Goal: Information Seeking & Learning: Learn about a topic

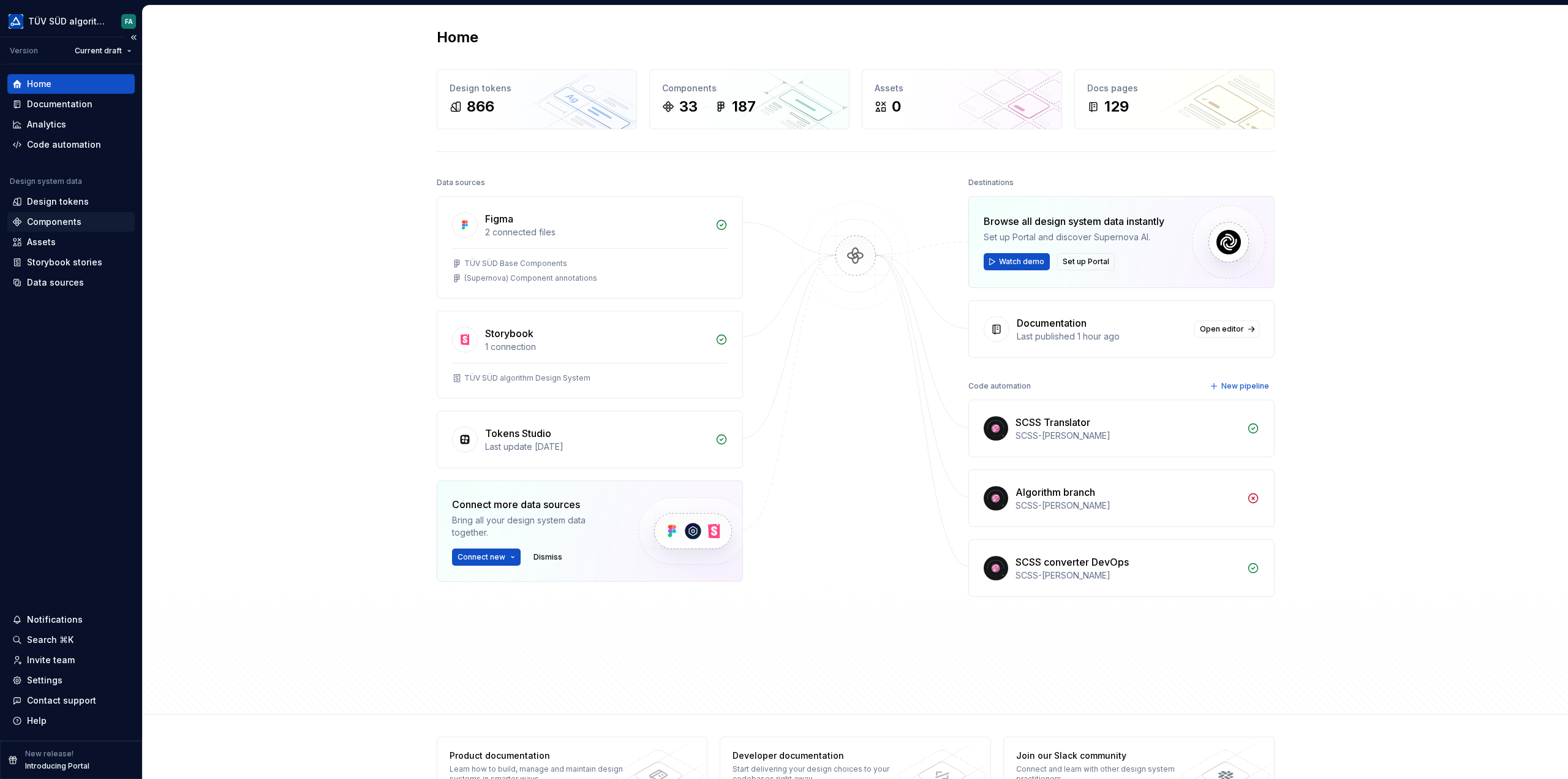
click at [60, 222] on div "Components" at bounding box center [54, 222] width 55 height 12
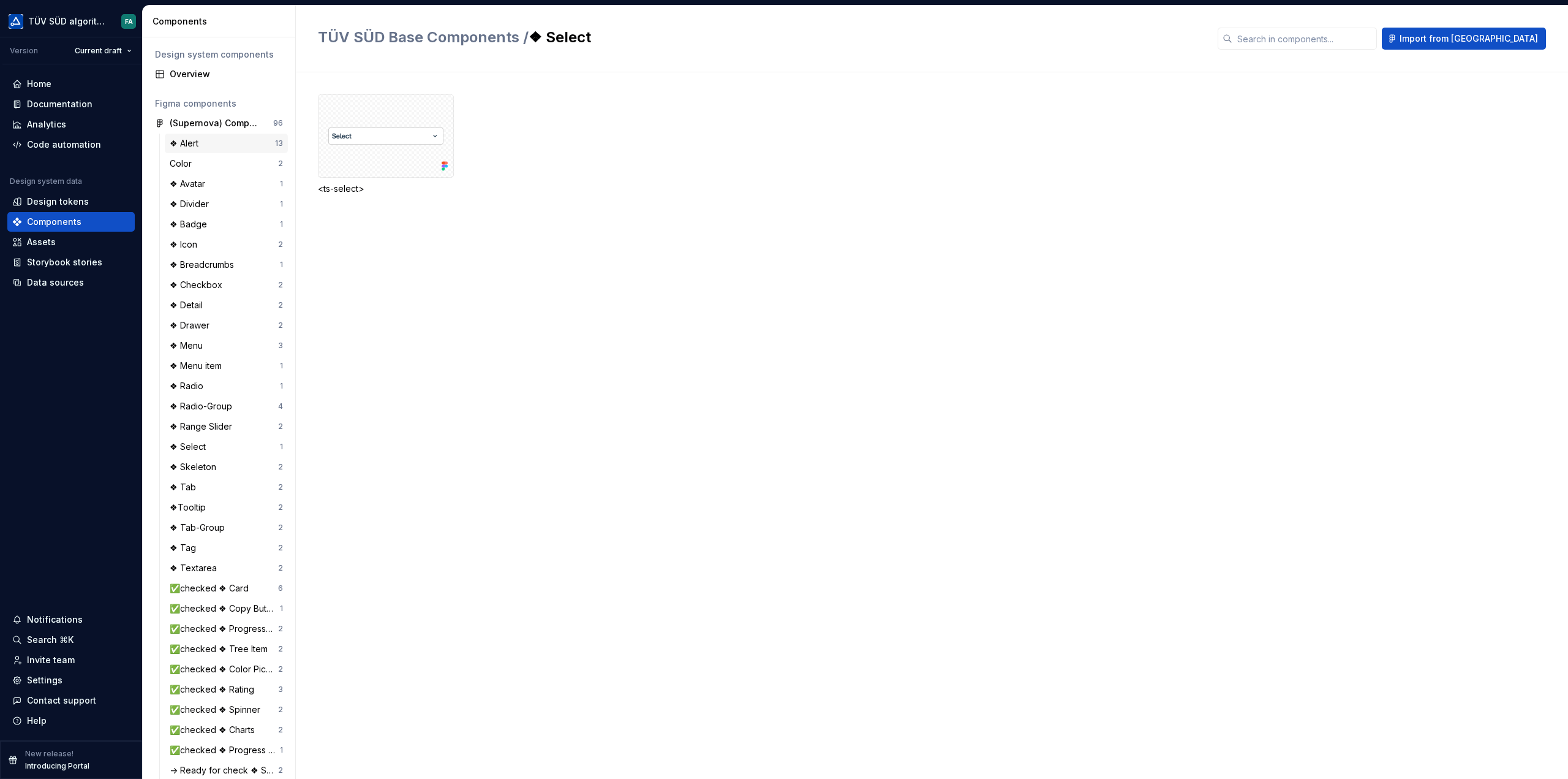
click at [193, 140] on div "❖ Alert" at bounding box center [186, 144] width 33 height 12
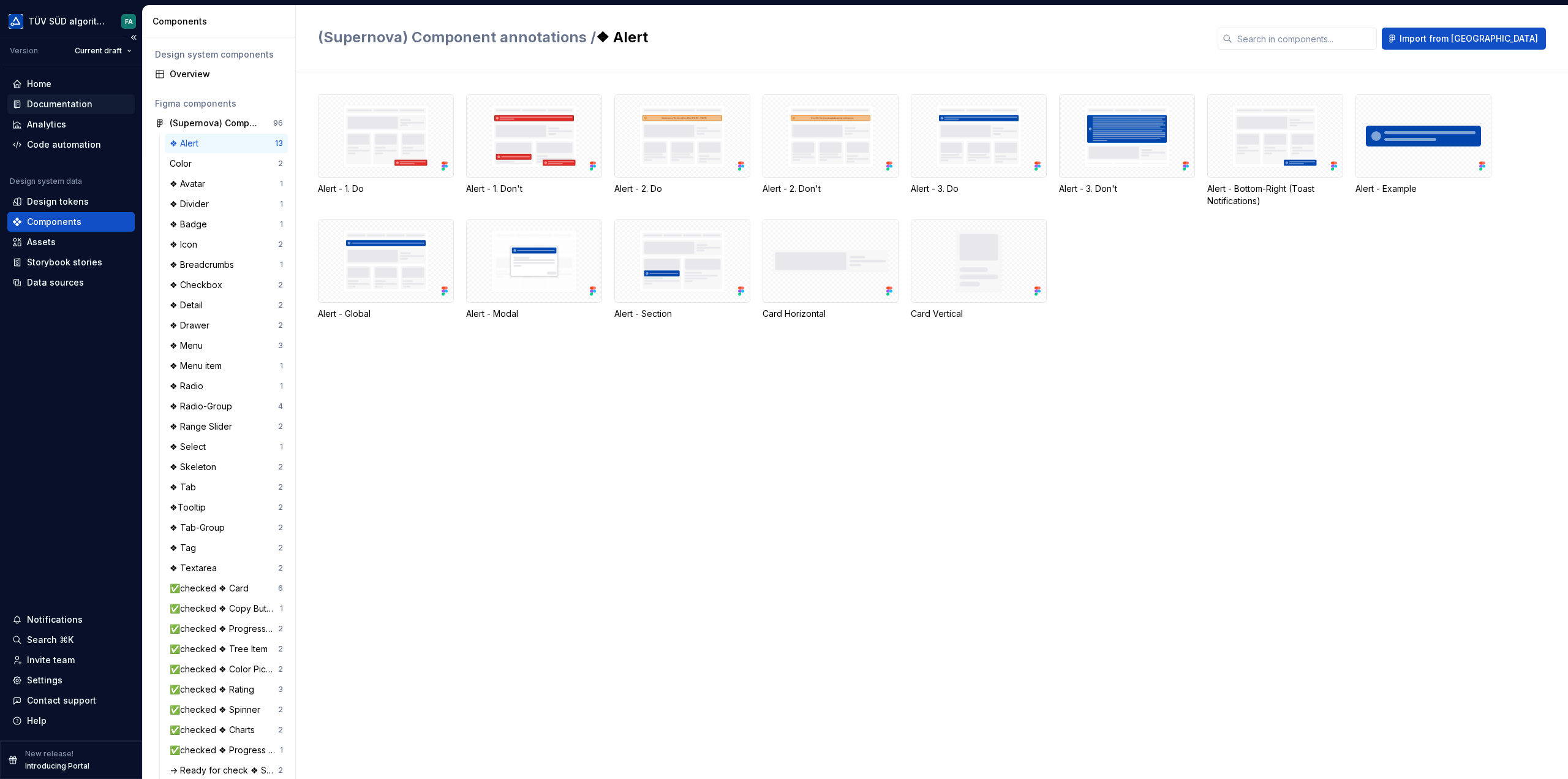
click at [56, 107] on div "Documentation" at bounding box center [59, 104] width 66 height 12
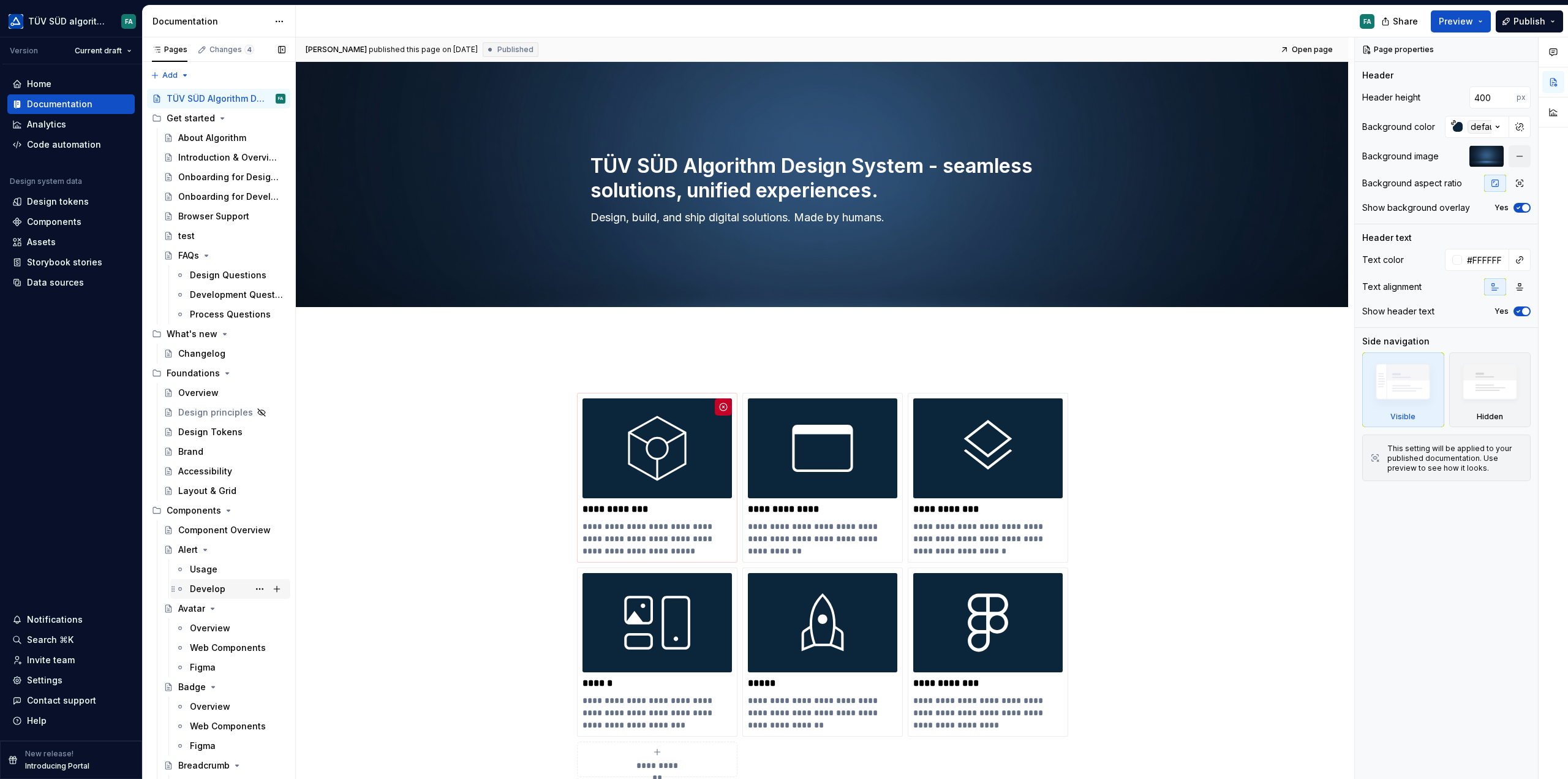
click at [204, 587] on div "Develop" at bounding box center [208, 589] width 36 height 12
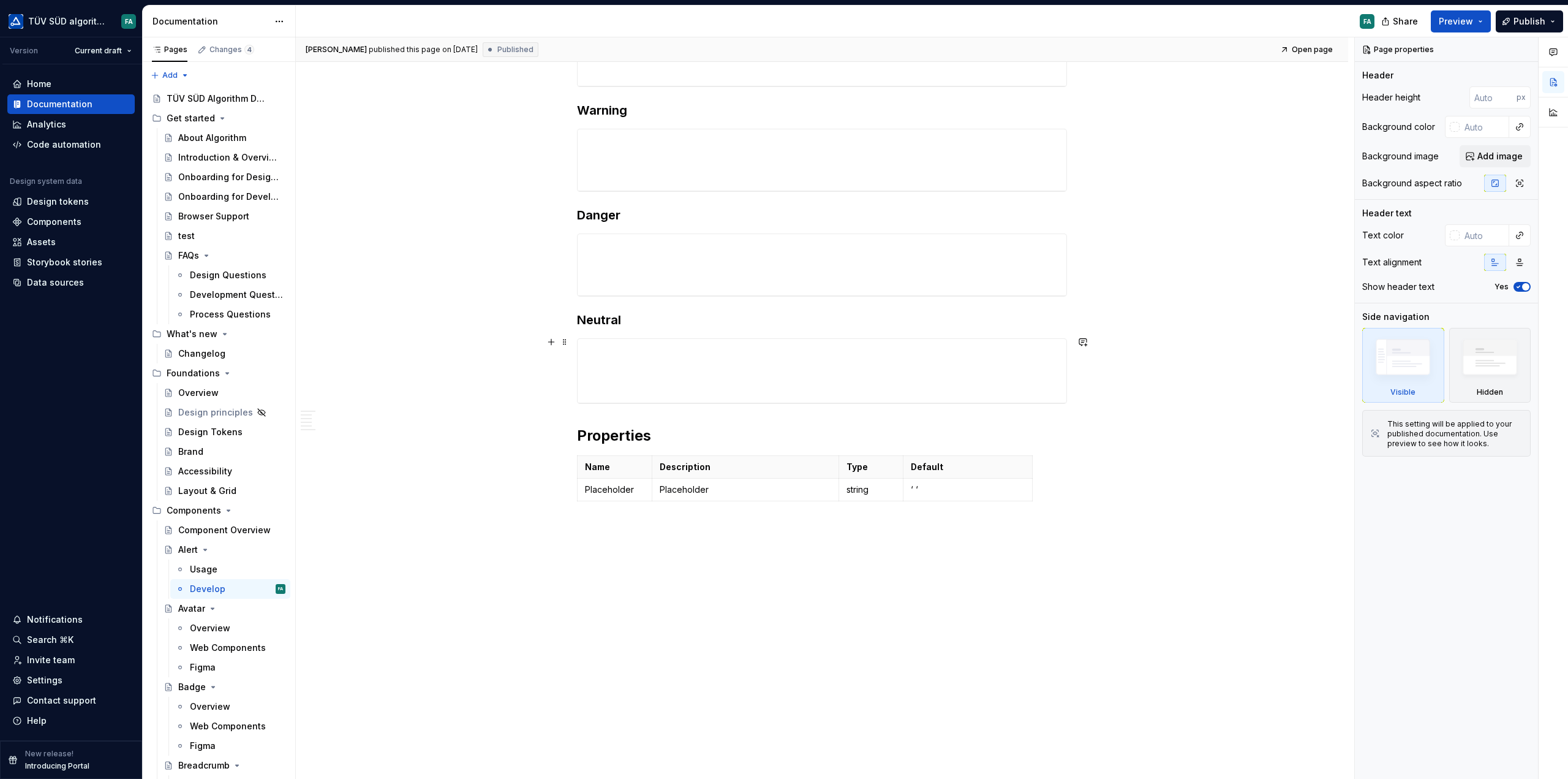
scroll to position [67, 0]
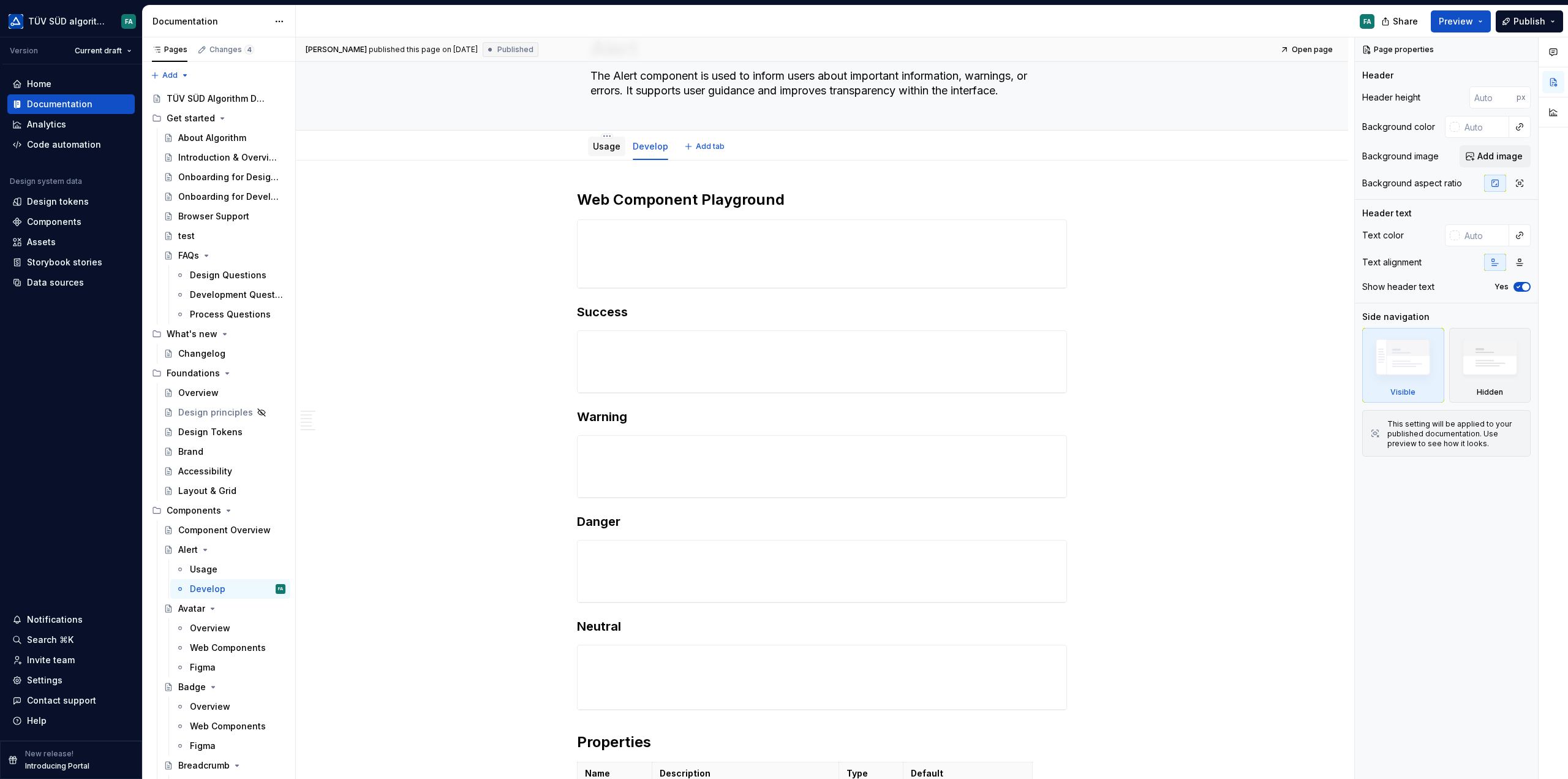
click at [611, 149] on link "Usage" at bounding box center [606, 146] width 27 height 10
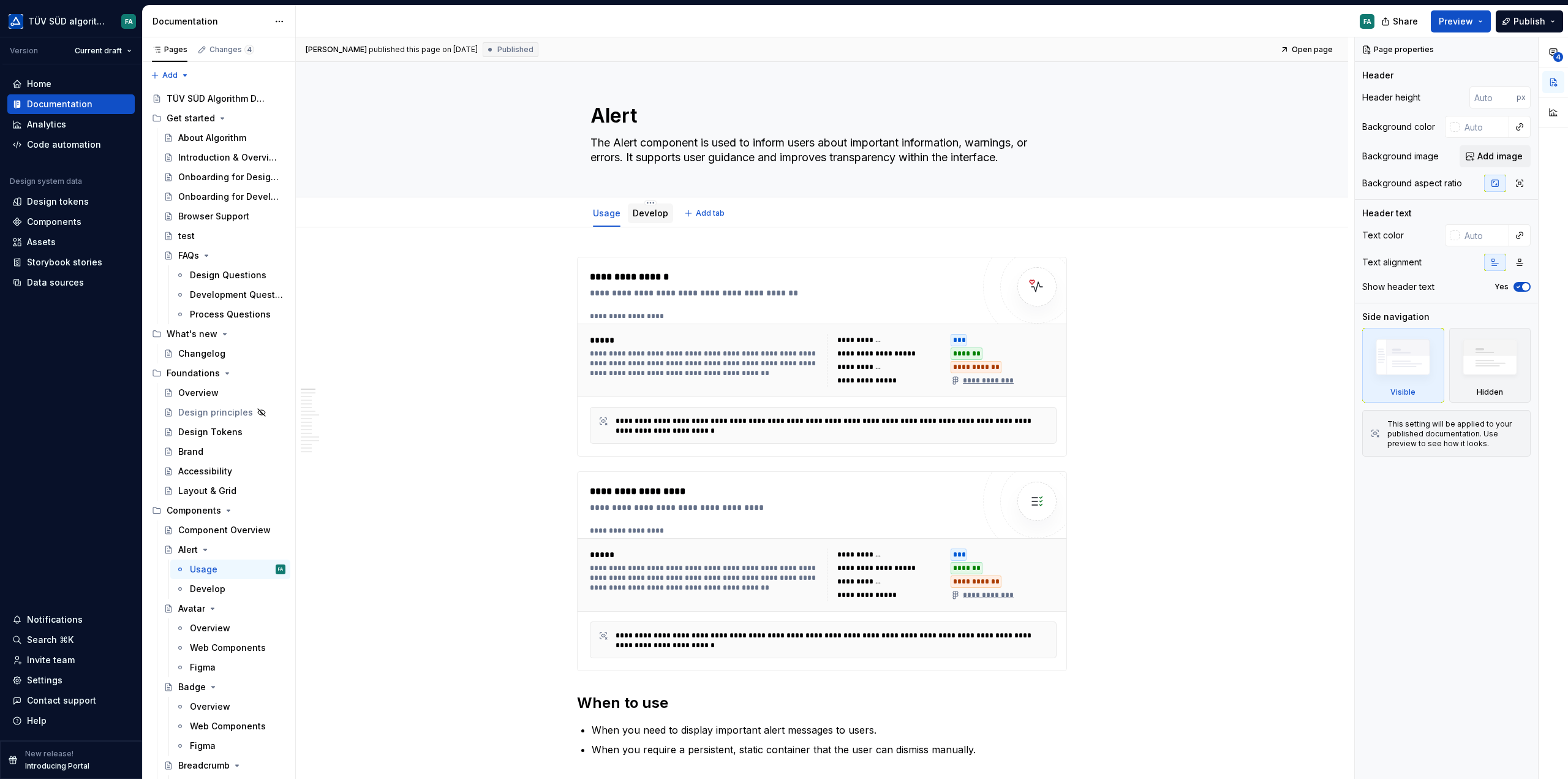
click at [649, 222] on div "Develop" at bounding box center [651, 213] width 45 height 20
click at [656, 212] on link "Develop" at bounding box center [651, 213] width 36 height 10
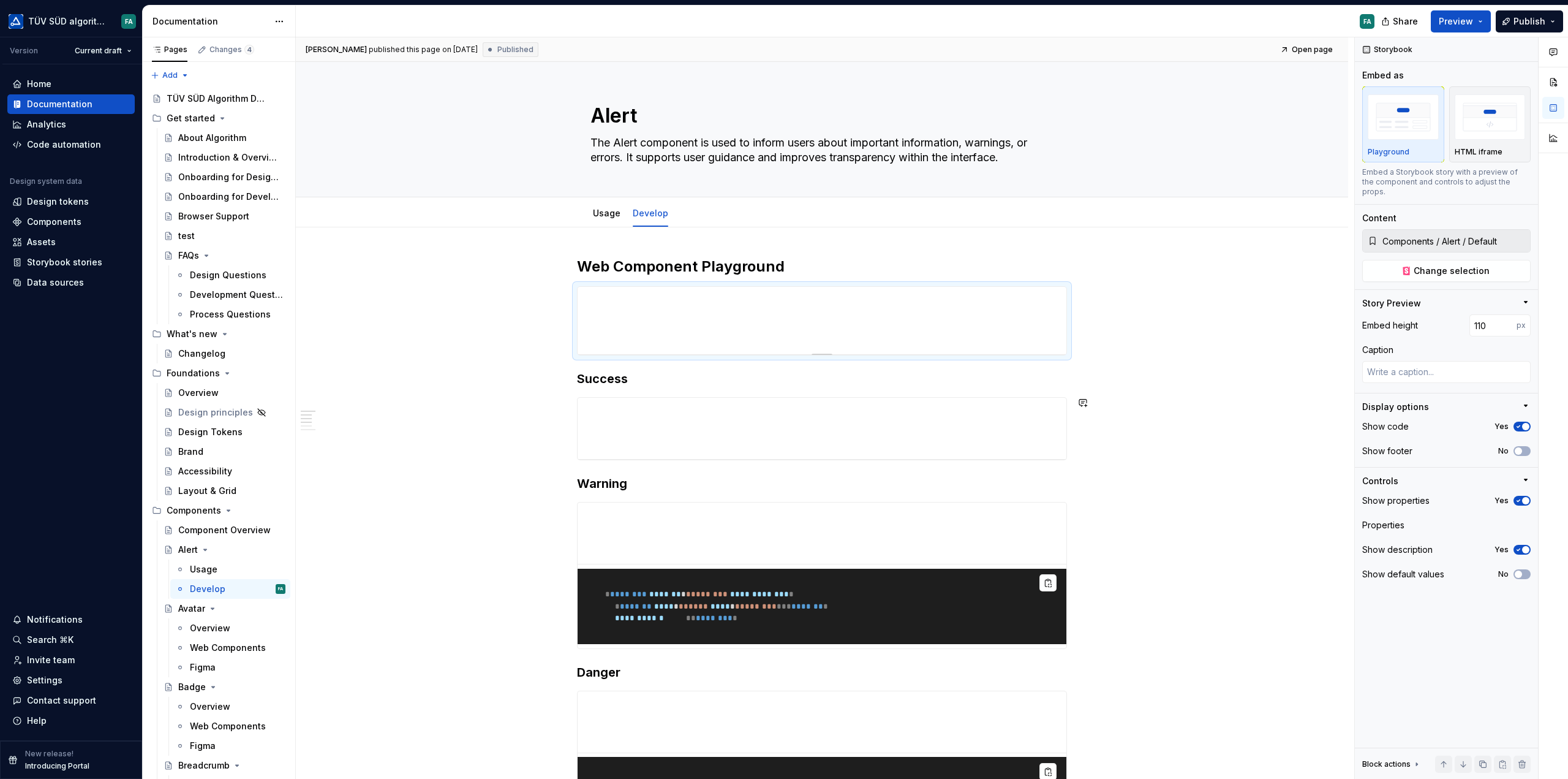
click at [465, 389] on div "**********" at bounding box center [825, 408] width 1059 height 742
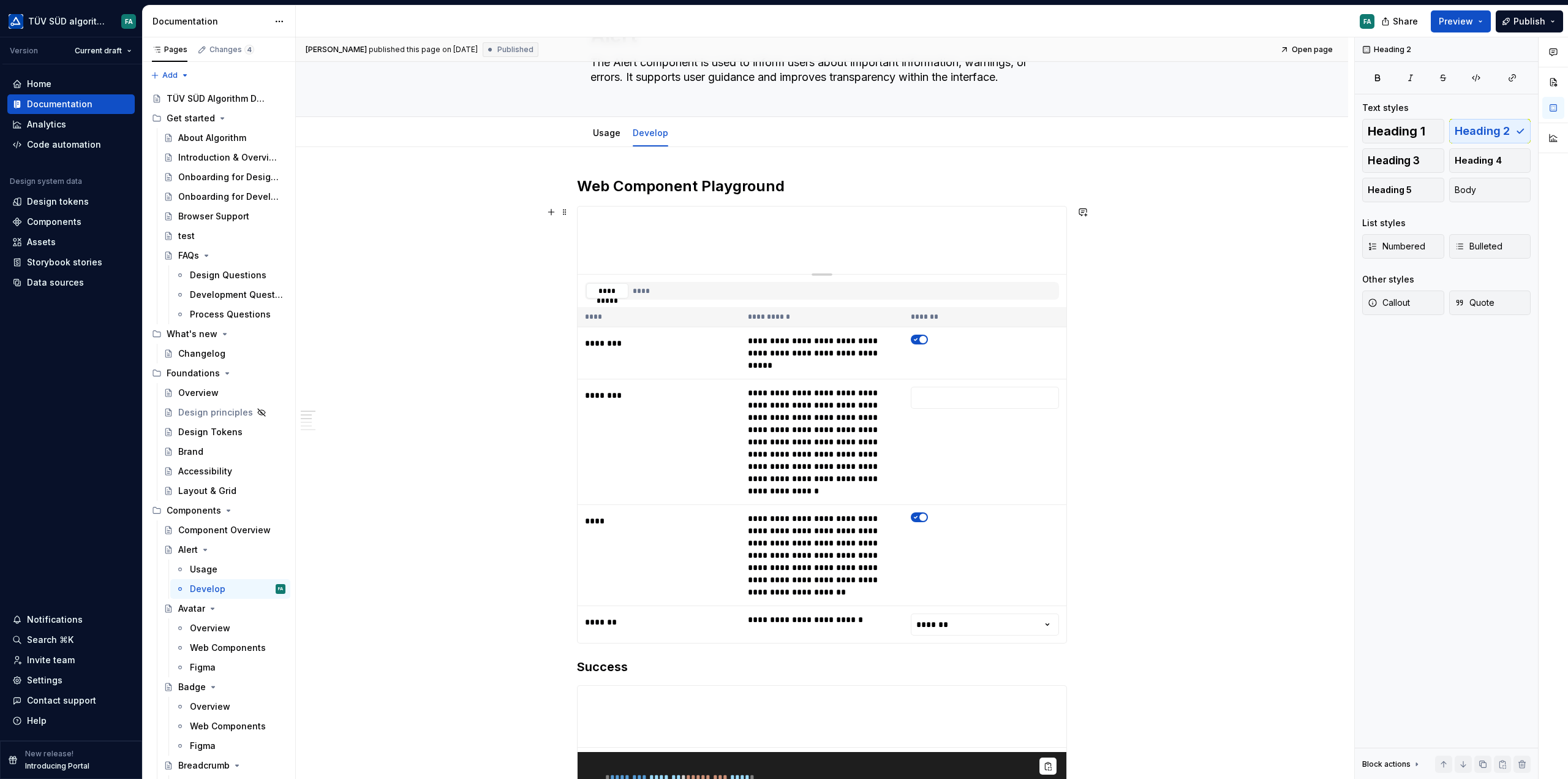
scroll to position [122, 0]
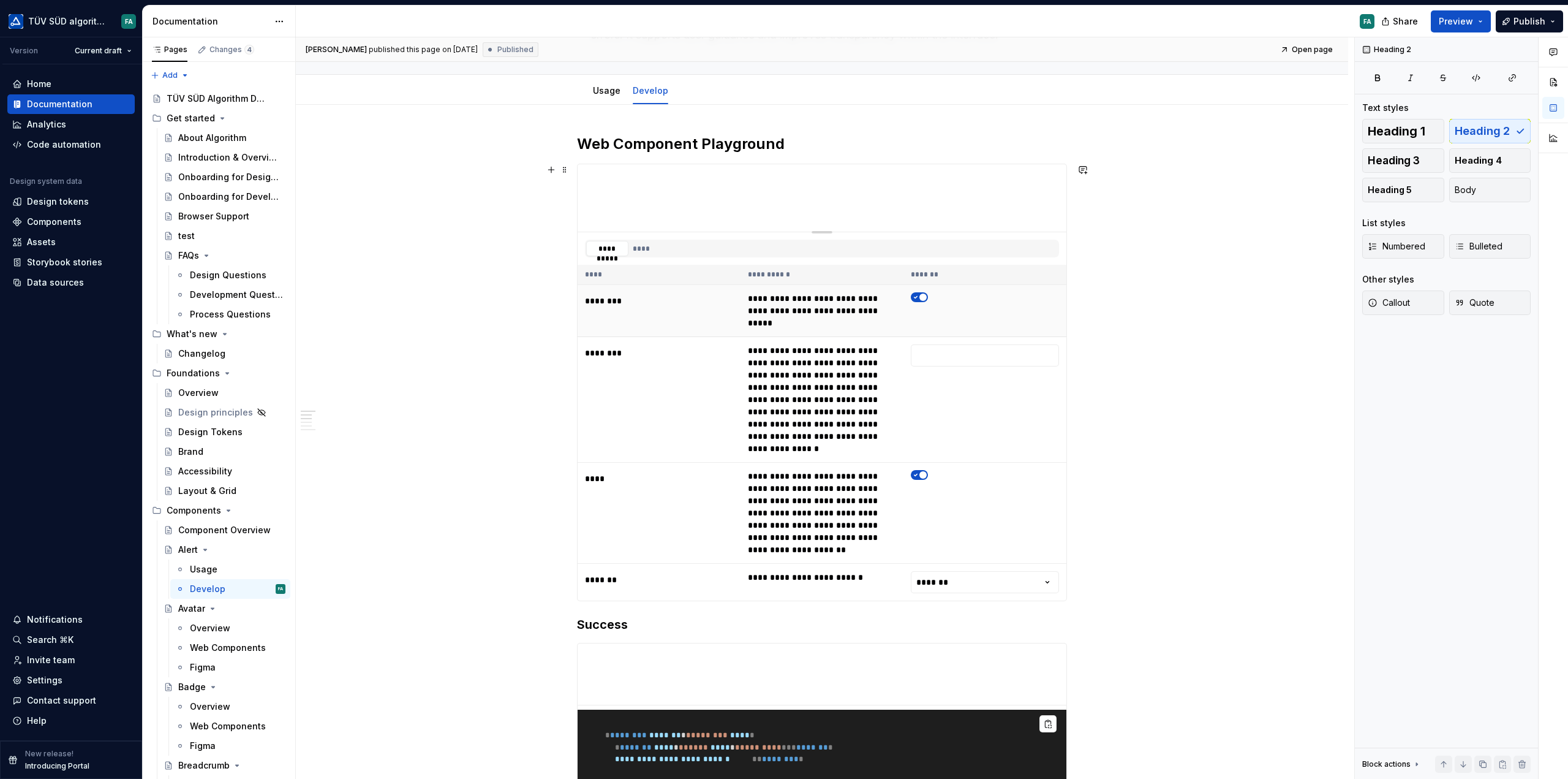
click at [915, 298] on icon "button" at bounding box center [916, 297] width 10 height 8
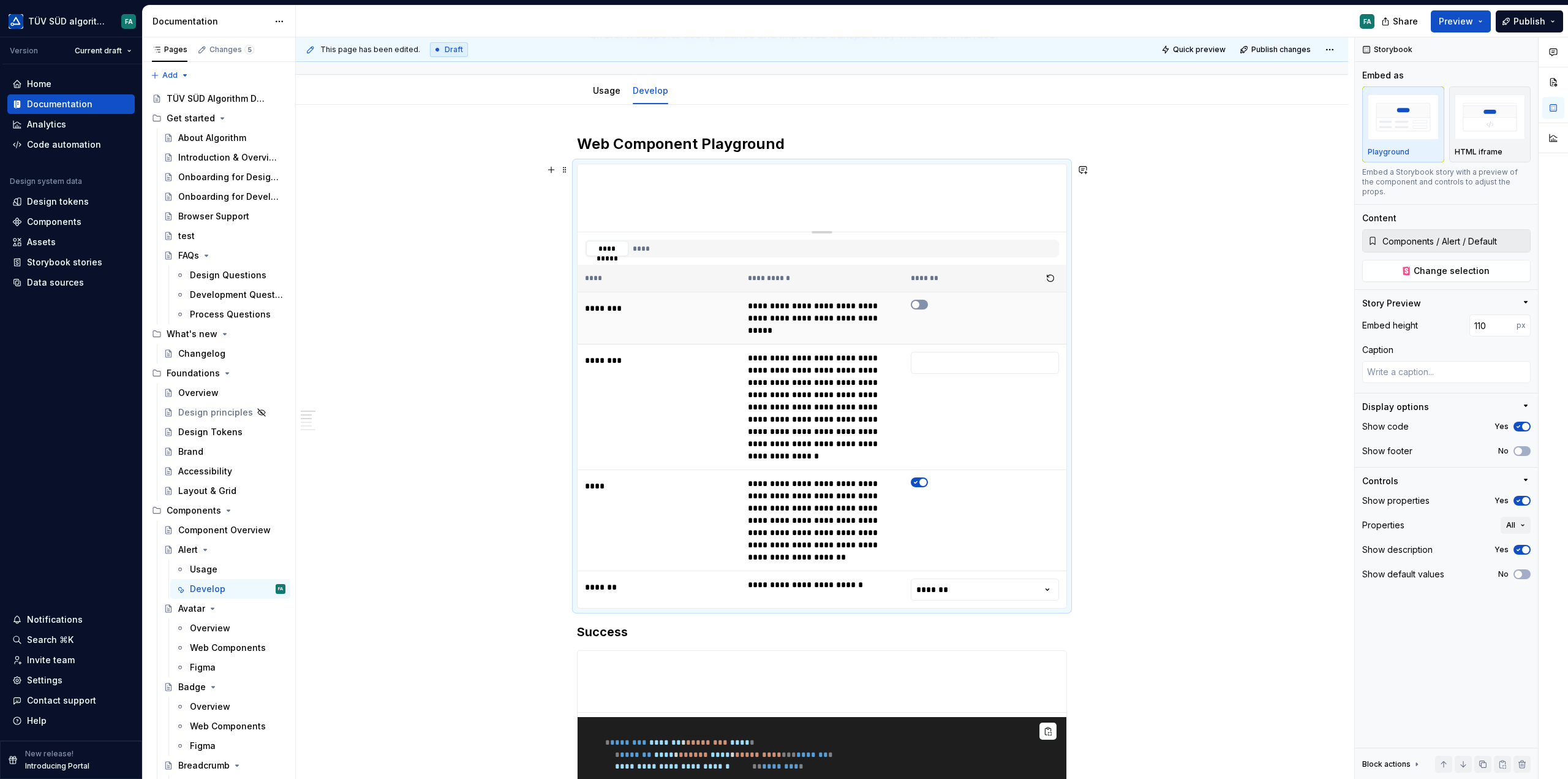
click at [925, 302] on button "button" at bounding box center [919, 304] width 17 height 10
click at [917, 481] on icon "button" at bounding box center [916, 482] width 3 height 2
click at [923, 477] on button "button" at bounding box center [919, 482] width 17 height 10
click at [930, 540] on html "TÜV SÜD algorithm FA Version Current draft Home Documentation Analytics Code au…" at bounding box center [784, 389] width 1568 height 779
type textarea "*"
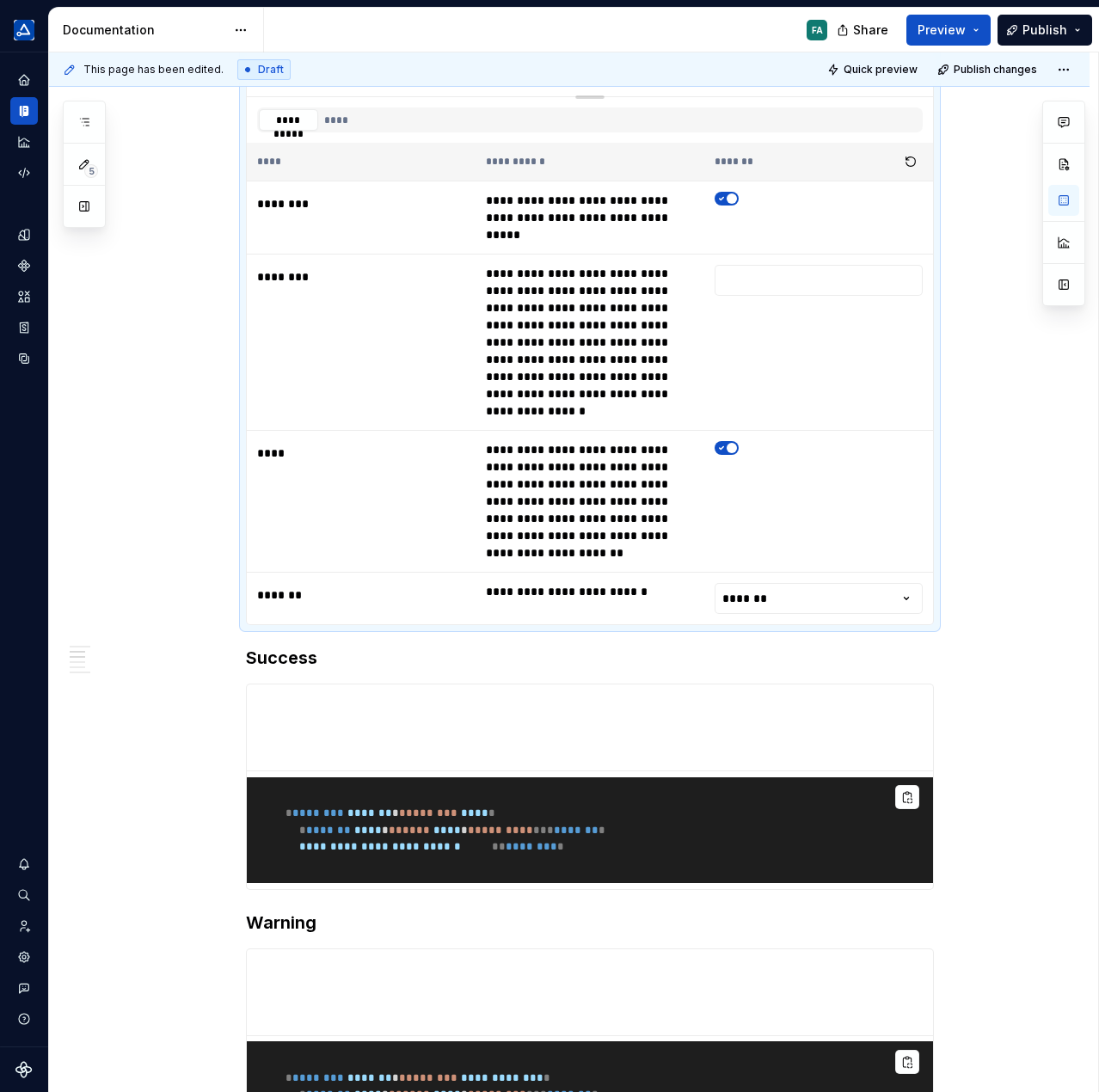
scroll to position [0, 0]
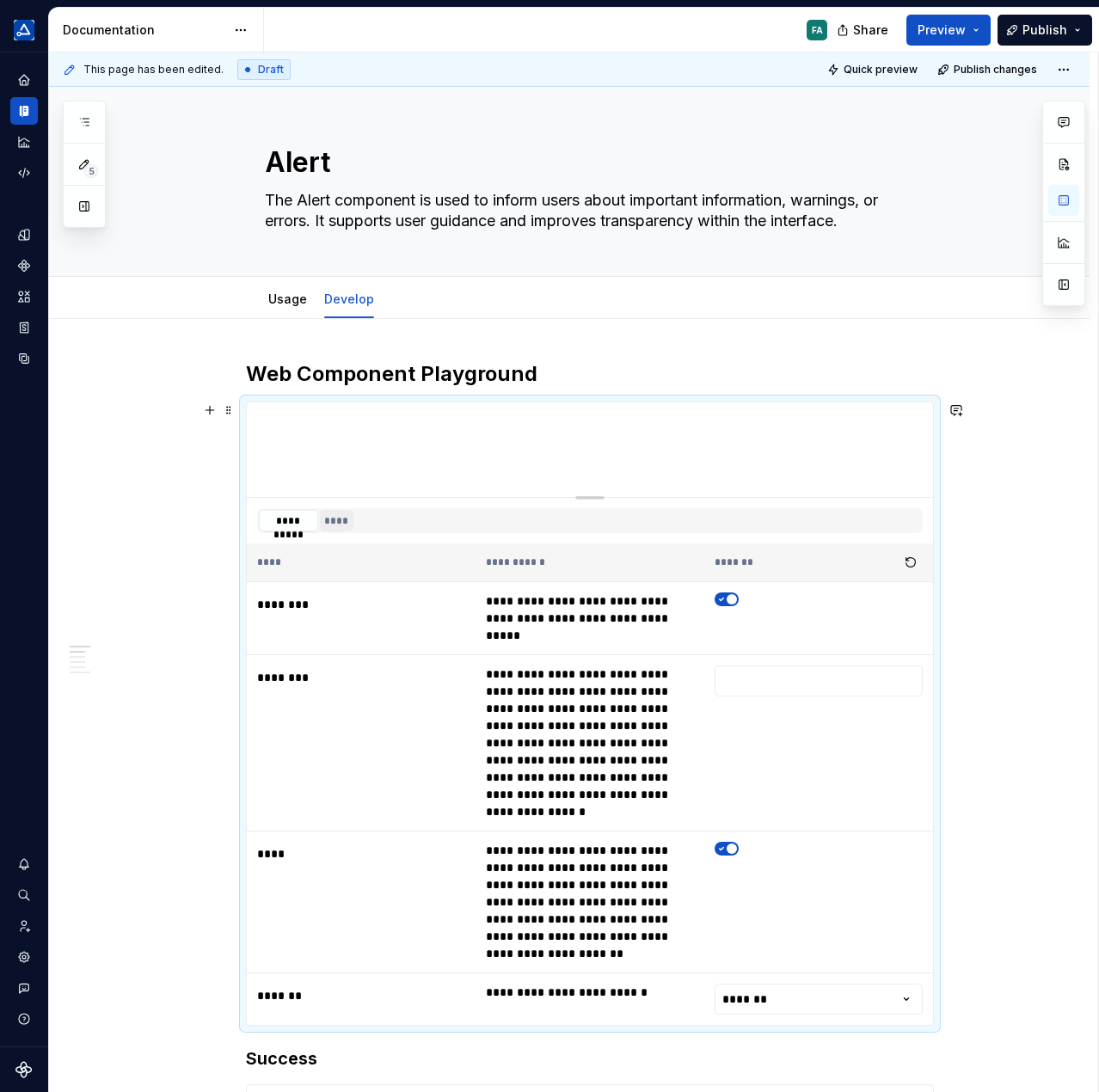
click at [328, 519] on button "****" at bounding box center [337, 520] width 35 height 21
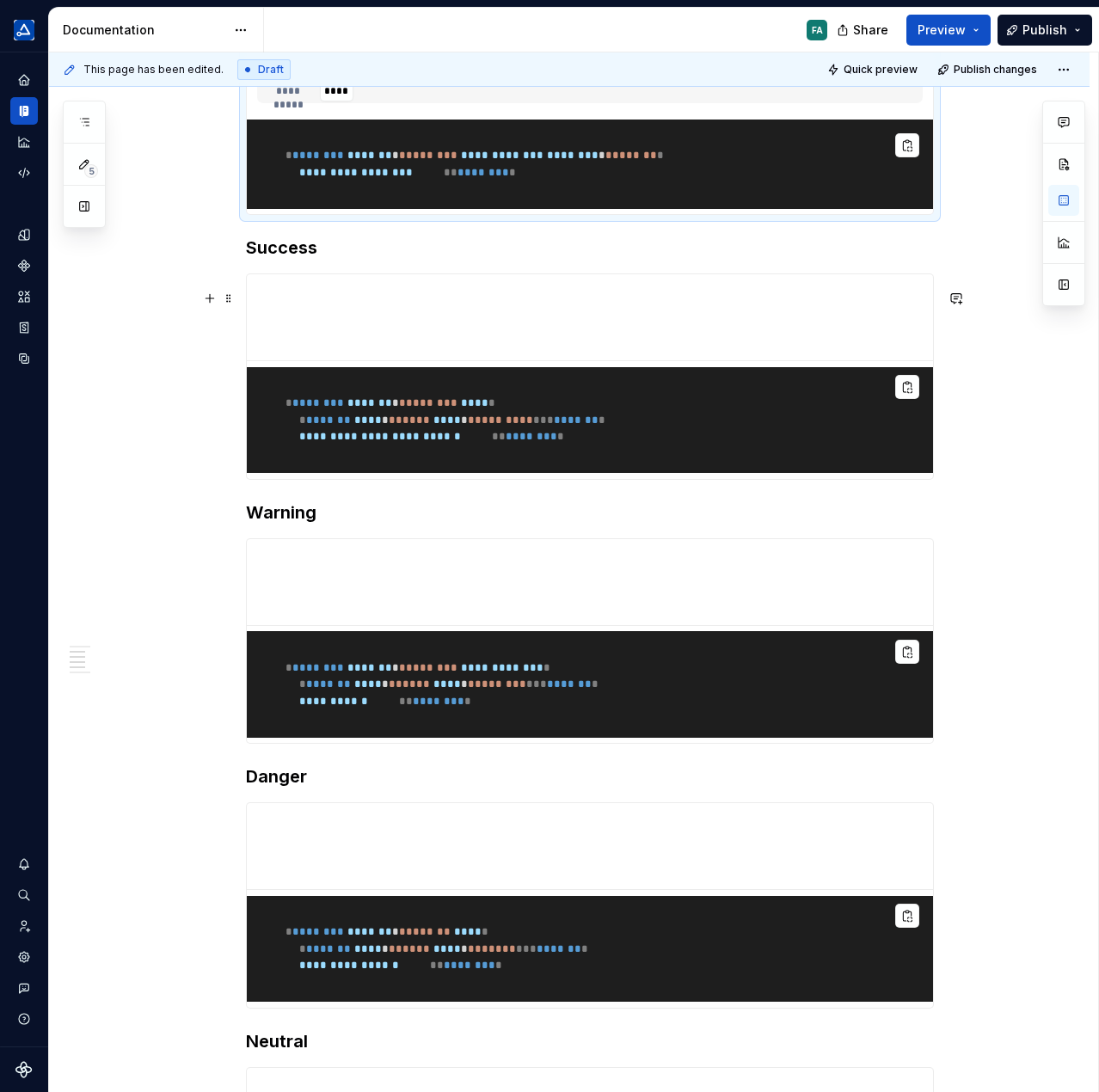
scroll to position [774, 0]
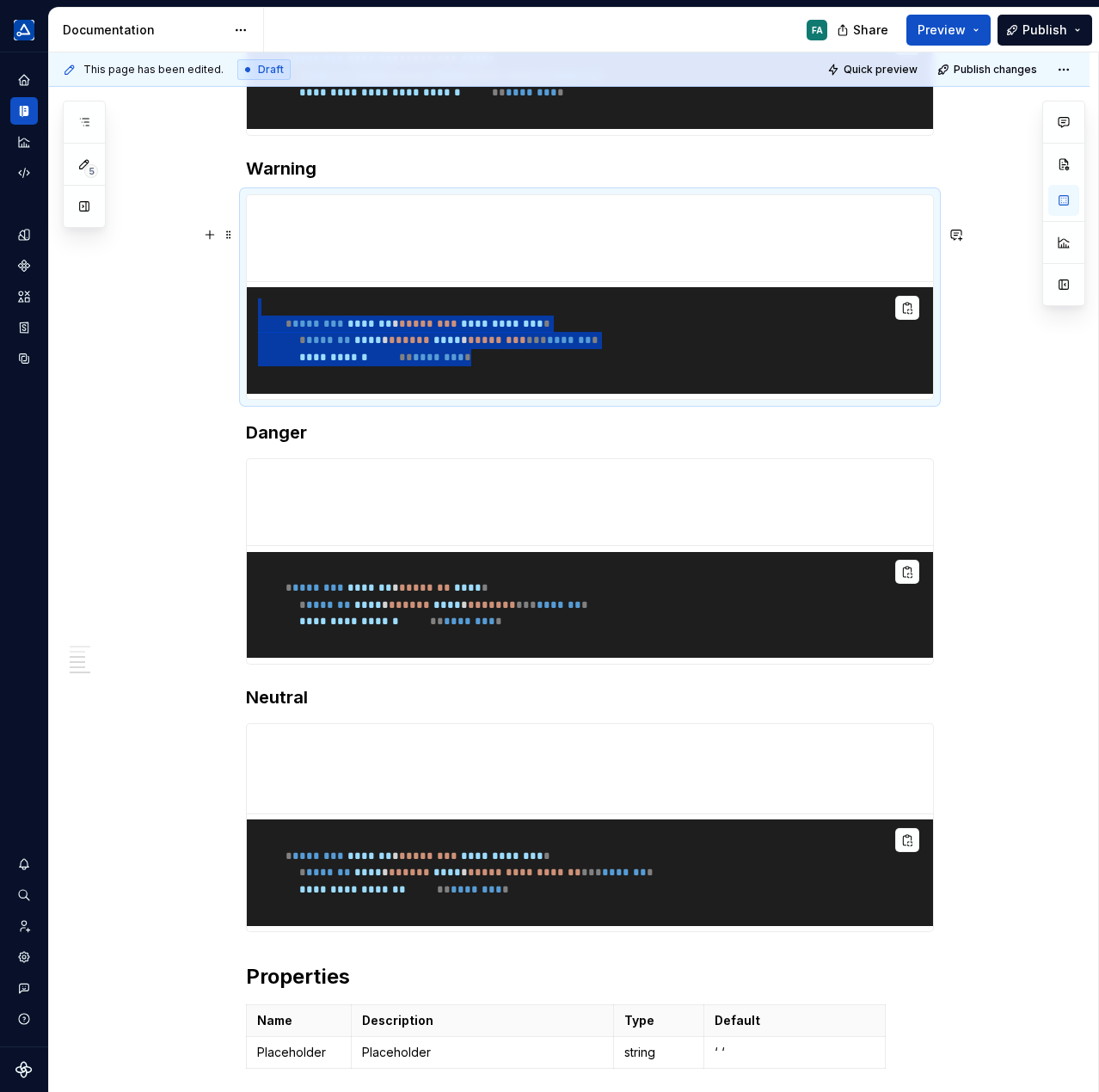
drag, startPoint x: 389, startPoint y: 408, endPoint x: 478, endPoint y: 338, distance: 113.2
click at [478, 338] on pre "**********" at bounding box center [589, 340] width 686 height 107
click at [788, 355] on pre "**********" at bounding box center [589, 340] width 686 height 107
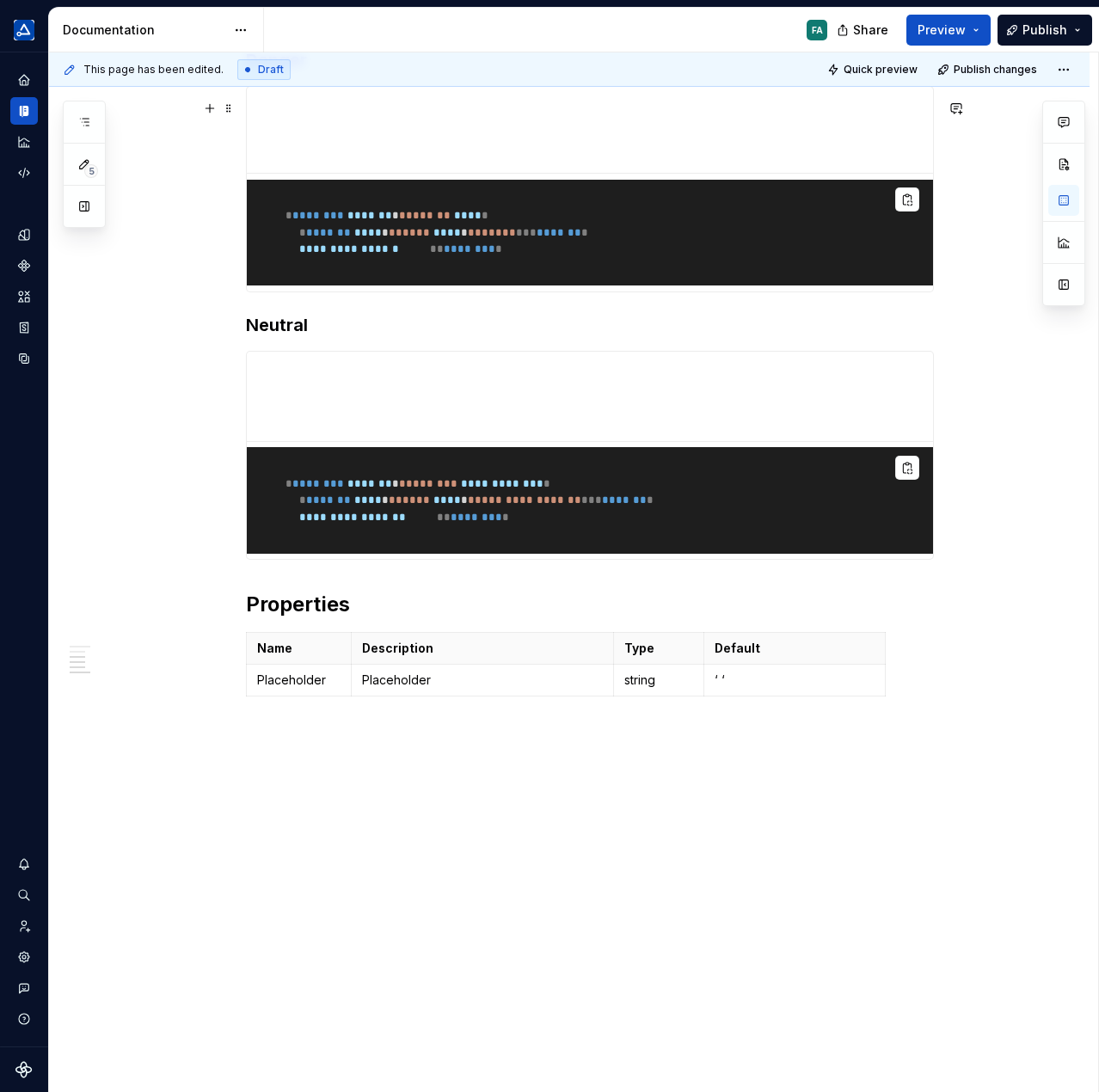
scroll to position [1204, 0]
click at [960, 411] on button "button" at bounding box center [956, 422] width 24 height 24
click at [1016, 382] on div "**********" at bounding box center [569, 132] width 1040 height 1920
click at [677, 689] on p "string" at bounding box center [659, 680] width 69 height 17
click at [287, 689] on p "Placeholder" at bounding box center [299, 680] width 84 height 17
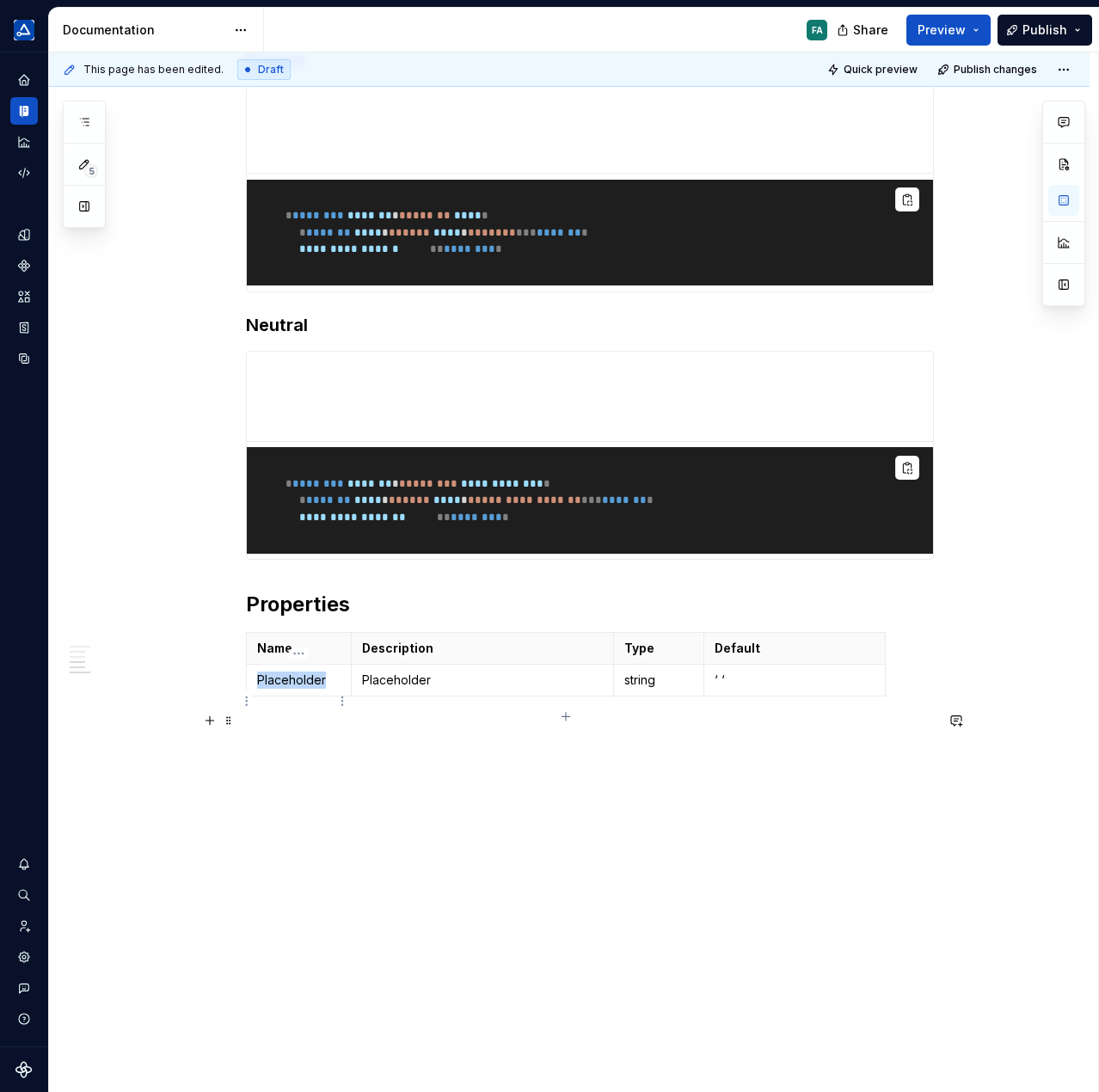
click at [287, 689] on p "Placeholder" at bounding box center [299, 680] width 84 height 17
click at [501, 689] on p "Placeholder" at bounding box center [483, 680] width 242 height 17
click at [496, 689] on p "Placeholder" at bounding box center [483, 680] width 242 height 17
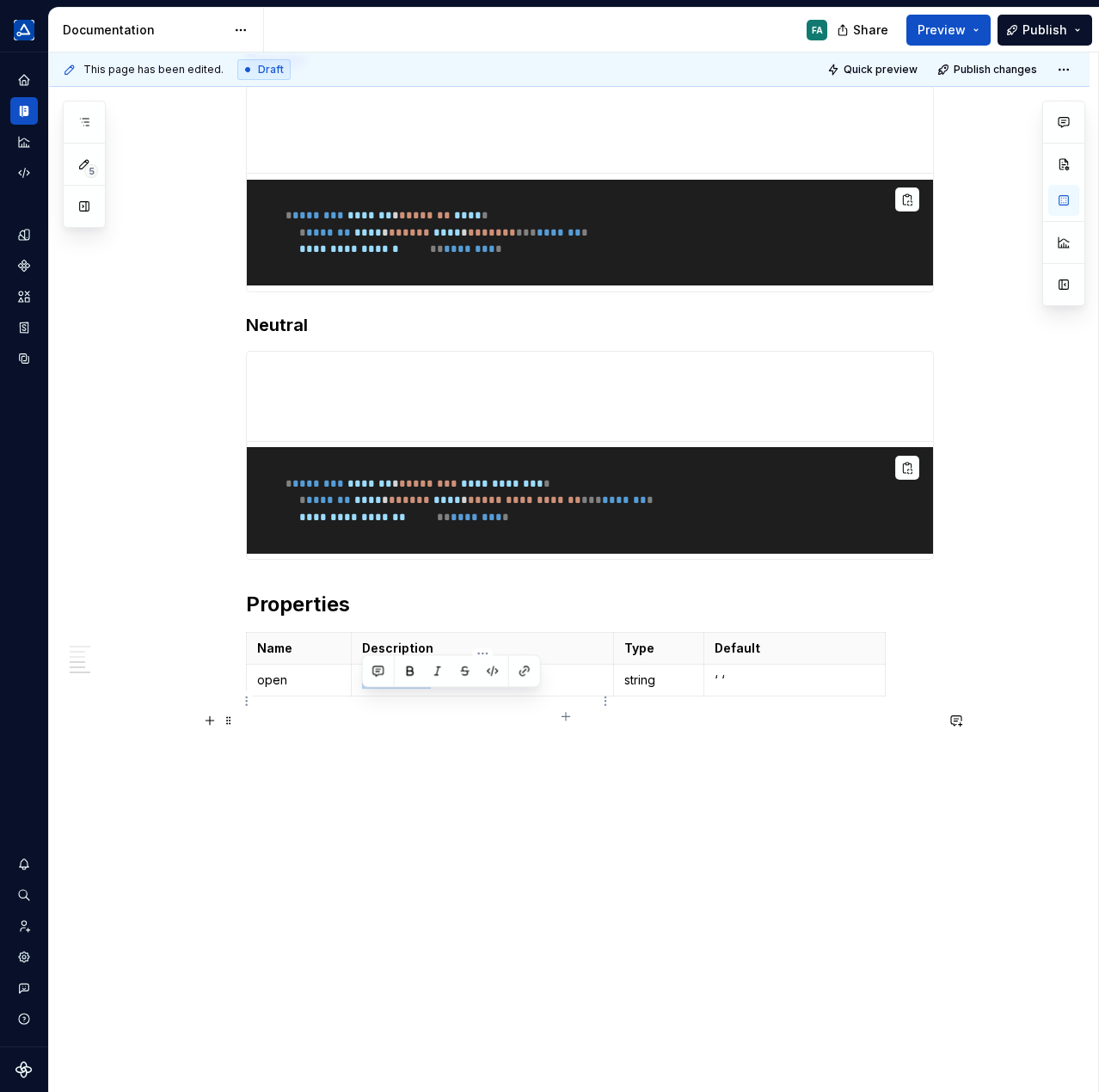
drag, startPoint x: 493, startPoint y: 701, endPoint x: 360, endPoint y: 699, distance: 133.0
click at [360, 697] on td "Placeholder" at bounding box center [483, 680] width 263 height 32
type textarea "*"
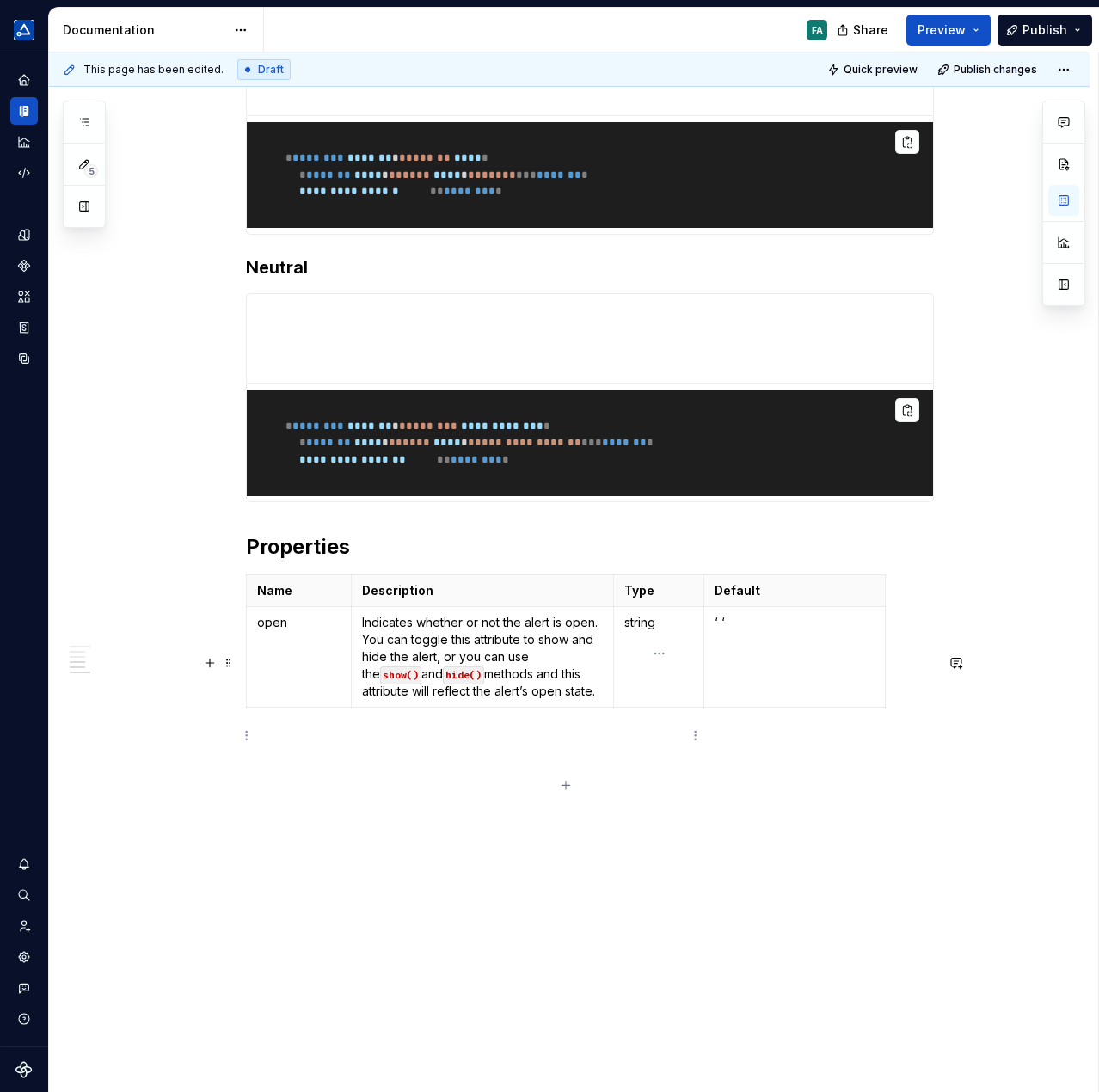
click at [670, 708] on td "string" at bounding box center [659, 657] width 90 height 101
click at [673, 631] on p "string" at bounding box center [659, 623] width 69 height 17
click at [750, 631] on p "‘ ‘" at bounding box center [795, 623] width 160 height 17
click at [333, 740] on td at bounding box center [299, 724] width 105 height 32
click at [284, 732] on p at bounding box center [299, 724] width 84 height 17
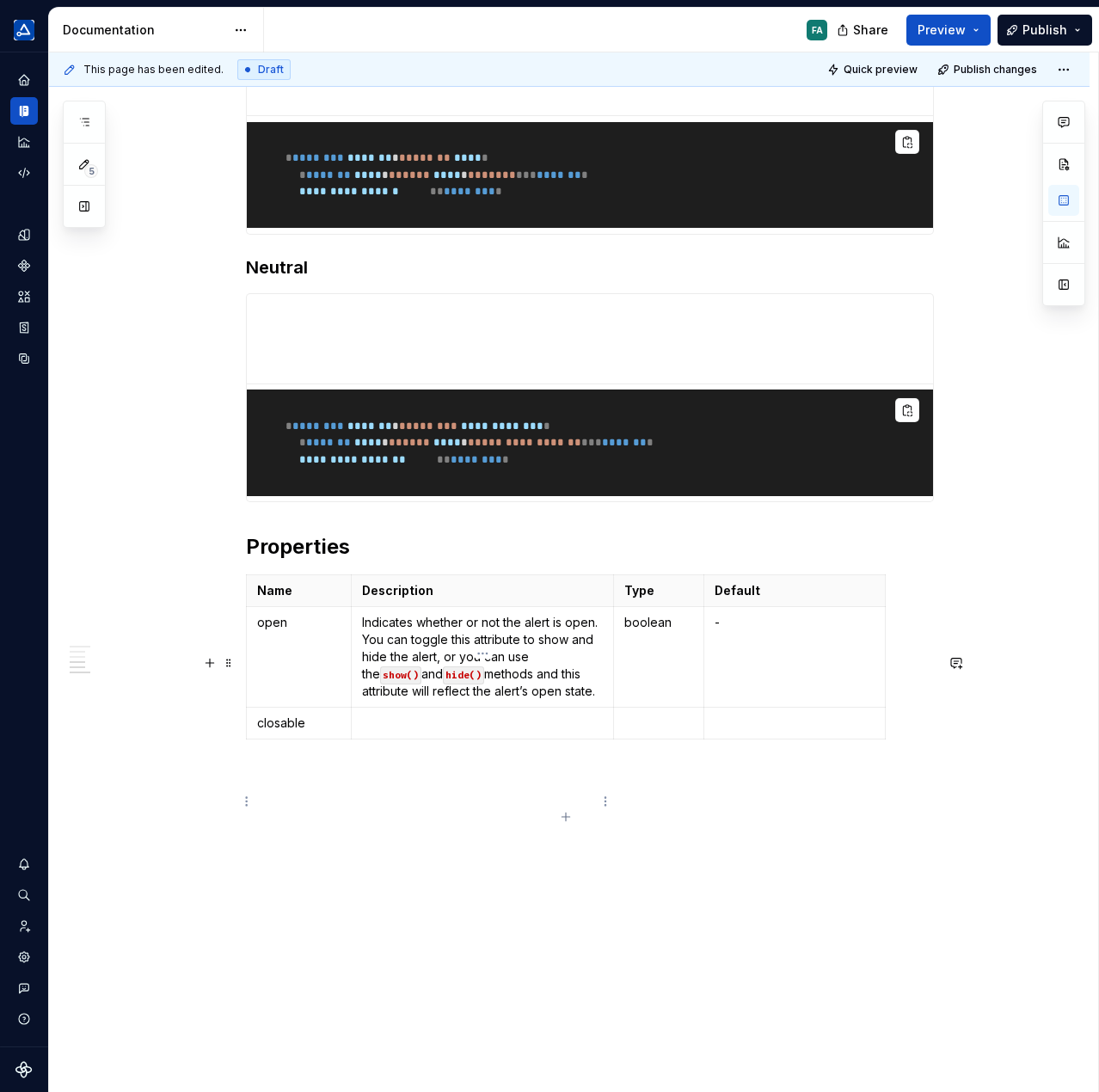
click at [418, 732] on p at bounding box center [483, 724] width 242 height 17
click at [420, 732] on p at bounding box center [483, 724] width 242 height 17
click at [658, 732] on p at bounding box center [659, 724] width 69 height 17
click at [731, 598] on strong "Default" at bounding box center [737, 590] width 45 height 14
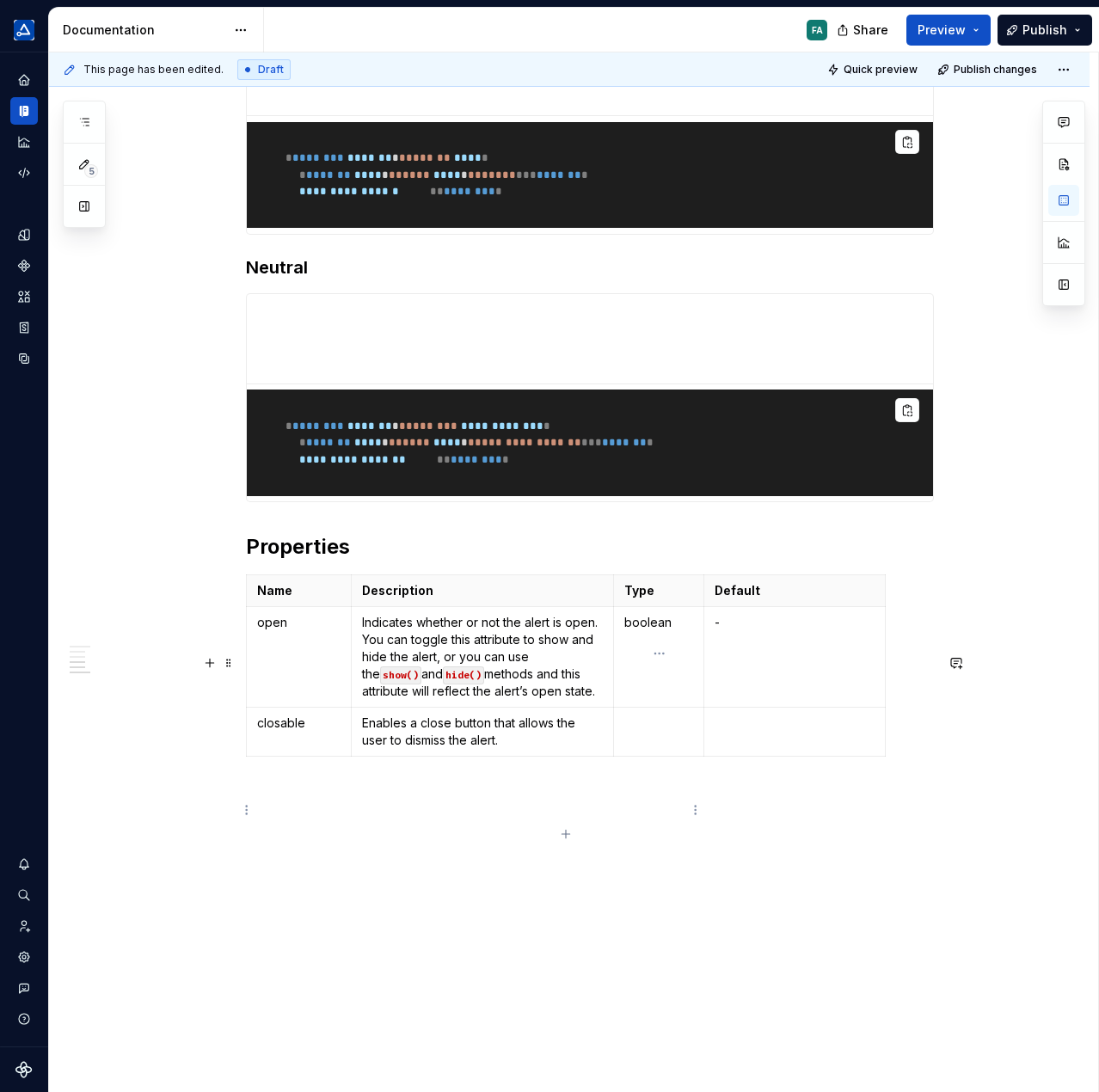
click at [649, 732] on p at bounding box center [659, 724] width 69 height 17
click at [729, 598] on strong "Default" at bounding box center [737, 590] width 45 height 14
click at [754, 631] on p "-" at bounding box center [795, 623] width 160 height 17
click at [766, 631] on p at bounding box center [795, 623] width 160 height 17
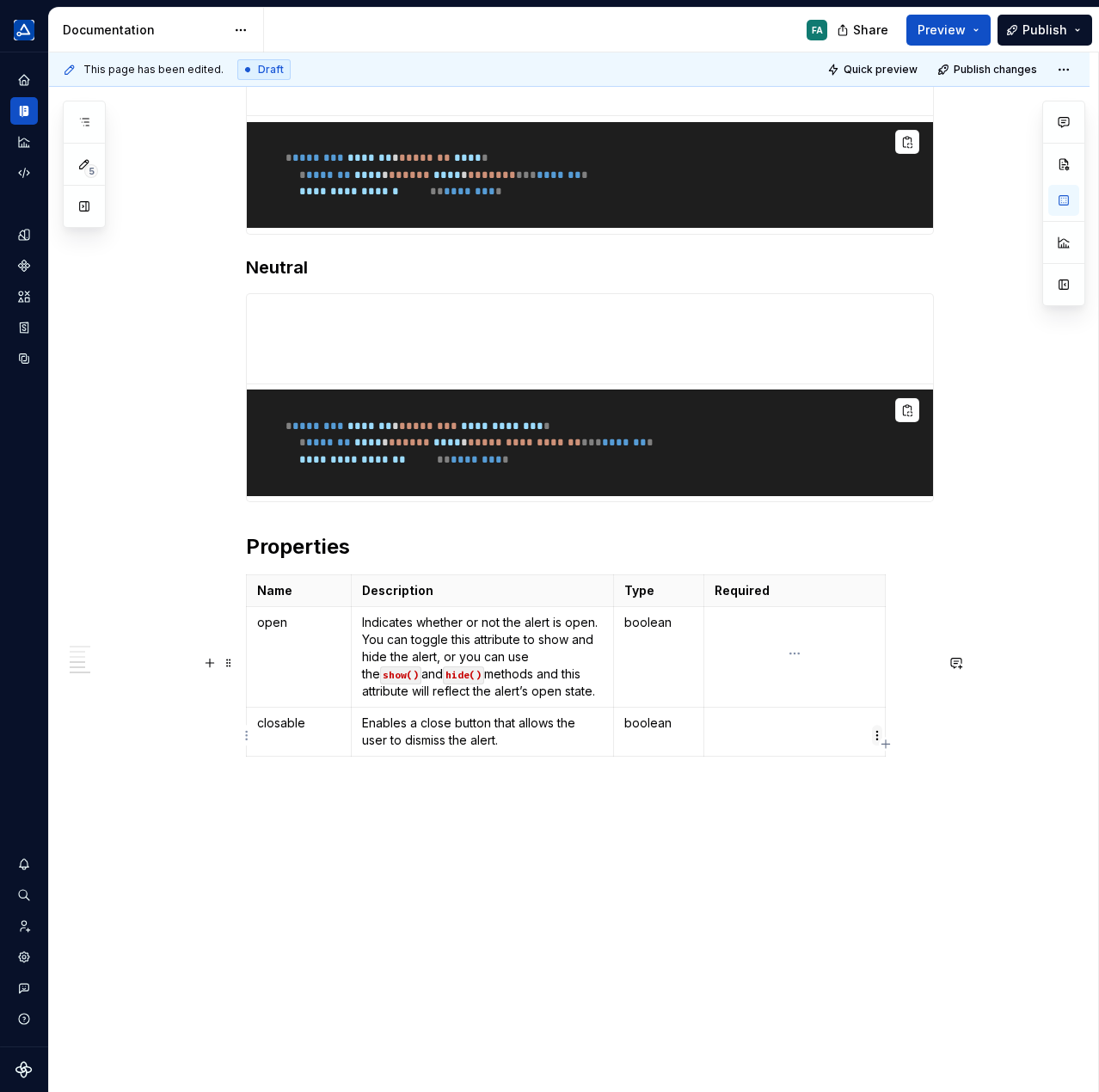
click at [873, 737] on html "TÜV SÜD algorithm FA Design system data Documentation FA Share Preview Publish …" at bounding box center [549, 546] width 1099 height 1092
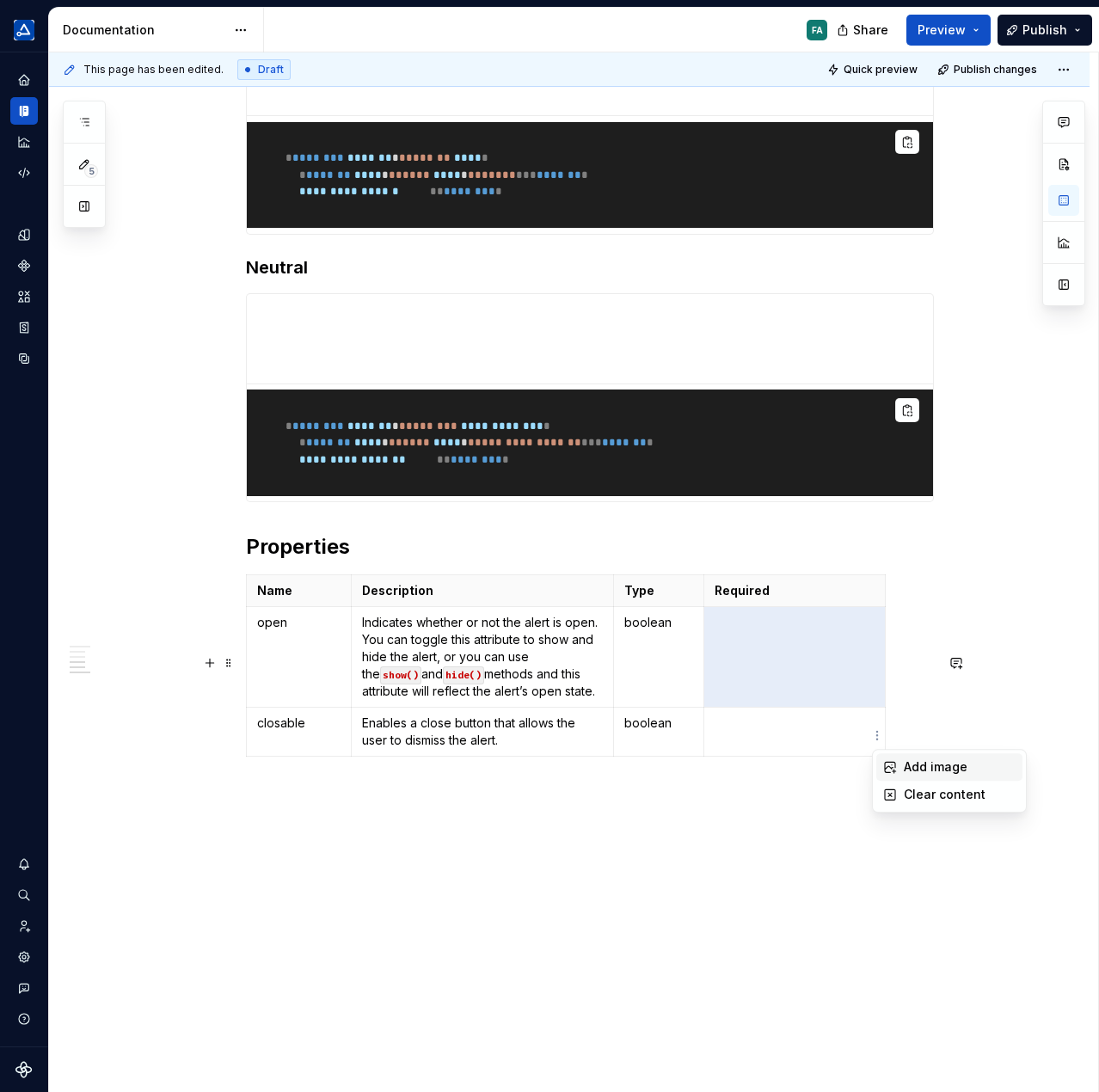
click at [914, 762] on div "Add image" at bounding box center [960, 767] width 111 height 17
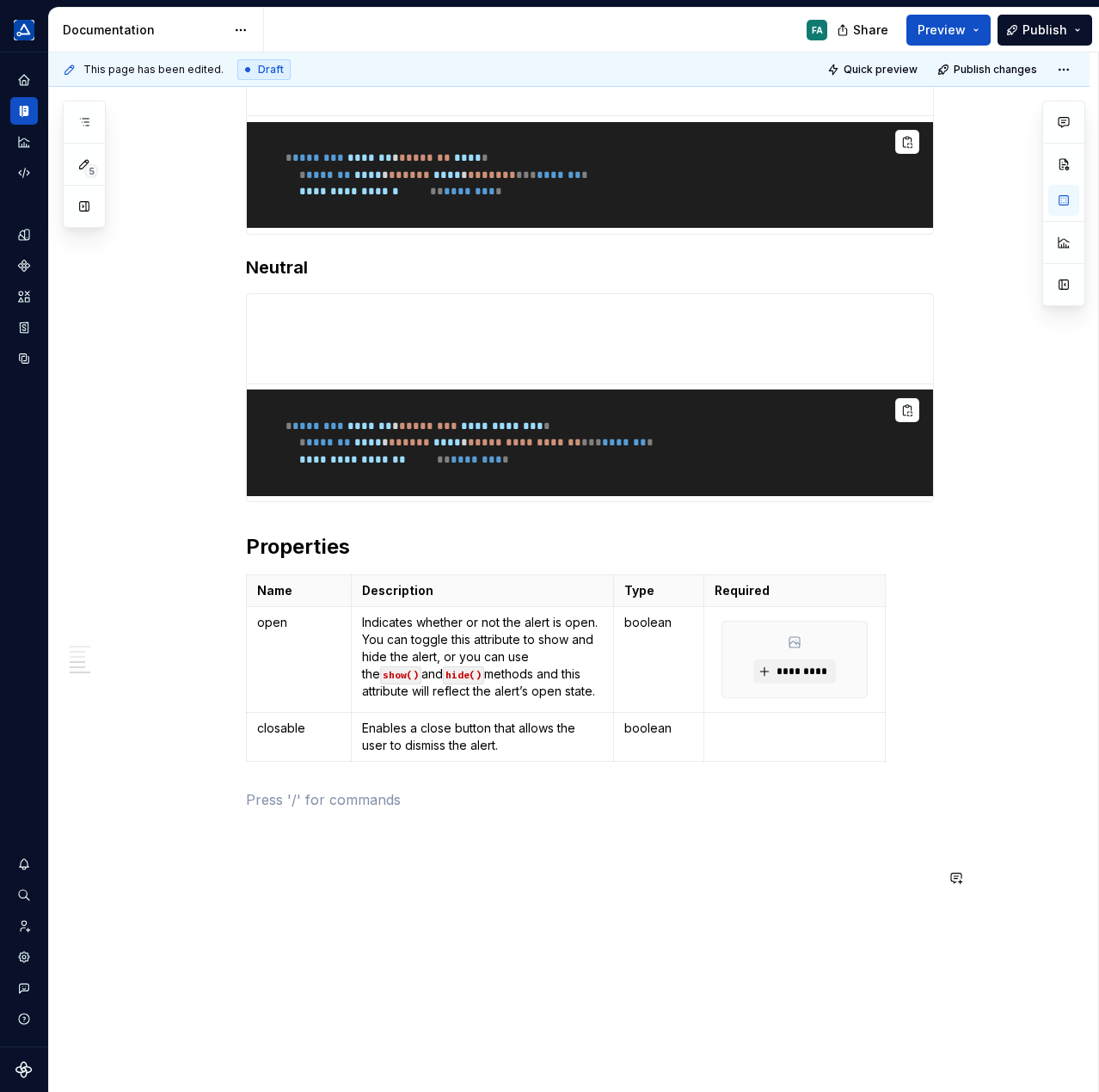
click at [848, 698] on div "*********" at bounding box center [795, 659] width 145 height 76
click at [812, 708] on td at bounding box center [795, 657] width 181 height 101
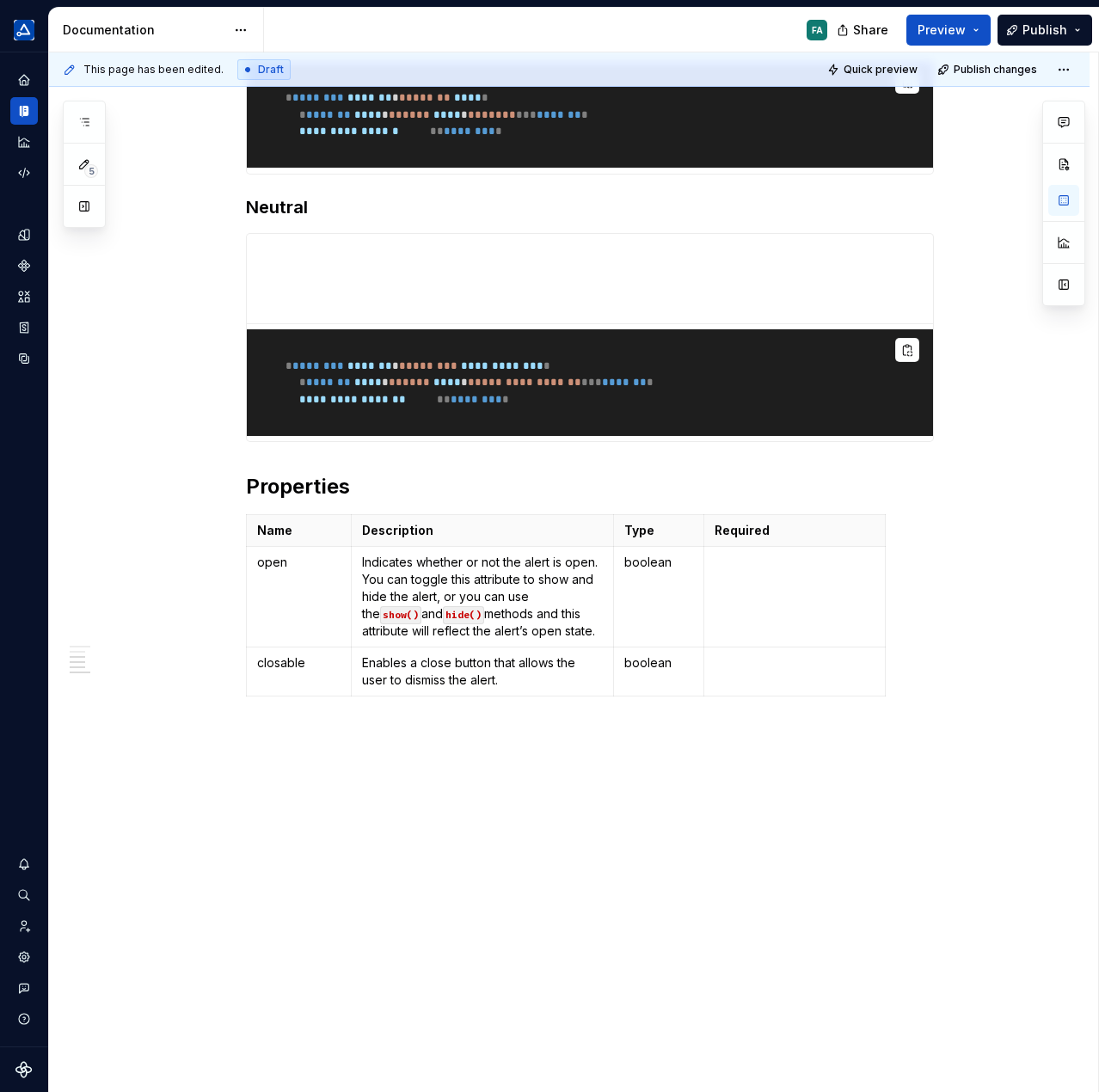
scroll to position [1290, 0]
click at [675, 672] on p "boolean" at bounding box center [659, 663] width 69 height 17
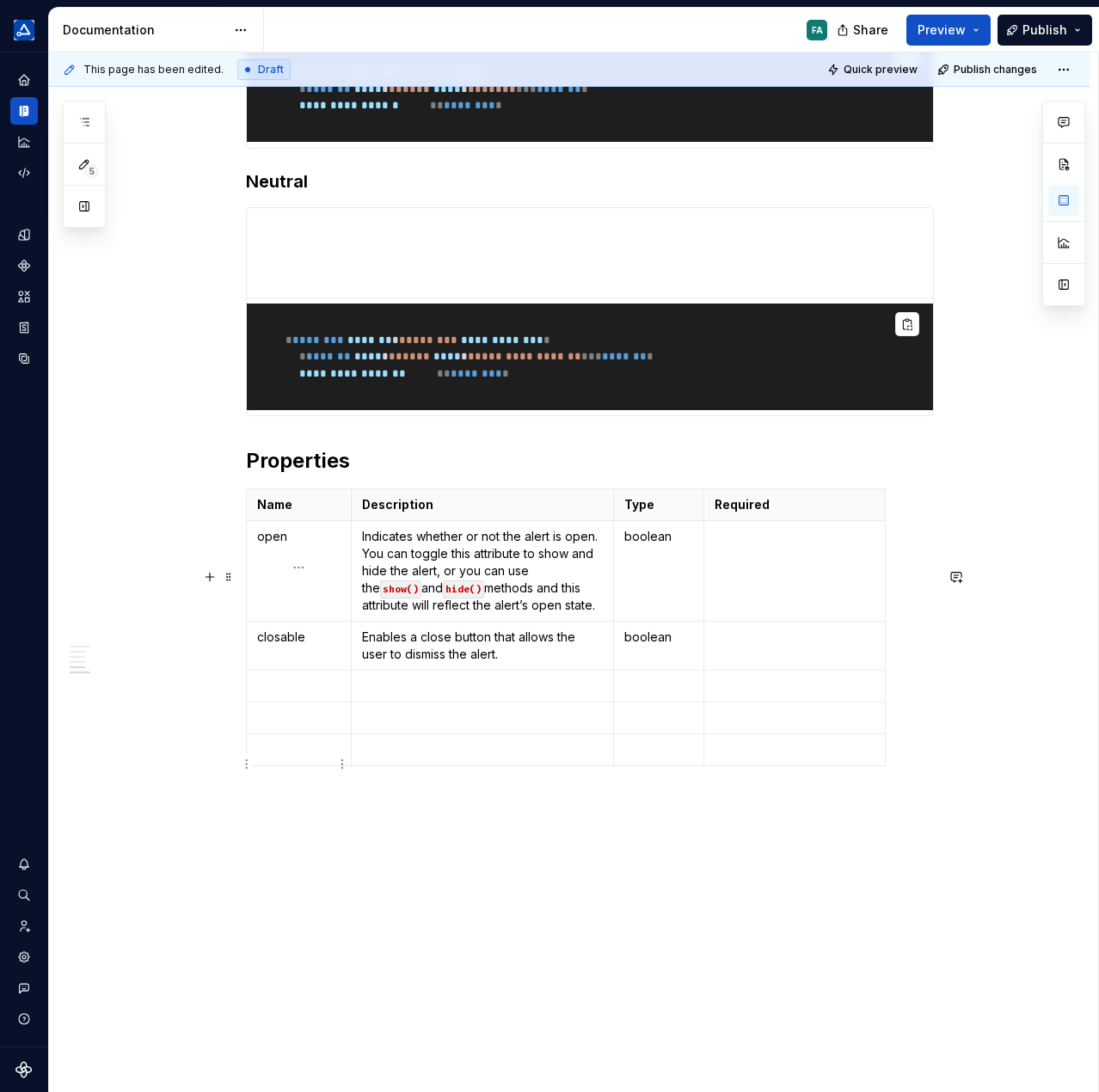
click at [301, 695] on p at bounding box center [299, 686] width 84 height 17
click at [393, 695] on p at bounding box center [483, 686] width 242 height 17
click at [750, 511] on strong "Required" at bounding box center [742, 504] width 55 height 14
click at [750, 622] on td at bounding box center [795, 571] width 181 height 101
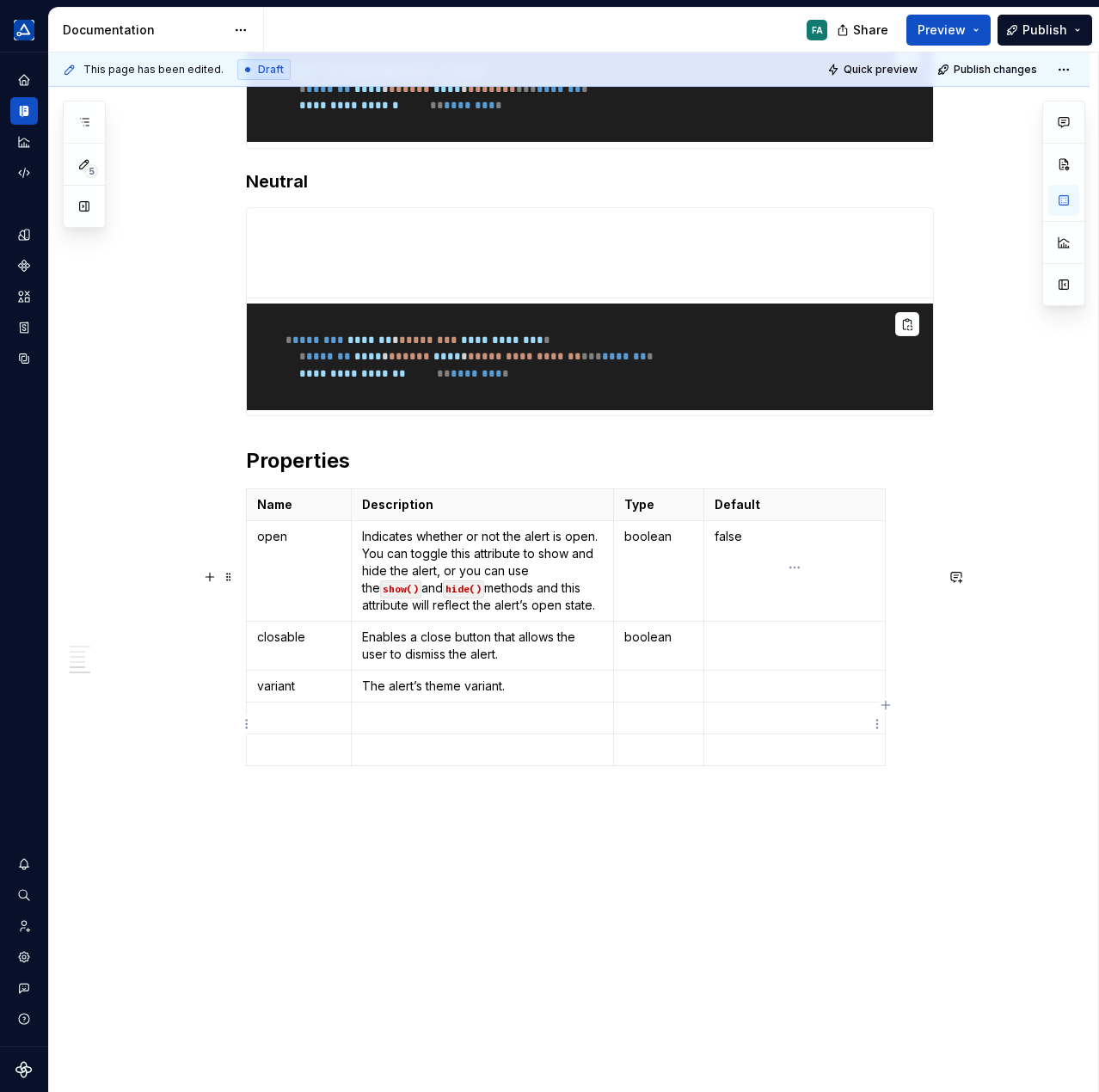
click at [738, 646] on p at bounding box center [795, 637] width 160 height 17
click at [649, 695] on p at bounding box center [659, 686] width 69 height 17
click at [804, 772] on td at bounding box center [795, 721] width 181 height 101
click at [294, 795] on p at bounding box center [299, 787] width 84 height 17
click at [784, 695] on p "'primary'" at bounding box center [795, 686] width 160 height 17
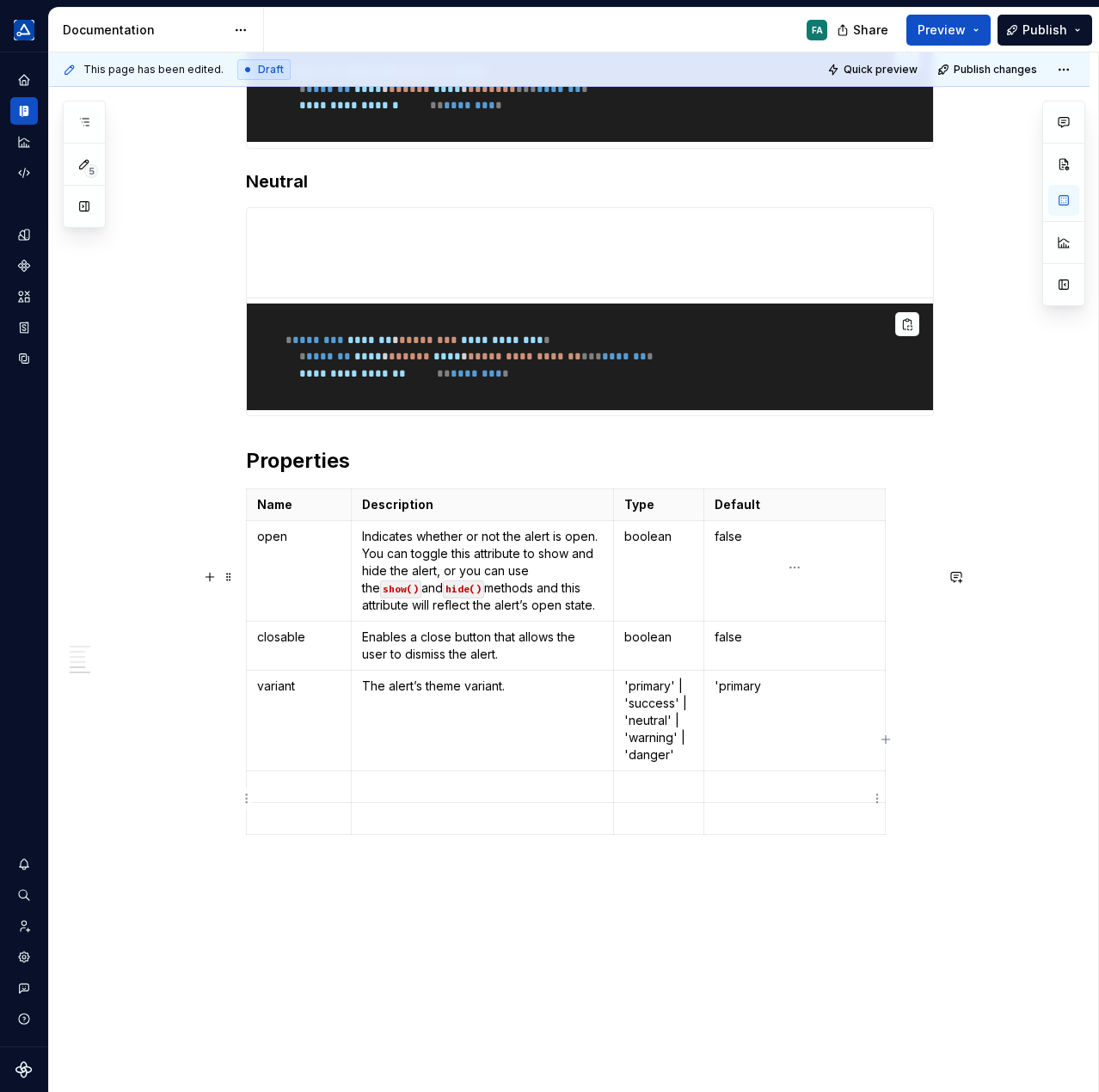
click at [717, 695] on p "'primary" at bounding box center [795, 686] width 160 height 17
click at [676, 761] on p "'primary' | 'success' | 'neutral' | 'warning' | 'danger'" at bounding box center [659, 721] width 69 height 86
click at [628, 761] on p "'primary | 'success' | 'neutral' | 'warning' | 'danger'" at bounding box center [659, 721] width 69 height 86
click at [628, 764] on p "primary | 'success' | 'neutral' | 'warning' | 'danger'" at bounding box center [659, 721] width 69 height 86
click at [675, 764] on p "primary | success' | 'neutral' | 'warning' | 'danger'" at bounding box center [659, 721] width 69 height 86
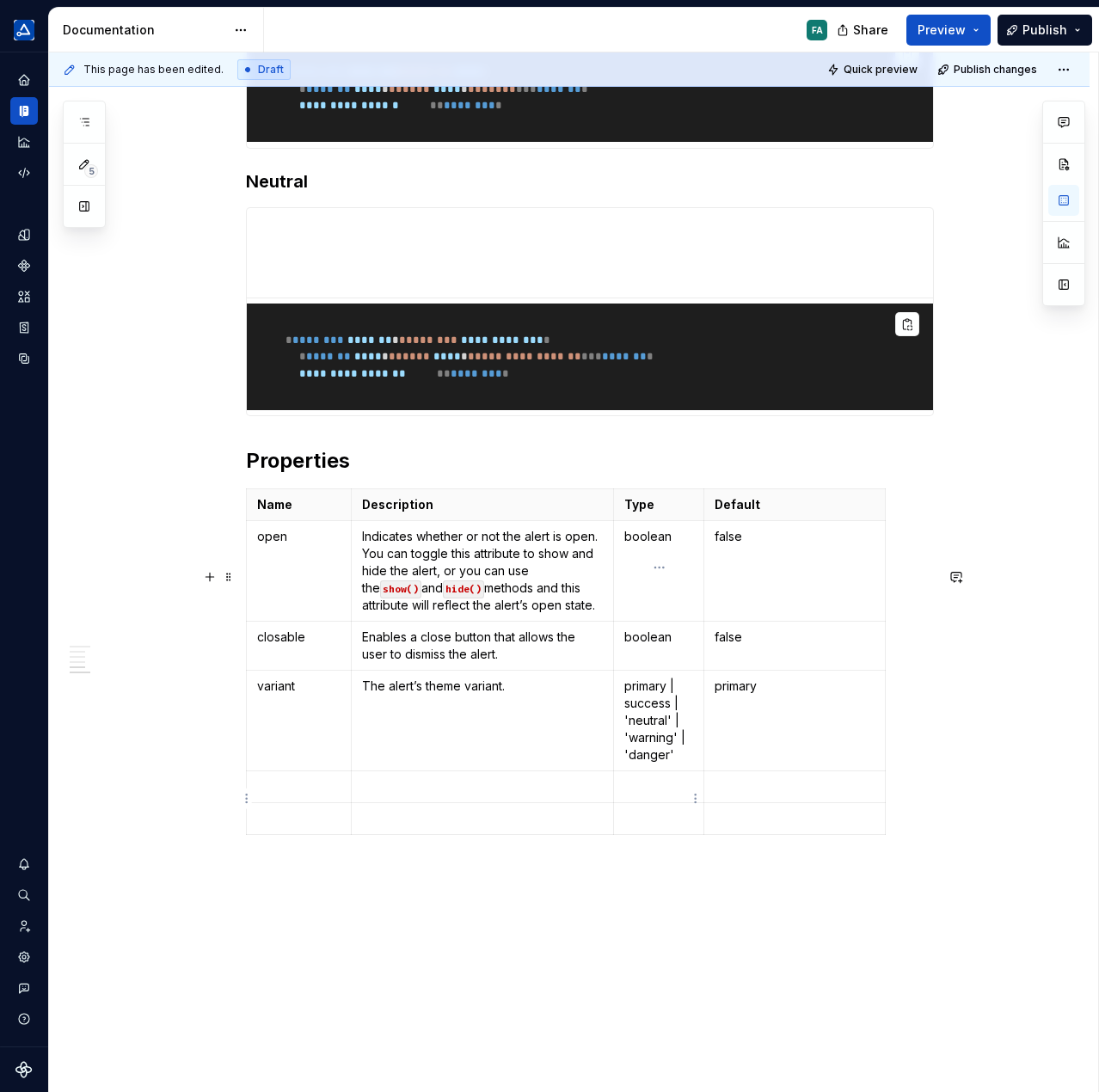
click at [671, 764] on p "primary | success | 'neutral' | 'warning' | 'danger'" at bounding box center [659, 721] width 69 height 86
click at [626, 764] on p "primary | success | 'neutral | 'warning' | 'danger'" at bounding box center [659, 721] width 69 height 86
click at [628, 764] on p "primary | success | neutral | 'warning' | 'danger'" at bounding box center [659, 721] width 69 height 86
click at [675, 764] on p "primary | success | neutral | warning' | 'danger'" at bounding box center [659, 721] width 69 height 86
click at [669, 764] on p "primary | success | neutral | warning | 'danger'" at bounding box center [659, 721] width 69 height 86
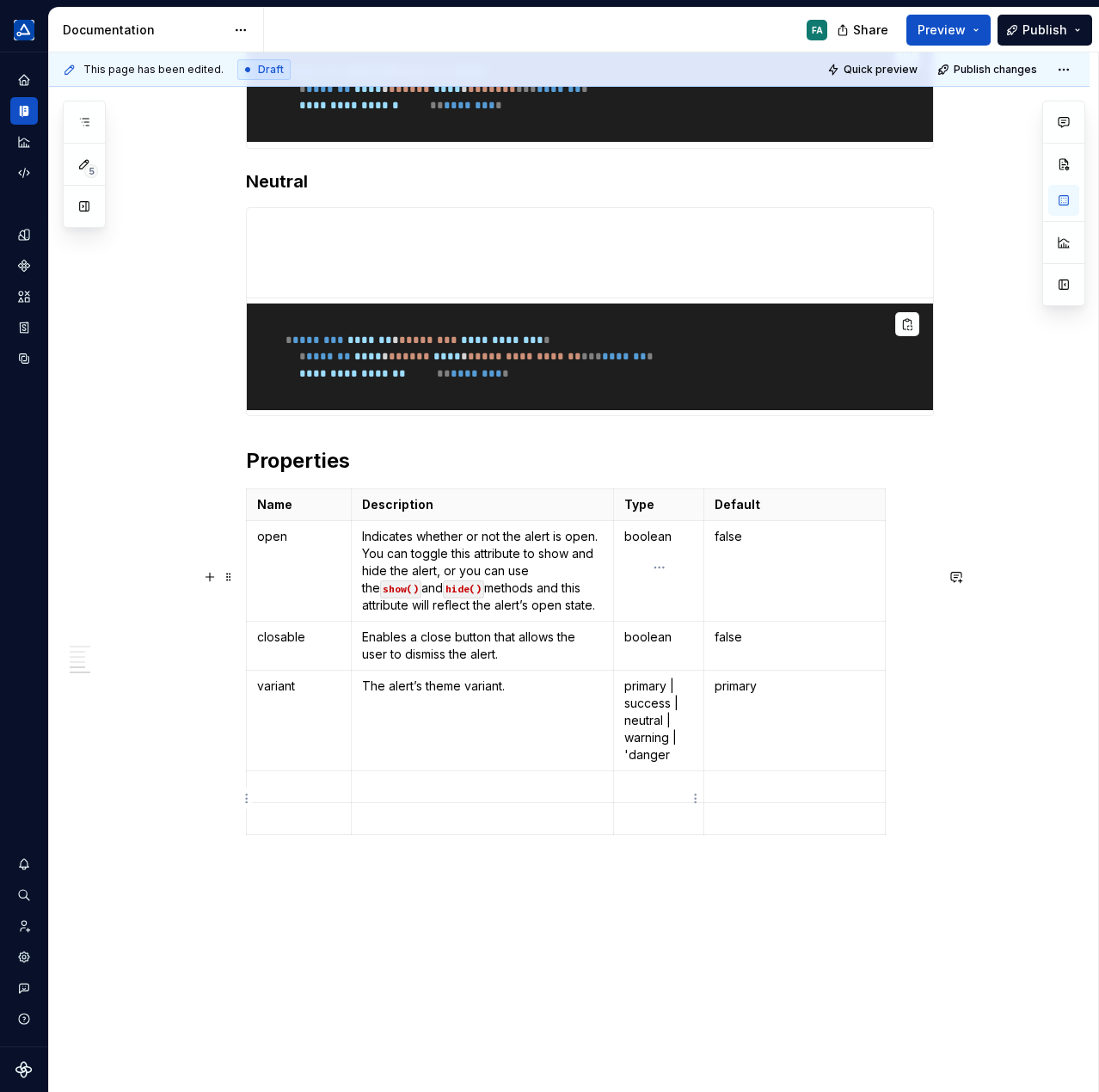
click at [630, 764] on p "primary | success | neutral | warning | 'danger" at bounding box center [659, 721] width 69 height 86
drag, startPoint x: 706, startPoint y: 593, endPoint x: 736, endPoint y: 600, distance: 30.8
click at [736, 600] on tbody "Name Description Type Default open Indicates whether or not the alert is open. …" at bounding box center [581, 653] width 669 height 328
drag, startPoint x: 914, startPoint y: 586, endPoint x: 813, endPoint y: 586, distance: 101.0
drag, startPoint x: 735, startPoint y: 591, endPoint x: 835, endPoint y: 601, distance: 100.5
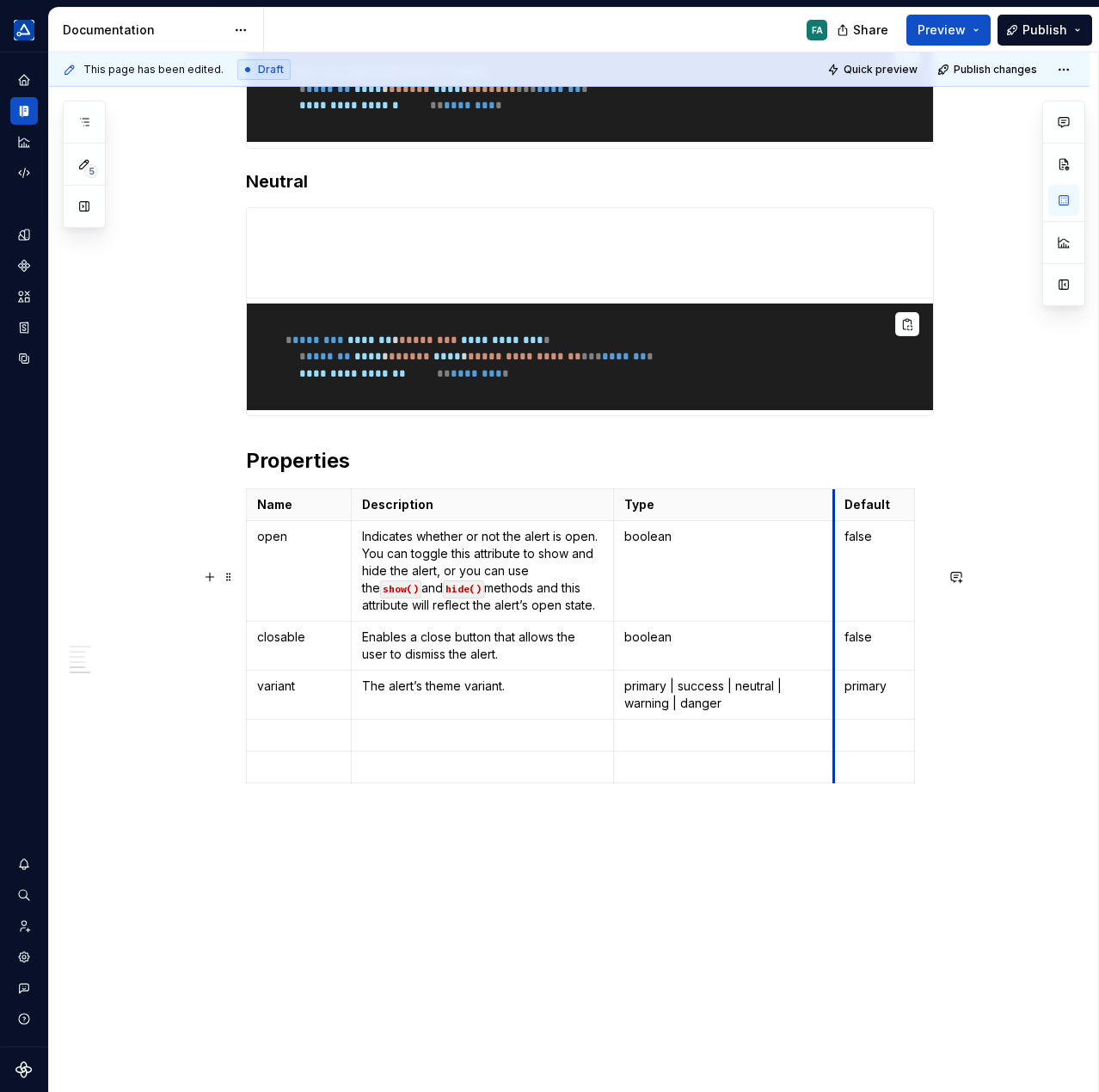
click at [835, 601] on tbody "Name Description Type Default open Indicates whether or not the alert is open. …" at bounding box center [581, 636] width 668 height 294
drag, startPoint x: 834, startPoint y: 598, endPoint x: 816, endPoint y: 597, distance: 18.0
click at [816, 521] on th "Default" at bounding box center [856, 505] width 81 height 32
drag, startPoint x: 895, startPoint y: 591, endPoint x: 929, endPoint y: 592, distance: 34.0
click at [325, 744] on p at bounding box center [299, 735] width 84 height 17
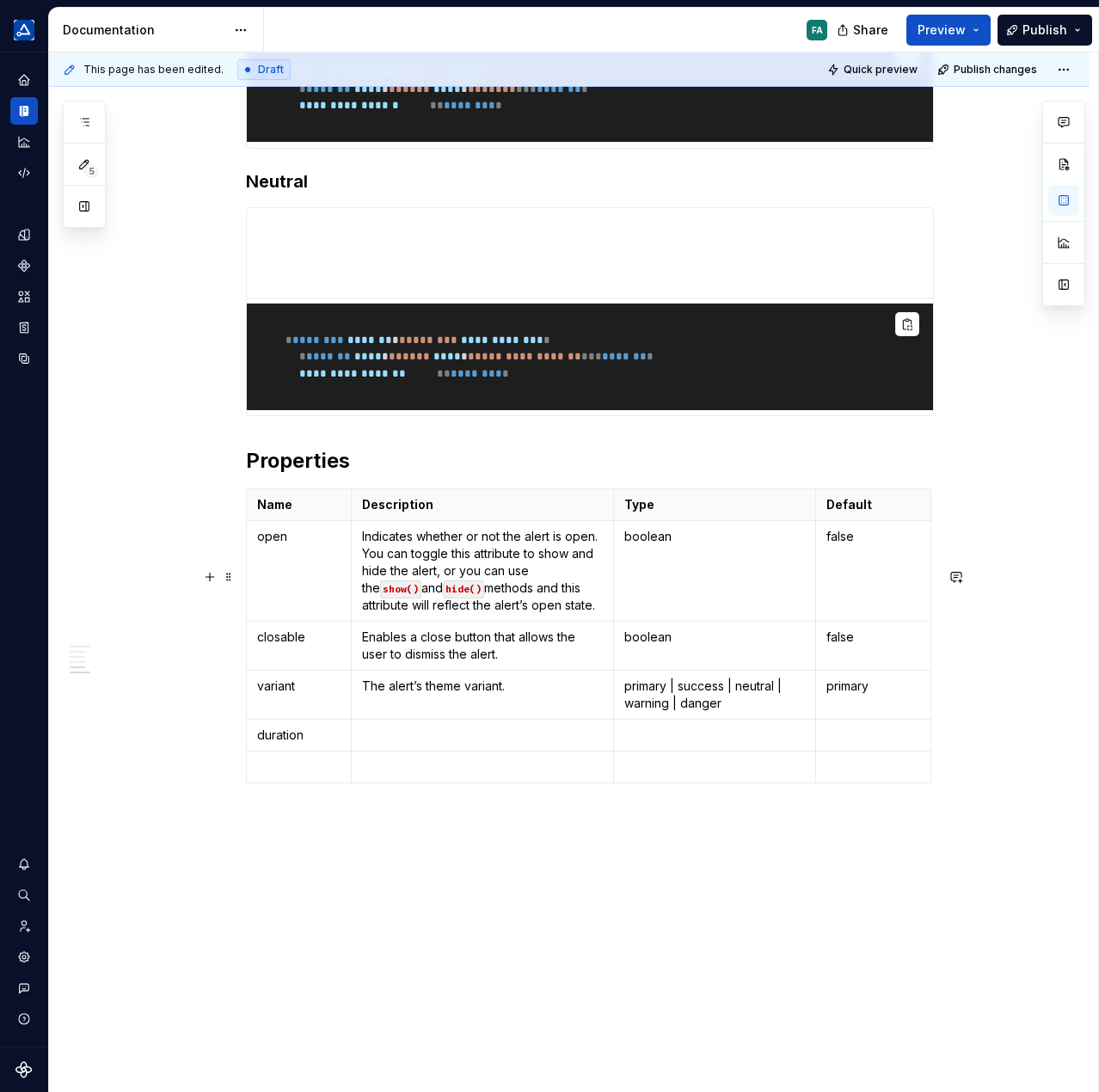
click at [375, 744] on p at bounding box center [483, 735] width 242 height 17
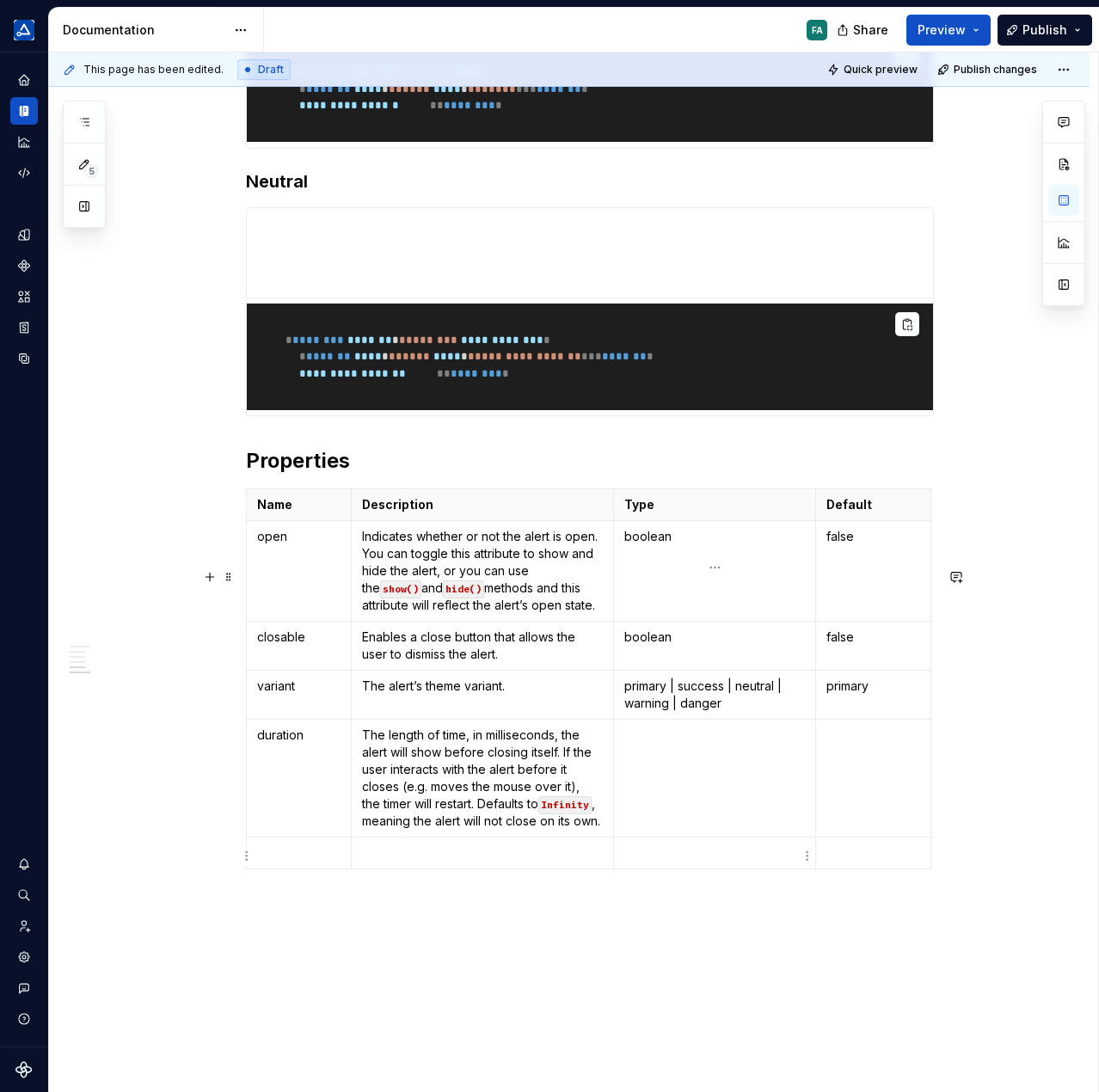
click at [683, 838] on td at bounding box center [715, 778] width 203 height 118
click at [856, 744] on p at bounding box center [873, 735] width 94 height 17
click at [319, 862] on p at bounding box center [299, 853] width 84 height 17
click at [451, 862] on p at bounding box center [483, 853] width 242 height 17
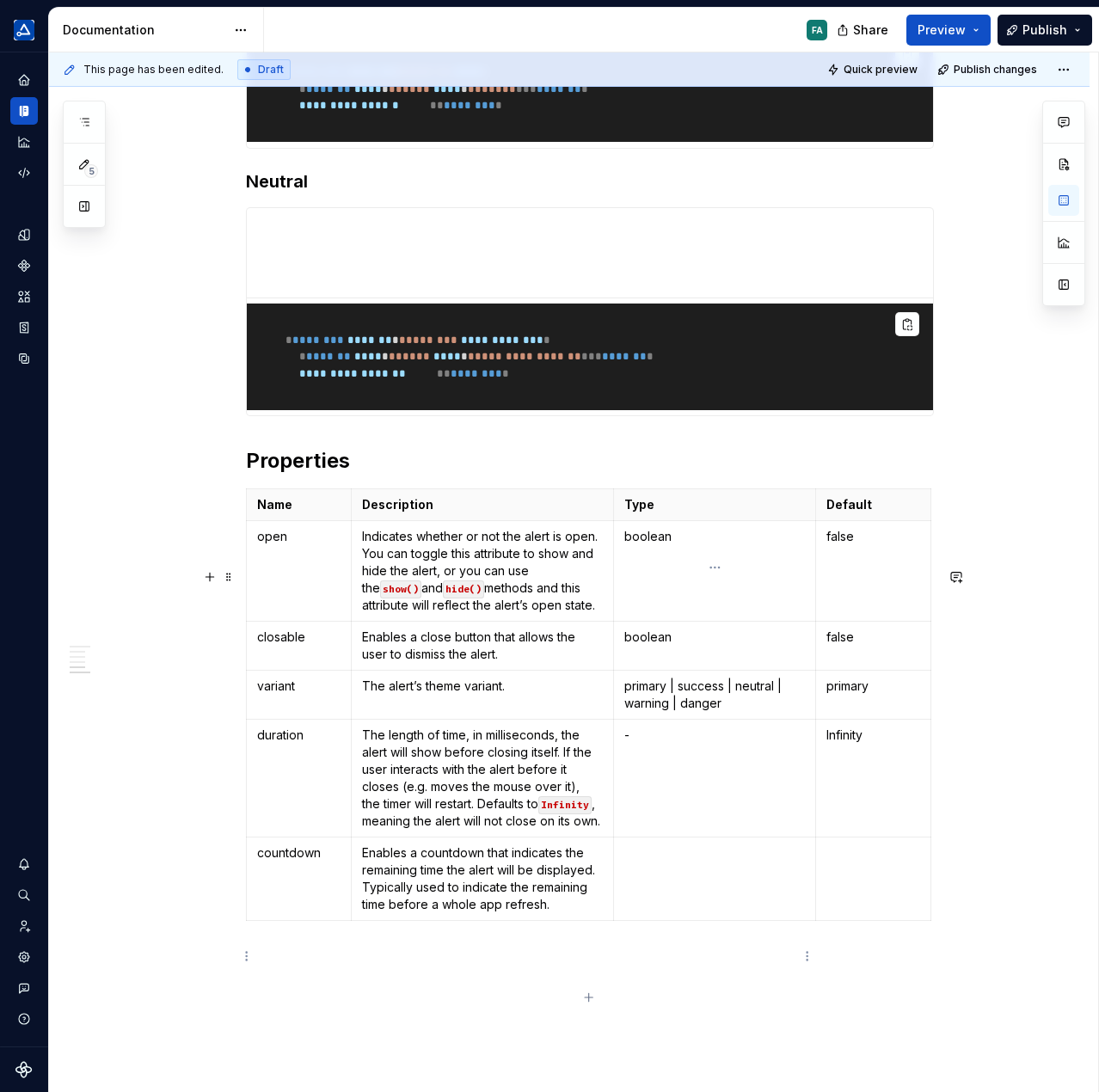
click at [707, 921] on td at bounding box center [715, 879] width 203 height 83
click at [889, 862] on p at bounding box center [873, 853] width 94 height 17
click at [839, 921] on td at bounding box center [873, 879] width 115 height 83
click at [584, 969] on p at bounding box center [589, 959] width 688 height 21
click at [291, 969] on p at bounding box center [589, 959] width 688 height 21
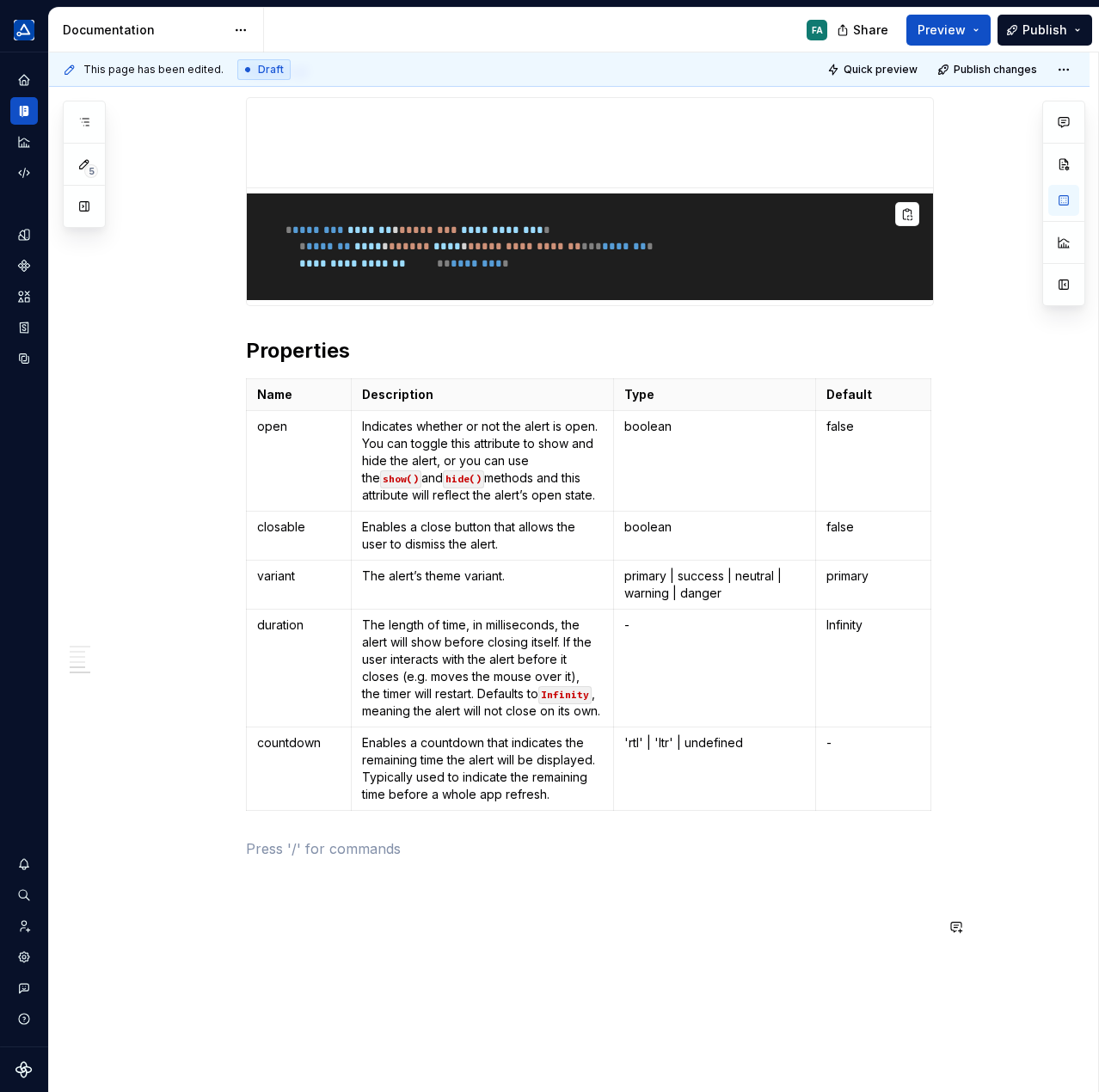
scroll to position [1461, 0]
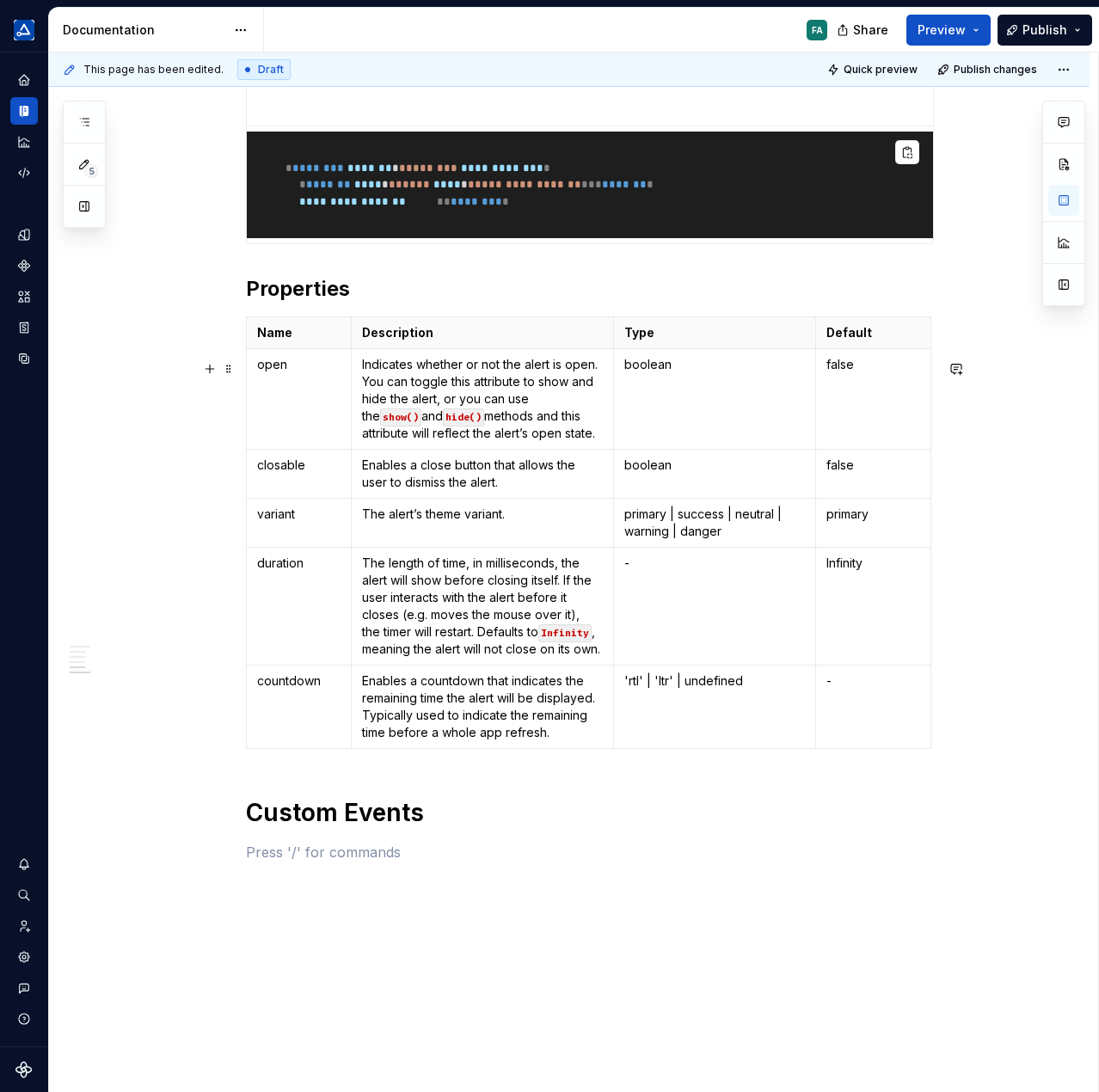
click at [298, 302] on h2 "Properties" at bounding box center [589, 289] width 688 height 28
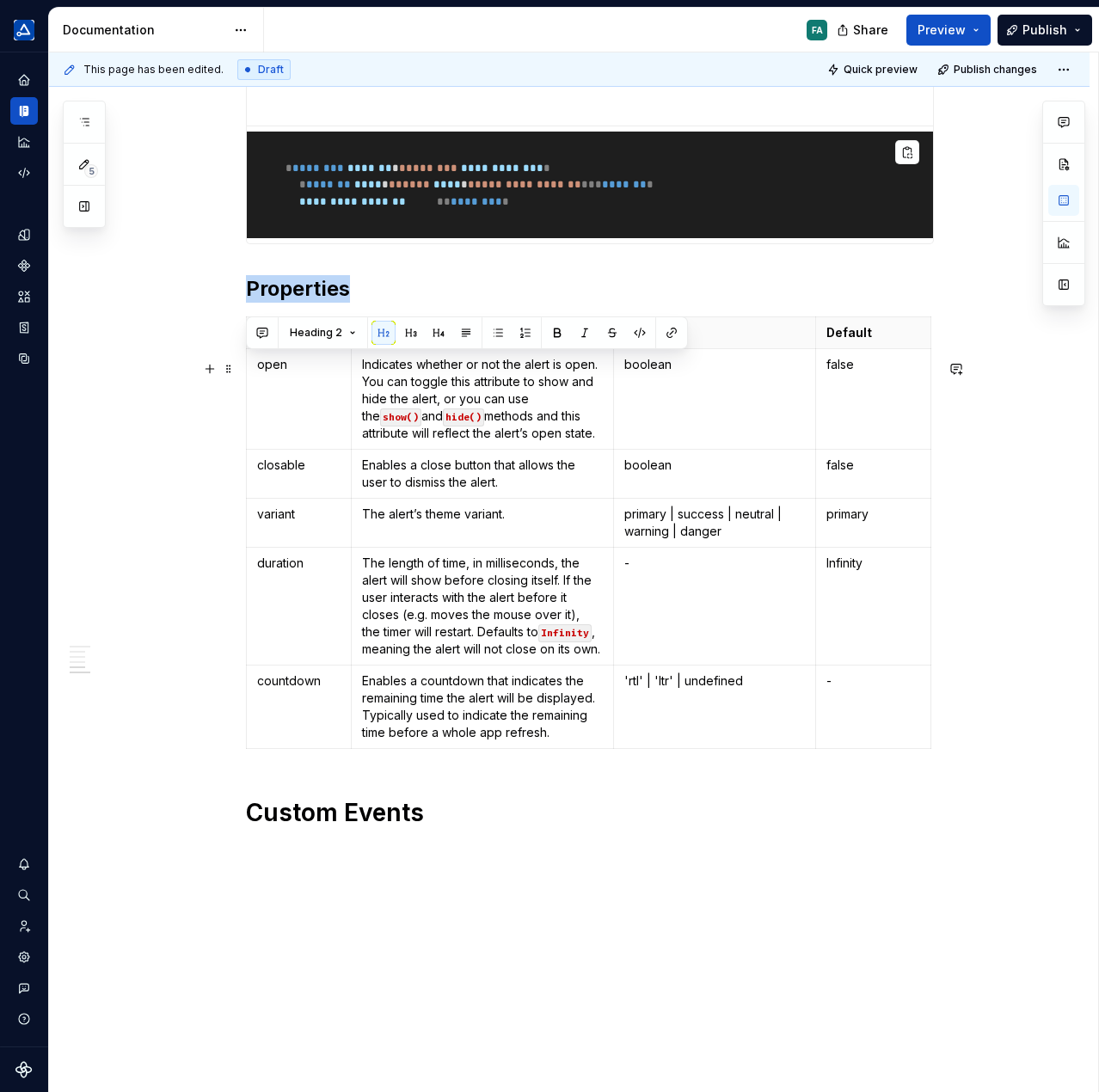
click at [298, 302] on h2 "Properties" at bounding box center [589, 289] width 688 height 28
click at [323, 828] on h1 "Custom Events" at bounding box center [589, 813] width 688 height 31
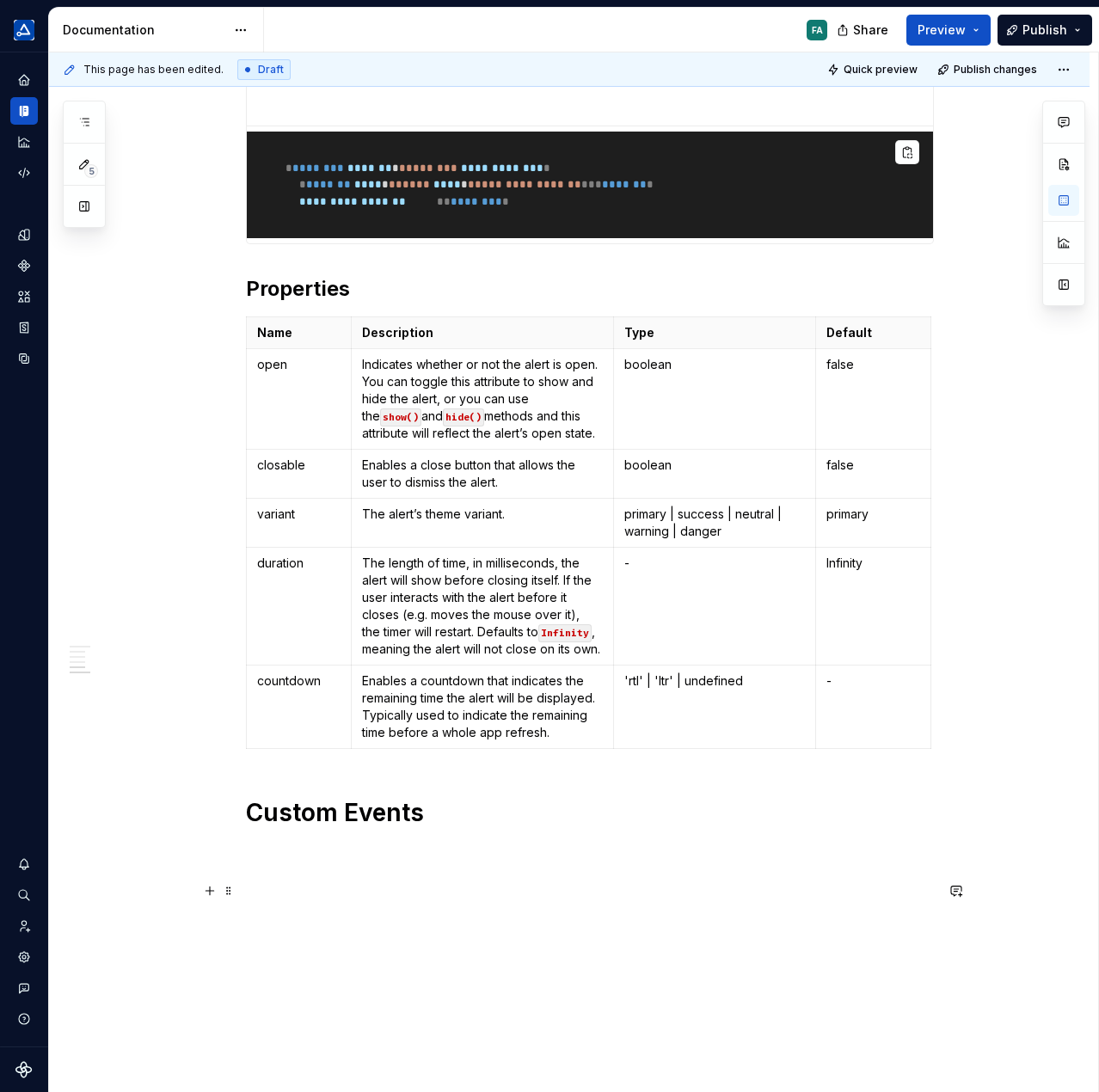
click at [322, 828] on h1 "Custom Events" at bounding box center [589, 813] width 688 height 31
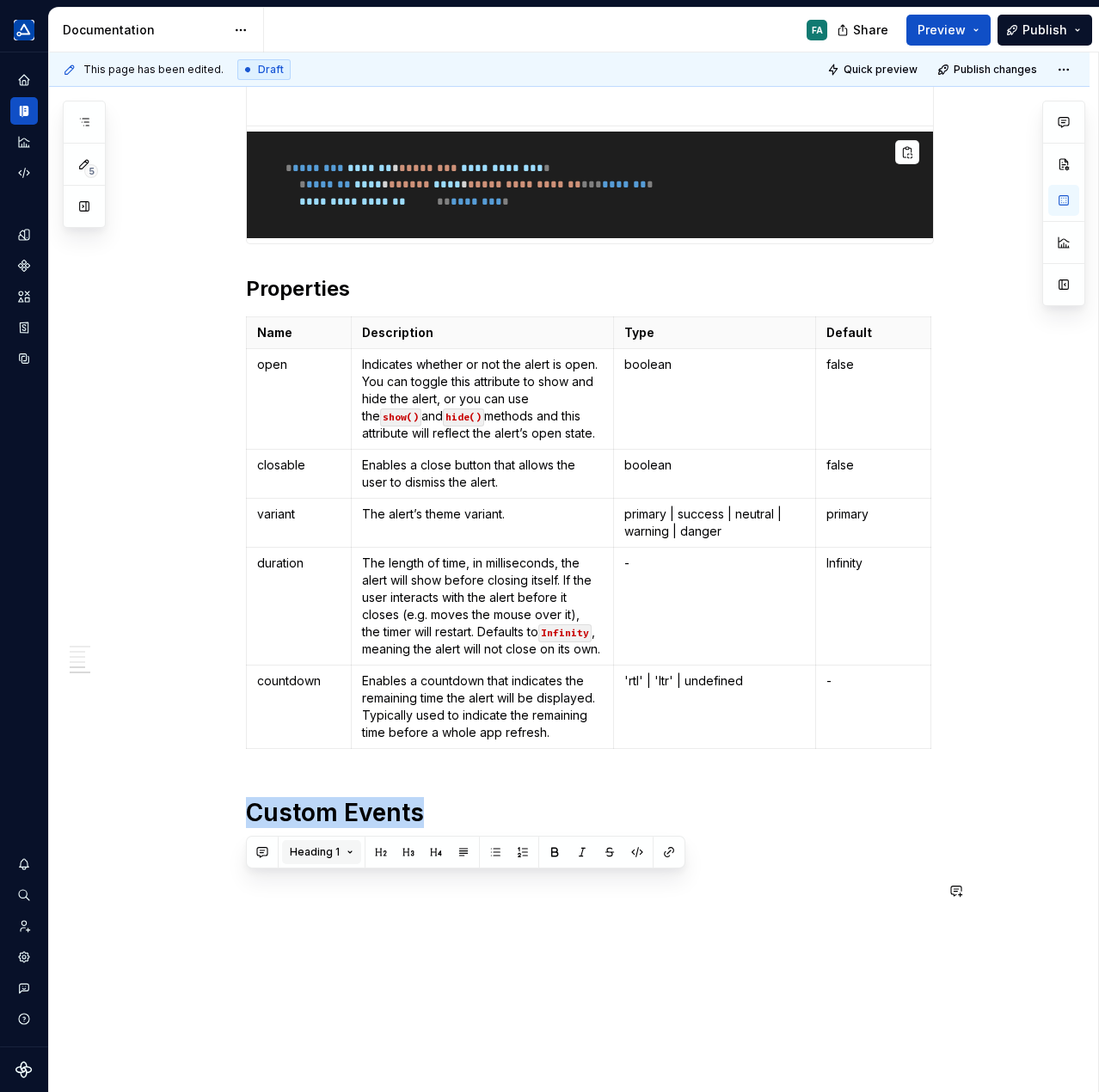
click at [349, 852] on button "Heading 1" at bounding box center [322, 852] width 79 height 24
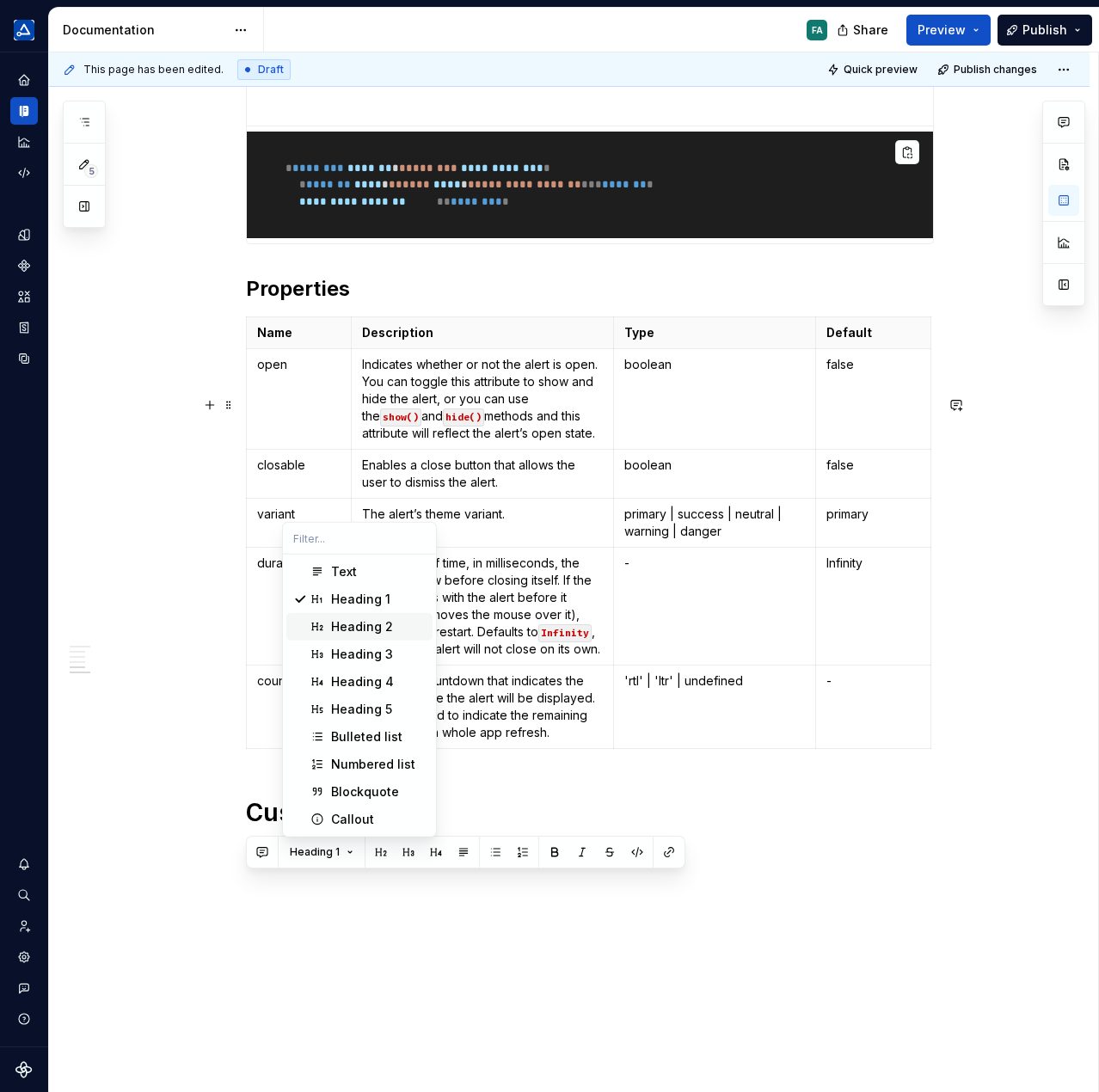
click at [343, 626] on div "Heading 2" at bounding box center [362, 627] width 62 height 17
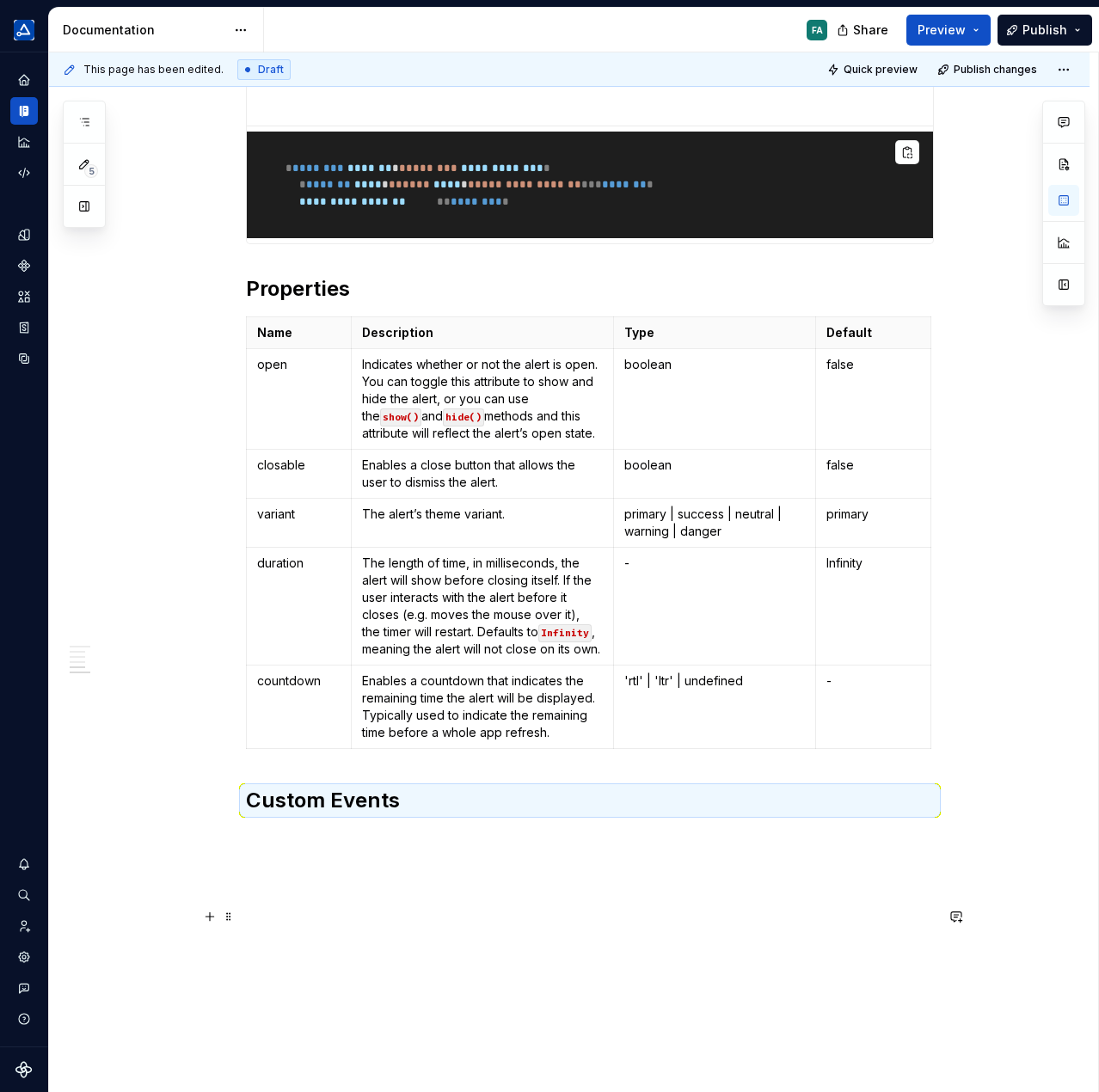
click at [326, 848] on p at bounding box center [589, 839] width 688 height 21
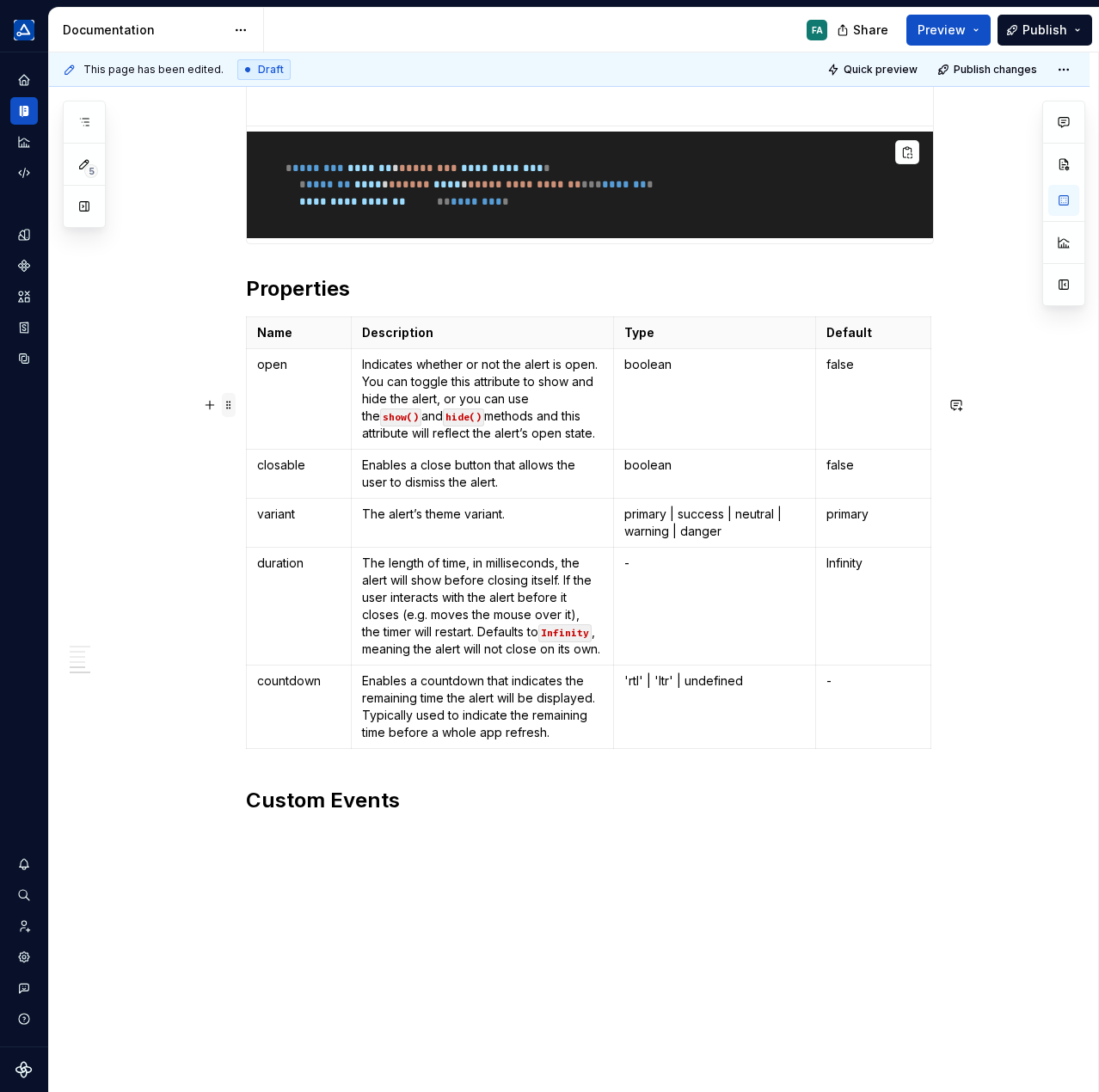
click at [226, 400] on span at bounding box center [228, 405] width 13 height 24
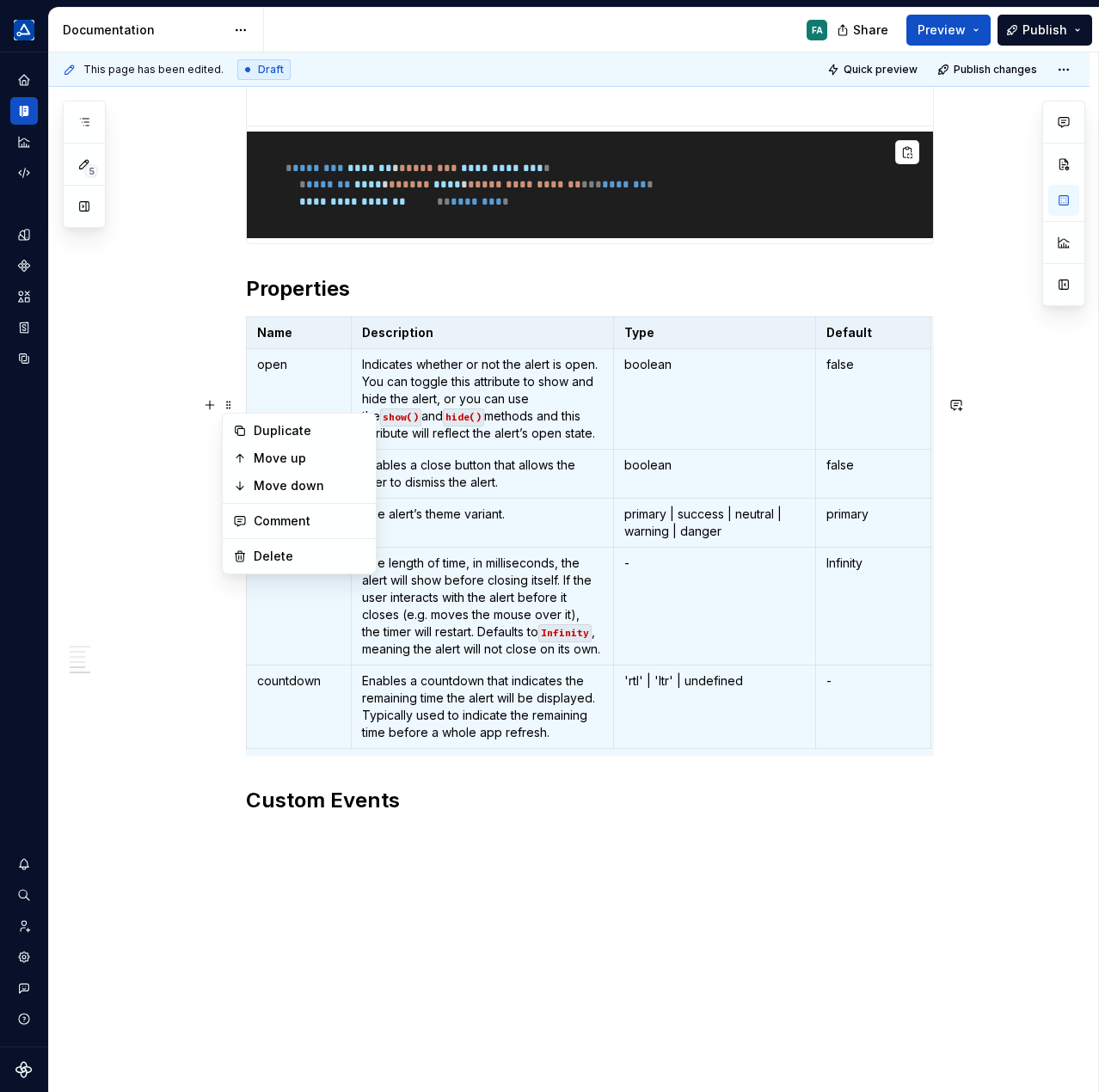
click at [459, 450] on td "Indicates whether or not the alert is open. You can toggle this attribute to sh…" at bounding box center [483, 399] width 263 height 101
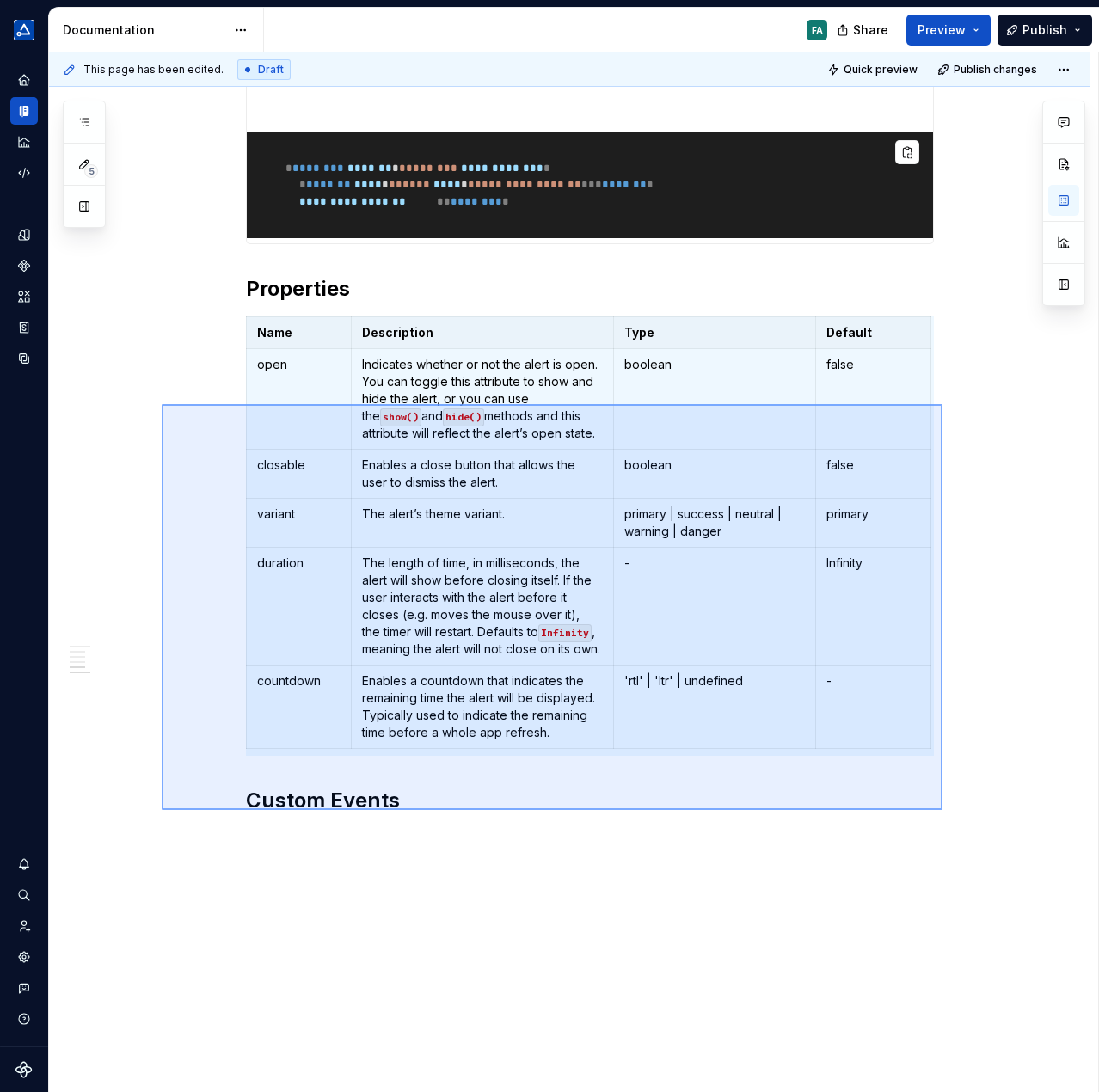
drag, startPoint x: 943, startPoint y: 810, endPoint x: 162, endPoint y: 402, distance: 881.1
click at [162, 402] on div "**********" at bounding box center [573, 573] width 1049 height 1040
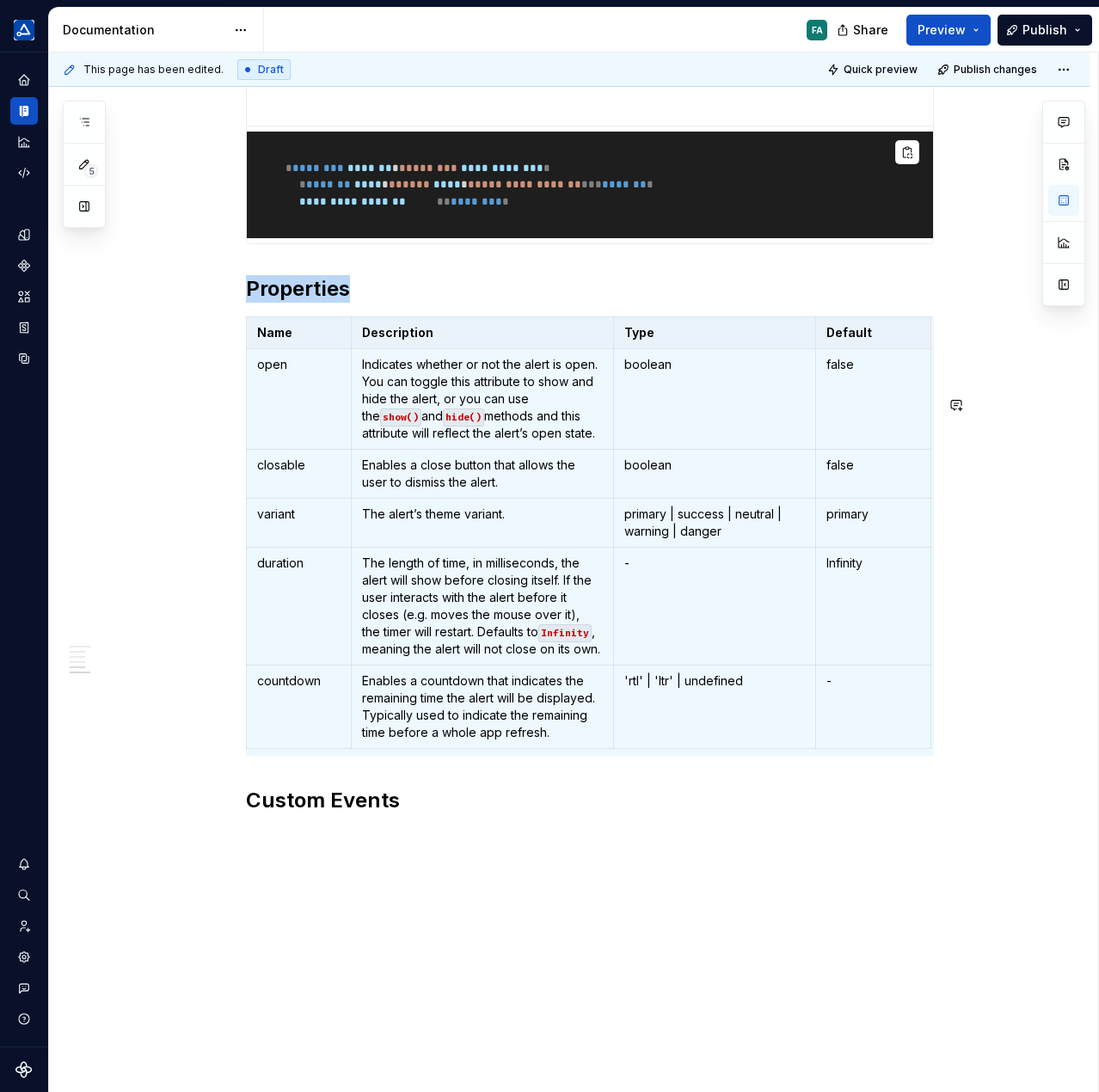
copy h2 "Properties"
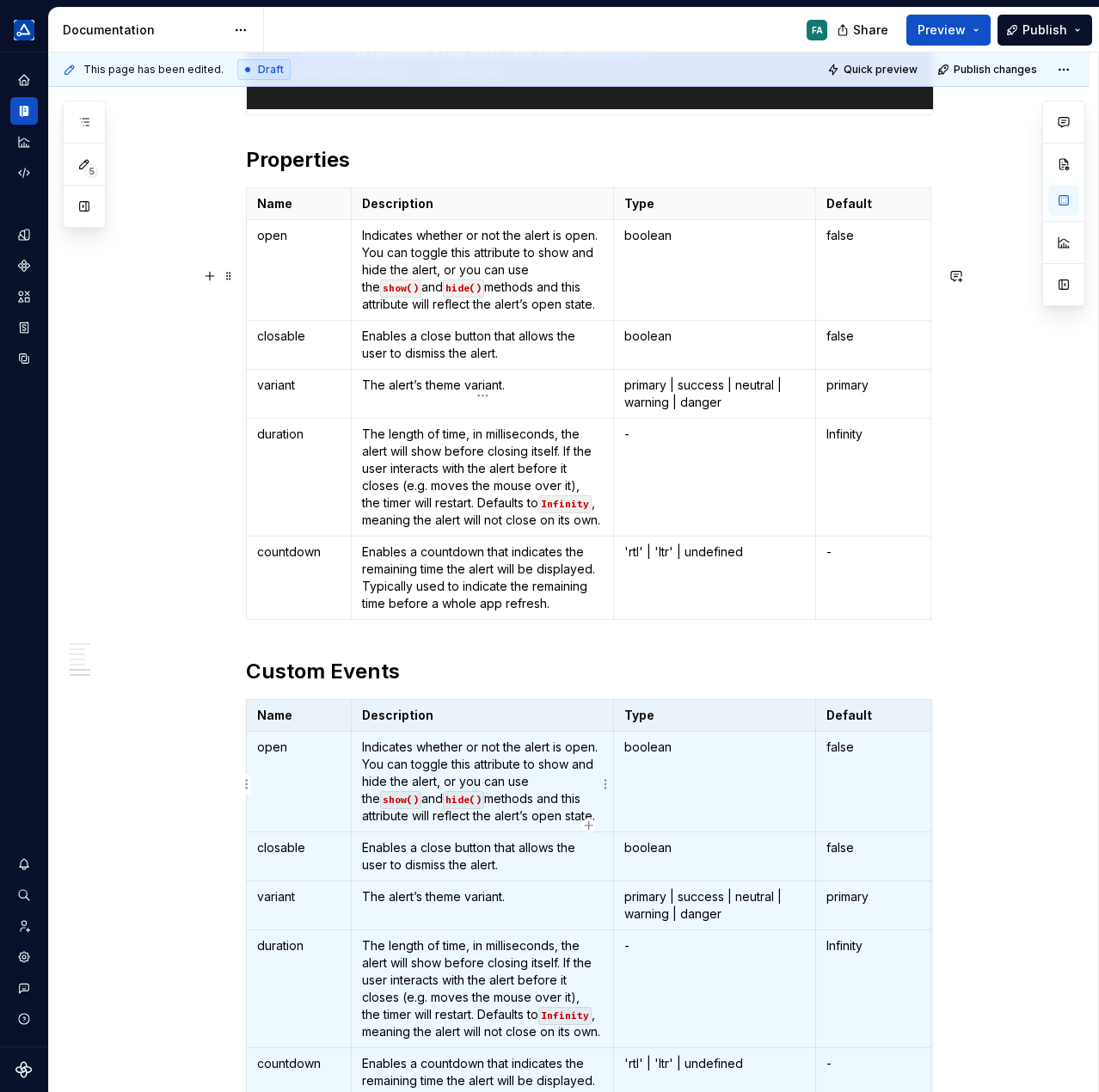
scroll to position [1806, 0]
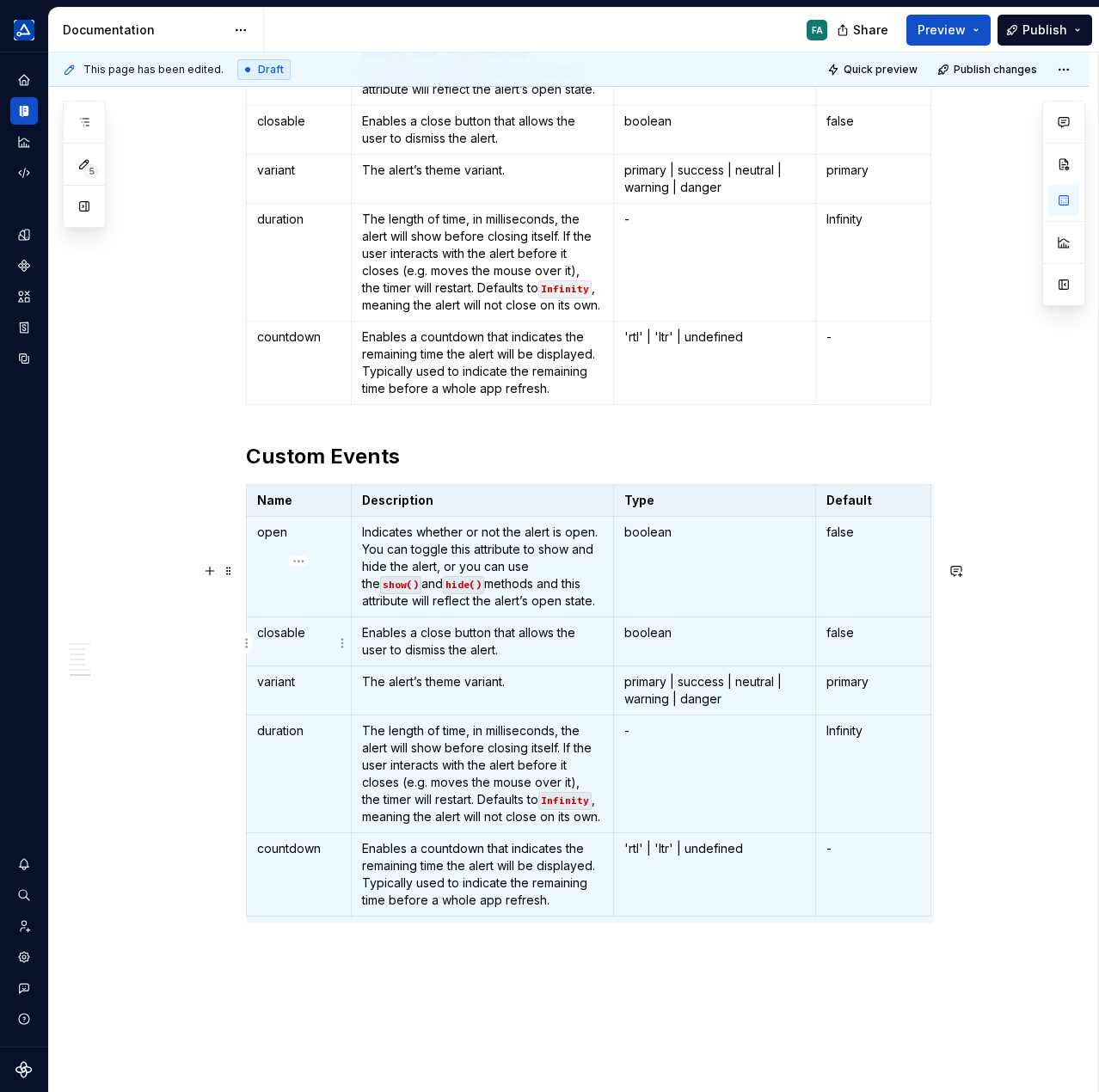
click at [293, 541] on p "open" at bounding box center [299, 533] width 84 height 17
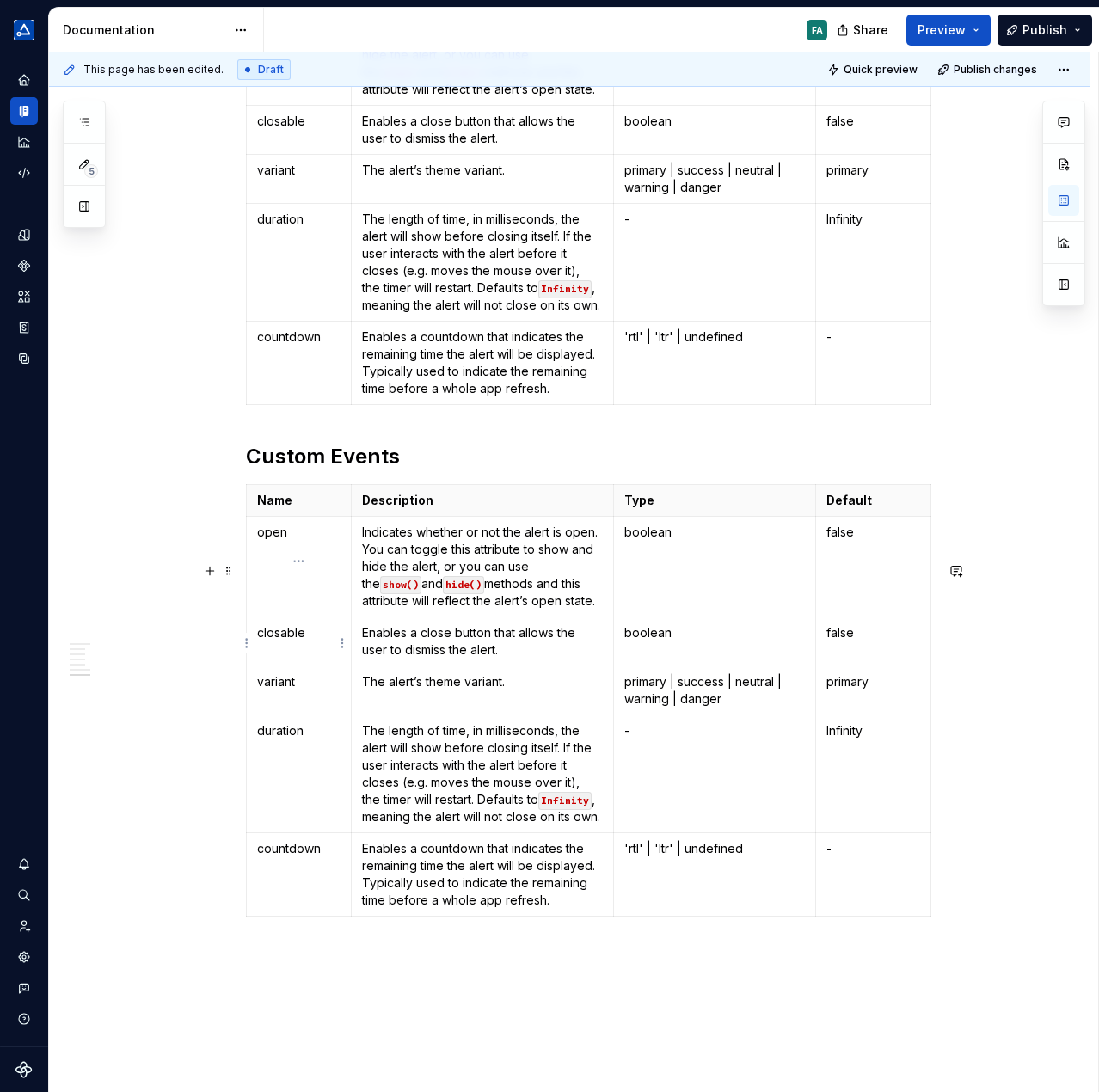
click at [270, 541] on p "open" at bounding box center [299, 533] width 84 height 17
click at [245, 941] on html "TÜV SÜD algorithm FA Design system data Documentation FA Share Preview Publish …" at bounding box center [549, 546] width 1099 height 1092
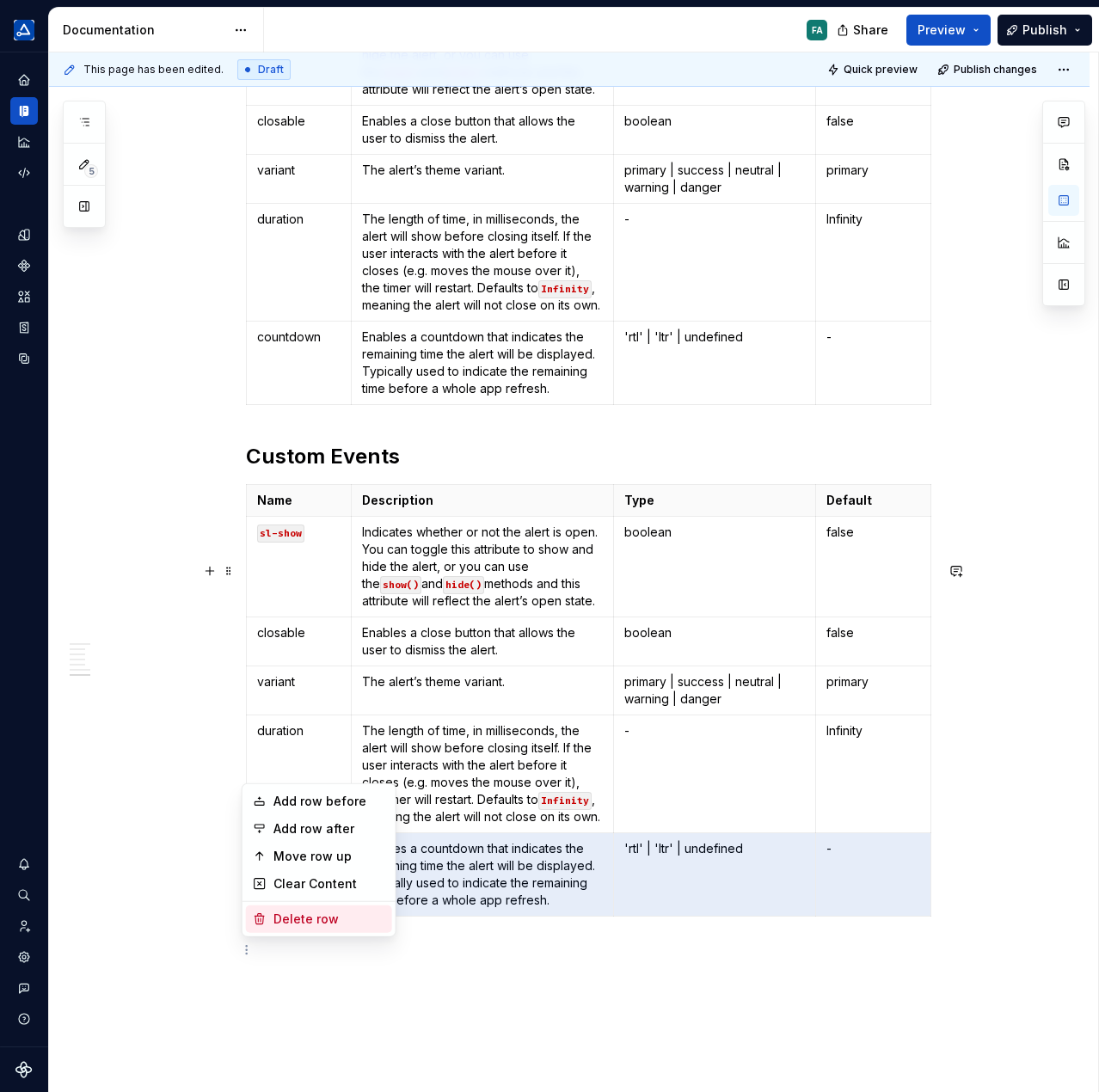
click at [277, 911] on div "Delete row" at bounding box center [329, 919] width 111 height 17
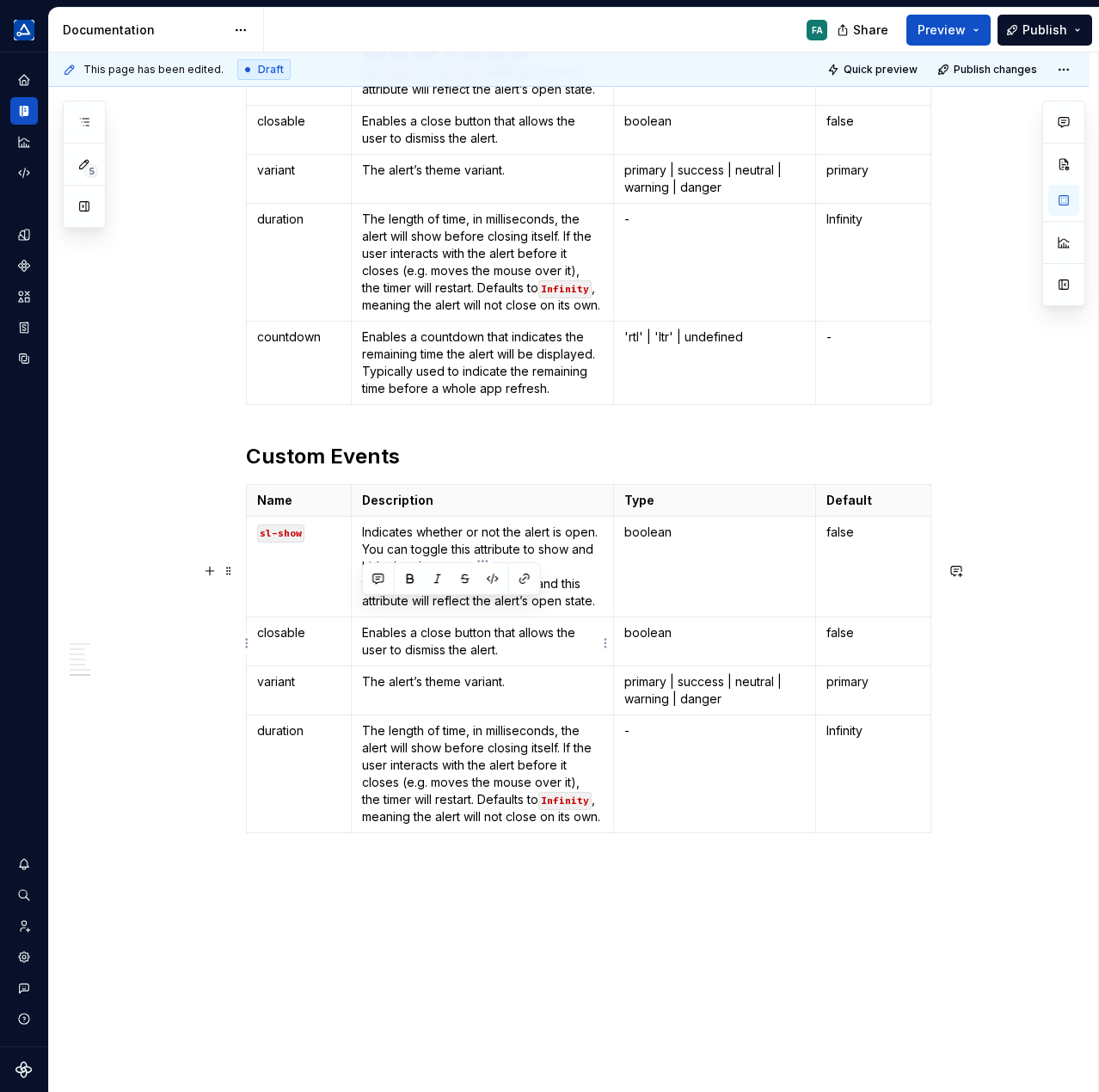
drag, startPoint x: 556, startPoint y: 678, endPoint x: 362, endPoint y: 611, distance: 205.2
click at [362, 609] on p "Indicates whether or not the alert is open. You can toggle this attribute to sh…" at bounding box center [483, 567] width 242 height 86
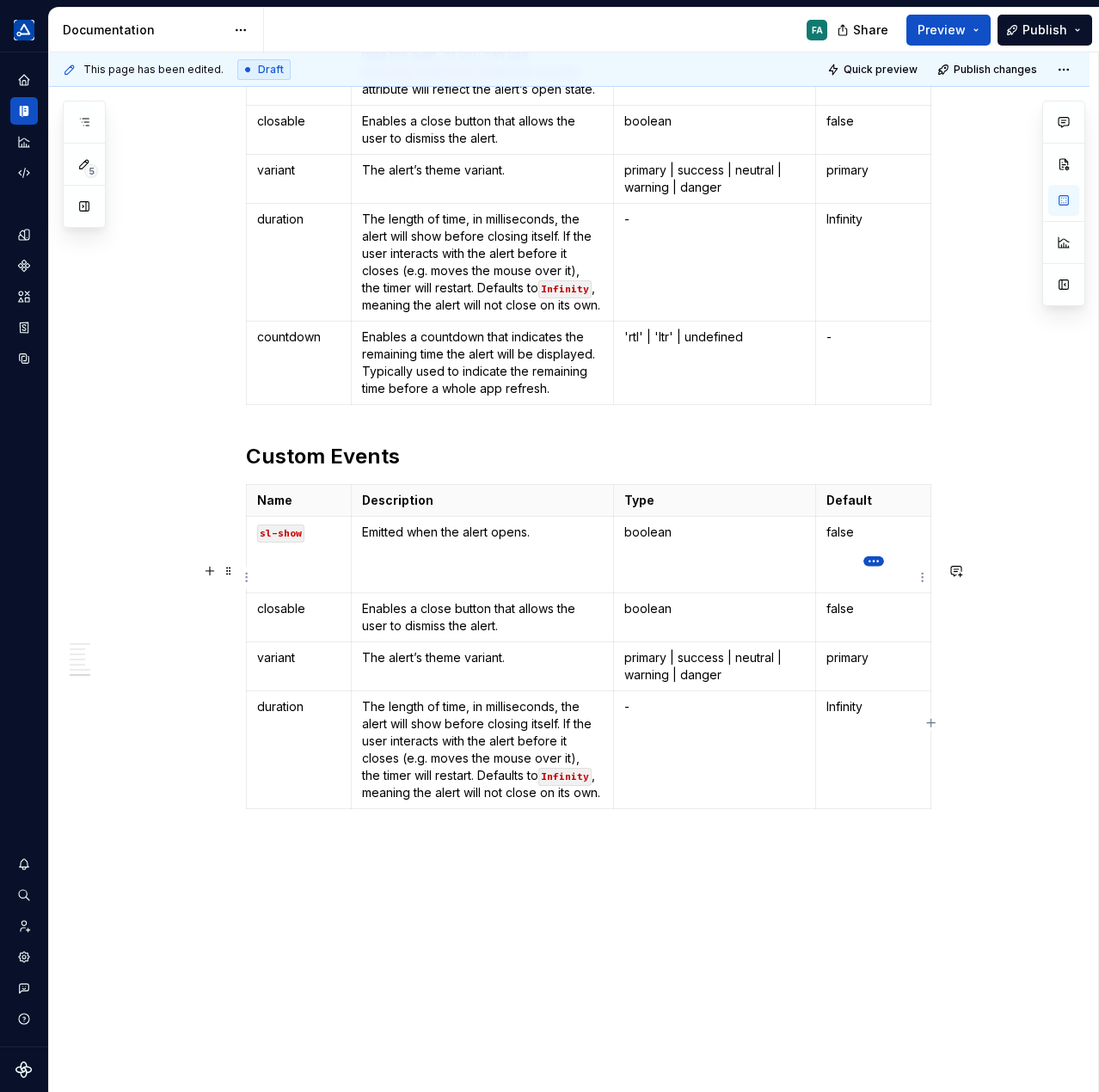
click at [871, 561] on html "TÜV SÜD algorithm FA Design system data Documentation FA Share Preview Publish …" at bounding box center [549, 546] width 1099 height 1092
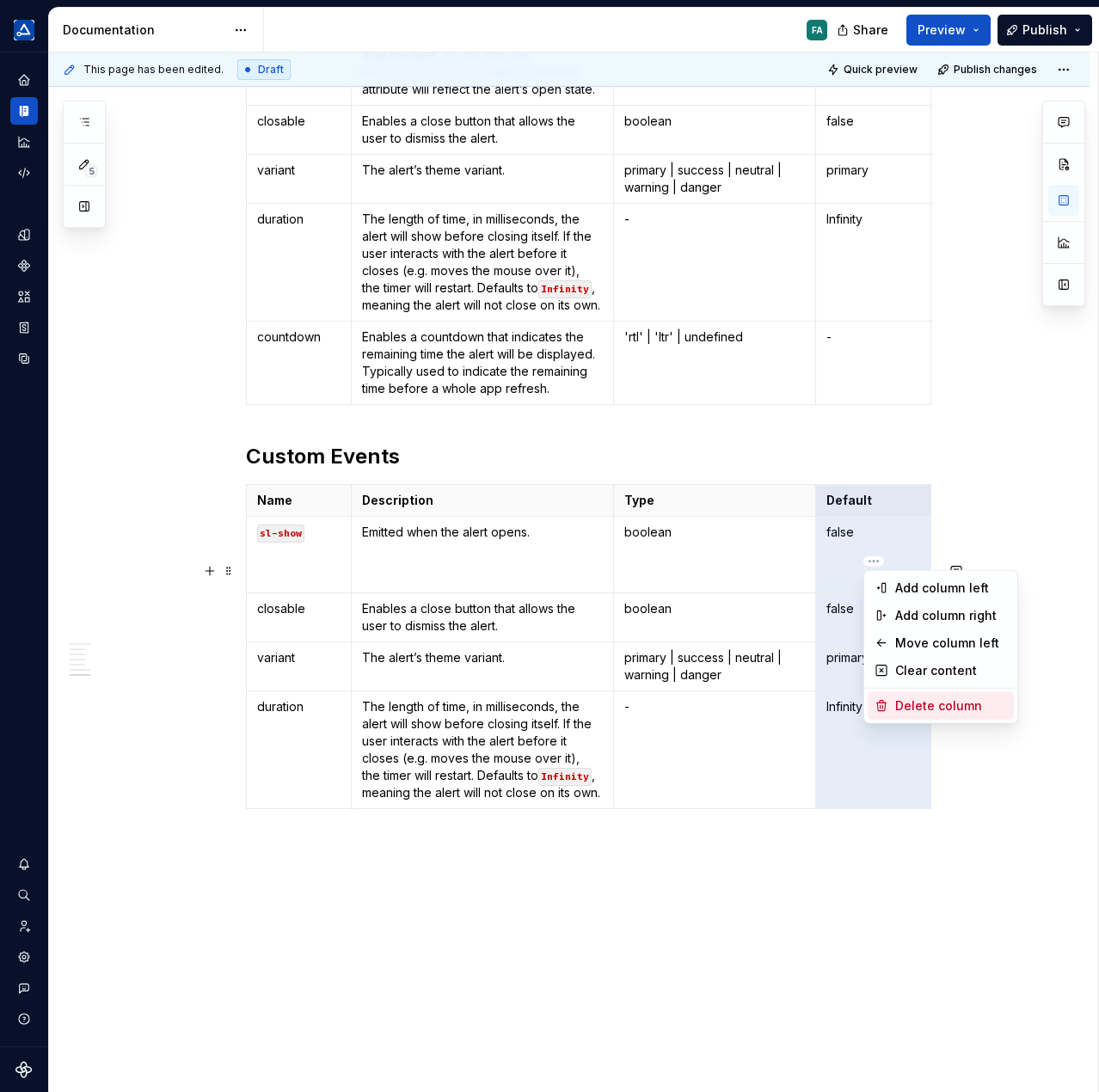
click at [901, 706] on div "Delete column" at bounding box center [951, 706] width 111 height 17
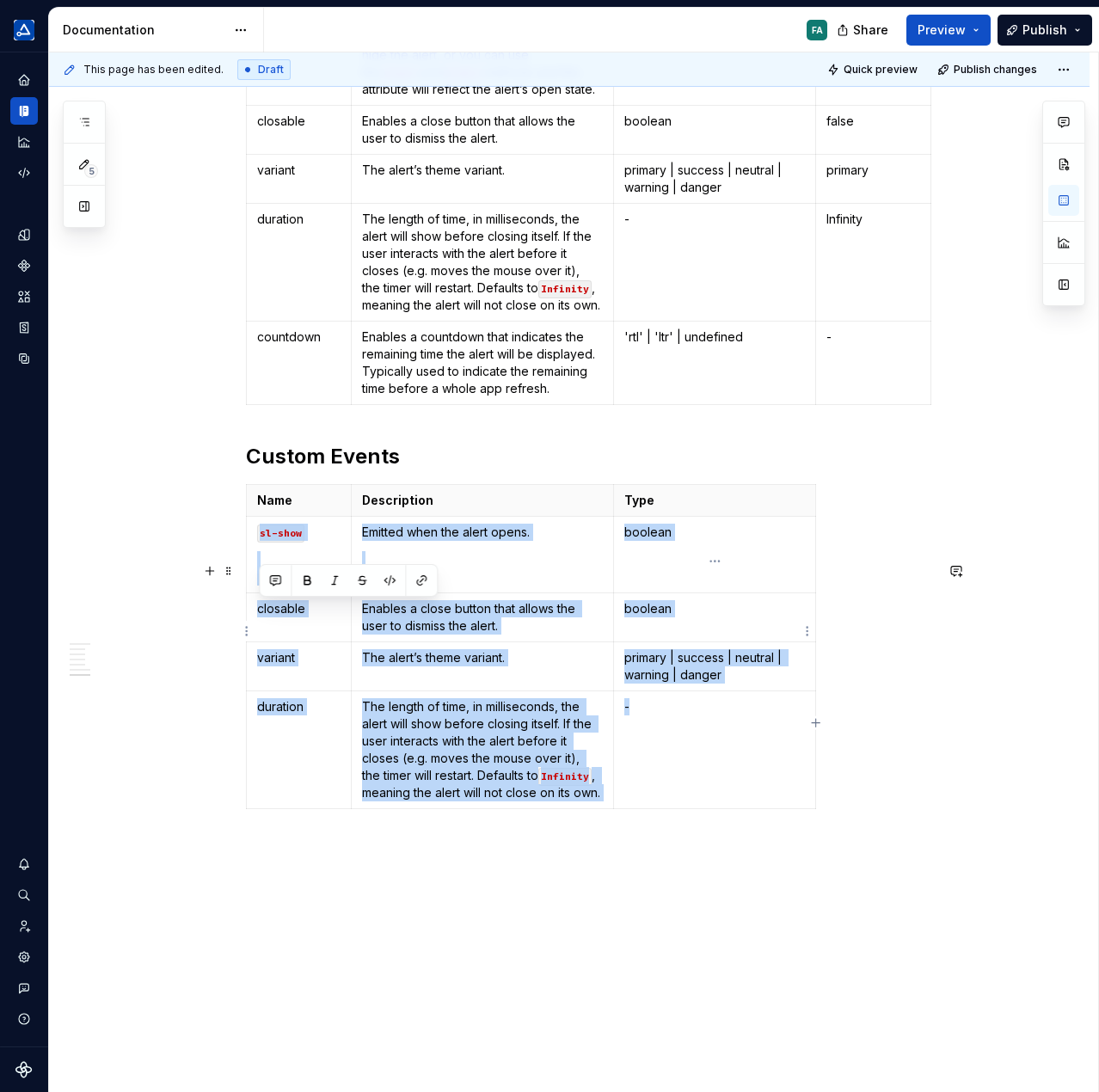
click at [750, 593] on td "boolean" at bounding box center [715, 556] width 203 height 77
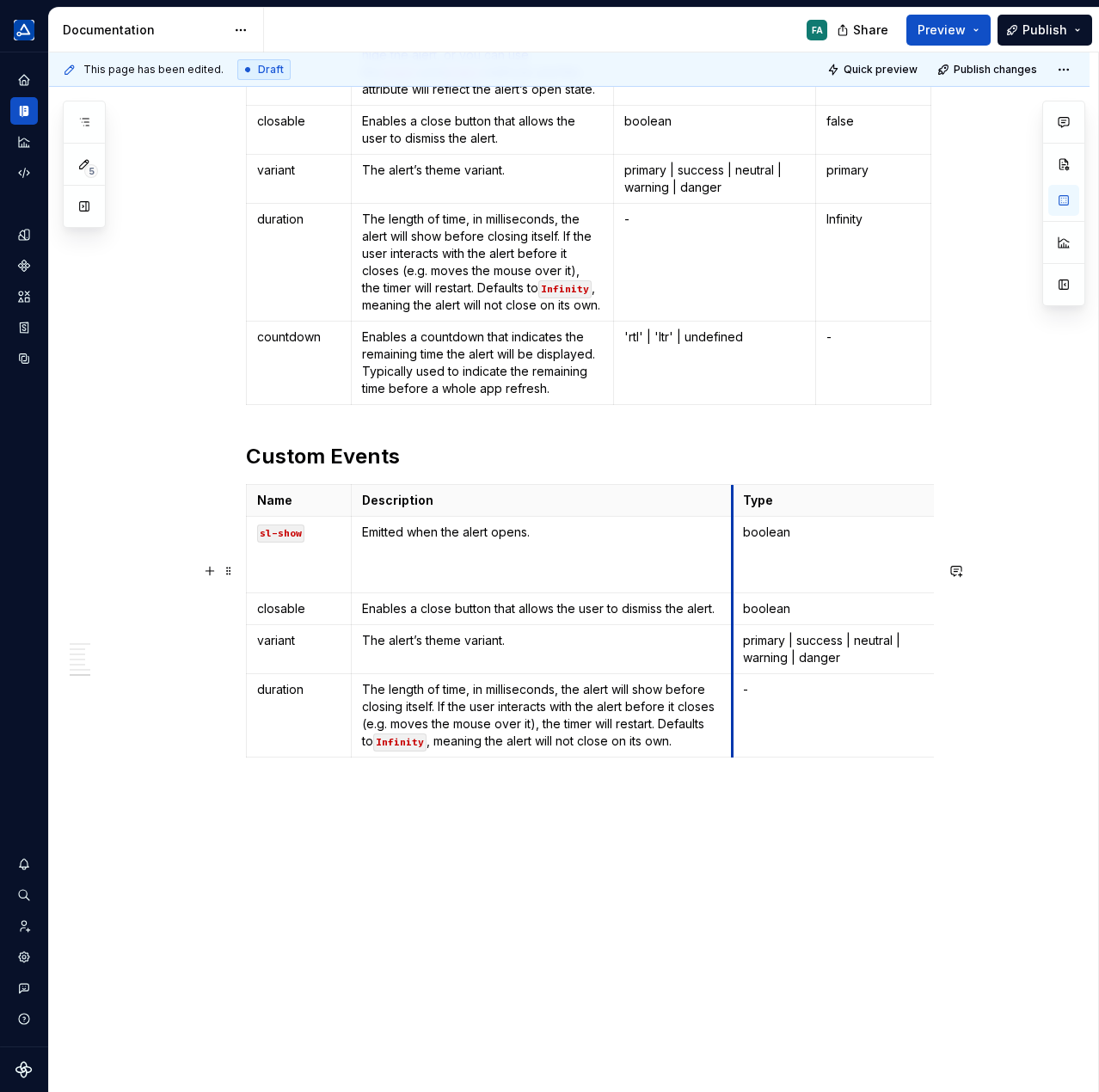
drag, startPoint x: 613, startPoint y: 582, endPoint x: 732, endPoint y: 579, distance: 119.0
click at [733, 517] on th "Type" at bounding box center [834, 500] width 203 height 32
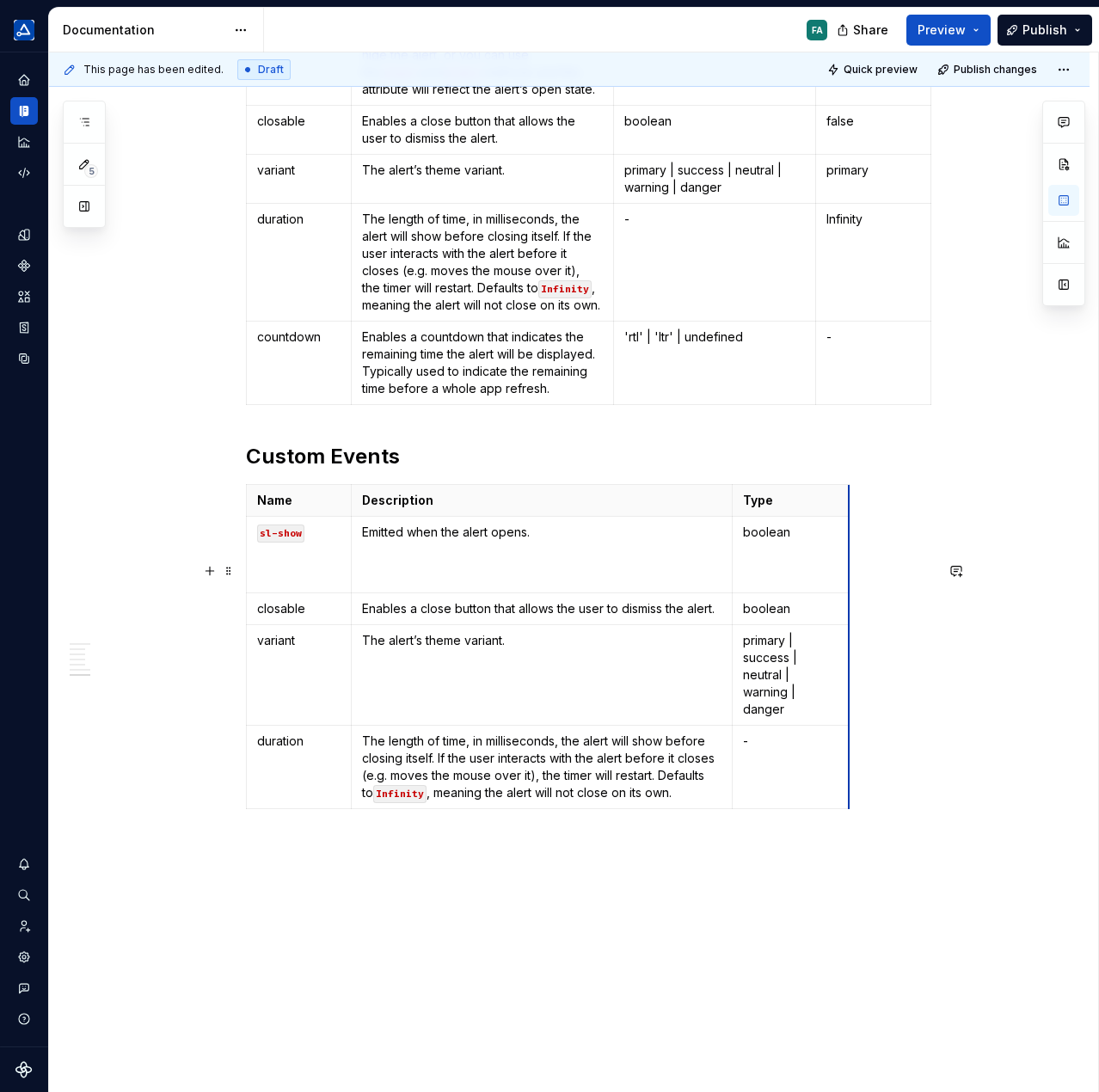
drag, startPoint x: 932, startPoint y: 583, endPoint x: 848, endPoint y: 582, distance: 84.0
click at [757, 508] on strong "Type" at bounding box center [757, 499] width 30 height 14
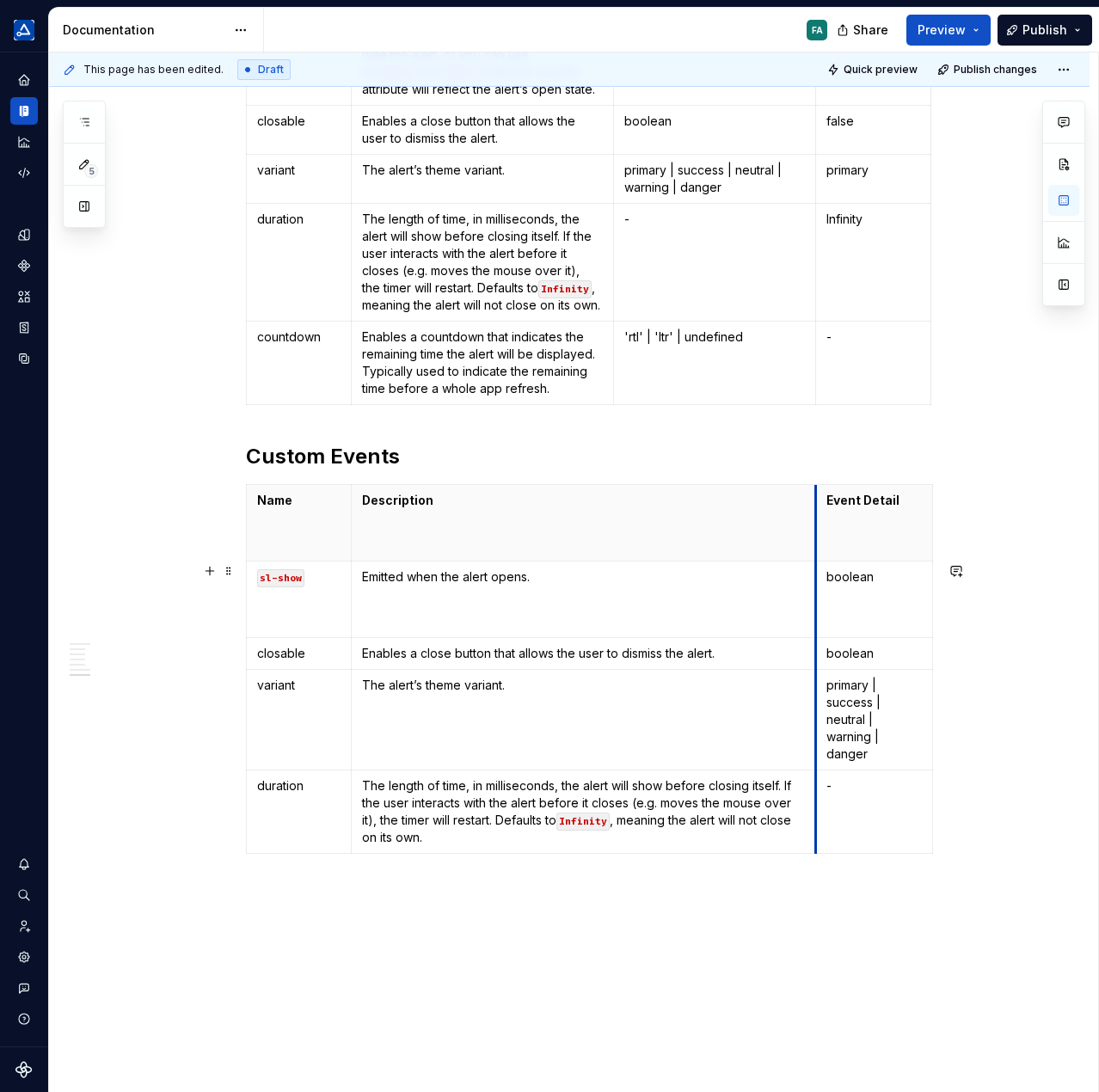
drag, startPoint x: 730, startPoint y: 601, endPoint x: 814, endPoint y: 603, distance: 84.0
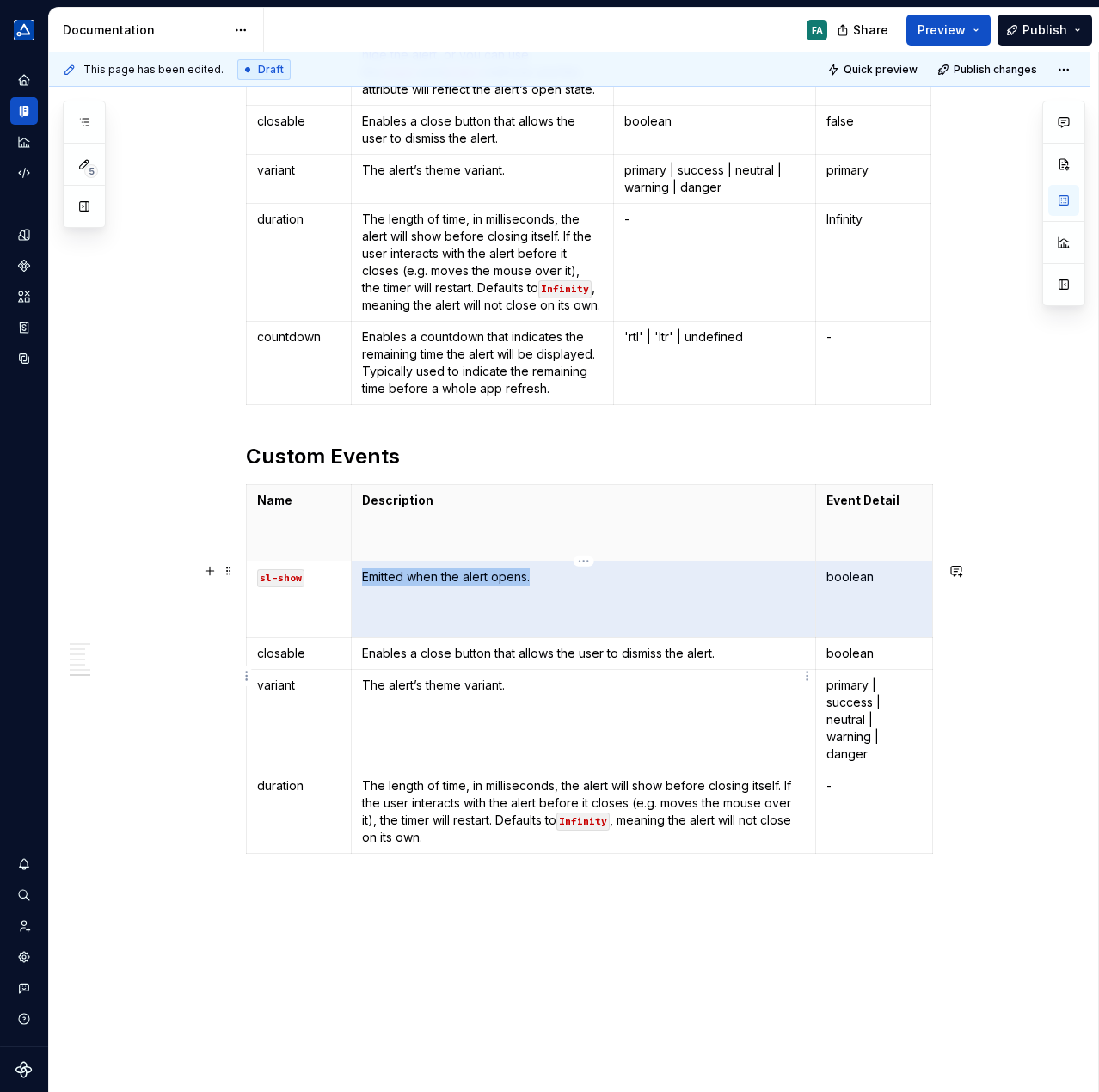
drag, startPoint x: 832, startPoint y: 653, endPoint x: 812, endPoint y: 650, distance: 20.2
click at [812, 638] on tr "sl-show Emitted when the alert opens. boolean" at bounding box center [589, 600] width 686 height 77
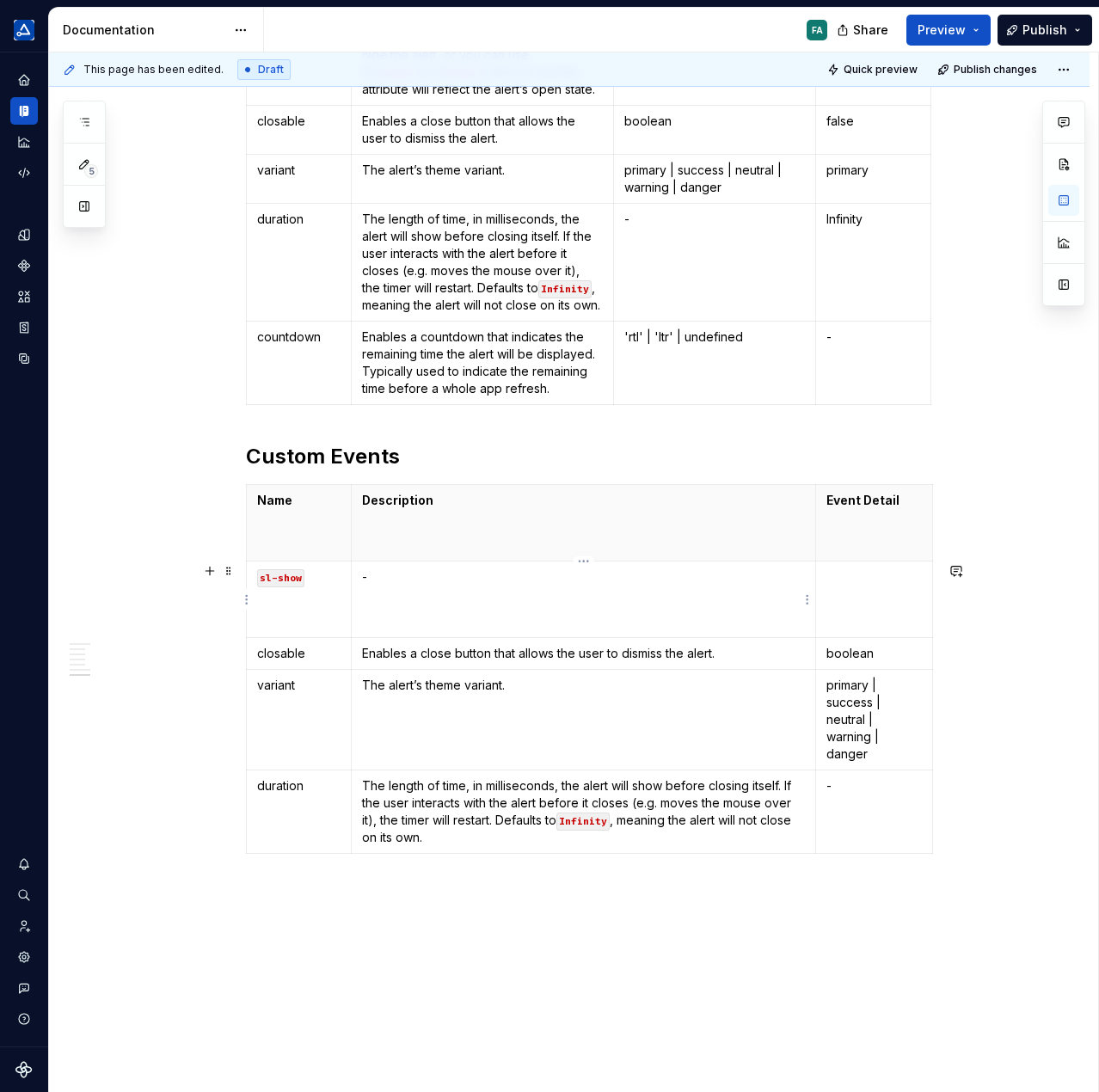
click at [628, 561] on th "Description" at bounding box center [584, 523] width 465 height 77
click at [891, 554] on p at bounding box center [873, 536] width 95 height 35
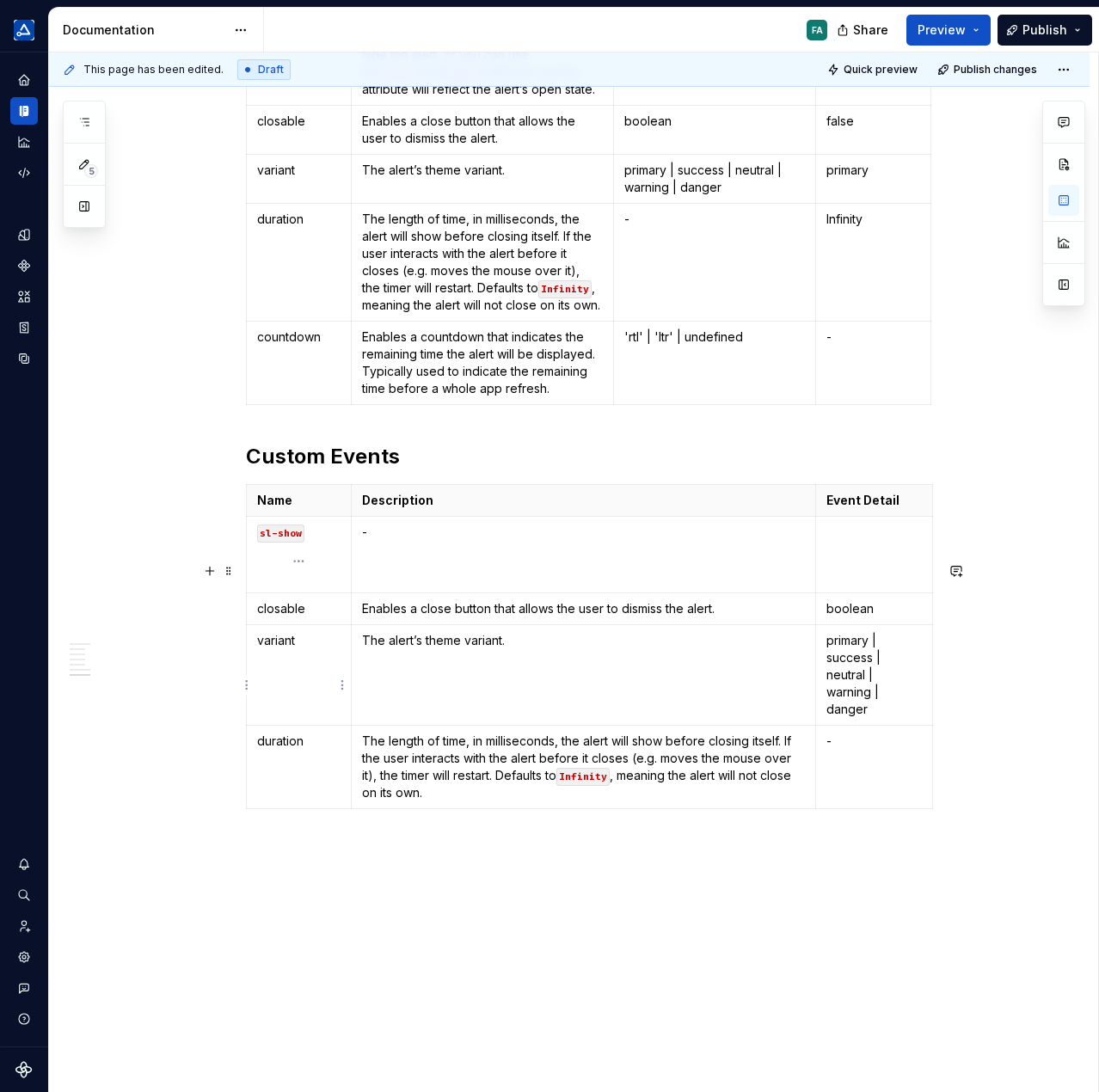
click at [322, 650] on p "variant" at bounding box center [299, 641] width 84 height 17
click at [294, 542] on code "sl-show" at bounding box center [280, 534] width 47 height 18
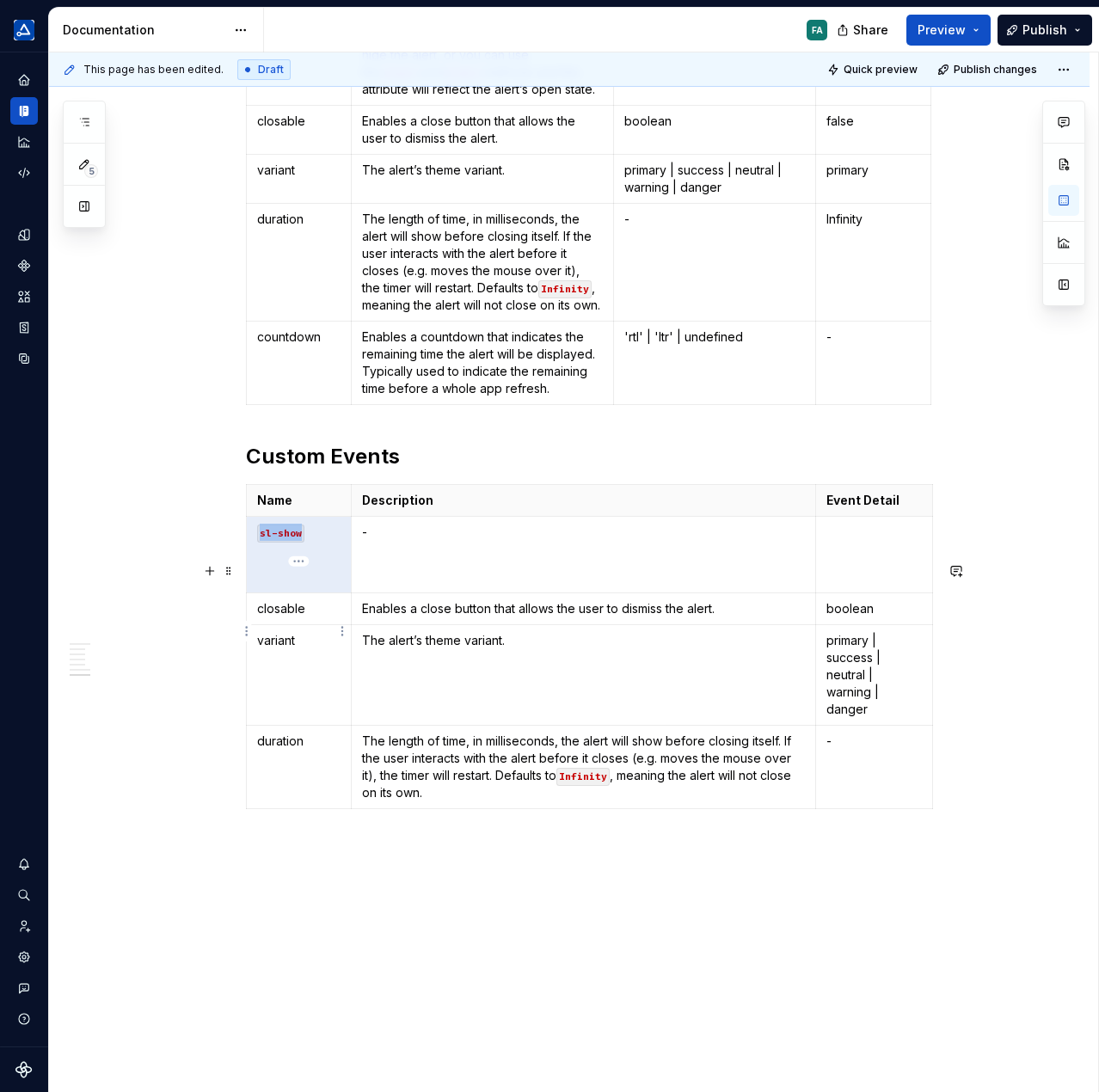
click at [292, 542] on code "sl-show" at bounding box center [280, 534] width 47 height 18
drag, startPoint x: 310, startPoint y: 609, endPoint x: 246, endPoint y: 608, distance: 64.0
click at [247, 593] on td "sl-show" at bounding box center [299, 556] width 105 height 77
click at [393, 579] on button "button" at bounding box center [389, 580] width 24 height 24
click at [298, 585] on p at bounding box center [299, 568] width 84 height 35
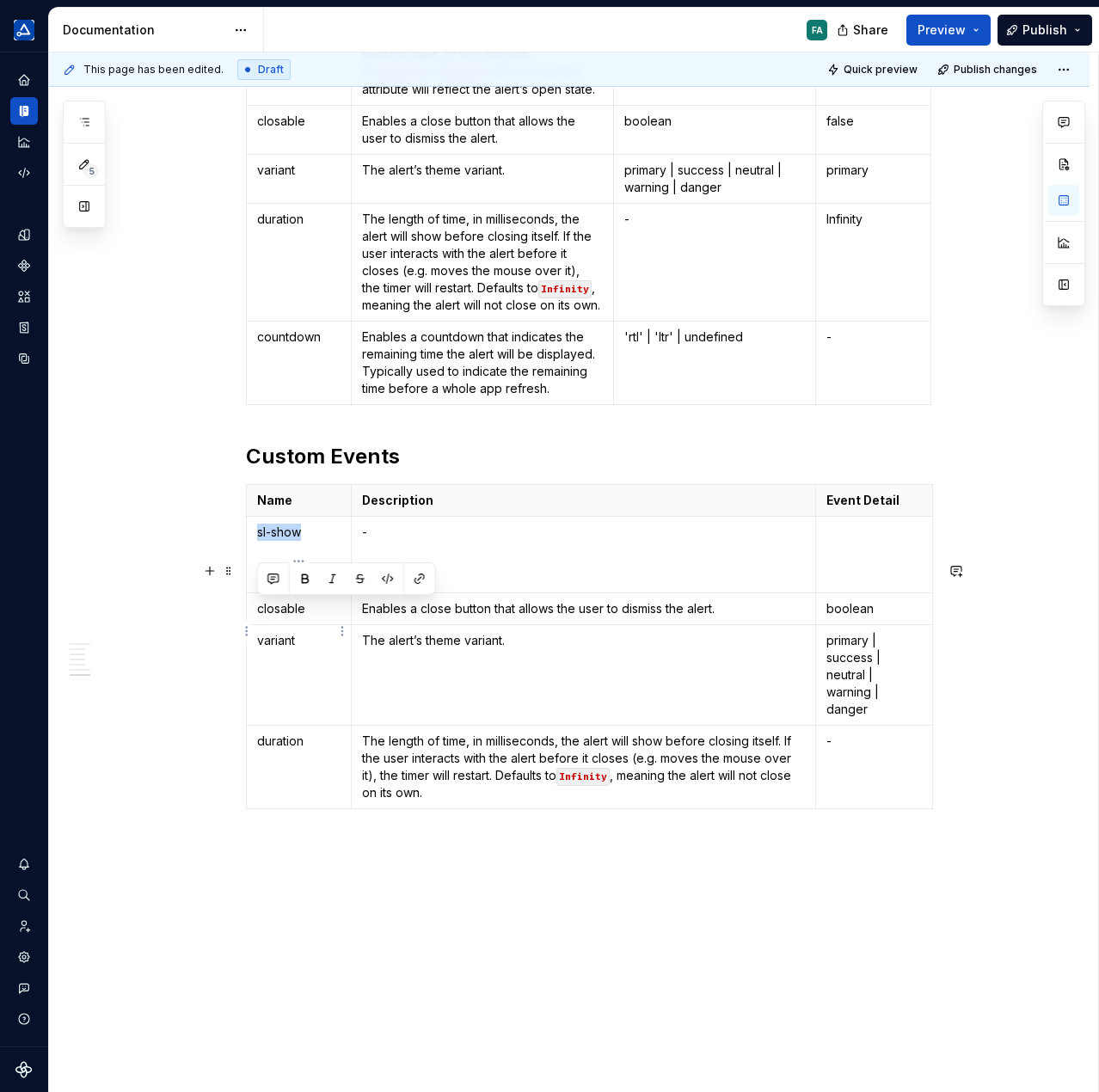
drag, startPoint x: 311, startPoint y: 609, endPoint x: 251, endPoint y: 608, distance: 60.0
click at [251, 593] on td "sl-show" at bounding box center [299, 556] width 105 height 77
click at [259, 541] on p "sl-show" at bounding box center [299, 533] width 84 height 17
click at [276, 541] on p "ts-show" at bounding box center [299, 533] width 84 height 17
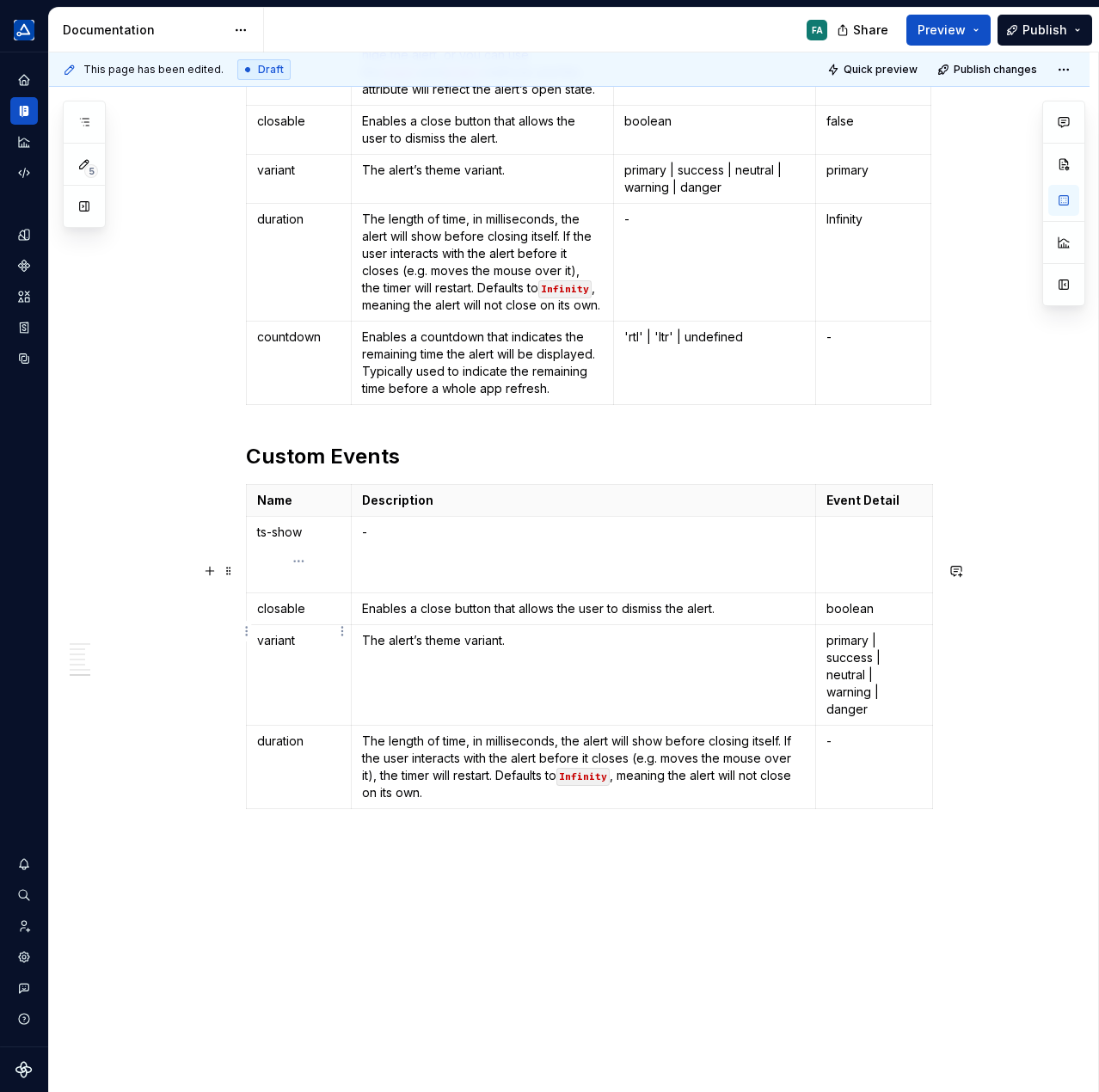
click at [276, 541] on p "ts-show" at bounding box center [299, 533] width 84 height 17
click at [275, 541] on p "ts-show" at bounding box center [299, 533] width 84 height 17
click at [294, 541] on p "ts-show" at bounding box center [299, 533] width 84 height 17
drag, startPoint x: 302, startPoint y: 612, endPoint x: 257, endPoint y: 608, distance: 45.2
click at [257, 541] on p "ts-show" at bounding box center [299, 533] width 84 height 17
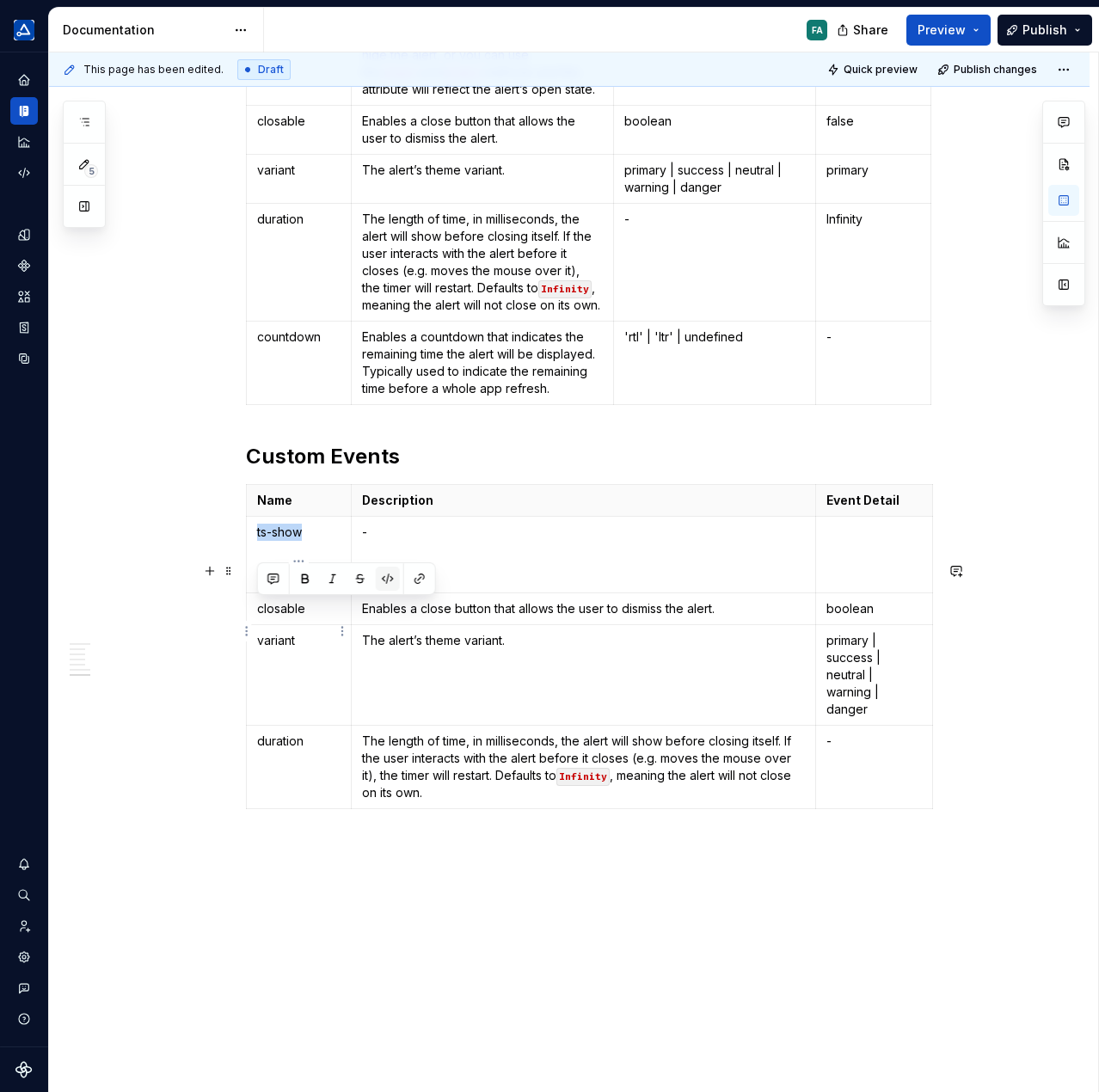
click at [386, 581] on button "button" at bounding box center [388, 579] width 24 height 24
click at [382, 593] on td "-" at bounding box center [584, 556] width 465 height 77
click at [849, 178] on p "primary" at bounding box center [873, 170] width 94 height 17
click at [958, 216] on button "button" at bounding box center [957, 218] width 24 height 24
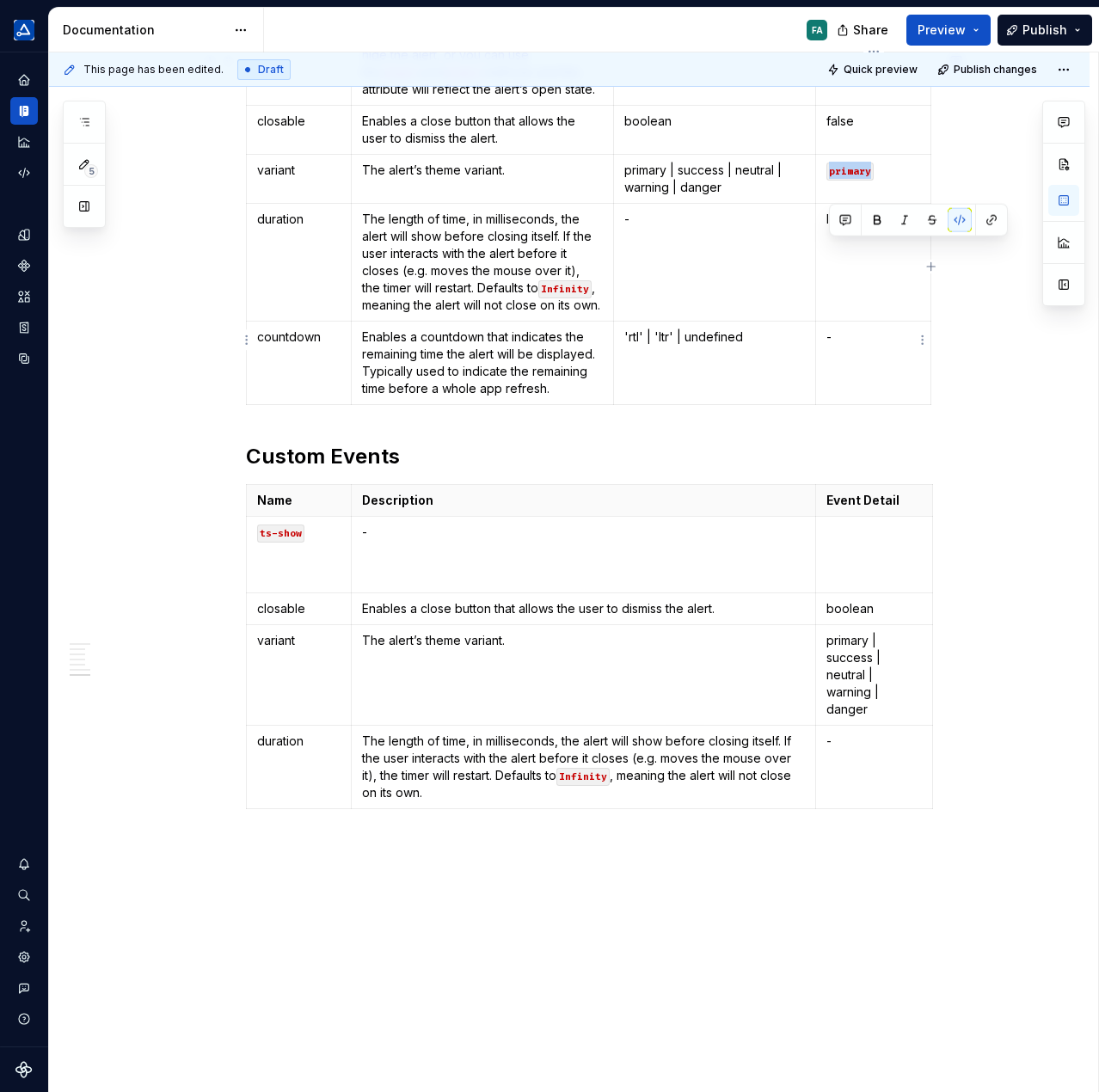
click at [859, 319] on td "Infinity" at bounding box center [873, 262] width 115 height 118
click at [631, 196] on p "primary | success | neutral | warning | danger" at bounding box center [715, 178] width 180 height 35
click at [753, 220] on button "button" at bounding box center [754, 218] width 24 height 24
click at [710, 196] on p "primary | success | neutral | warning | danger" at bounding box center [715, 178] width 180 height 35
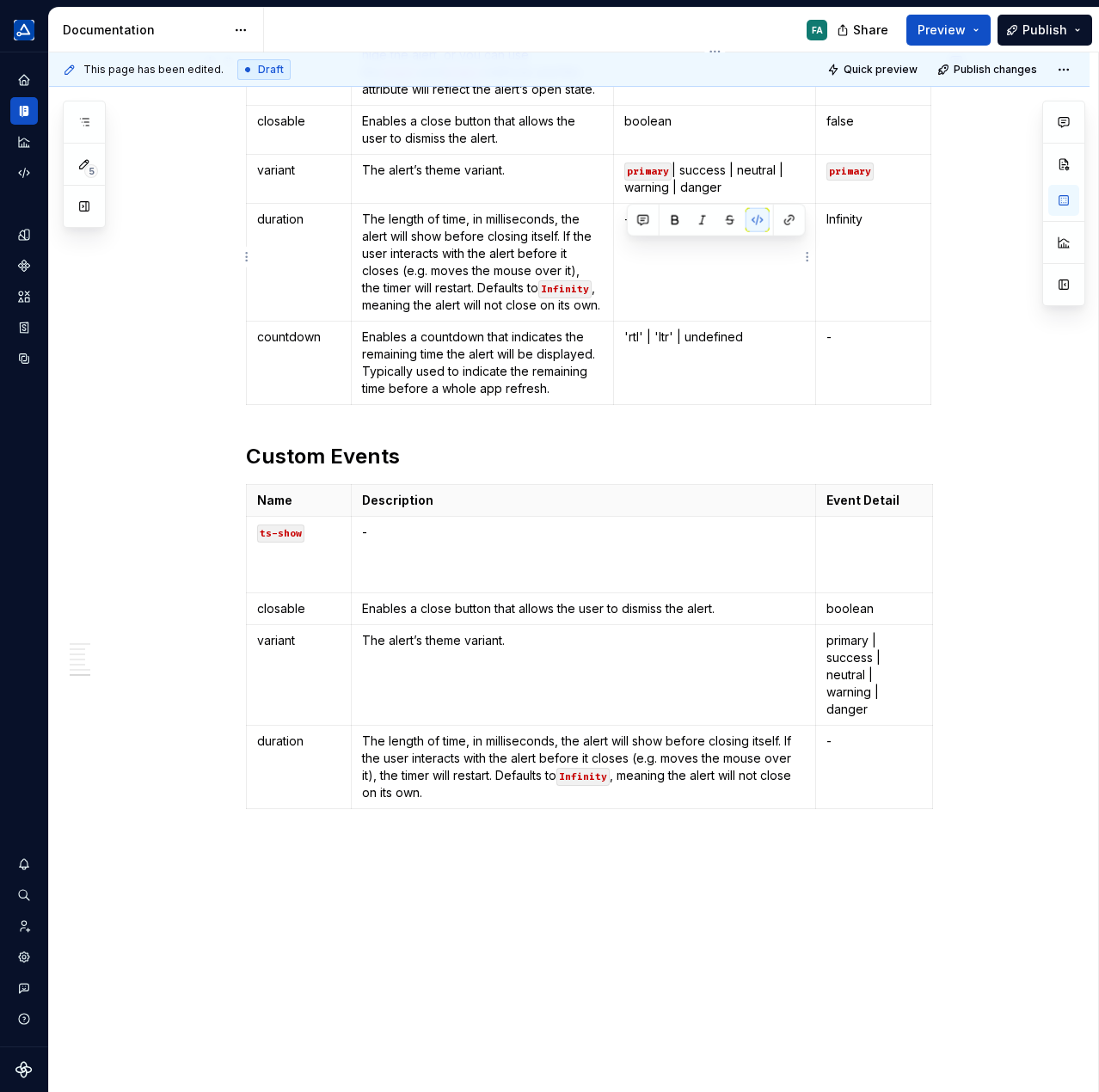
click at [710, 196] on p "primary | success | neutral | warning | danger" at bounding box center [715, 178] width 180 height 35
click at [810, 220] on button "button" at bounding box center [814, 218] width 24 height 24
click at [762, 196] on p "primary | success | neutral | warning | danger" at bounding box center [715, 178] width 180 height 35
click at [875, 218] on button "button" at bounding box center [874, 218] width 24 height 24
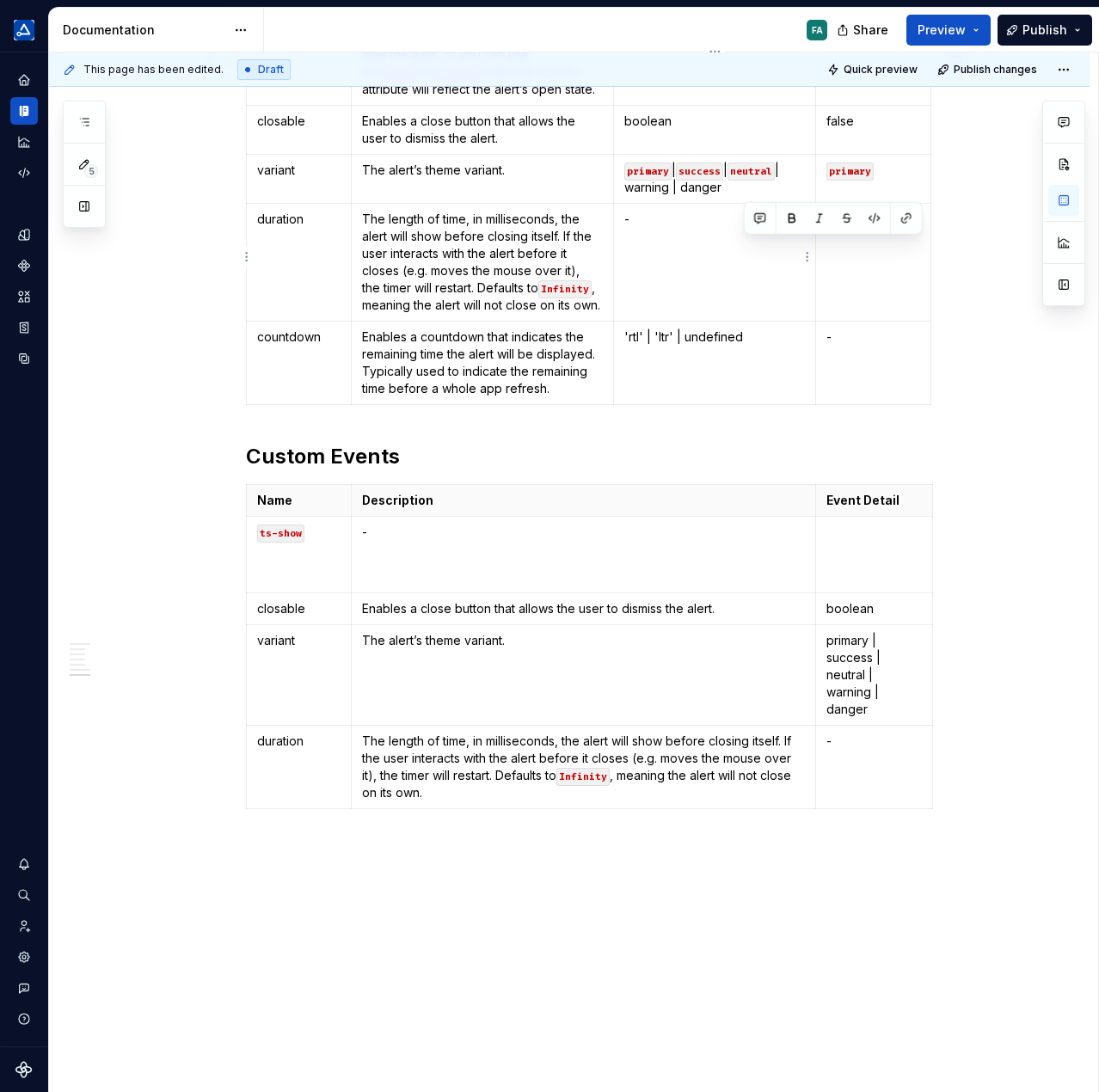
click at [657, 196] on p "primary | success | neutral | warning | danger" at bounding box center [715, 178] width 180 height 35
click at [748, 238] on button "button" at bounding box center [754, 235] width 24 height 24
click at [708, 196] on p "primary | success | neutral | warning | danger" at bounding box center [715, 178] width 180 height 35
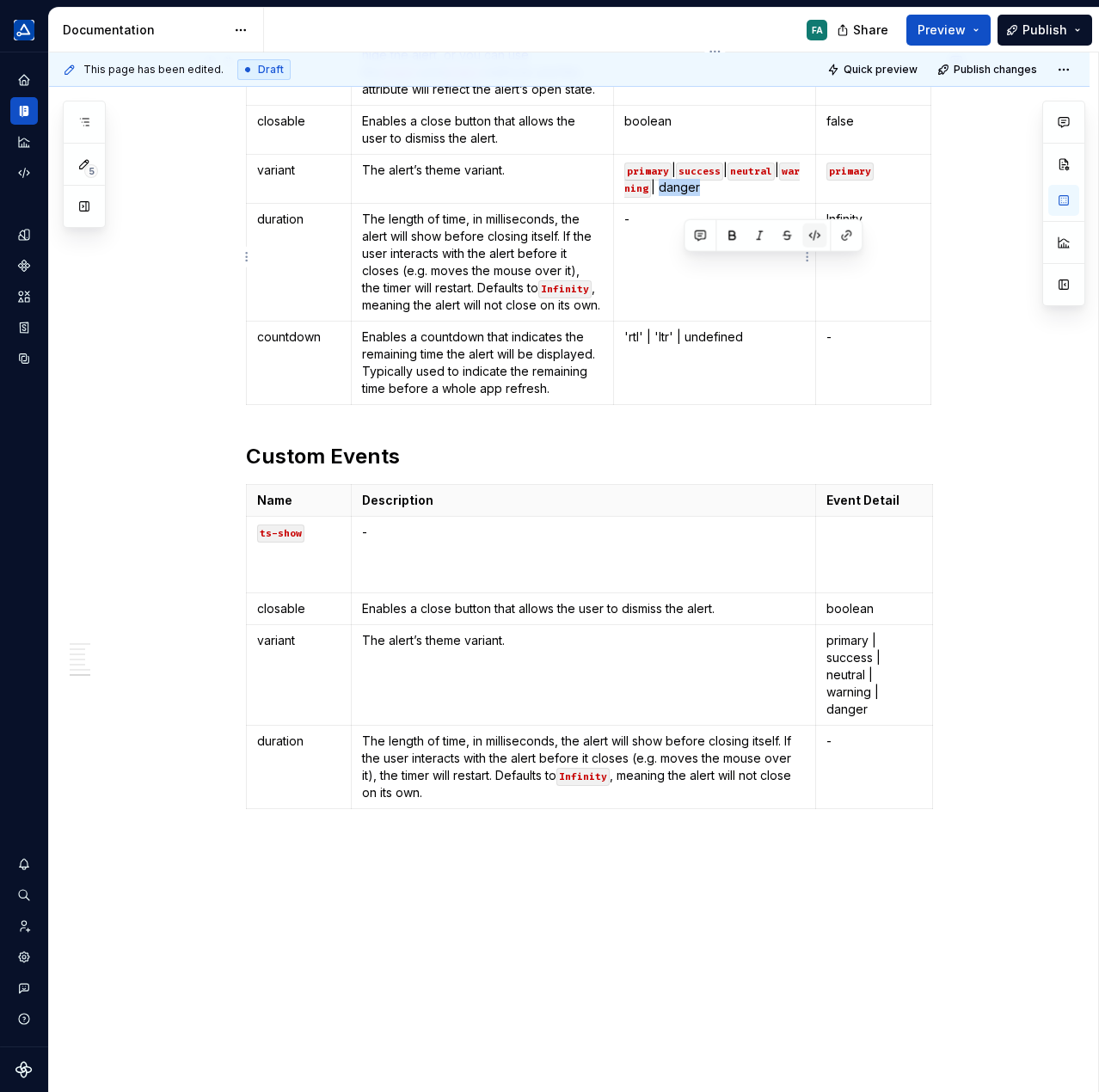
click at [816, 237] on button "button" at bounding box center [814, 235] width 24 height 24
click at [279, 617] on p "closable" at bounding box center [299, 609] width 84 height 17
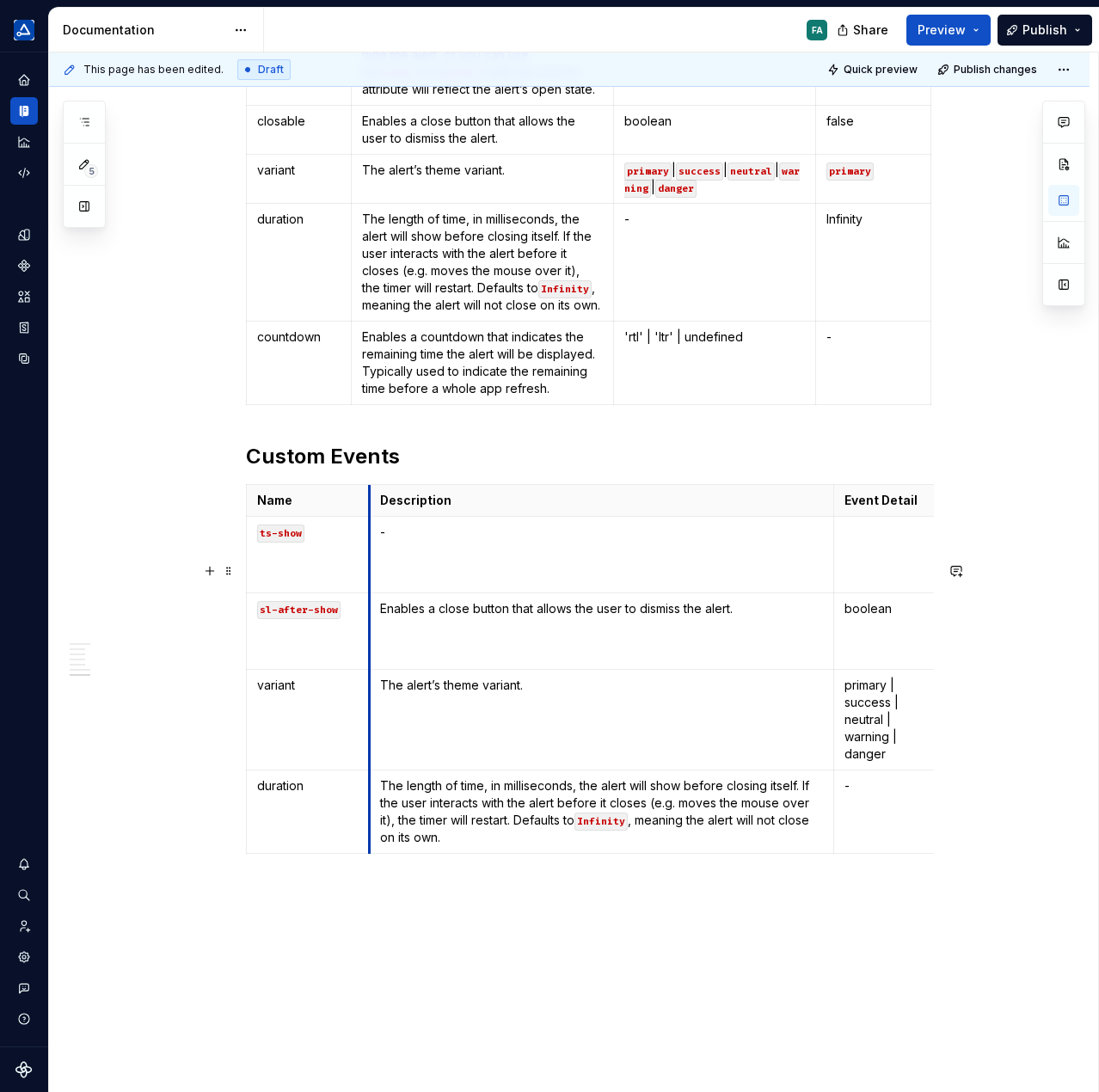
drag, startPoint x: 353, startPoint y: 579, endPoint x: 372, endPoint y: 579, distance: 19.0
click at [372, 517] on th "Description" at bounding box center [601, 500] width 465 height 32
click at [315, 662] on p at bounding box center [308, 645] width 103 height 35
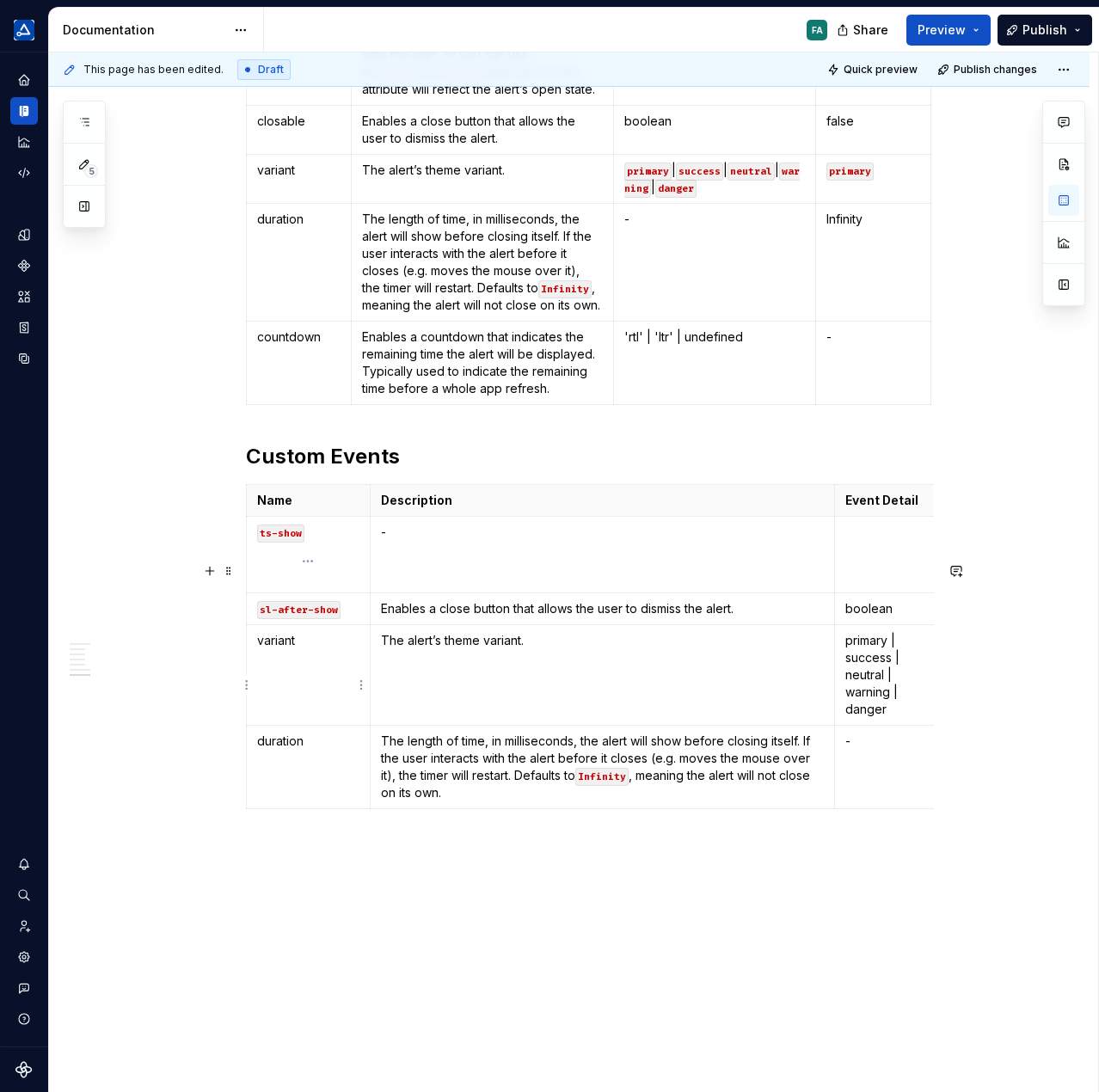
click at [269, 619] on code "sl-after-show" at bounding box center [299, 609] width 84 height 18
click at [263, 650] on p "variant" at bounding box center [308, 641] width 103 height 17
click at [297, 694] on p at bounding box center [308, 677] width 103 height 35
click at [267, 651] on code "sl-hide" at bounding box center [280, 642] width 47 height 18
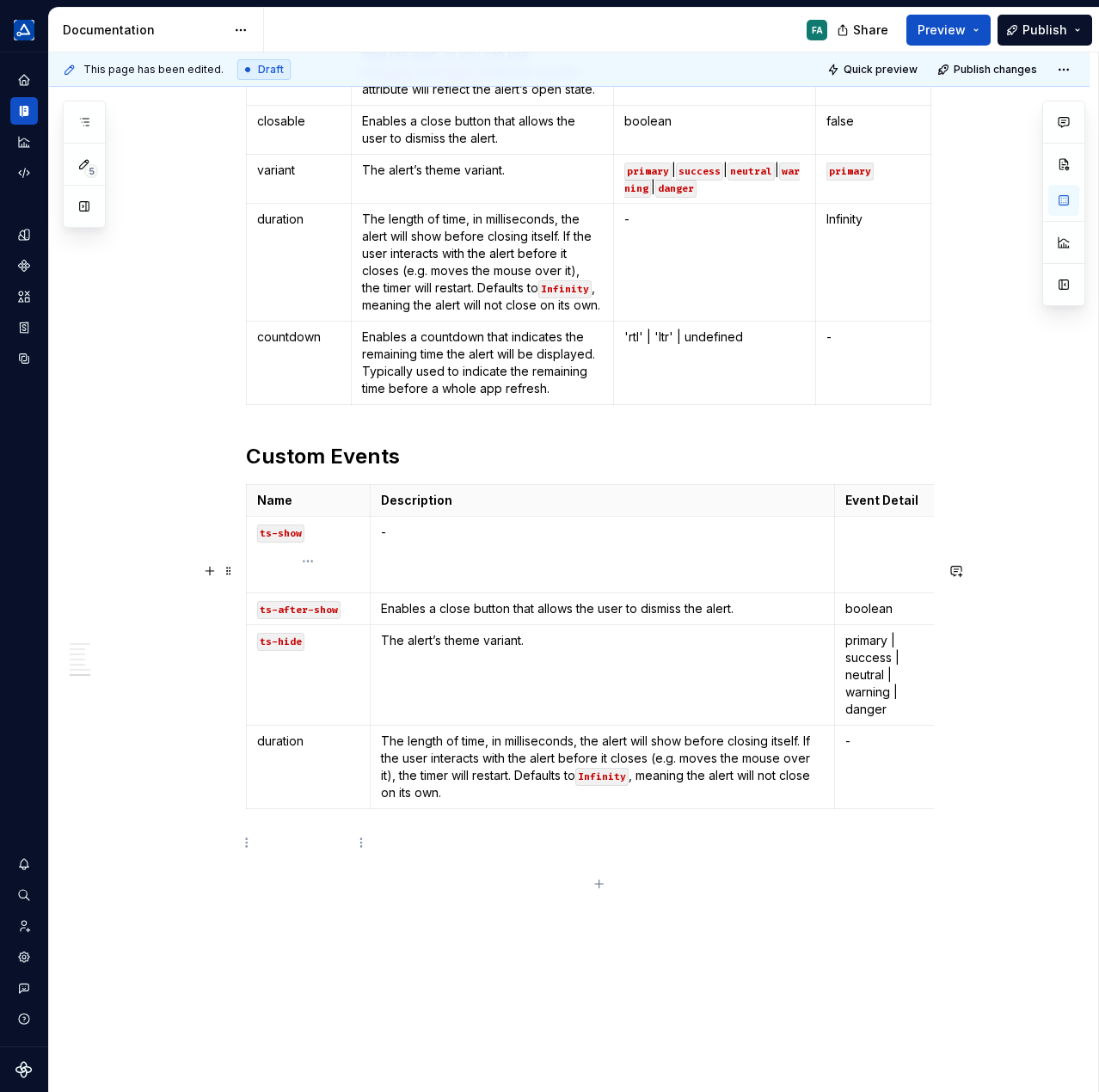
click at [288, 749] on p "duration" at bounding box center [308, 742] width 103 height 17
click at [287, 795] on p at bounding box center [308, 777] width 103 height 35
click at [323, 795] on p at bounding box center [308, 777] width 103 height 35
drag, startPoint x: 270, startPoint y: 815, endPoint x: 273, endPoint y: 826, distance: 11.4
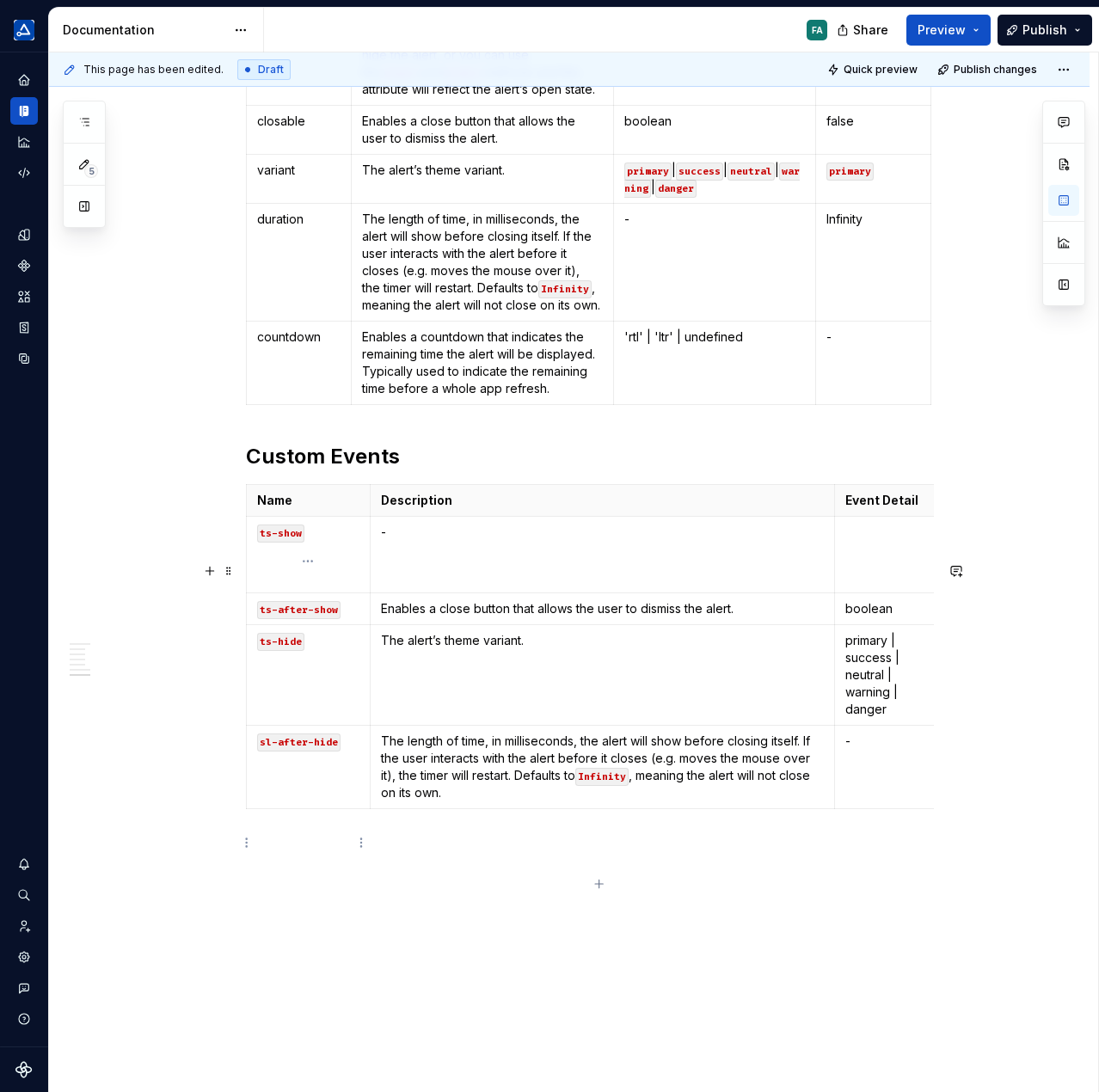
click at [270, 751] on code "sl-after-hide" at bounding box center [299, 742] width 84 height 18
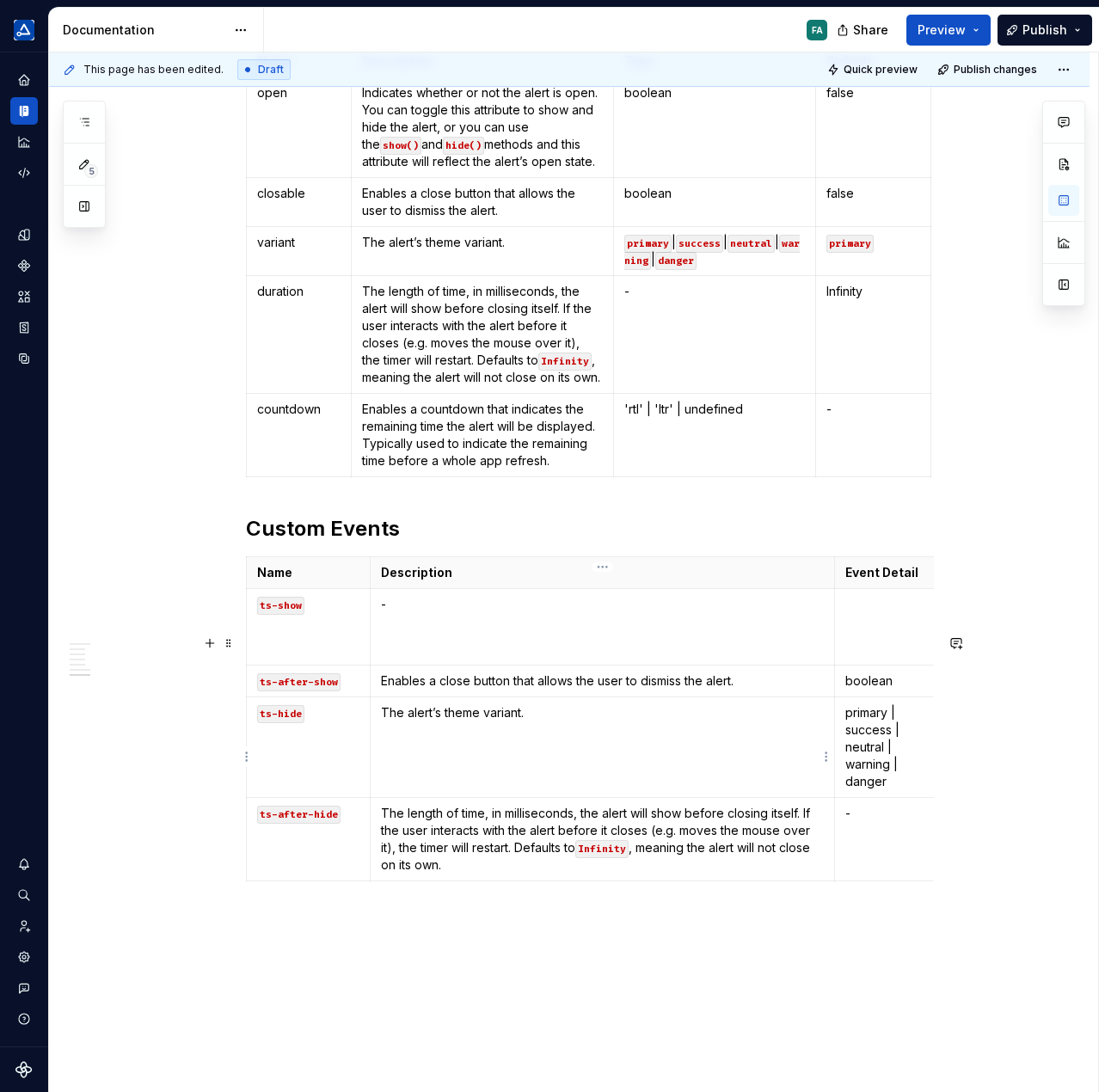
scroll to position [1720, 0]
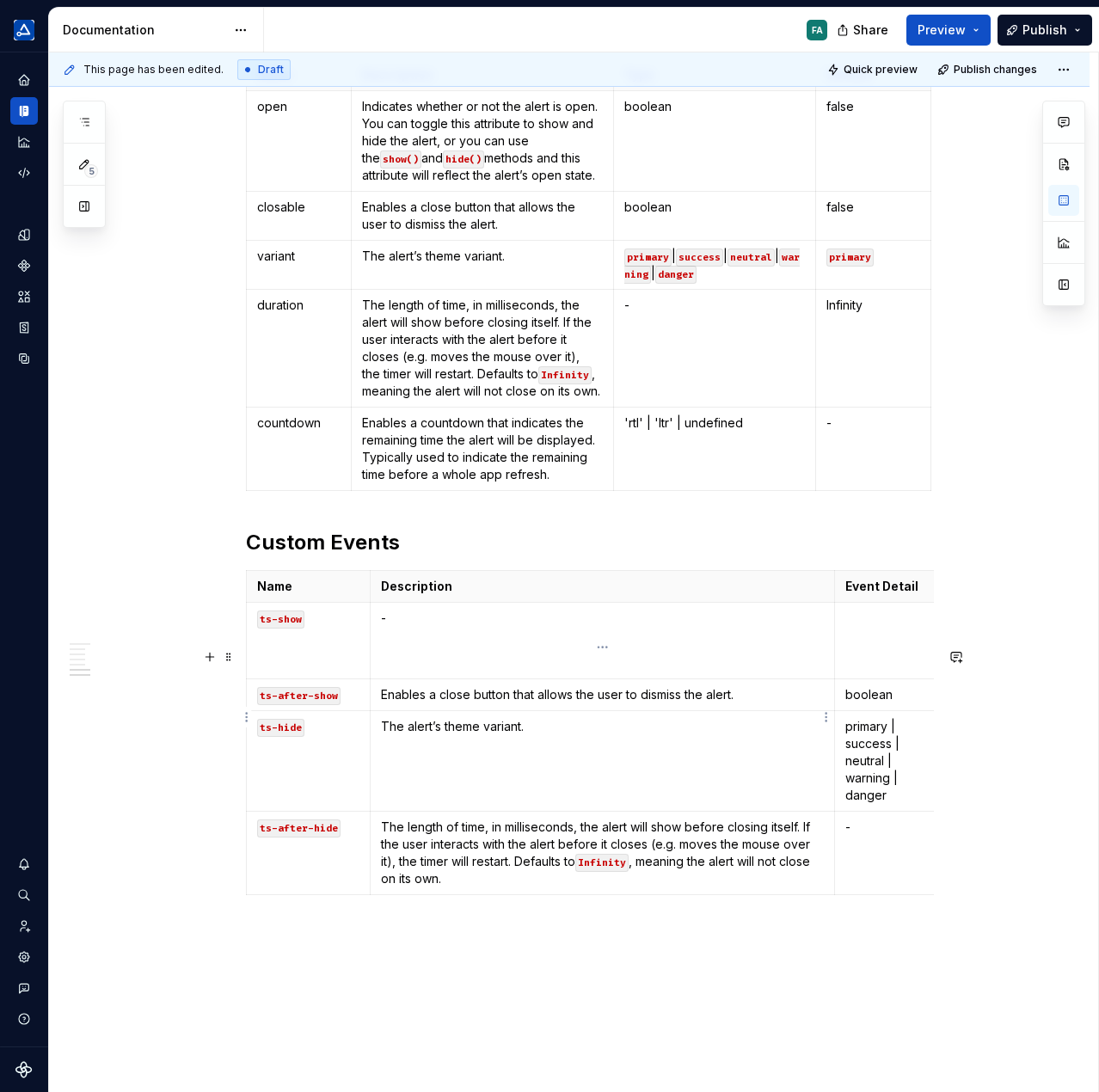
click at [434, 627] on p "-" at bounding box center [603, 618] width 443 height 17
click at [548, 703] on p "Enables a close button that allows the user to dismiss the alert." at bounding box center [603, 695] width 443 height 17
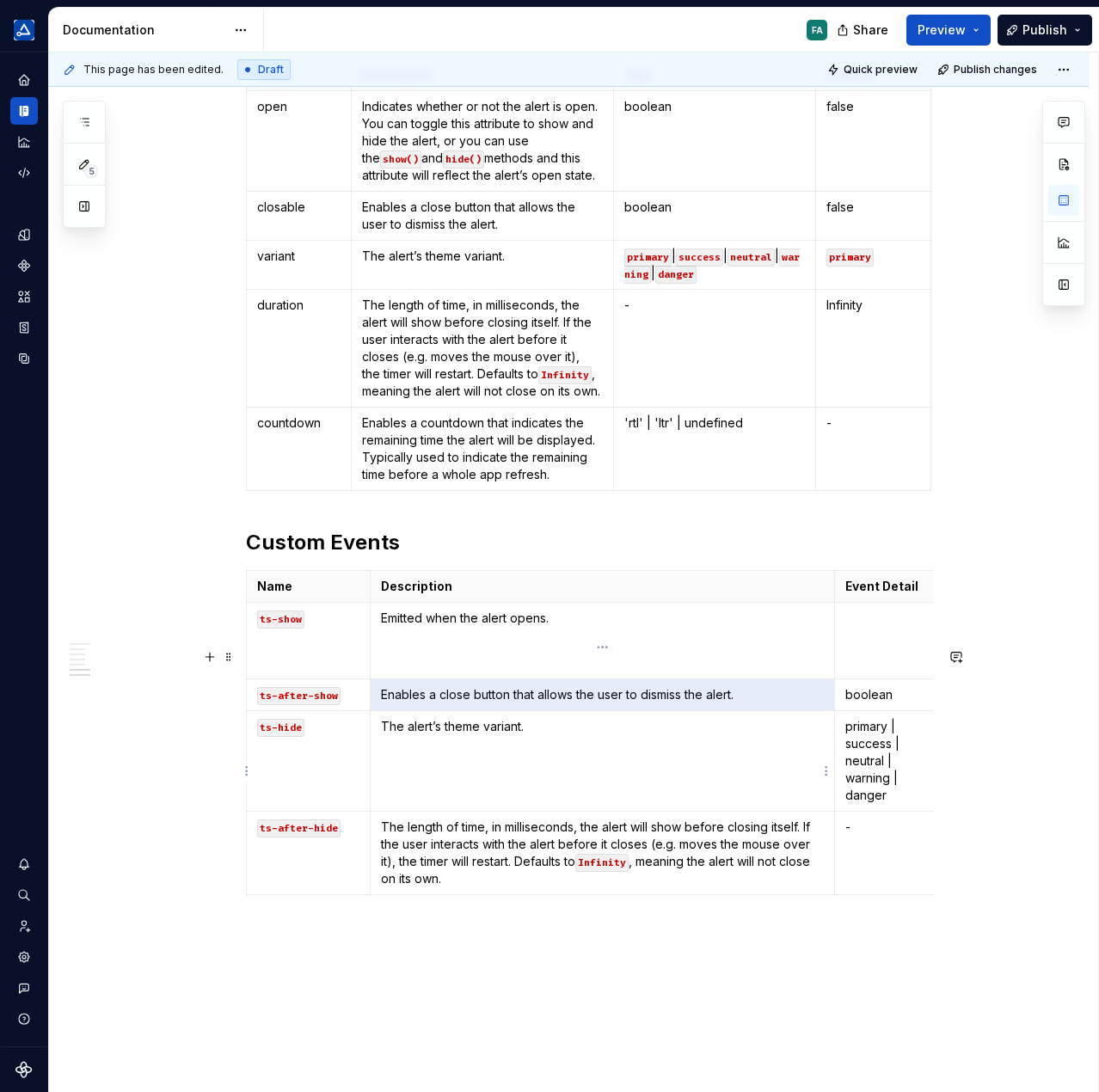
click at [548, 703] on p "Enables a close button that allows the user to dismiss the alert." at bounding box center [603, 695] width 443 height 17
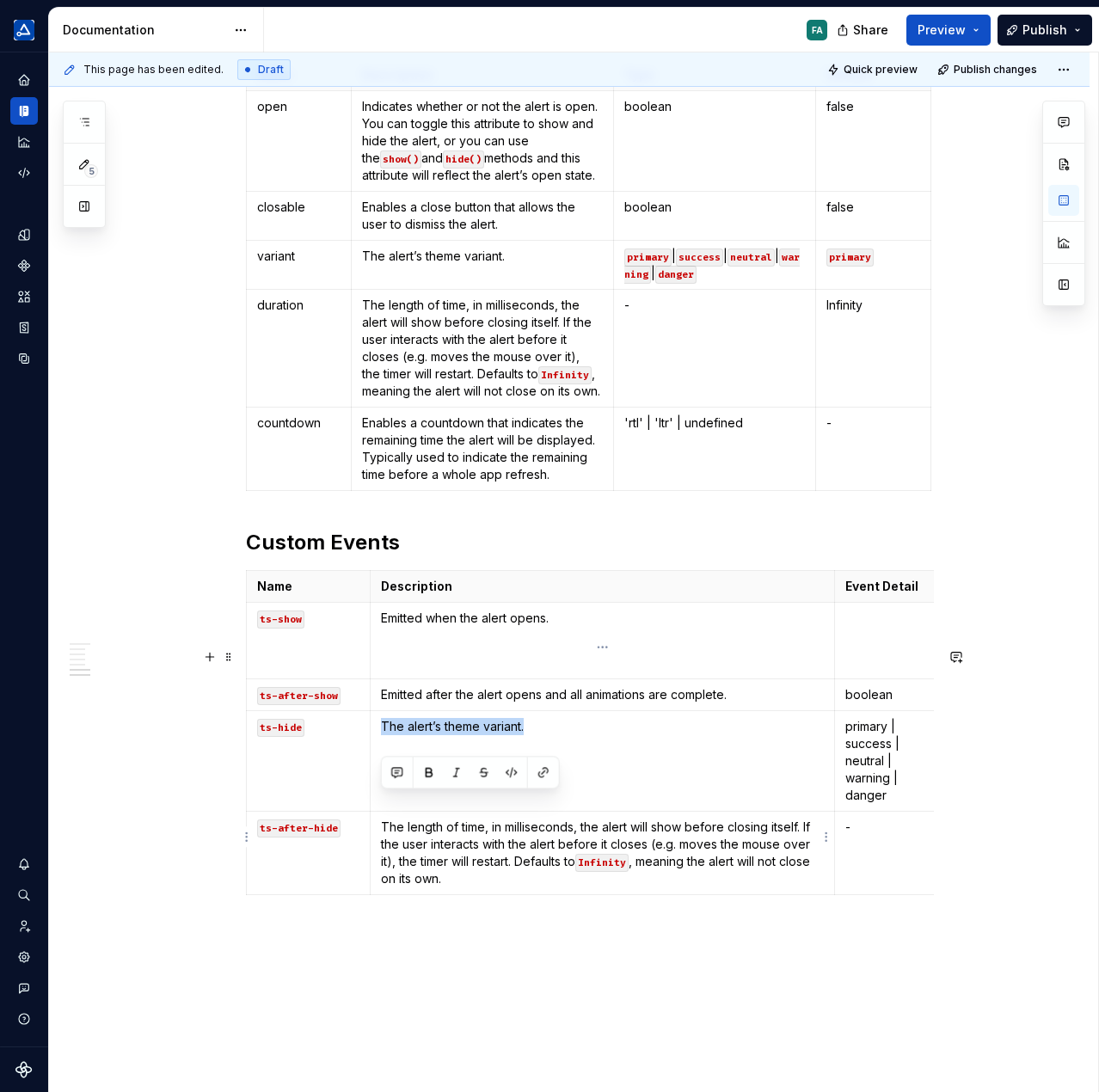
drag, startPoint x: 576, startPoint y: 802, endPoint x: 383, endPoint y: 804, distance: 193.0
click at [383, 735] on p "The alert’s theme variant." at bounding box center [603, 726] width 443 height 17
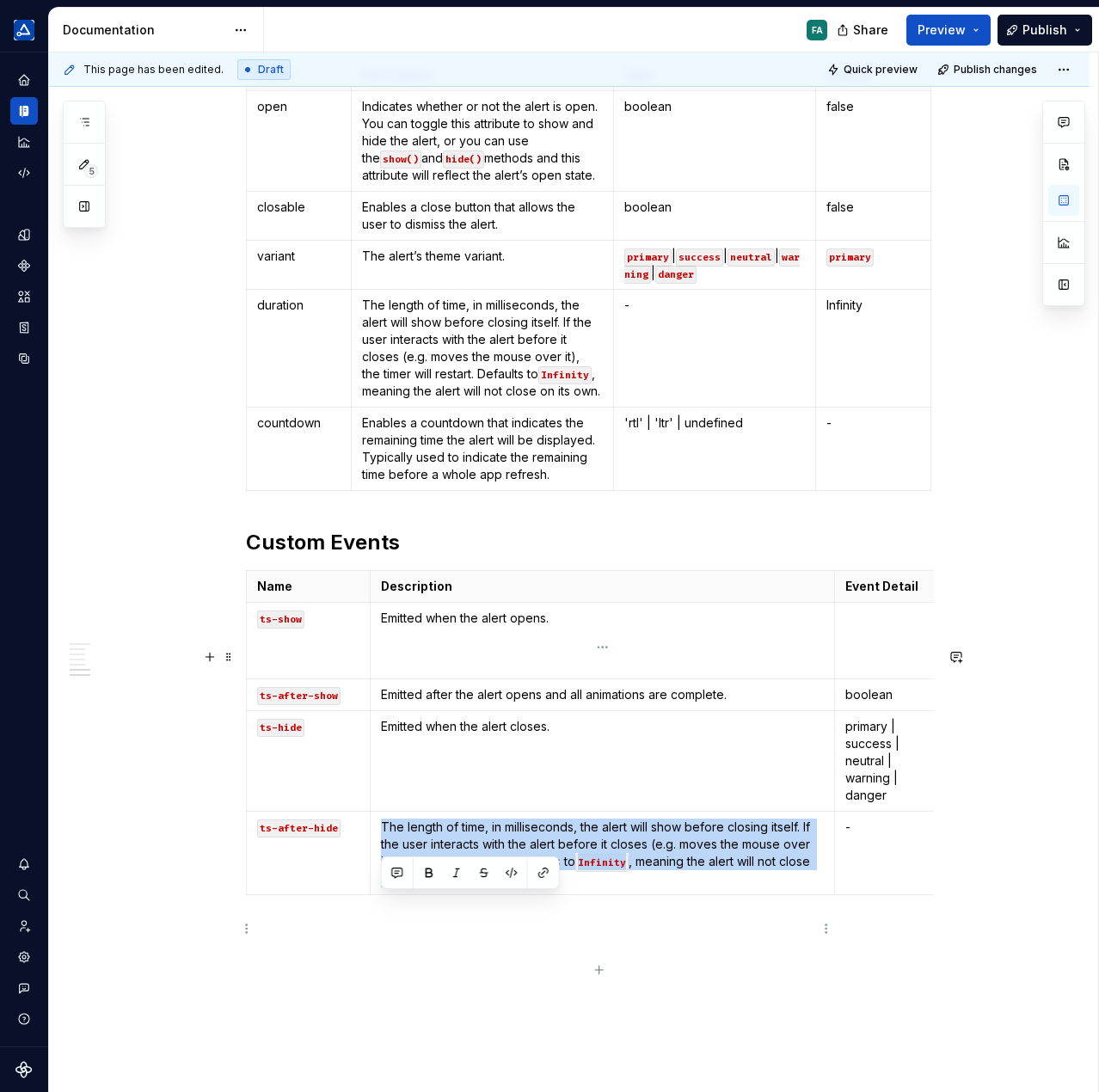
drag, startPoint x: 484, startPoint y: 957, endPoint x: 380, endPoint y: 900, distance: 118.6
click at [381, 888] on p "The length of time, in milliseconds, the alert will show before closing itself.…" at bounding box center [603, 853] width 443 height 69
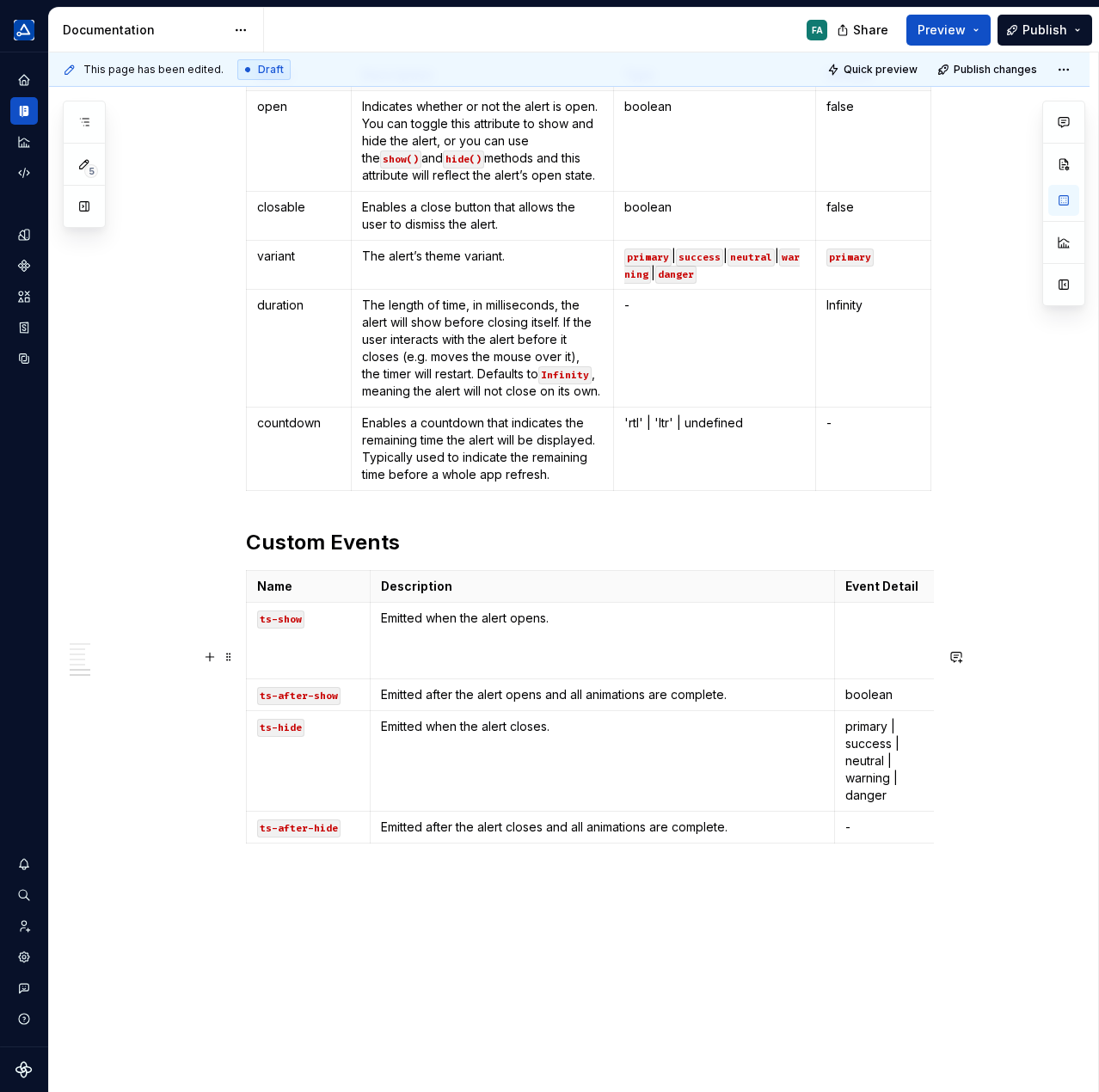
scroll to position [0, 18]
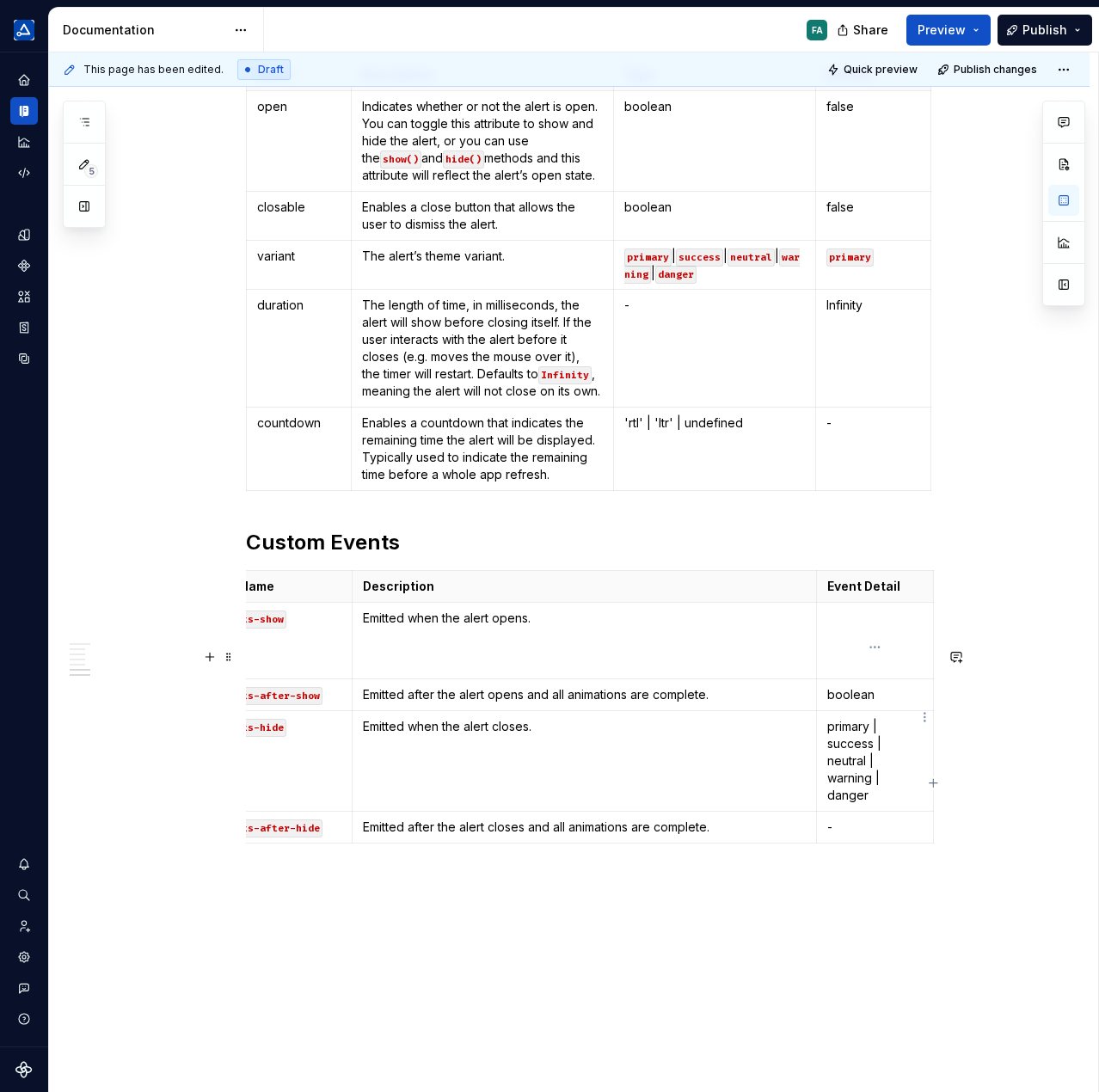
click at [853, 679] on td at bounding box center [875, 641] width 117 height 77
click at [839, 711] on td "boolean" at bounding box center [875, 695] width 117 height 32
click at [844, 703] on p "boolean" at bounding box center [874, 695] width 95 height 17
drag, startPoint x: 841, startPoint y: 830, endPoint x: 823, endPoint y: 800, distance: 35.0
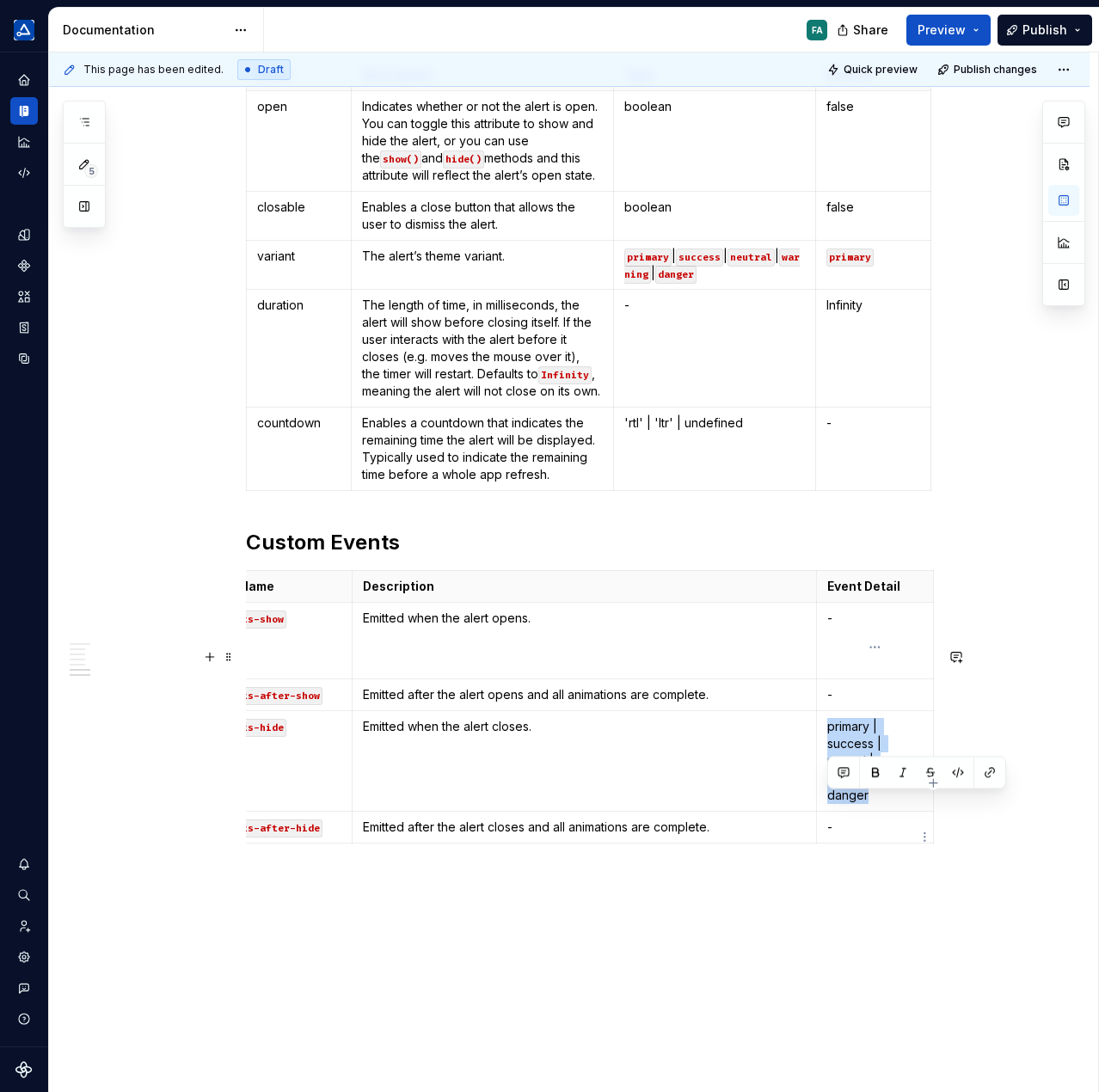
click at [823, 800] on td "primary | success | neutral | warning | danger" at bounding box center [875, 761] width 117 height 101
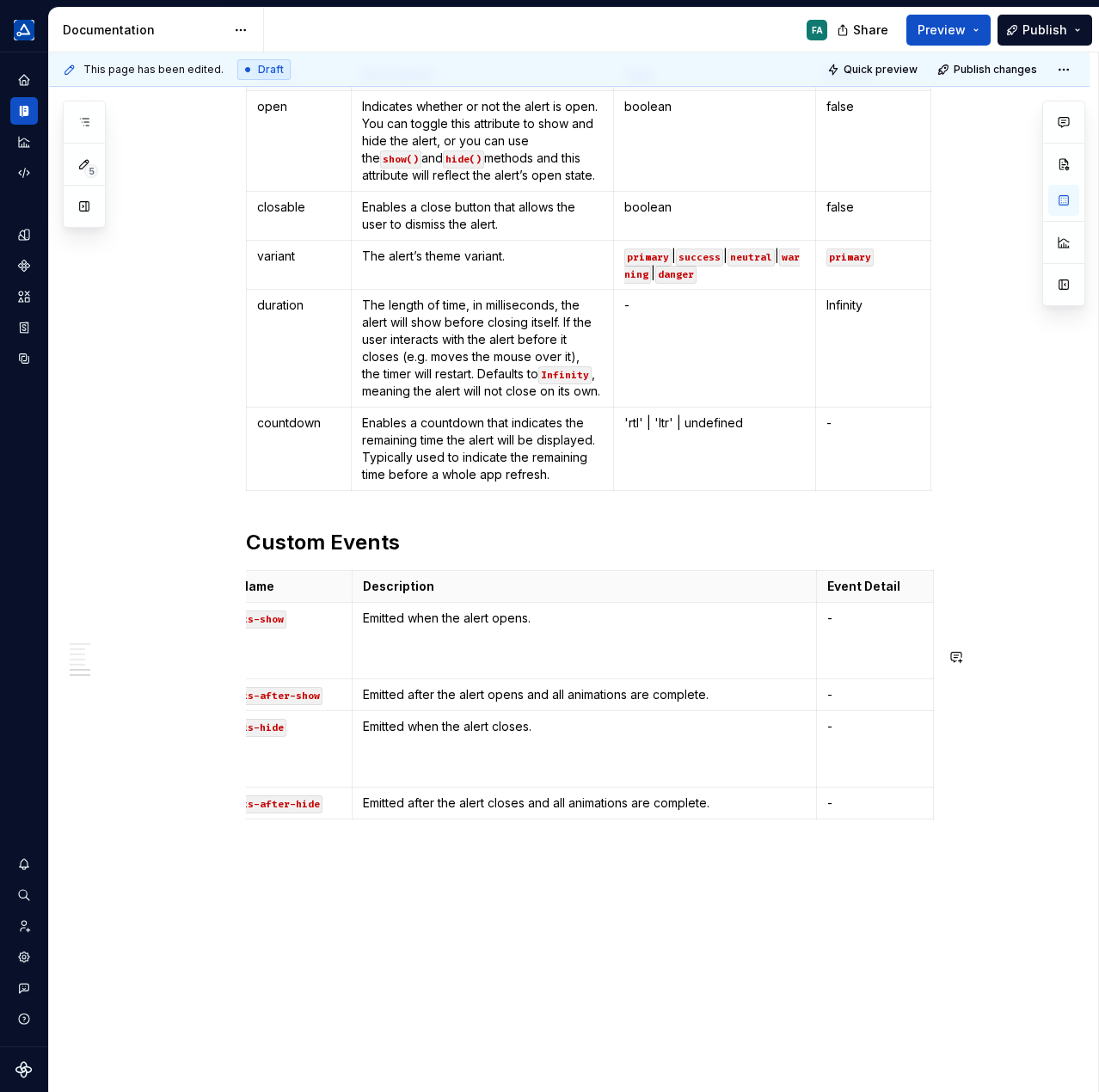
click at [826, 788] on td "-" at bounding box center [875, 749] width 117 height 77
click at [607, 780] on p at bounding box center [585, 763] width 443 height 35
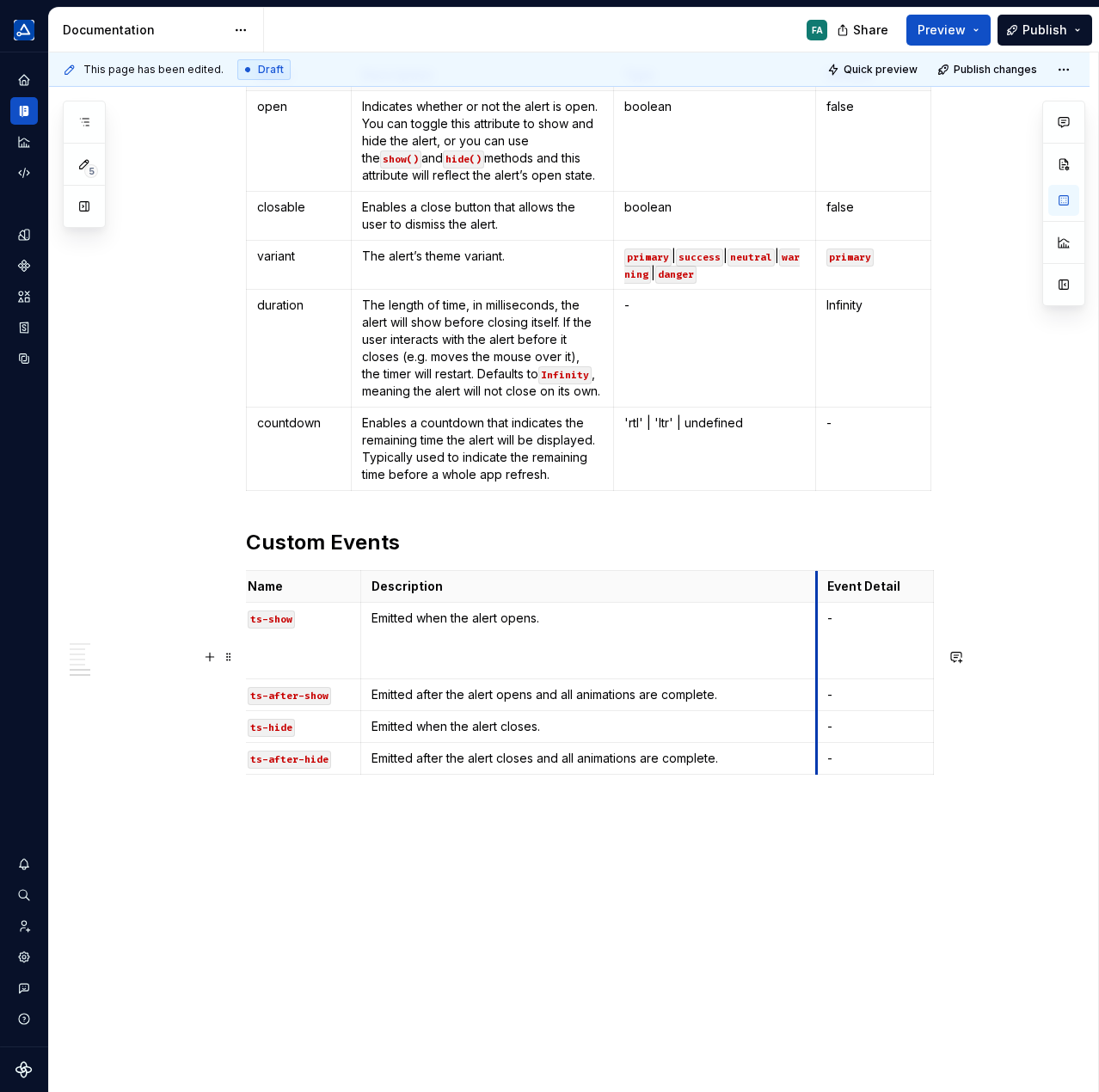
scroll to position [0, 0]
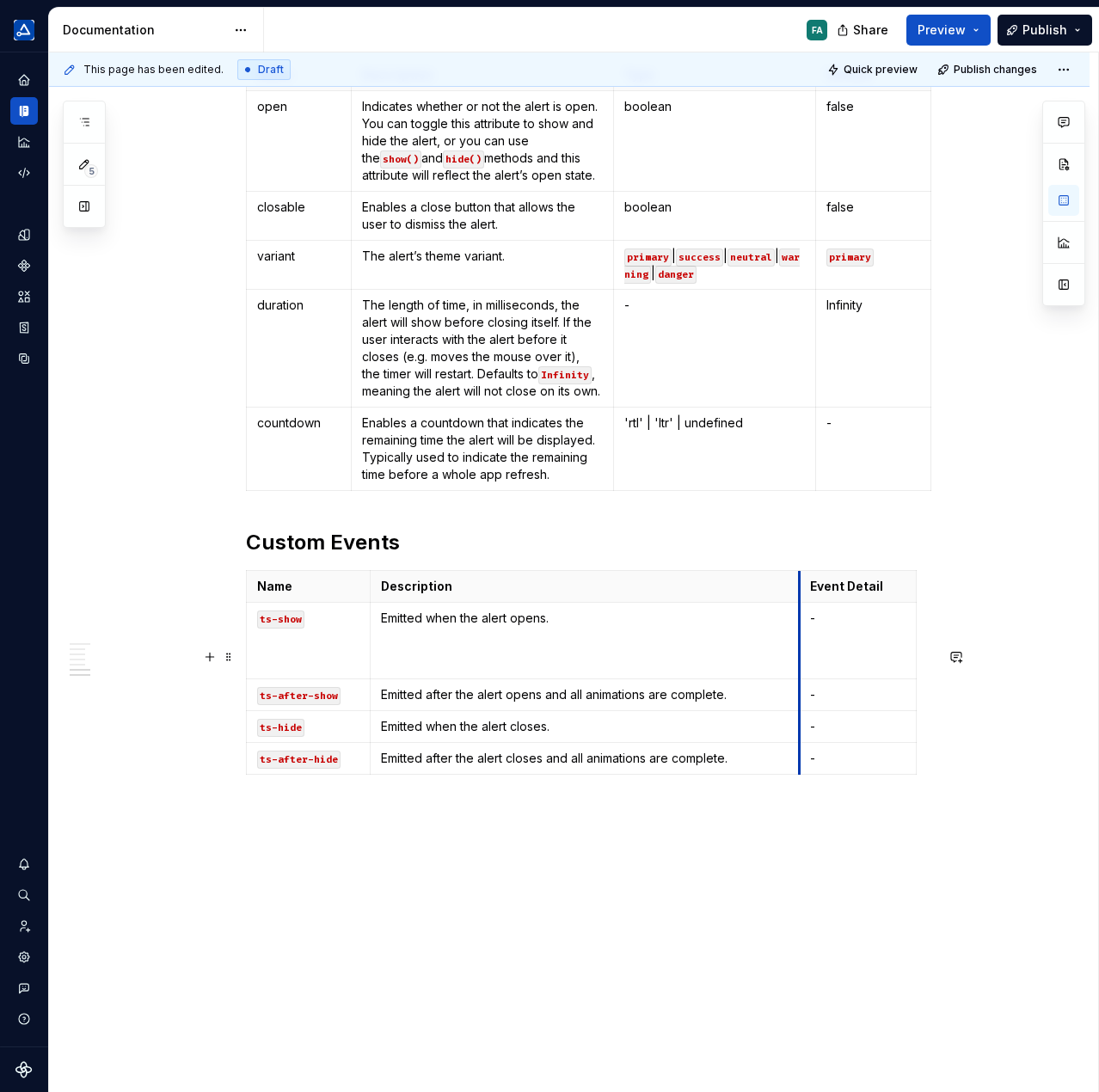
drag, startPoint x: 816, startPoint y: 663, endPoint x: 780, endPoint y: 663, distance: 36.0
drag, startPoint x: 816, startPoint y: 154, endPoint x: 799, endPoint y: 157, distance: 17.3
click at [799, 91] on th "Default" at bounding box center [856, 75] width 115 height 32
click at [710, 971] on div "**********" at bounding box center [573, 573] width 1049 height 1040
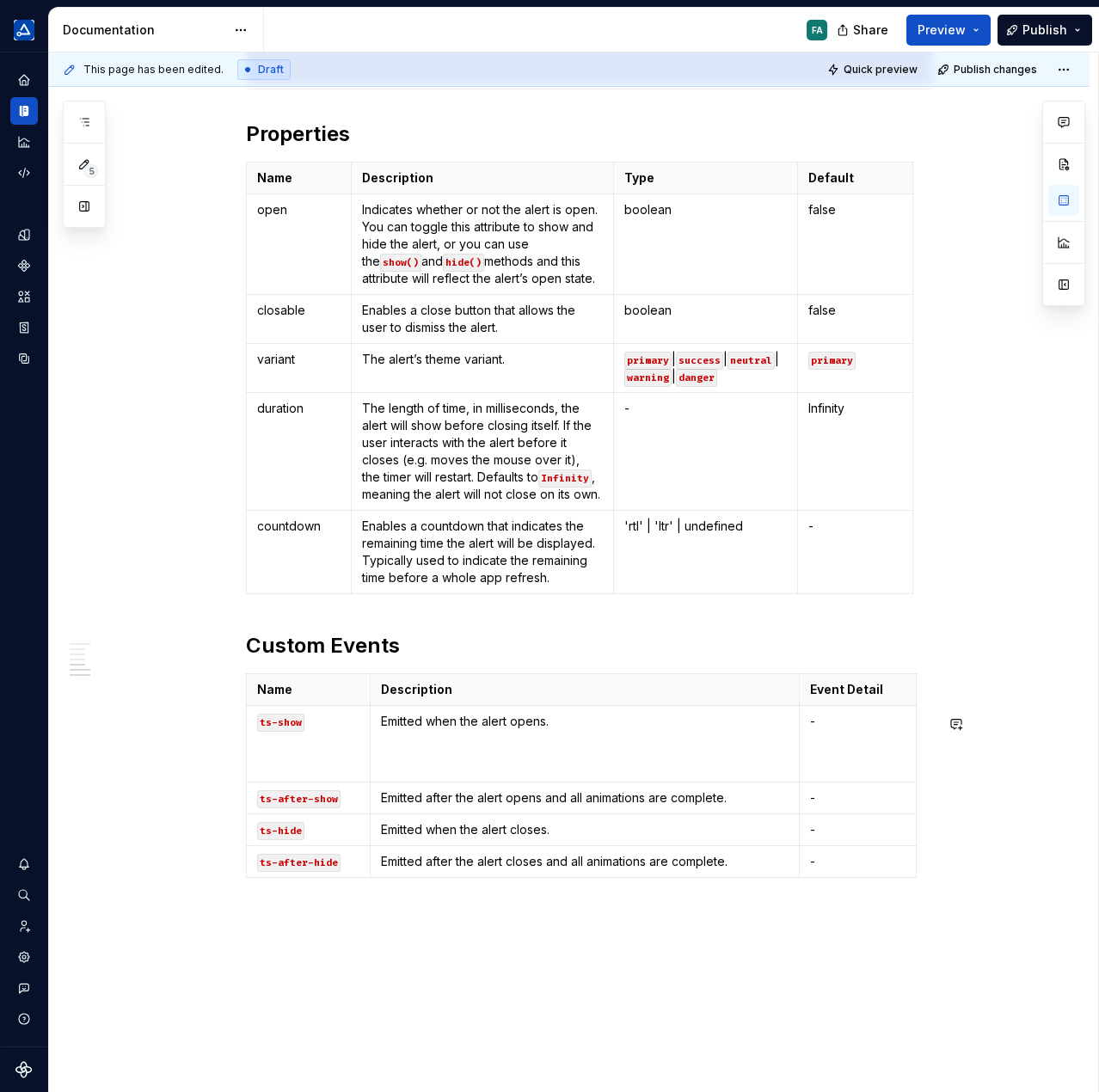
scroll to position [1720, 0]
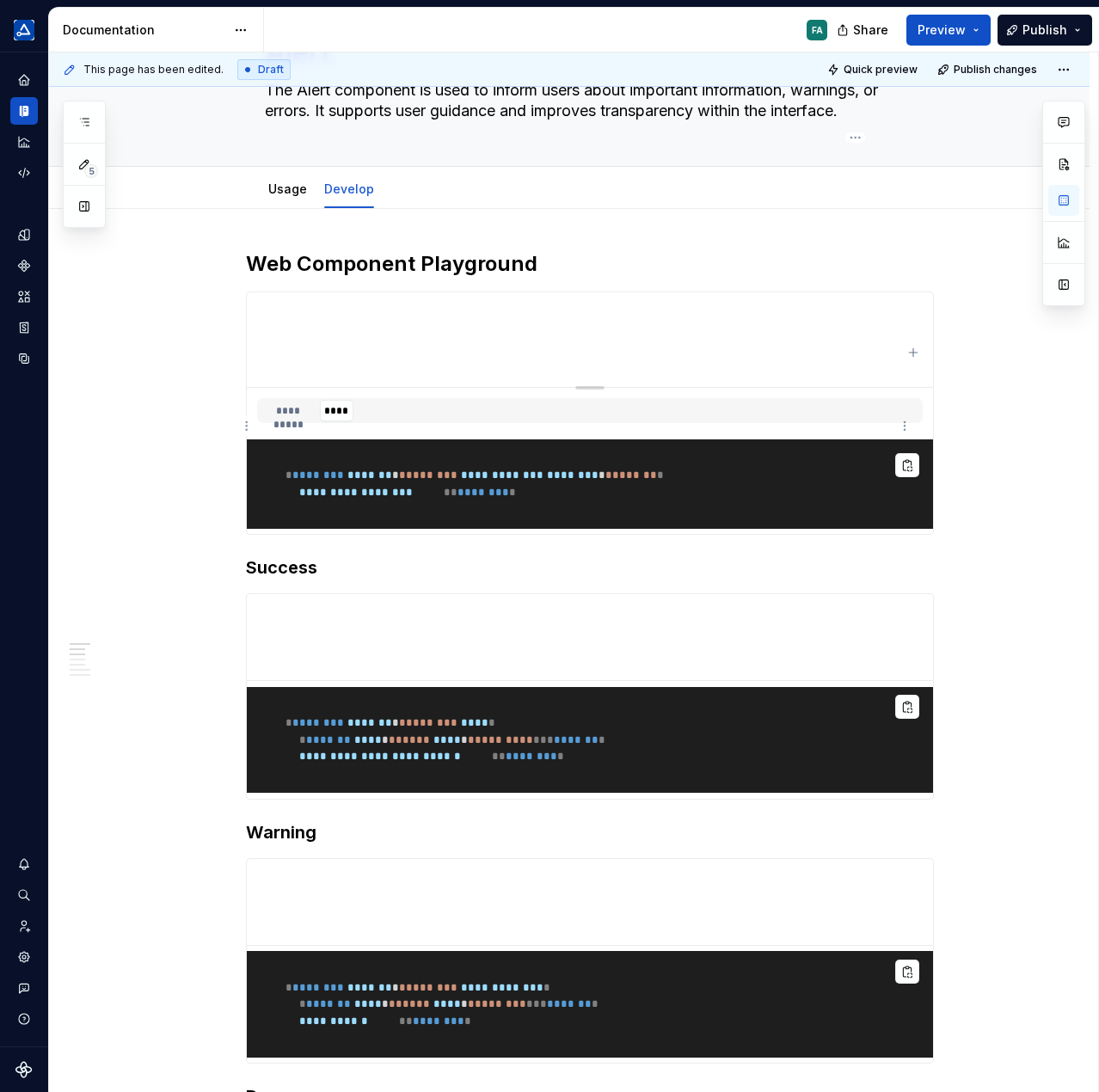
scroll to position [0, 0]
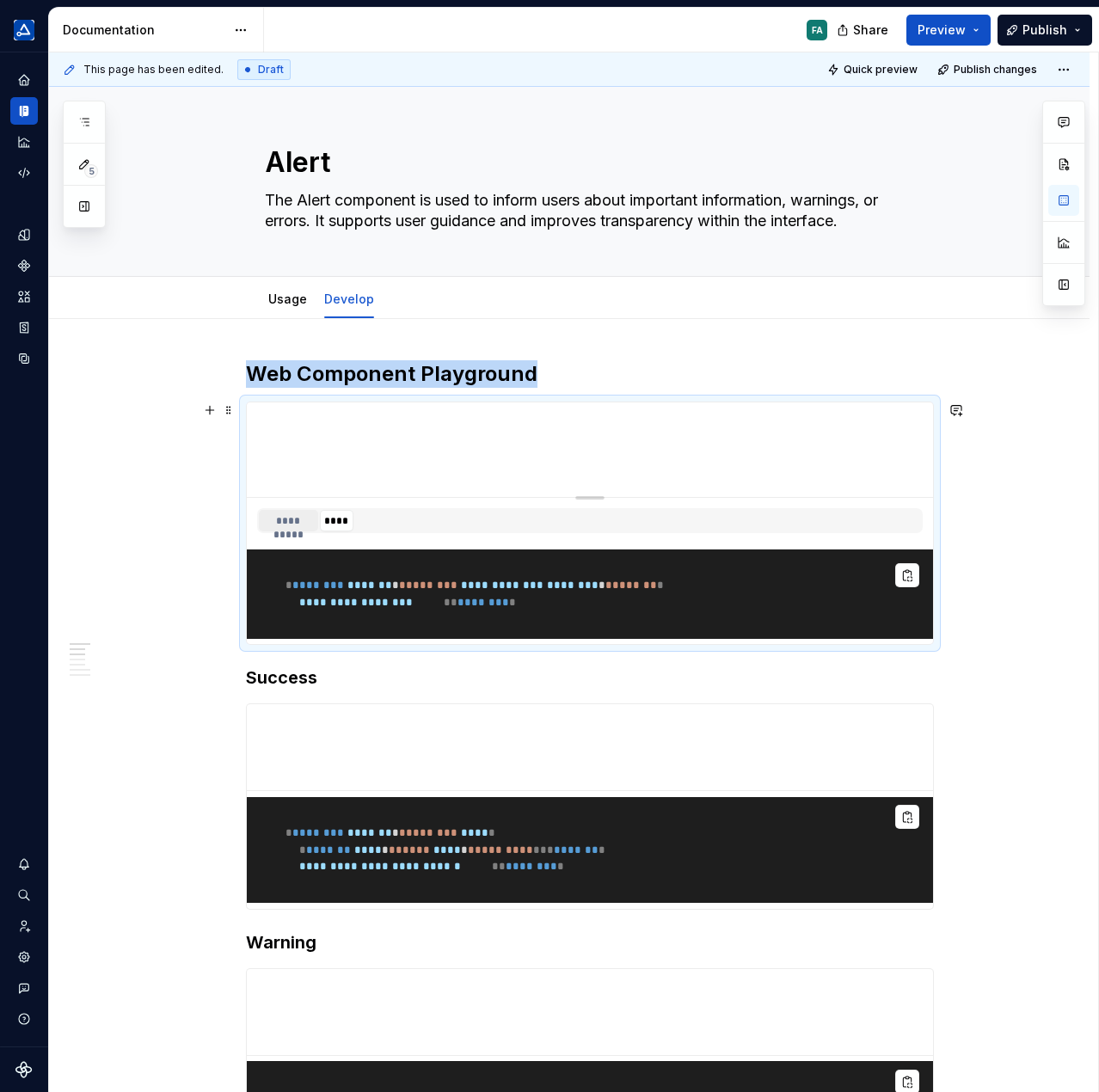
click at [282, 515] on button "**********" at bounding box center [289, 520] width 60 height 21
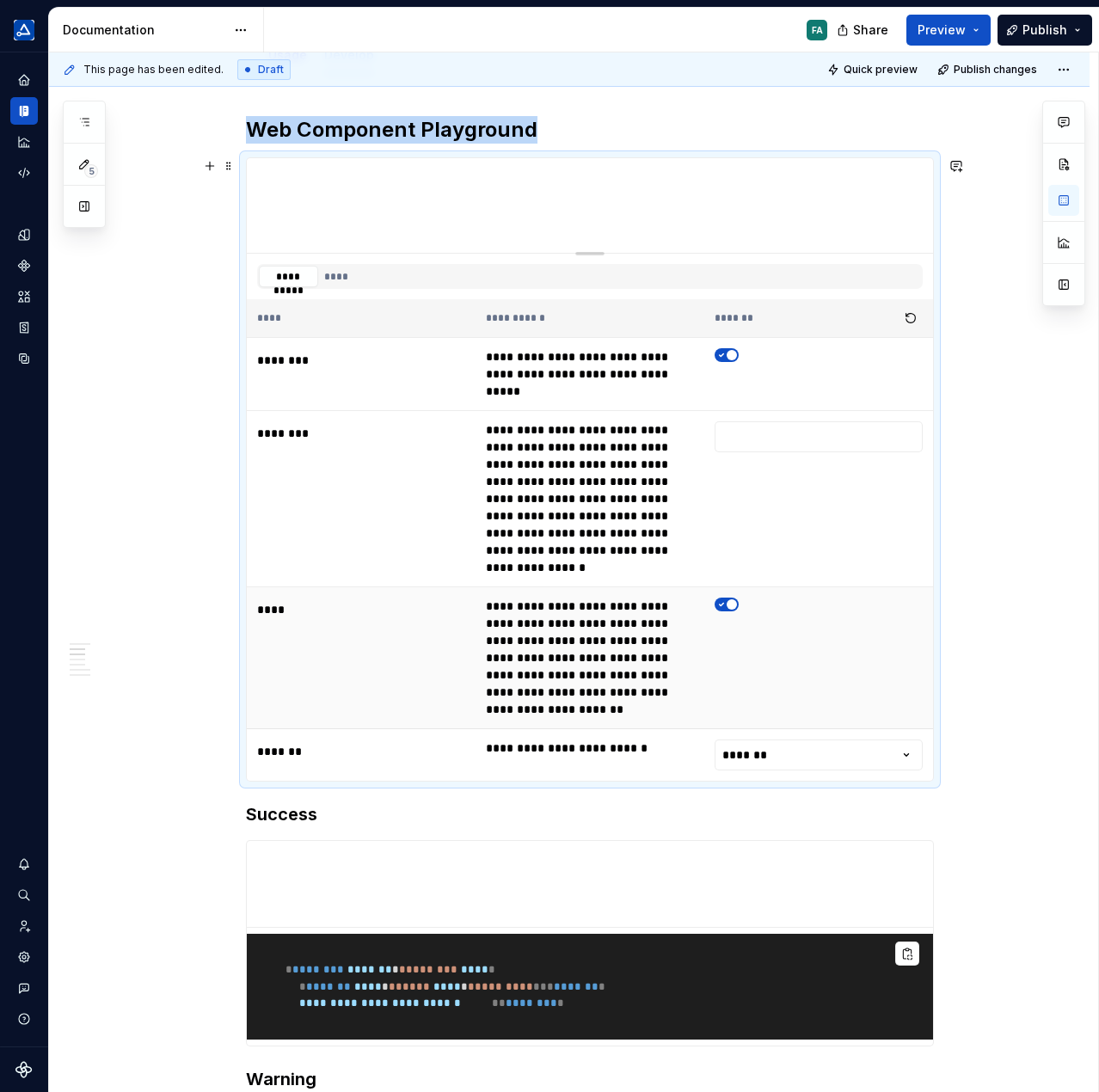
scroll to position [430, 0]
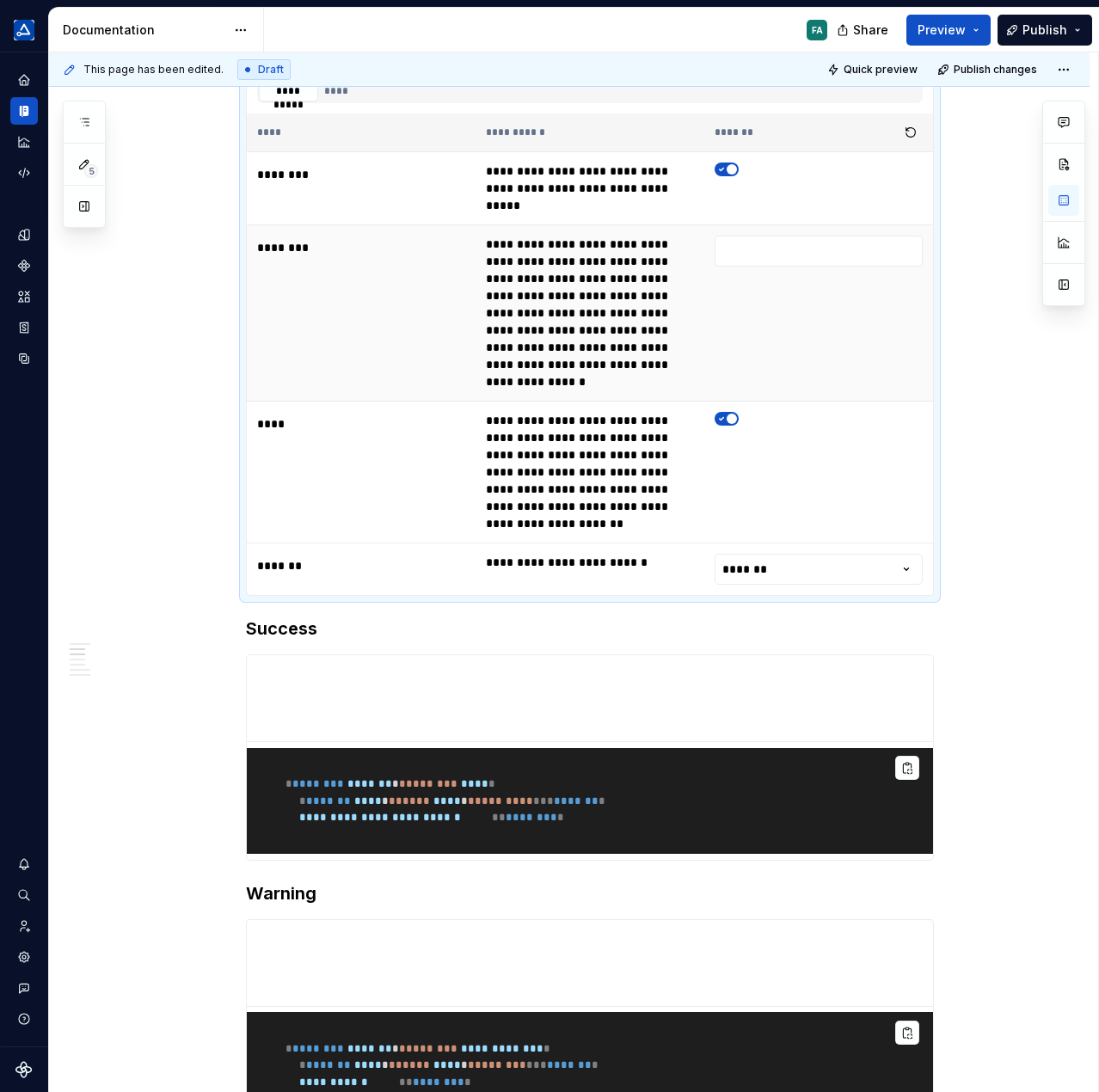
click at [831, 294] on td "******" at bounding box center [819, 314] width 228 height 177
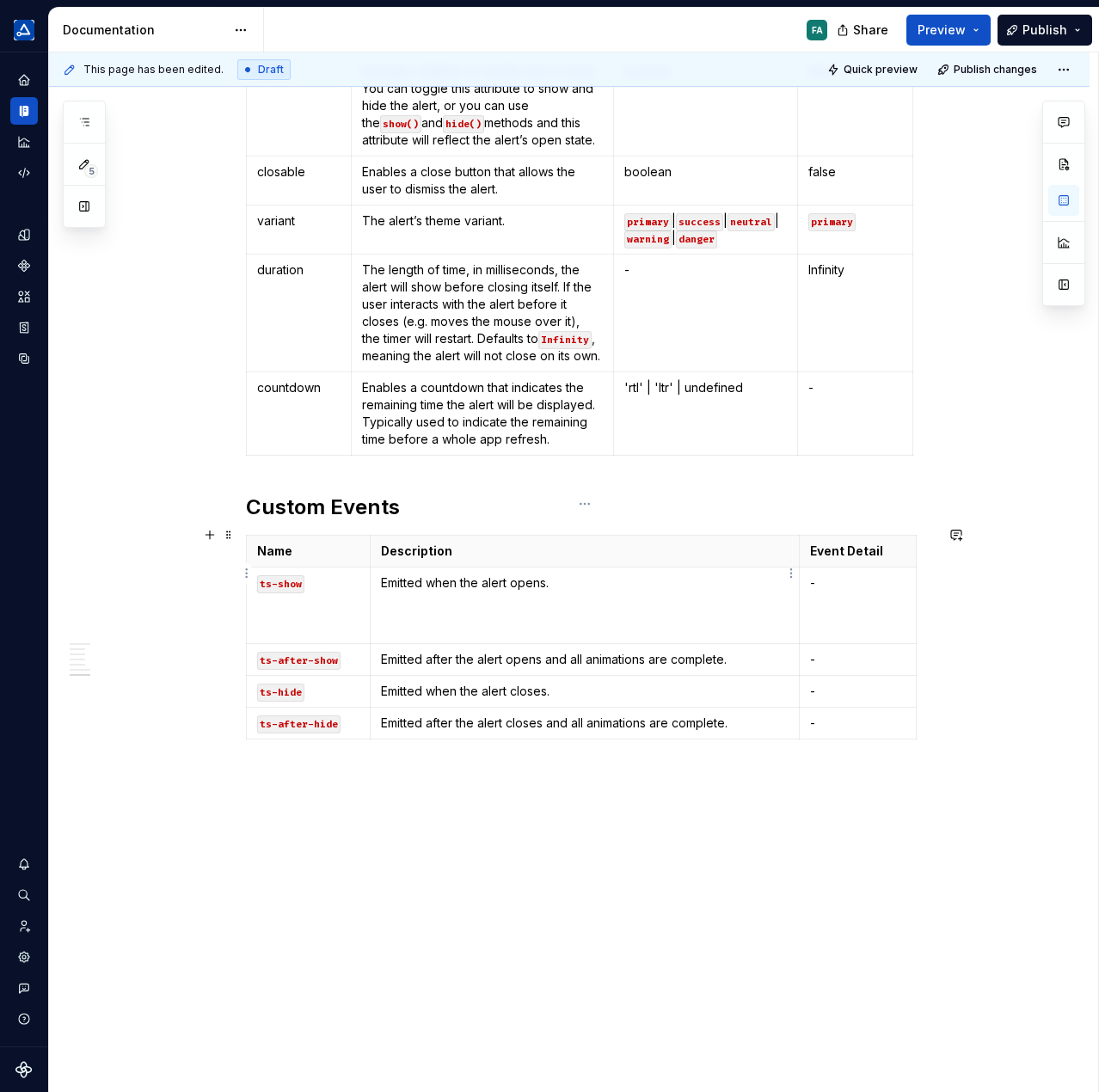
scroll to position [2168, 0]
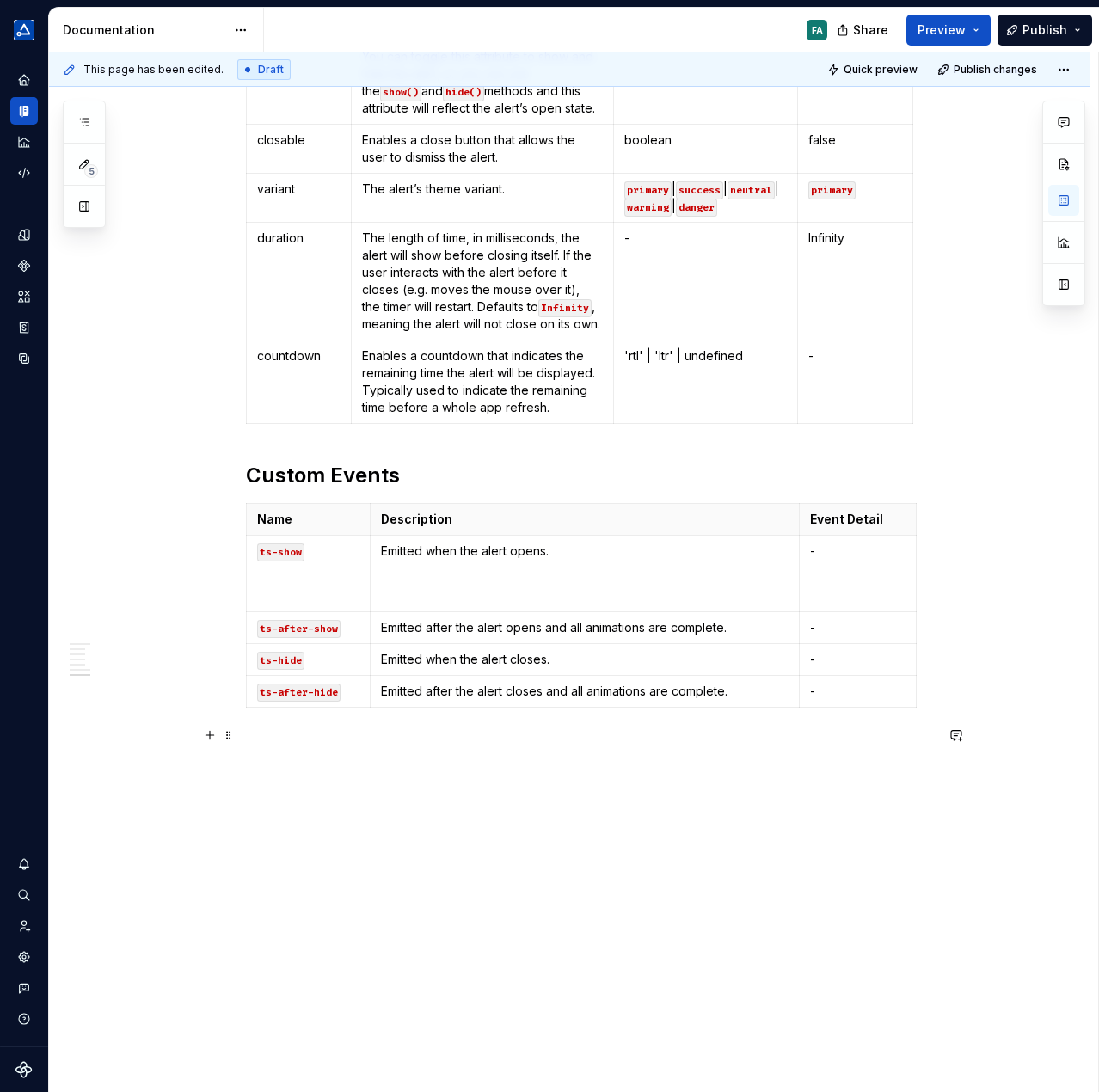
click at [568, 735] on p at bounding box center [589, 746] width 688 height 21
click at [269, 543] on code "ts-show" at bounding box center [280, 552] width 47 height 18
click at [275, 543] on code "ts-show" at bounding box center [280, 552] width 47 height 18
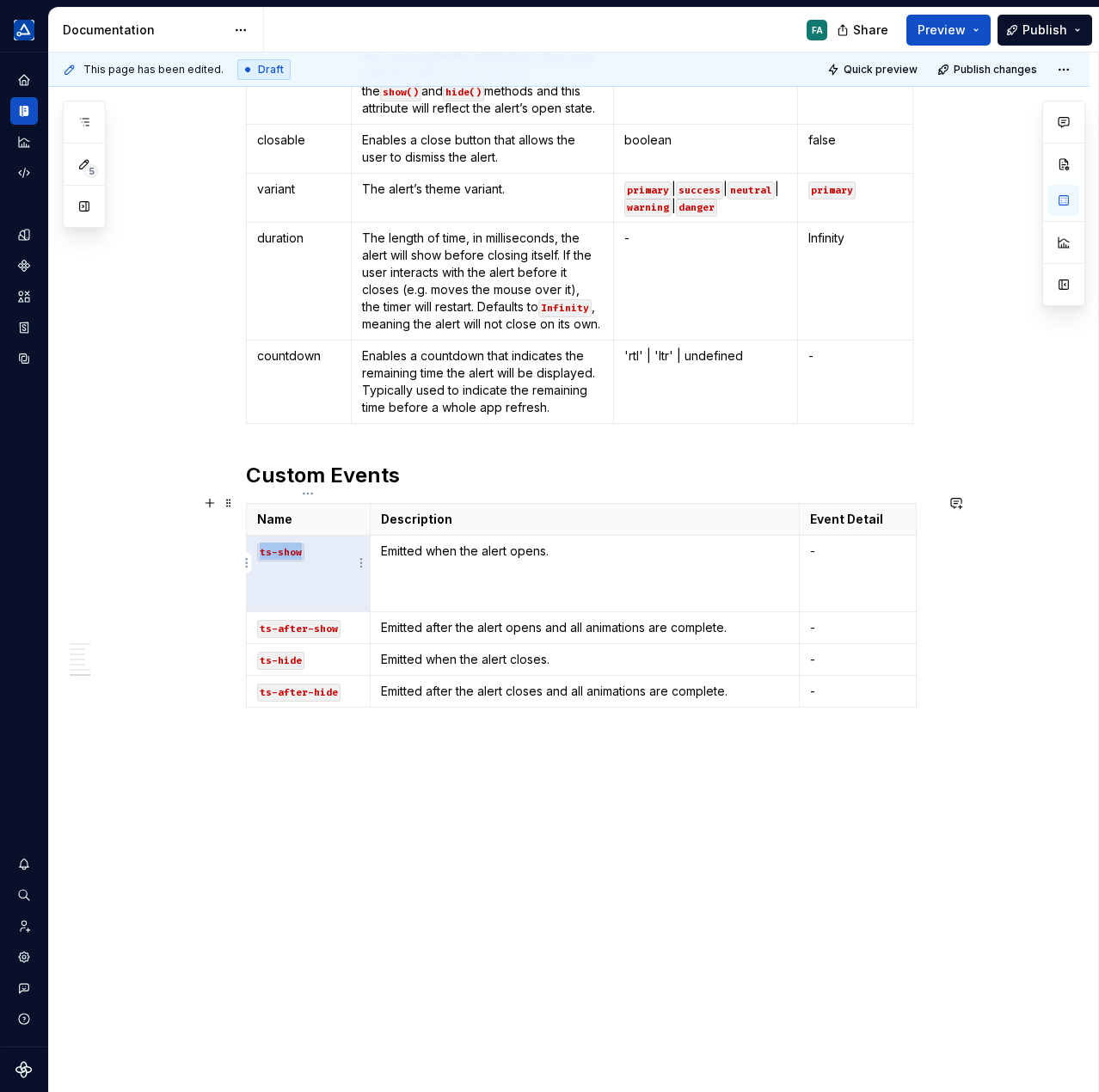
click at [275, 543] on code "ts-show" at bounding box center [280, 552] width 47 height 18
click at [327, 546] on p "ts-show" at bounding box center [308, 551] width 103 height 17
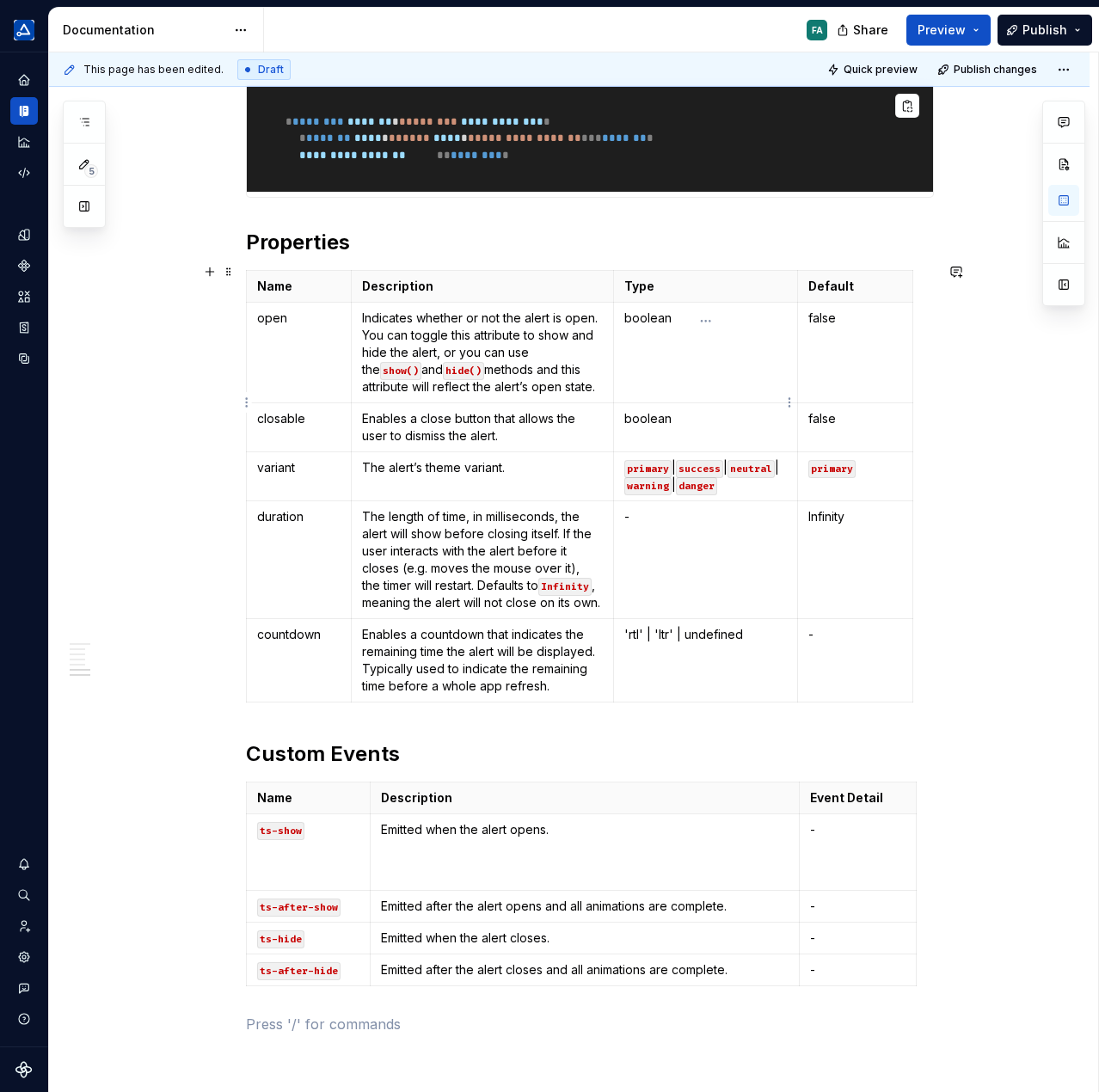
scroll to position [2082, 0]
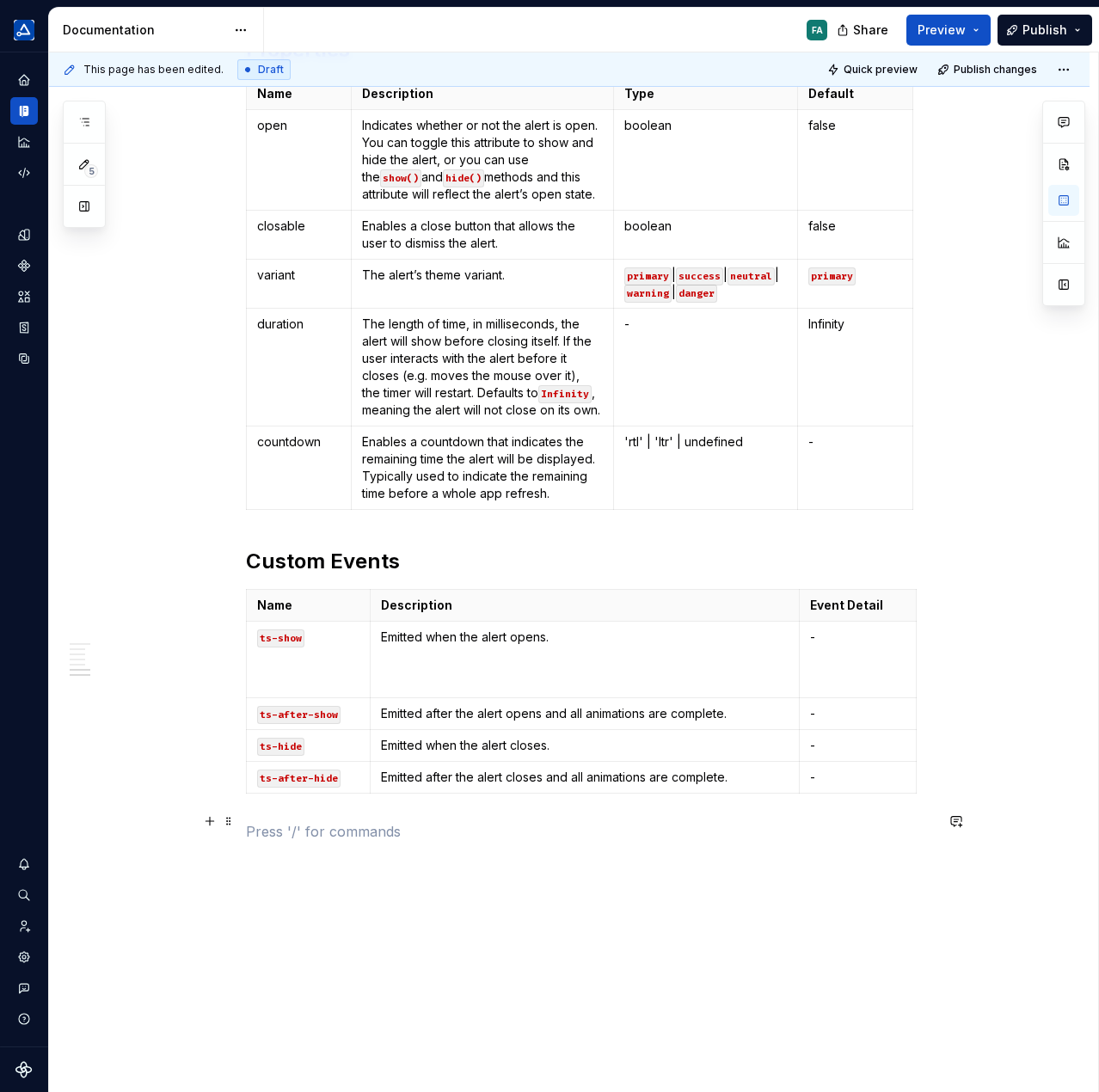
click at [298, 821] on p at bounding box center [589, 832] width 688 height 21
click at [268, 821] on p "Methods" at bounding box center [589, 832] width 688 height 21
click at [320, 791] on button "Text" at bounding box center [308, 788] width 53 height 24
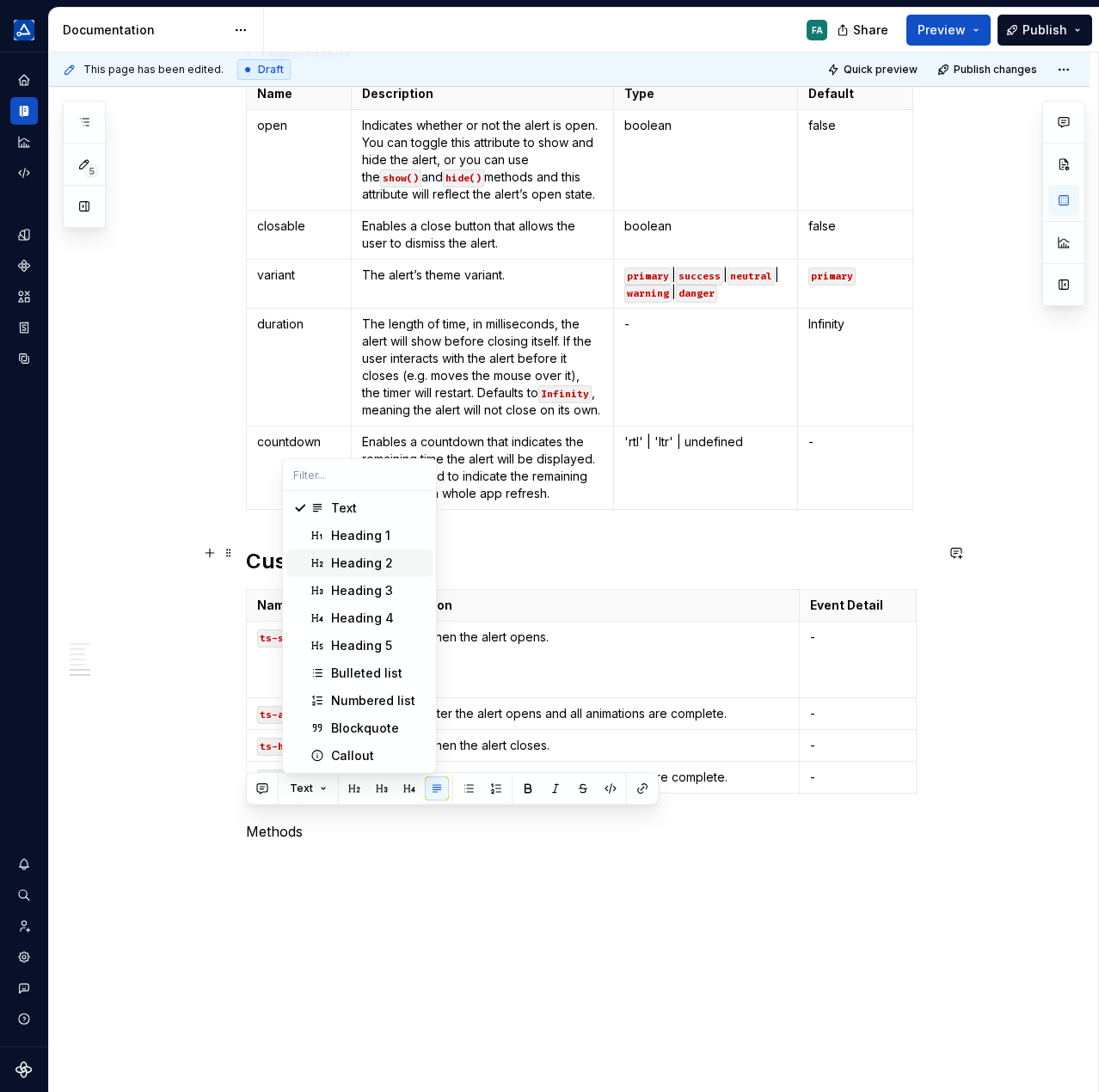
click at [361, 551] on span "Heading 2" at bounding box center [359, 563] width 146 height 28
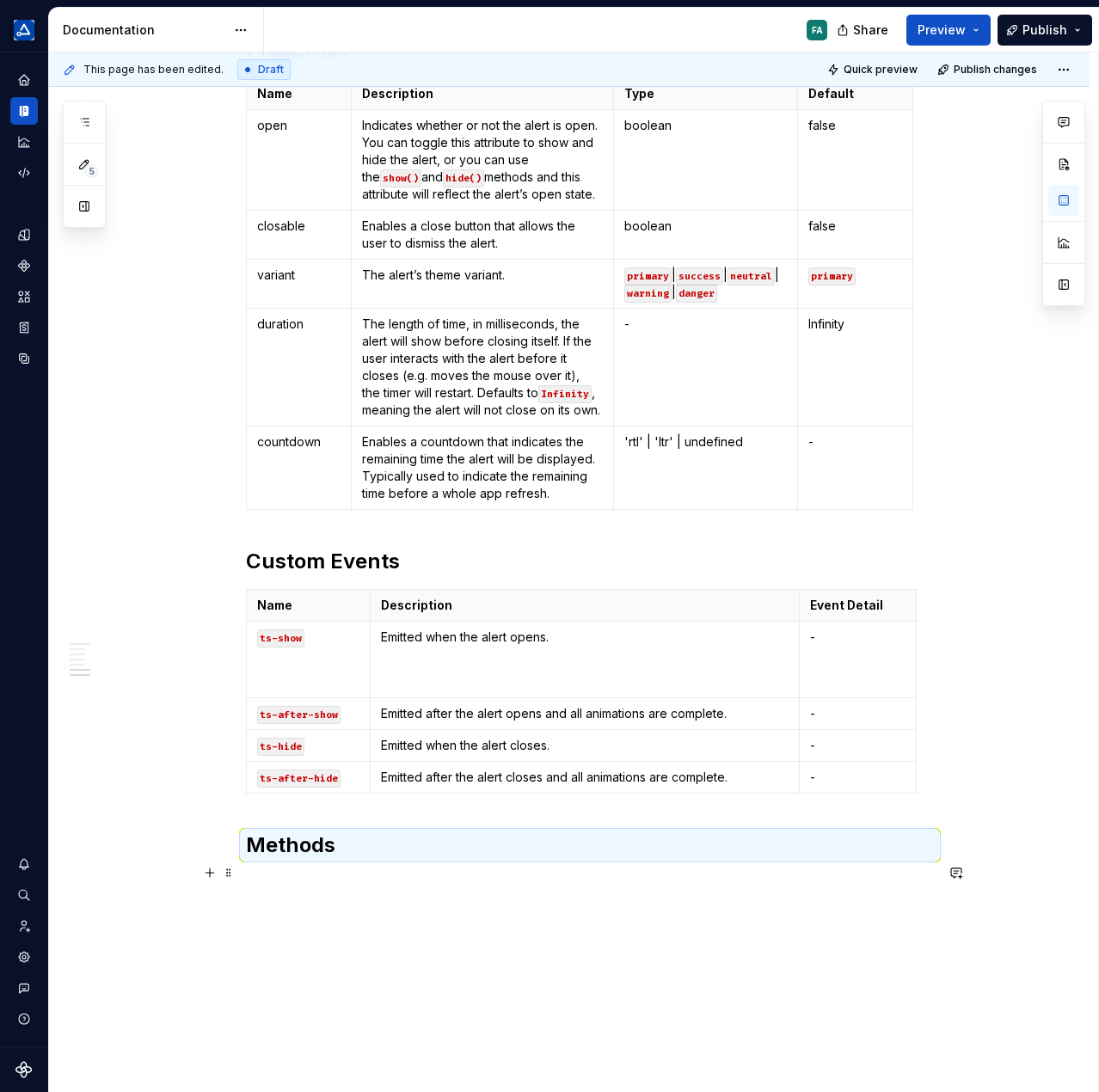
click at [307, 873] on p at bounding box center [589, 884] width 688 height 21
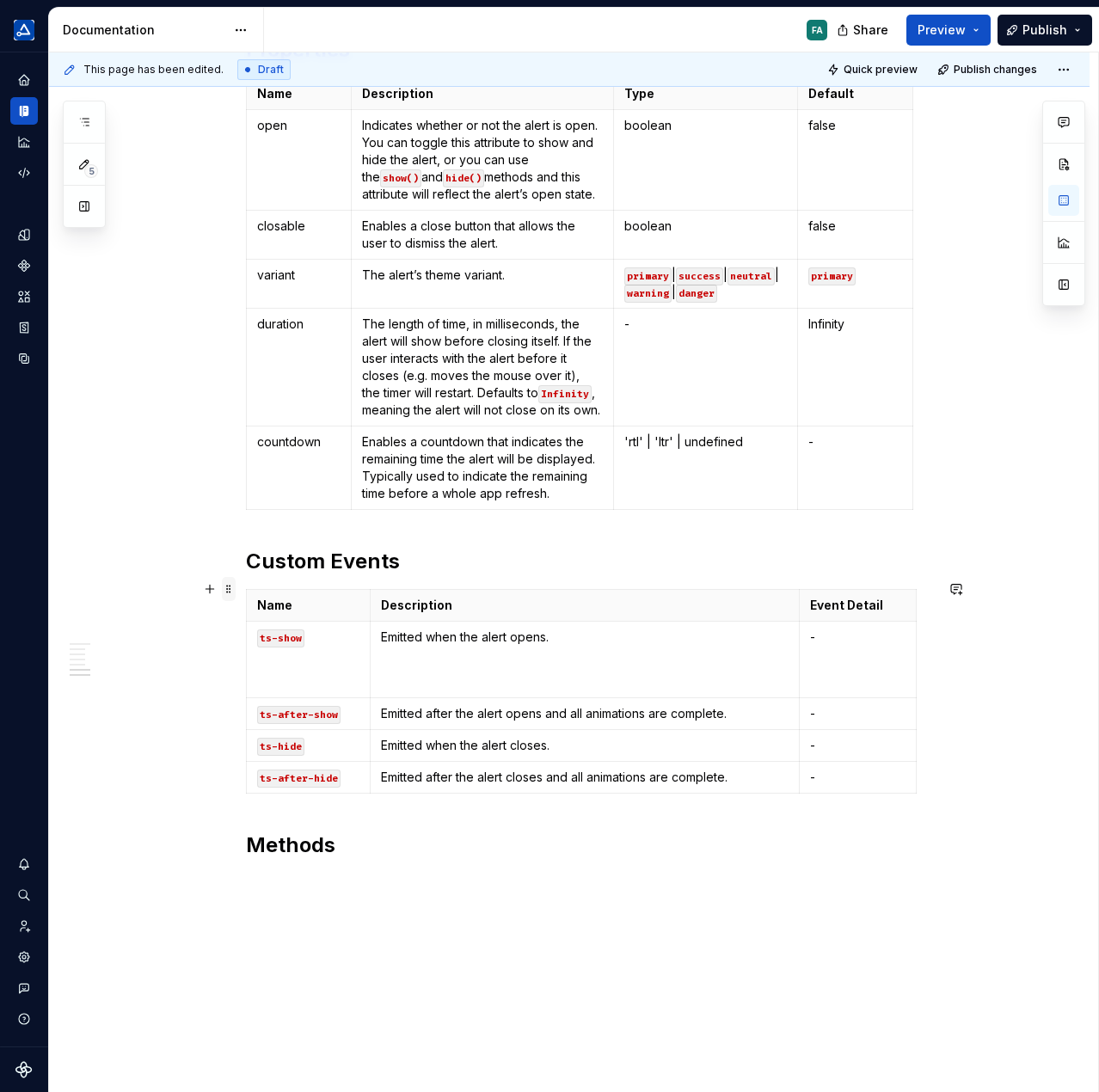
click at [227, 585] on span at bounding box center [228, 588] width 13 height 24
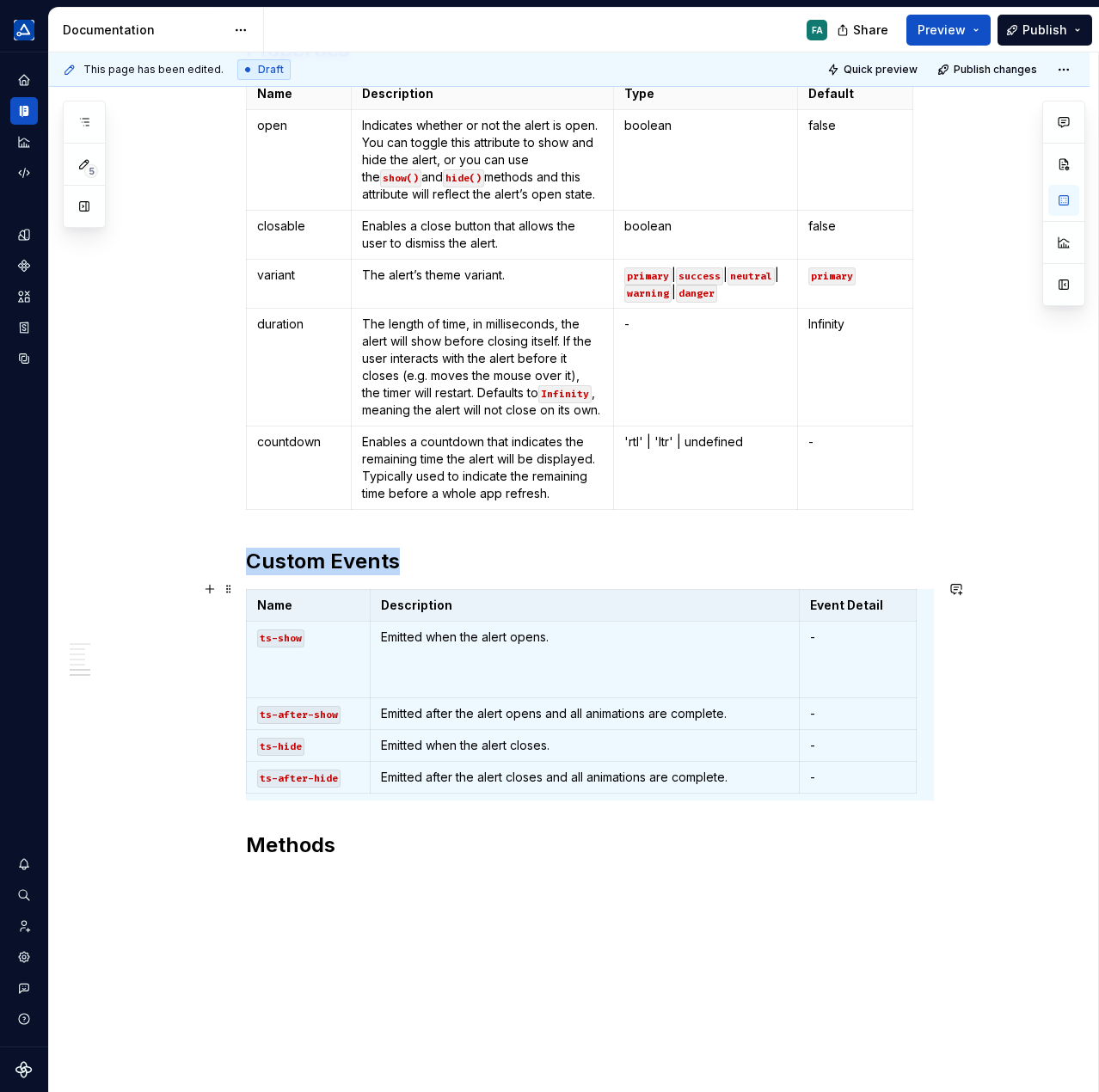
click at [487, 882] on p at bounding box center [589, 884] width 688 height 21
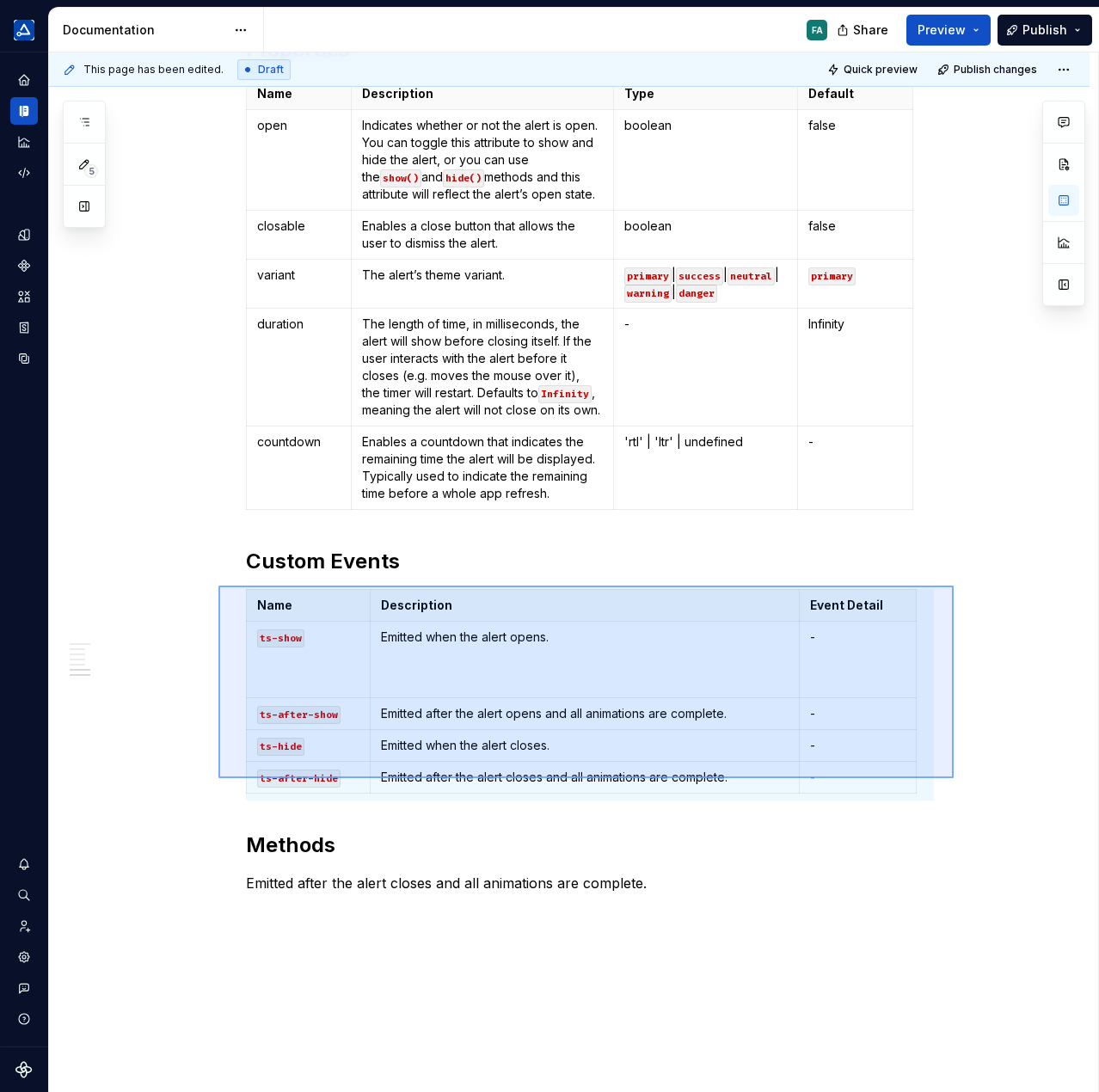
drag, startPoint x: 808, startPoint y: 738, endPoint x: 219, endPoint y: 585, distance: 608.5
click at [219, 585] on div "**********" at bounding box center [573, 573] width 1049 height 1040
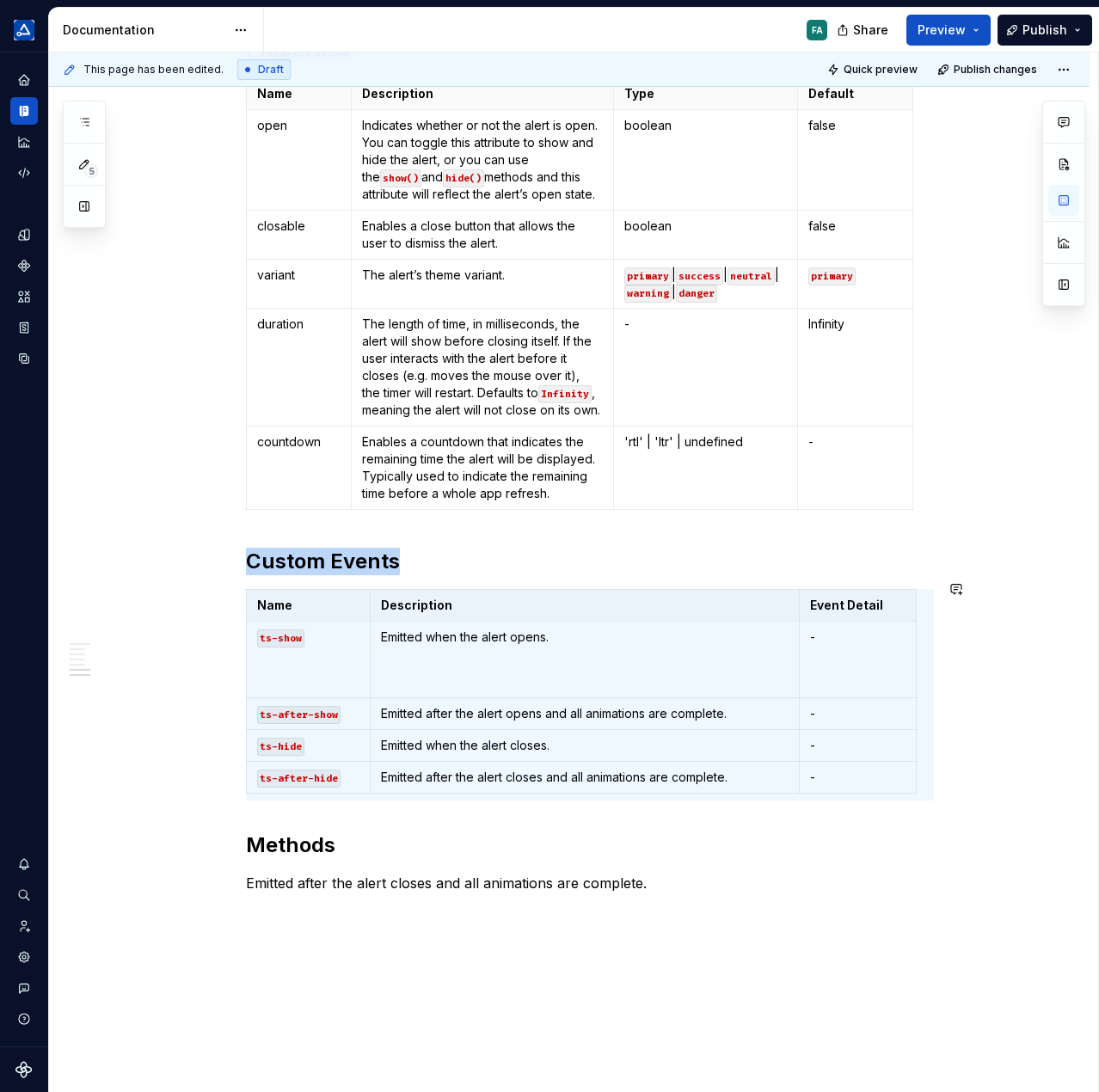
copy h2 "Custom Events"
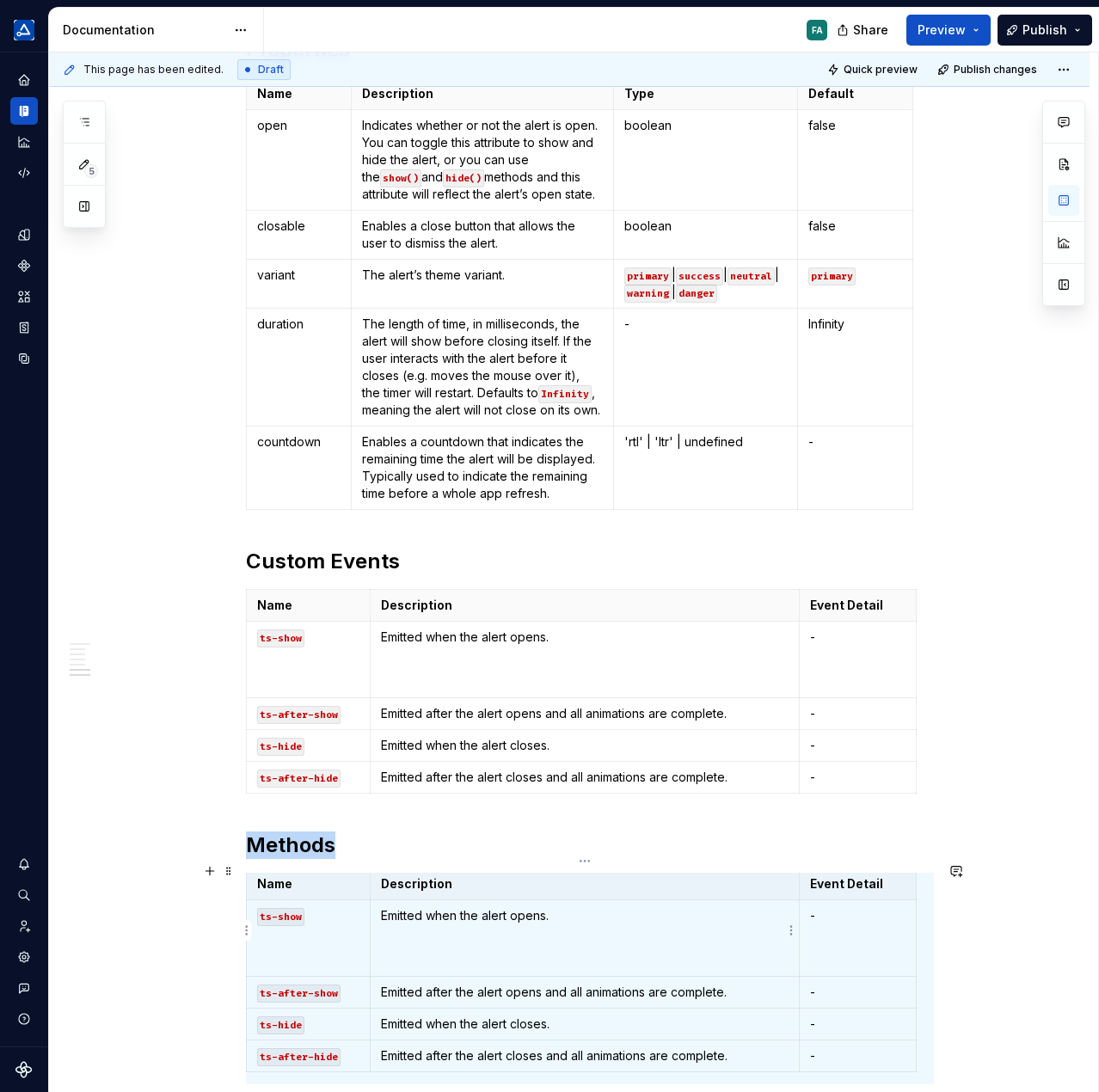
scroll to position [7, 0]
click at [212, 839] on button "button" at bounding box center [209, 835] width 24 height 24
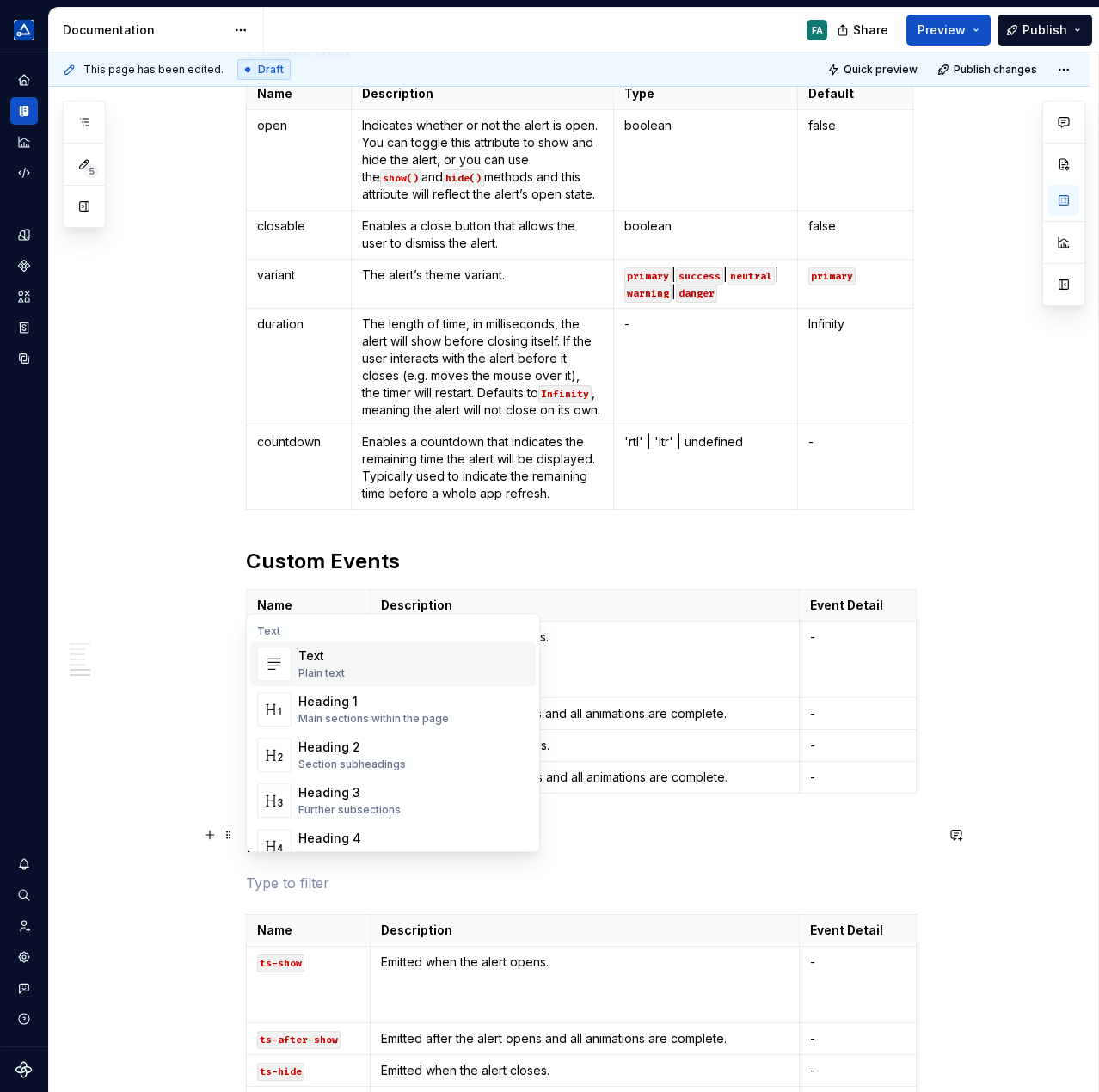
scroll to position [0, 0]
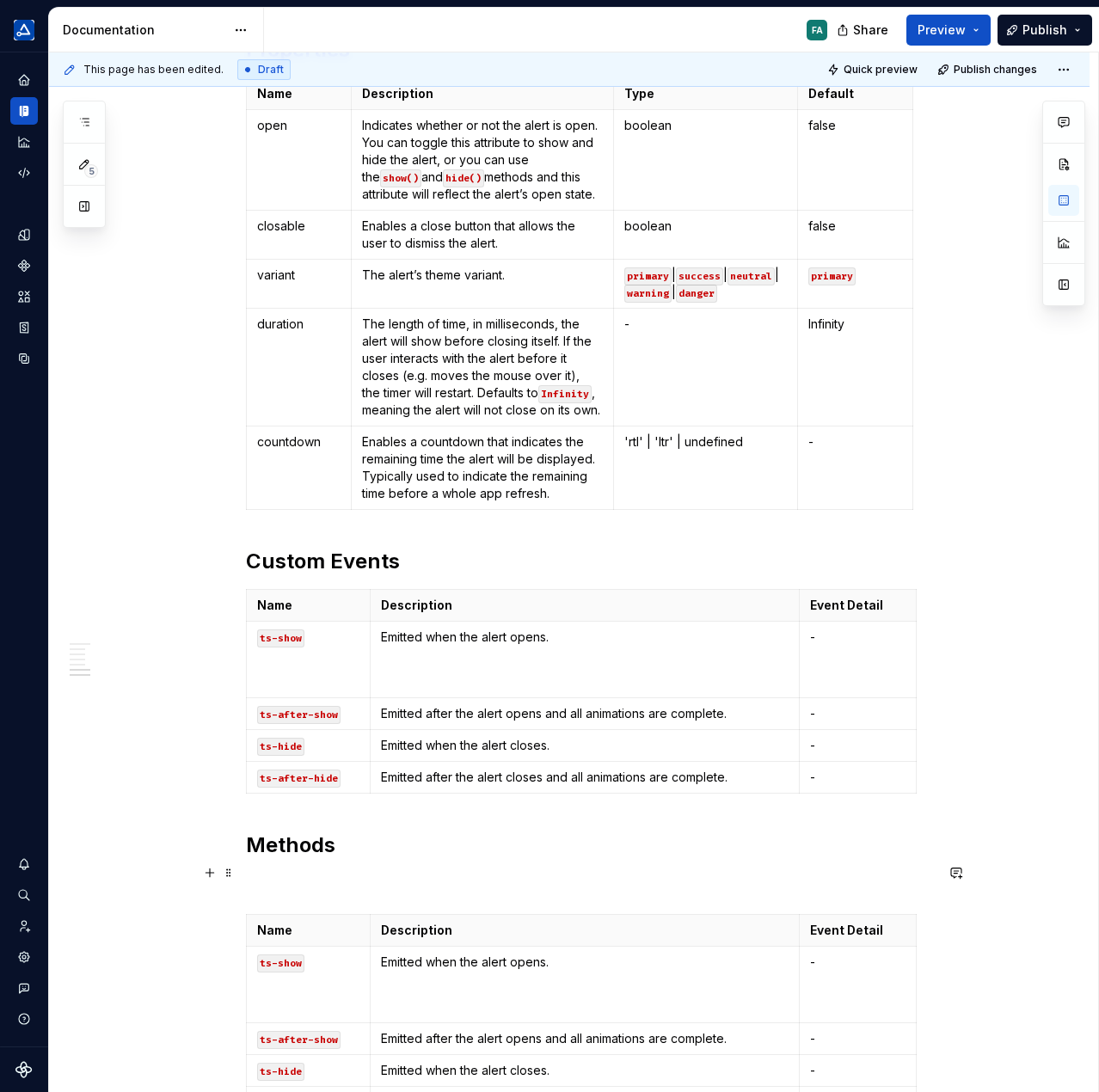
click at [348, 873] on p at bounding box center [589, 884] width 688 height 21
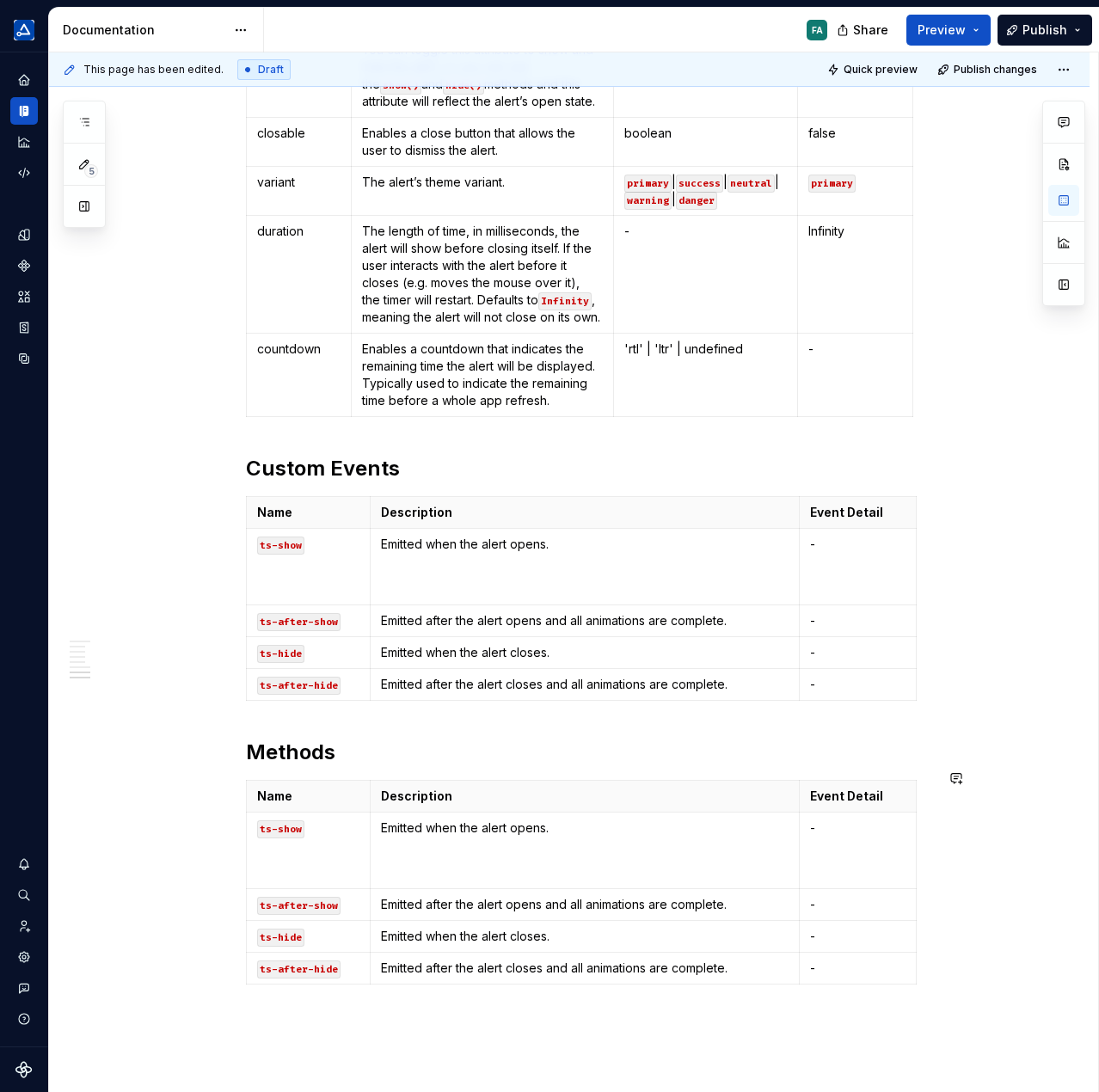
scroll to position [2254, 0]
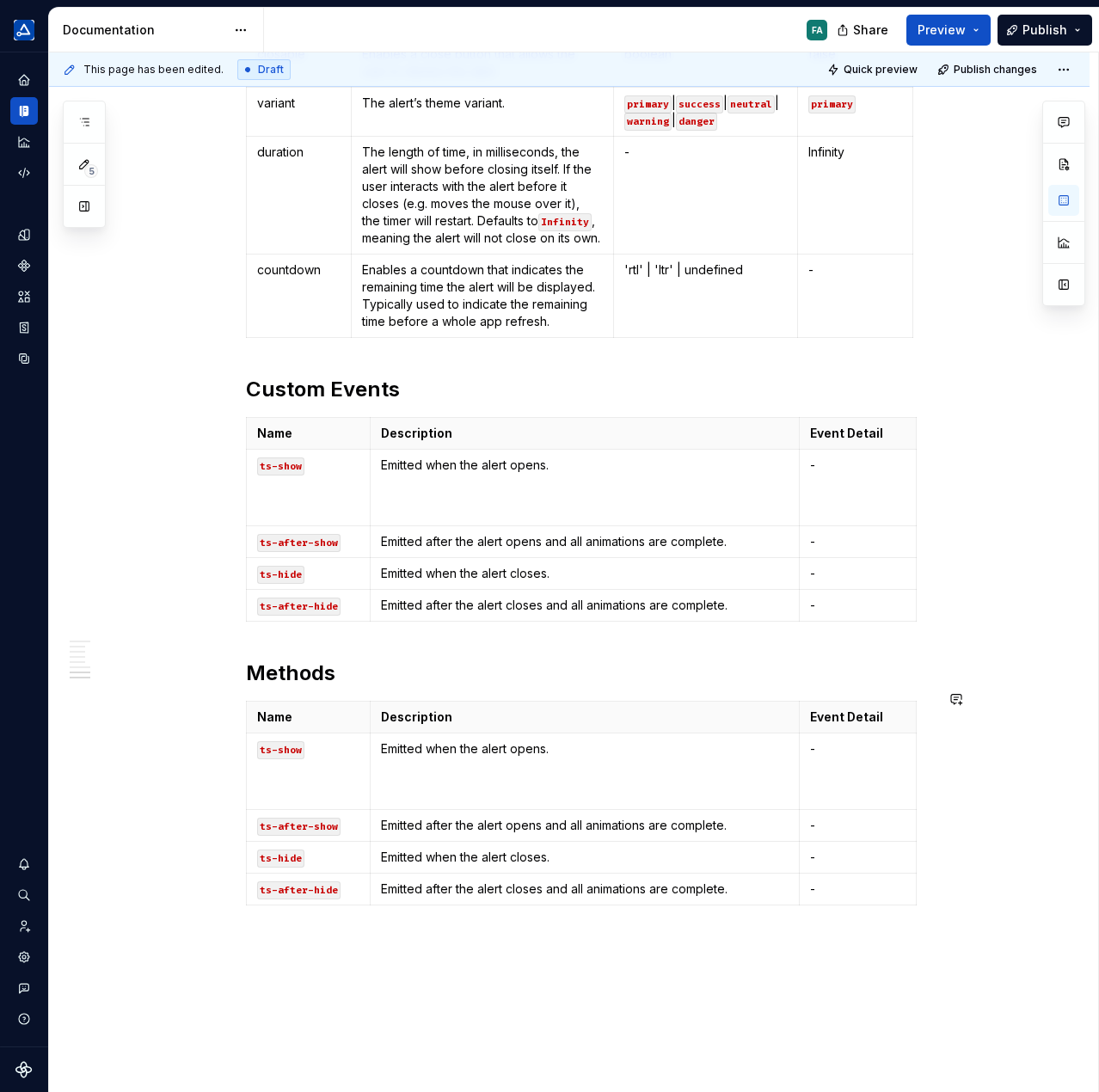
click at [261, 882] on code "ts-after-hide" at bounding box center [299, 890] width 84 height 18
click at [245, 876] on html "TÜV SÜD algorithm FA Design system data Documentation FA Share Preview Publish …" at bounding box center [549, 546] width 1099 height 1092
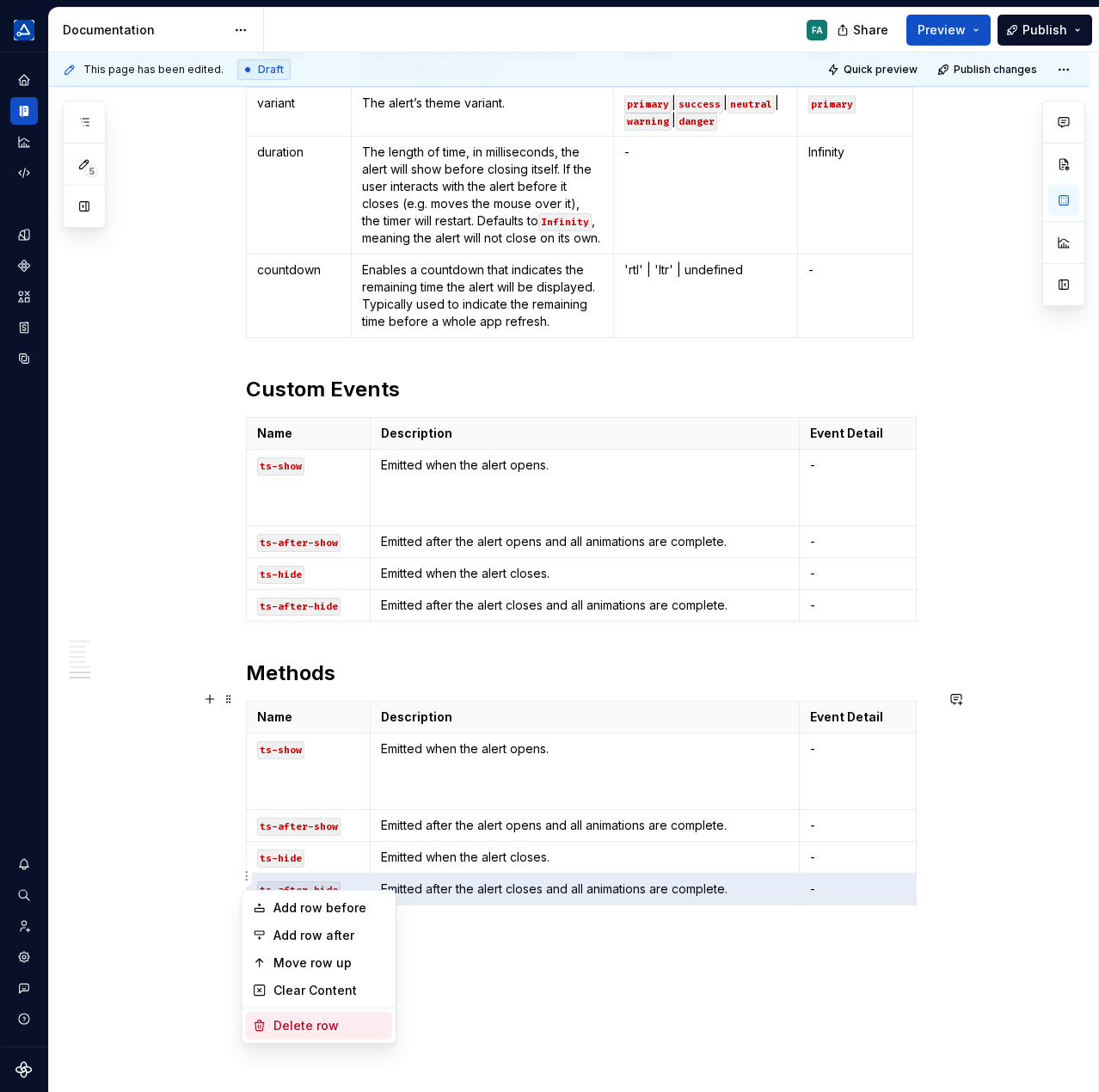
click at [302, 1028] on div "Delete row" at bounding box center [329, 1026] width 111 height 17
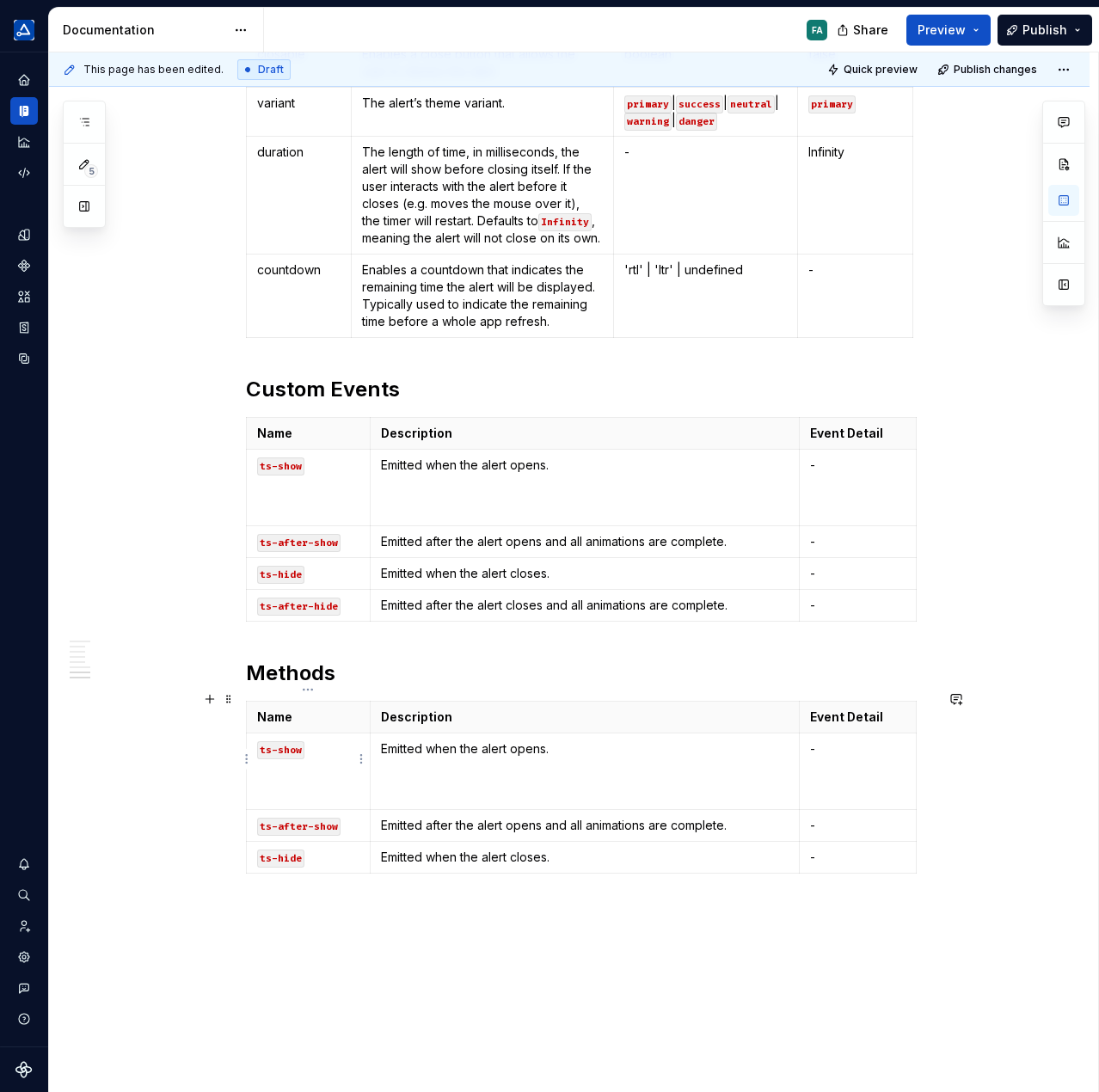
click at [278, 741] on code "ts-show" at bounding box center [280, 749] width 47 height 18
click at [319, 818] on code "ts-after-show" at bounding box center [299, 826] width 84 height 18
click at [314, 821] on code "ts-after-show" at bounding box center [299, 826] width 84 height 18
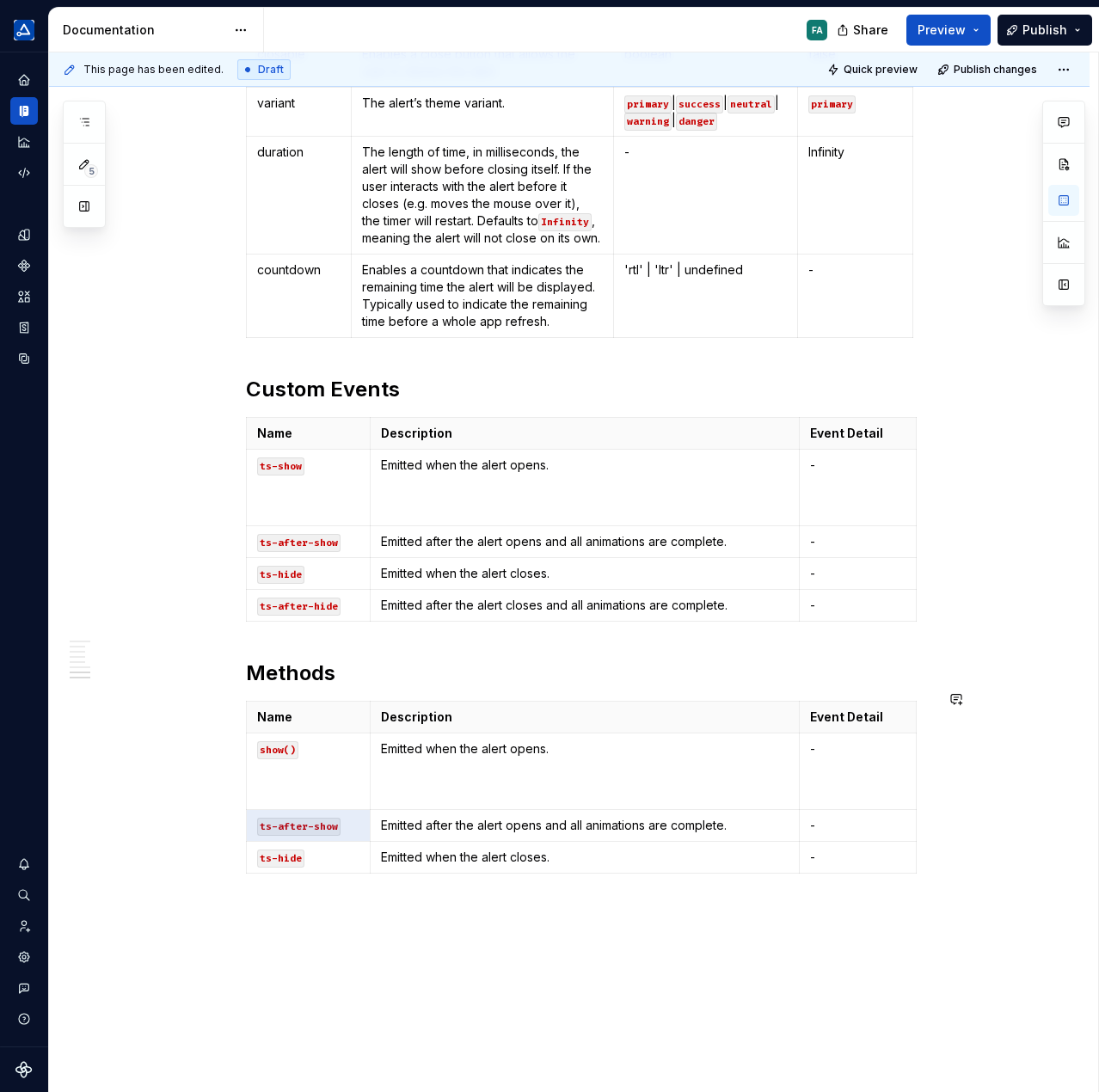
click at [334, 818] on code "ts-after-show" at bounding box center [299, 826] width 84 height 18
click at [300, 849] on code "ts-hide" at bounding box center [280, 858] width 47 height 18
click at [476, 741] on p "Emitted when the alert opens." at bounding box center [585, 749] width 408 height 17
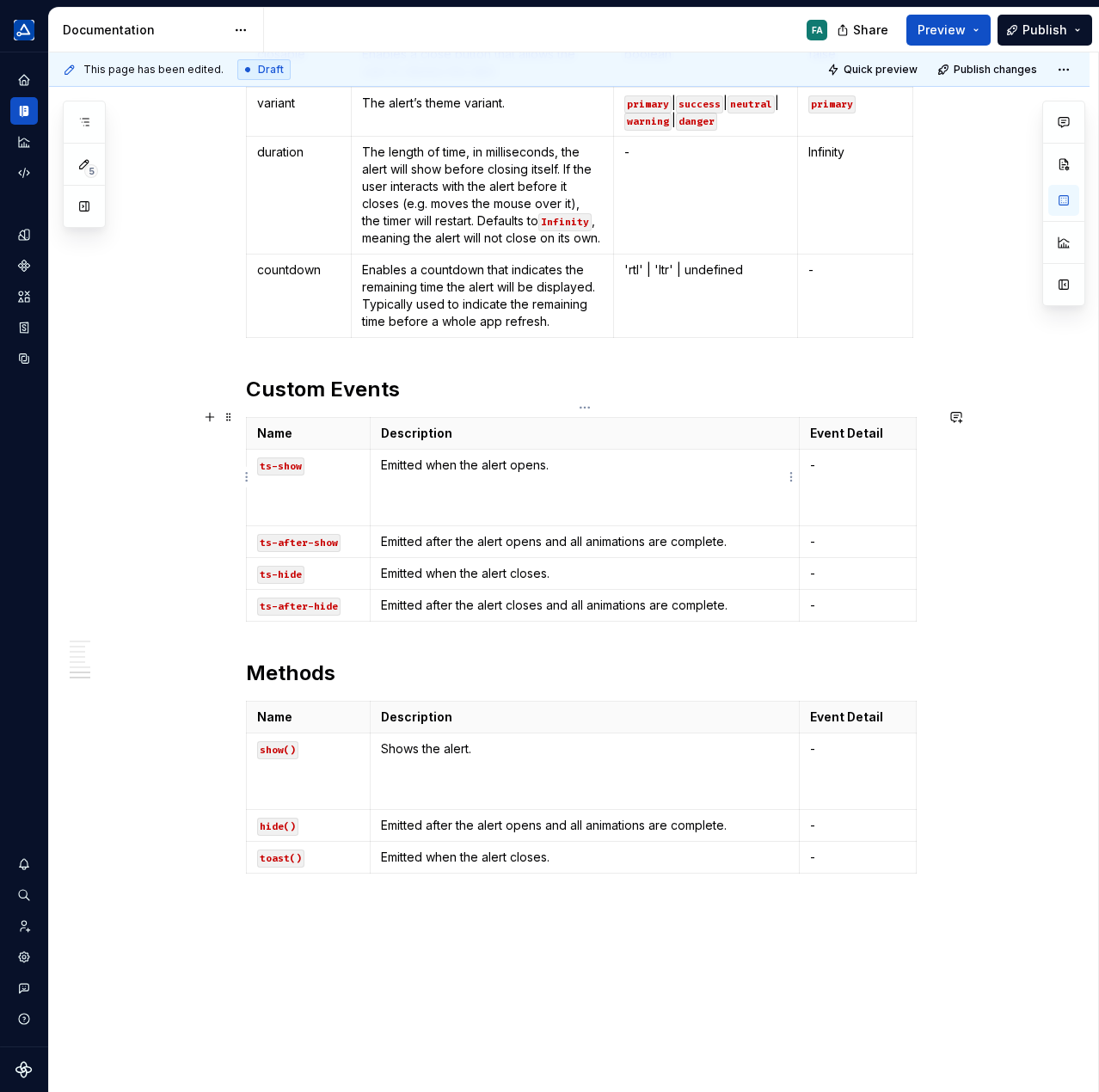
click at [530, 497] on p at bounding box center [585, 502] width 408 height 35
click at [529, 494] on td "Emitted when the alert opens." at bounding box center [584, 488] width 429 height 77
click at [489, 501] on td "Emitted when the alert opens." at bounding box center [584, 488] width 429 height 77
drag, startPoint x: 889, startPoint y: 485, endPoint x: 849, endPoint y: 500, distance: 42.7
click at [887, 485] on td "-" at bounding box center [858, 488] width 117 height 77
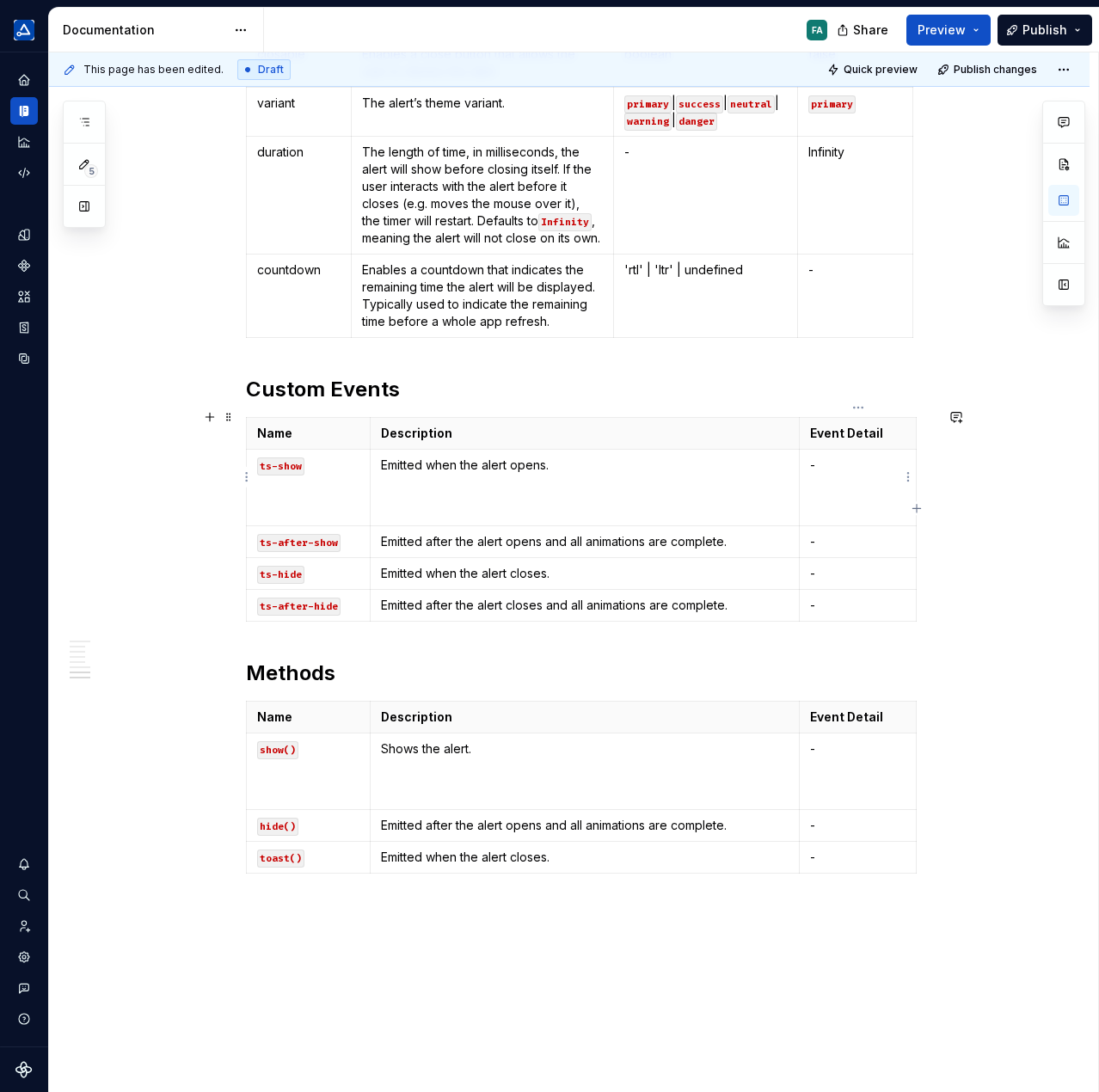
click at [849, 497] on td "-" at bounding box center [858, 488] width 117 height 77
click at [293, 498] on p at bounding box center [308, 502] width 103 height 35
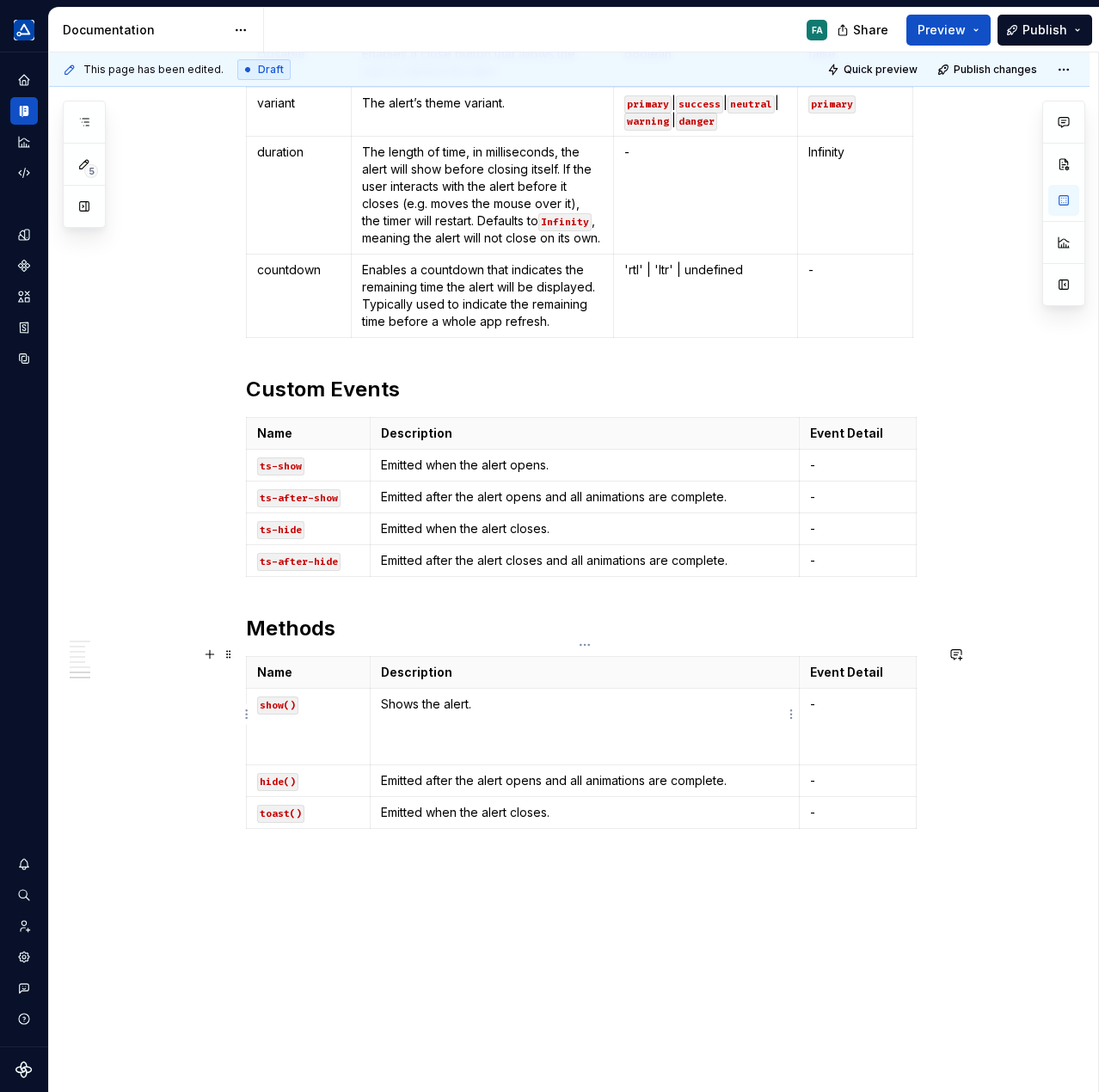
click at [448, 709] on td "Shows the alert." at bounding box center [584, 727] width 429 height 77
click at [424, 734] on td "Shows the alert." at bounding box center [584, 727] width 429 height 77
click at [299, 725] on p at bounding box center [308, 741] width 103 height 35
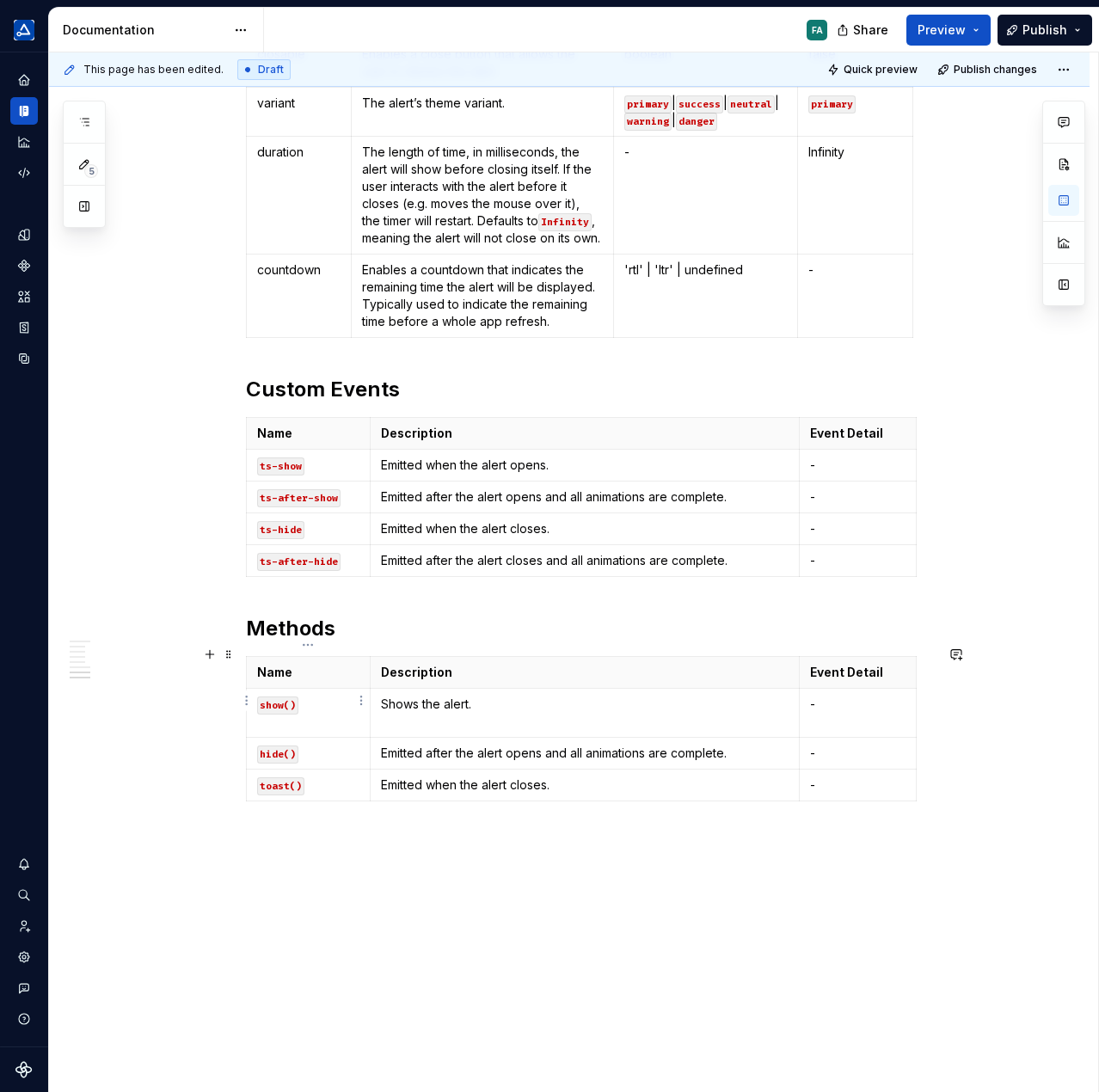
click at [311, 710] on p "show()" at bounding box center [308, 713] width 103 height 35
click at [425, 715] on p "Shows the alert." at bounding box center [585, 713] width 408 height 35
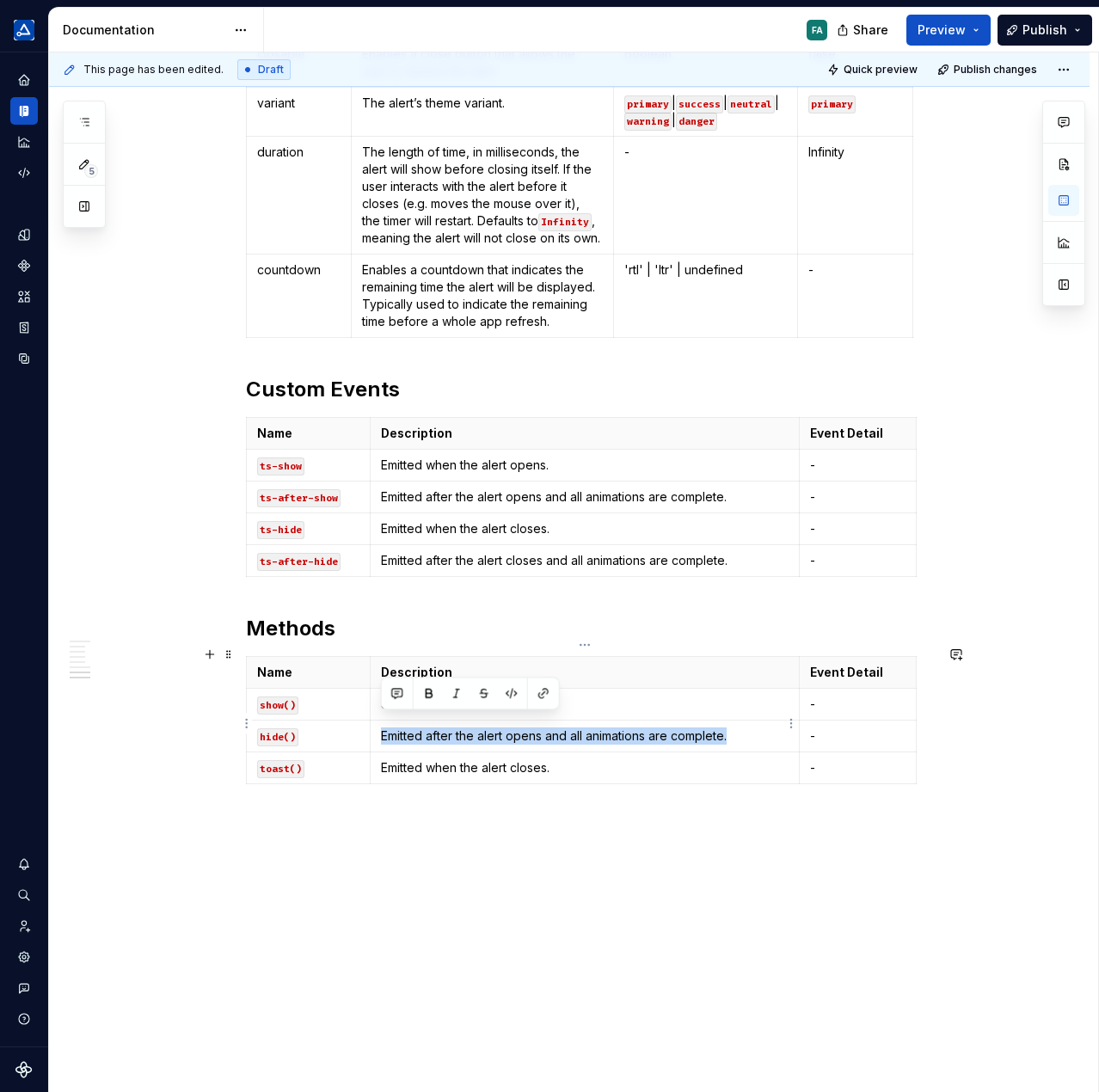
drag, startPoint x: 714, startPoint y: 725, endPoint x: 382, endPoint y: 722, distance: 332.0
click at [382, 727] on p "Emitted after the alert opens and all animations are complete." at bounding box center [585, 736] width 408 height 17
drag, startPoint x: 599, startPoint y: 754, endPoint x: 382, endPoint y: 751, distance: 217.0
click at [382, 759] on p "Emitted when the alert closes." at bounding box center [585, 768] width 408 height 17
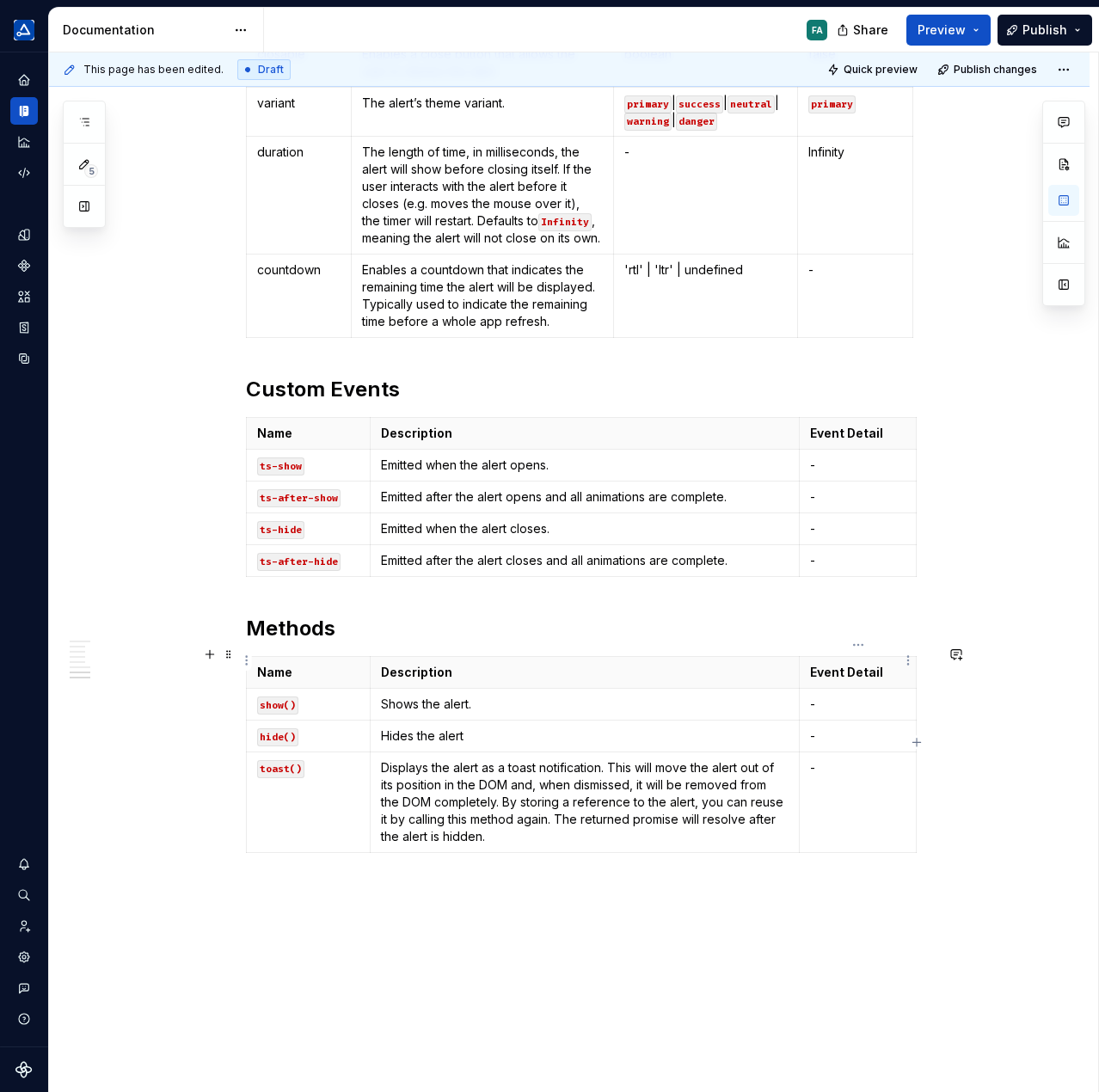
click at [838, 665] on strong "Event Detail" at bounding box center [847, 672] width 73 height 14
click at [843, 665] on strong "Event Detail" at bounding box center [847, 672] width 73 height 14
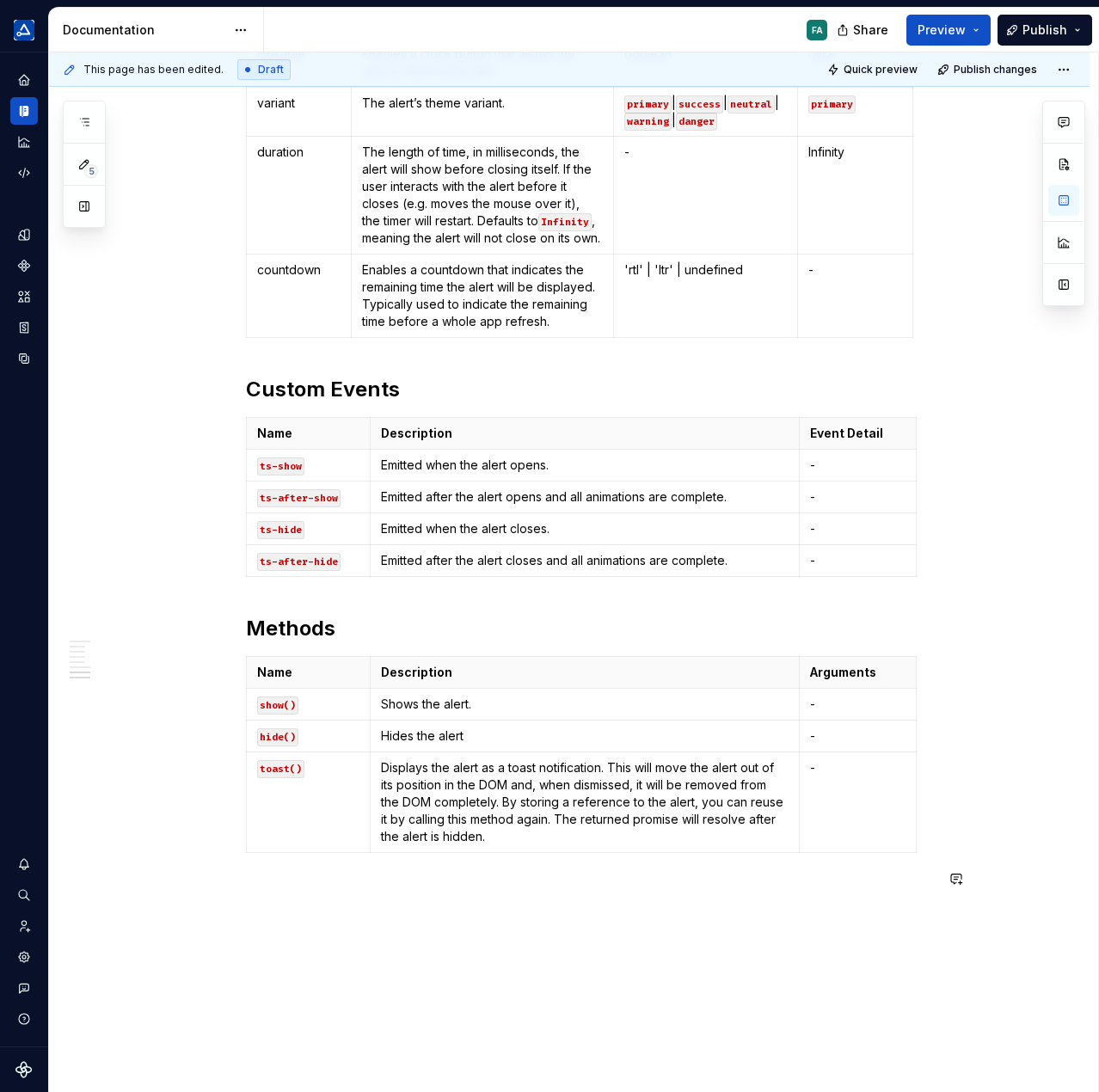
click at [469, 881] on p at bounding box center [589, 891] width 688 height 21
click at [315, 932] on p at bounding box center [589, 942] width 688 height 21
click at [311, 973] on p at bounding box center [600, 993] width 667 height 41
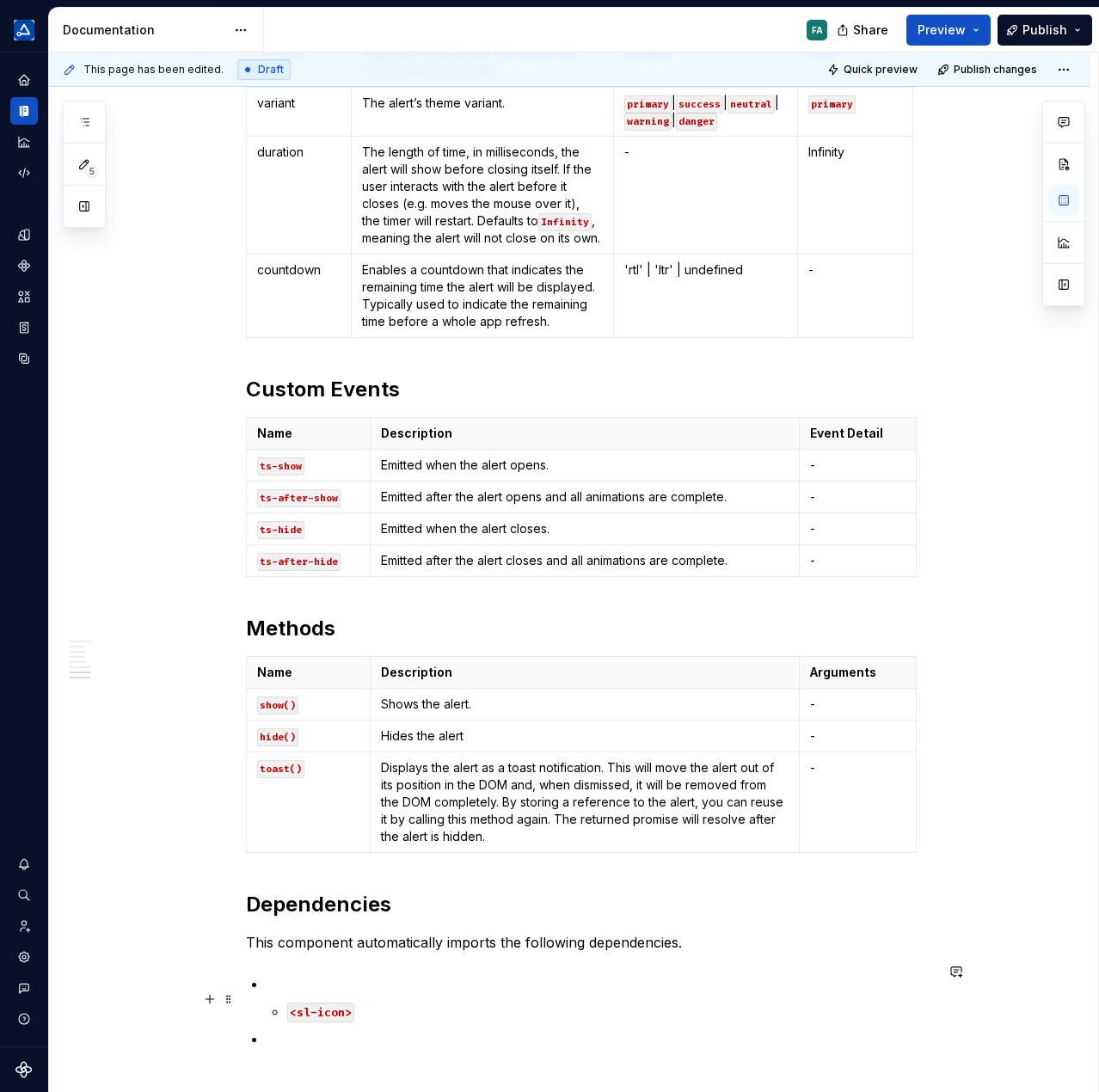
click at [287, 1001] on li "<sl-icon>" at bounding box center [610, 1011] width 647 height 21
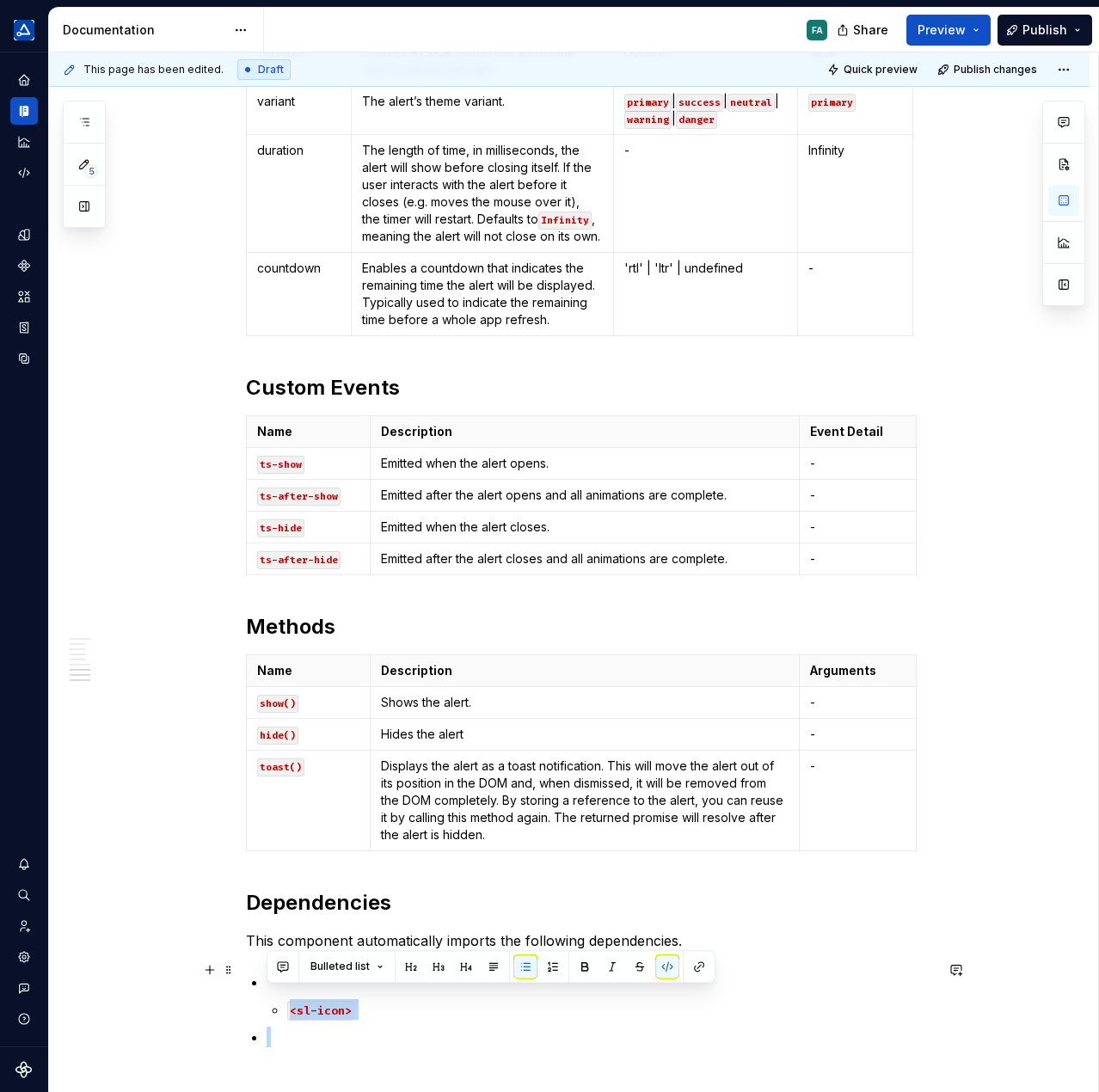
drag, startPoint x: 280, startPoint y: 1026, endPoint x: 278, endPoint y: 983, distance: 43.0
click at [278, 983] on ul "<sl-icon>" at bounding box center [600, 1020] width 667 height 96
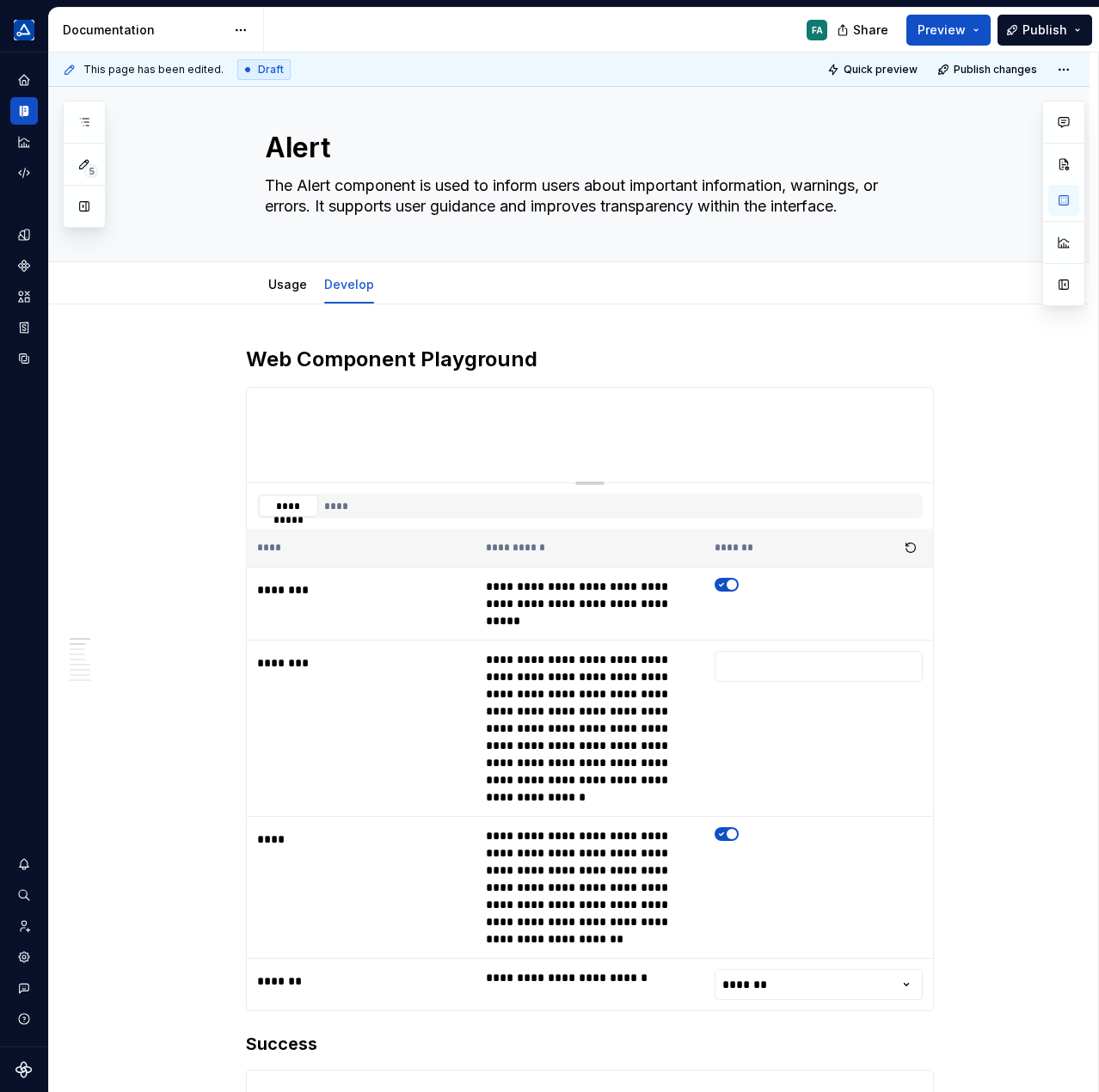
scroll to position [0, 0]
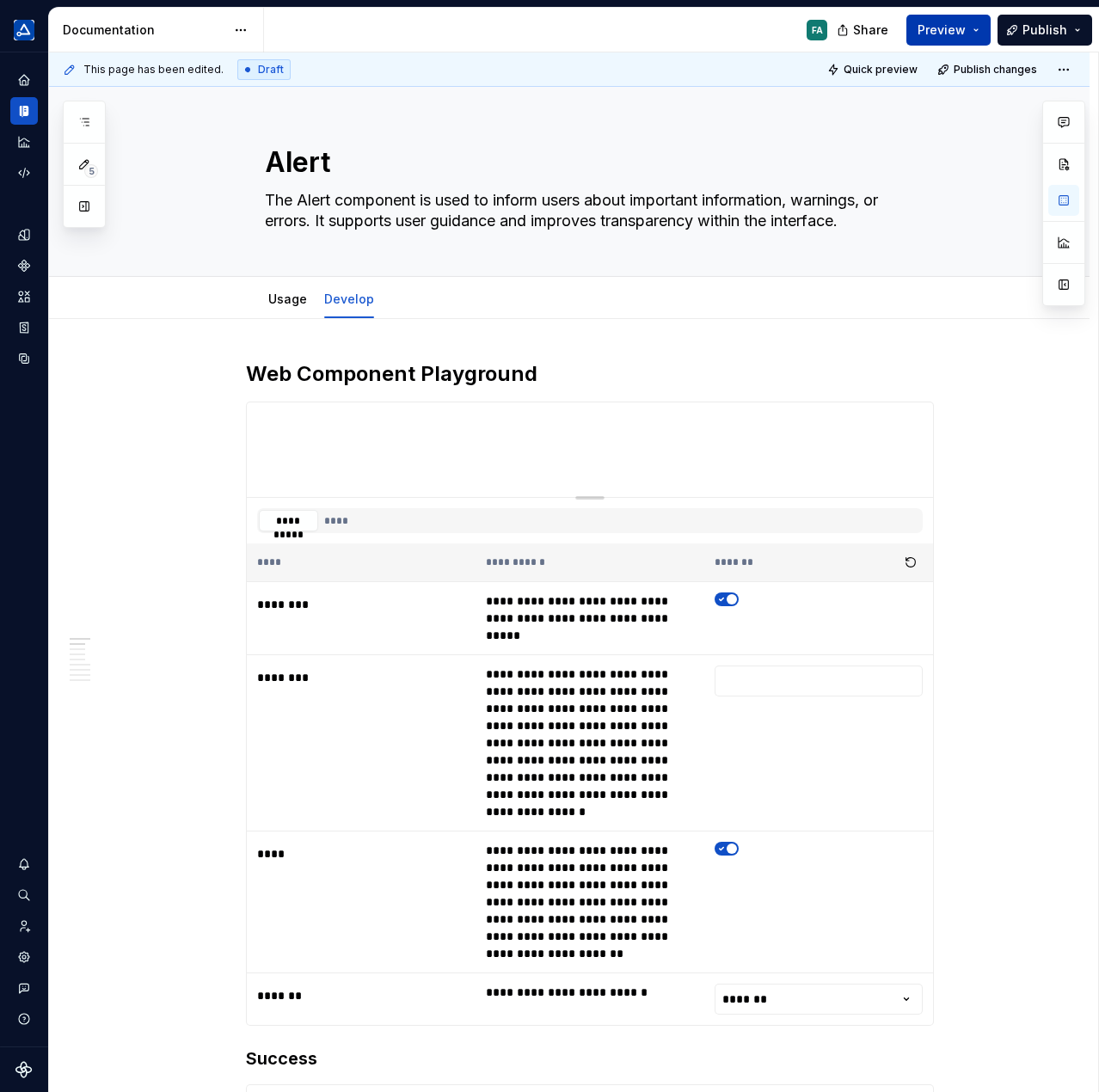
click at [939, 29] on span "Preview" at bounding box center [942, 30] width 48 height 17
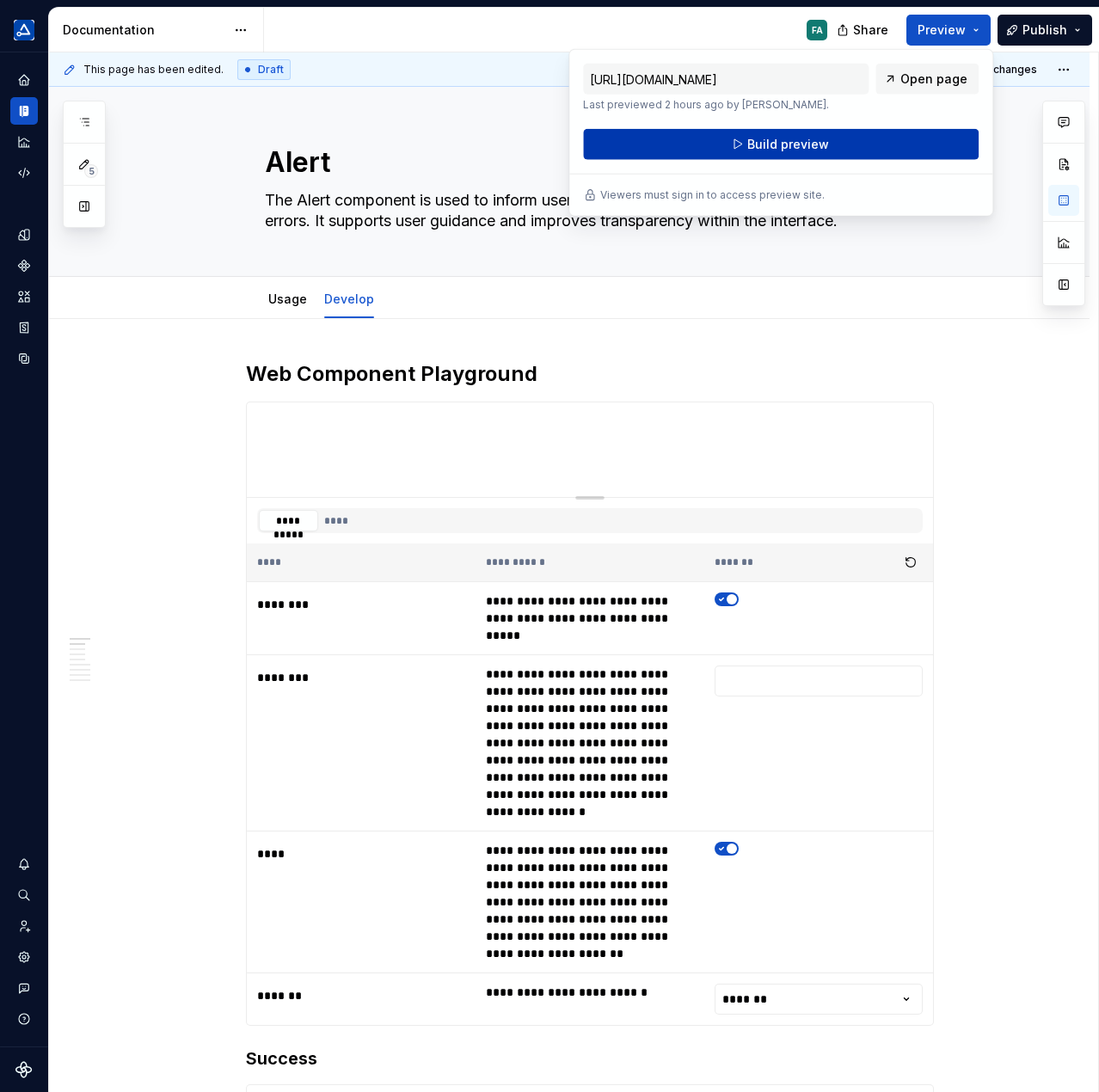
click at [827, 147] on button "Build preview" at bounding box center [781, 144] width 395 height 31
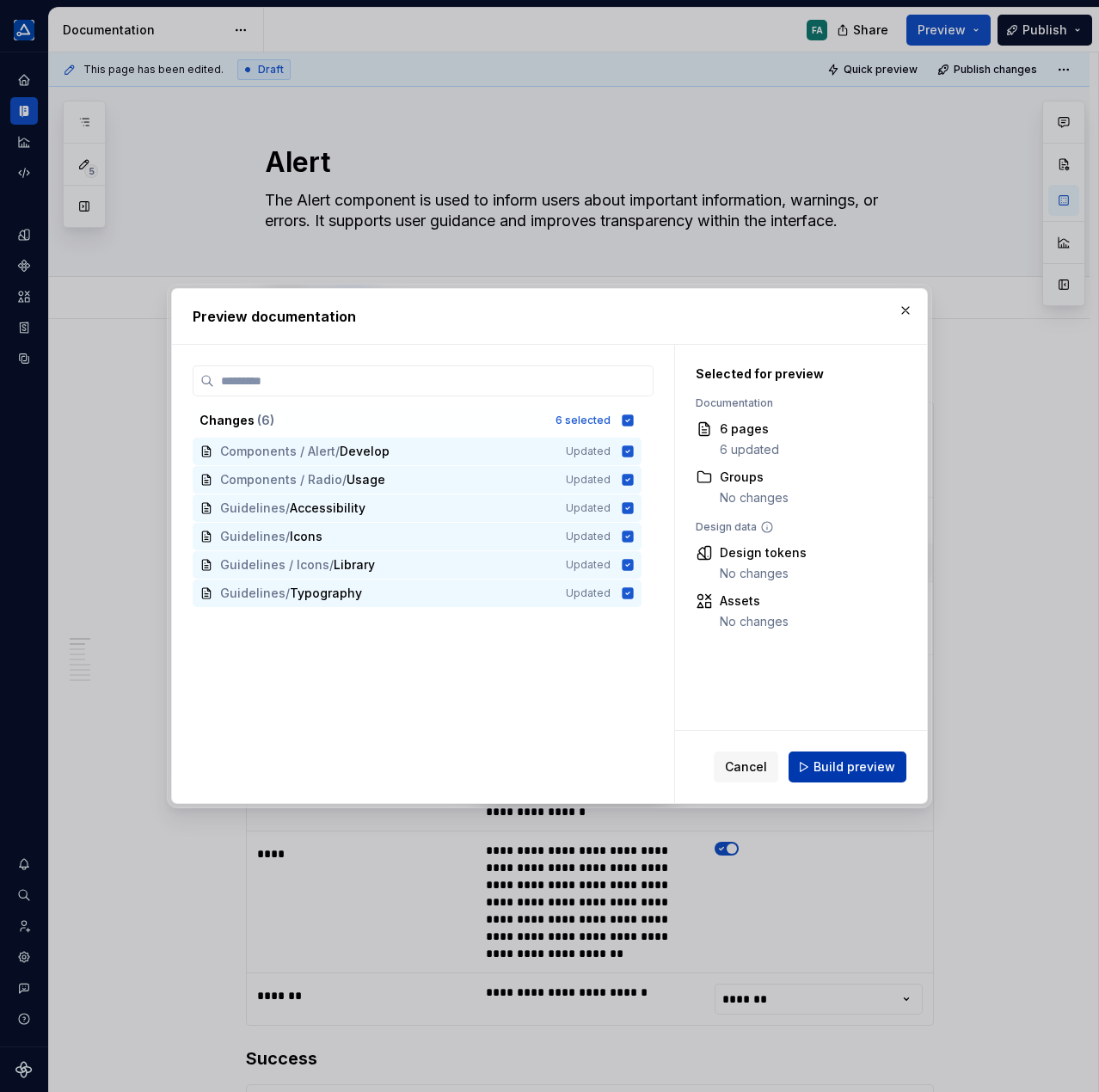
click at [837, 766] on span "Build preview" at bounding box center [854, 767] width 82 height 17
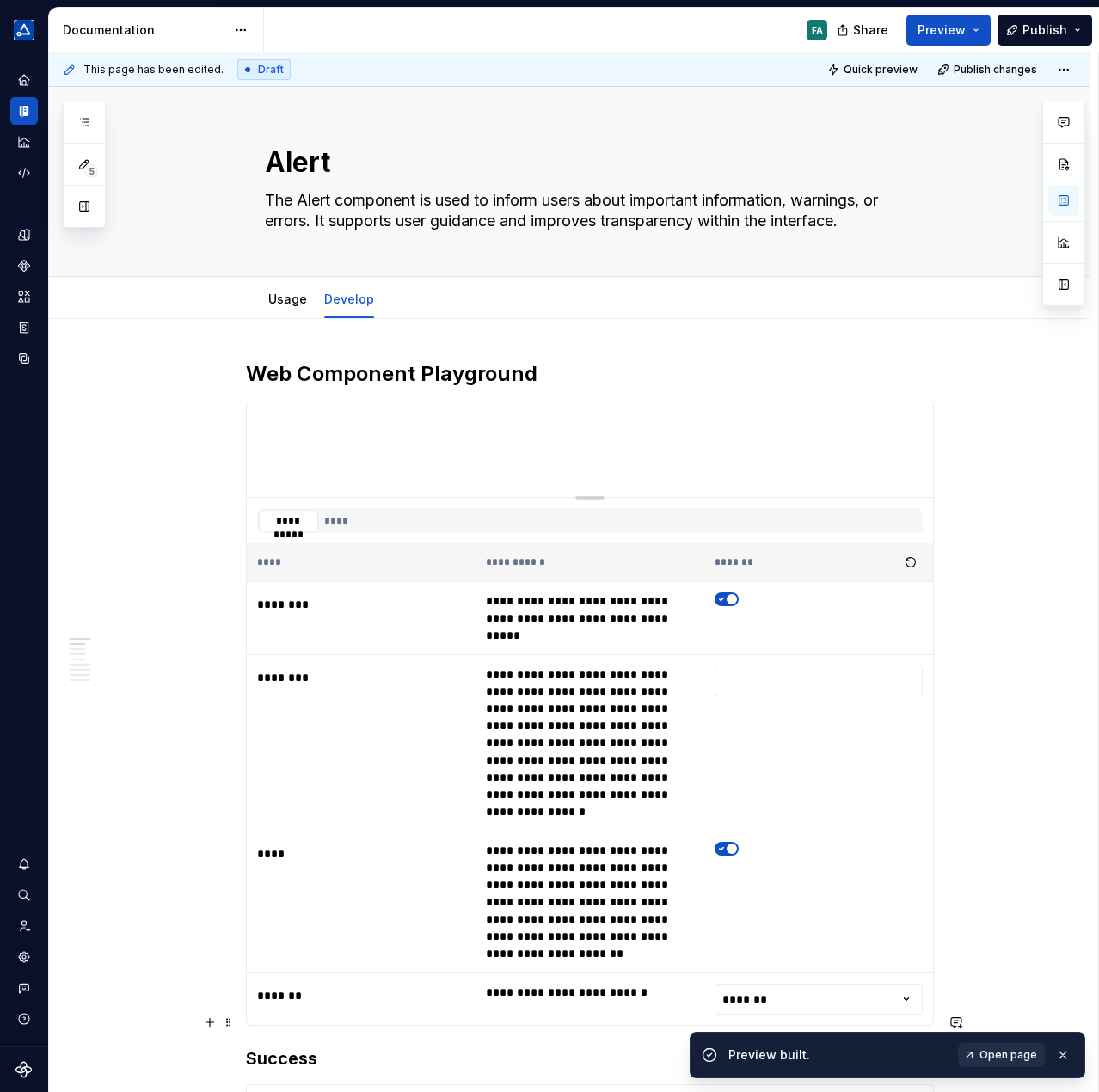
click at [1027, 1053] on span "Open page" at bounding box center [1009, 1055] width 58 height 13
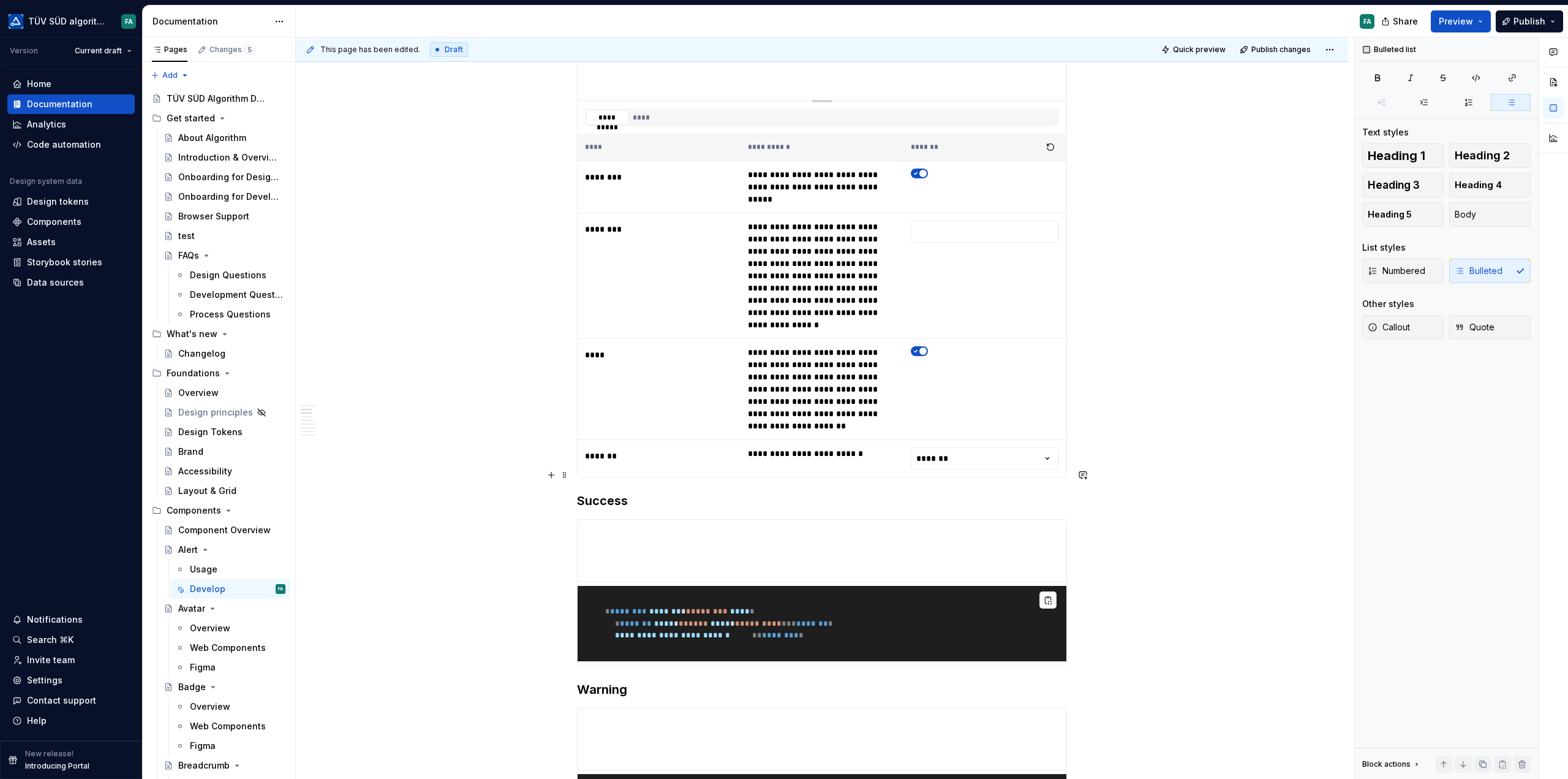
scroll to position [306, 0]
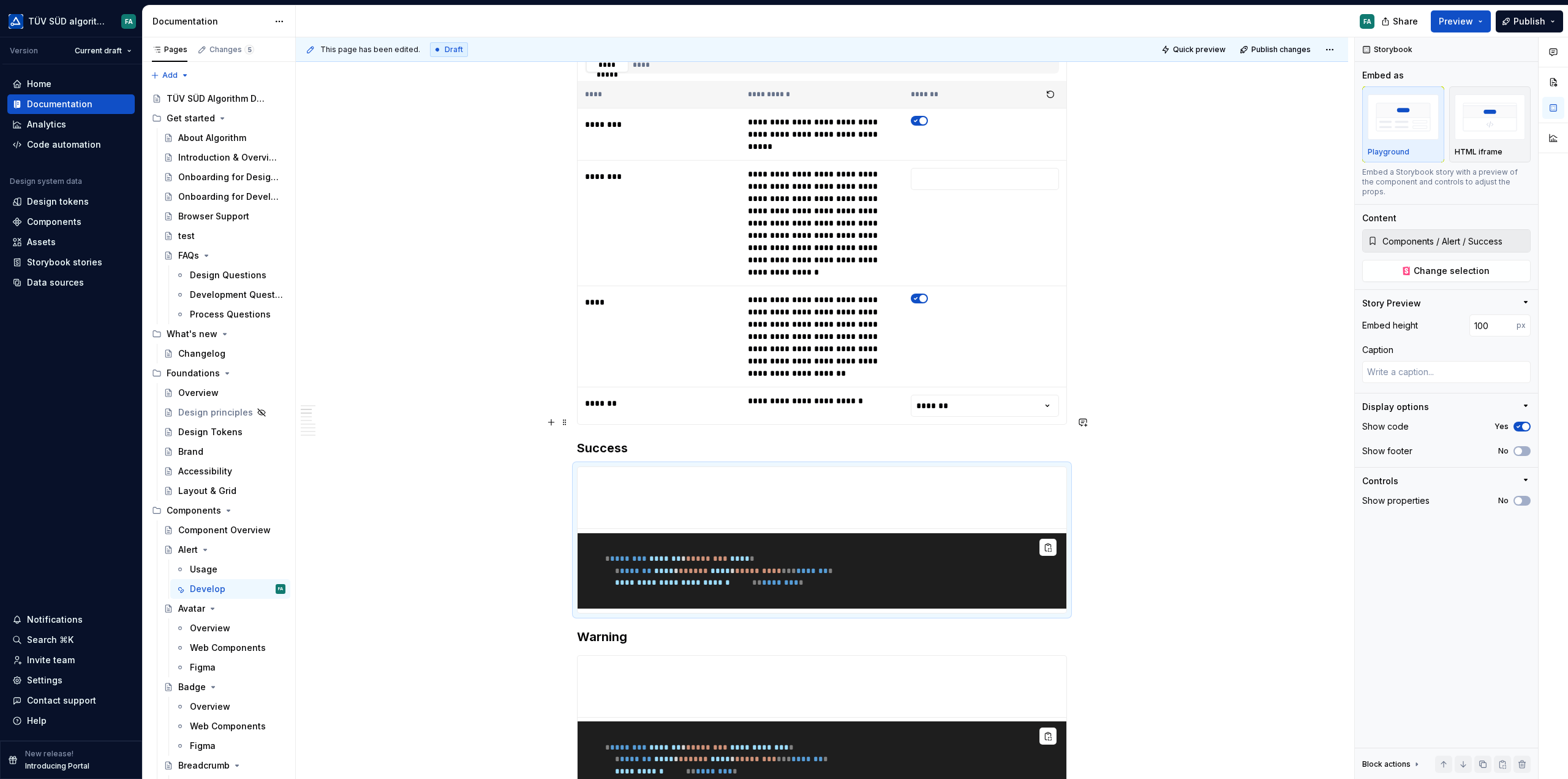
click at [986, 533] on pre "**********" at bounding box center [822, 571] width 489 height 76
click at [886, 533] on pre "**********" at bounding box center [822, 571] width 489 height 76
click at [914, 533] on pre "**********" at bounding box center [822, 571] width 489 height 76
click at [565, 427] on span at bounding box center [565, 422] width 10 height 17
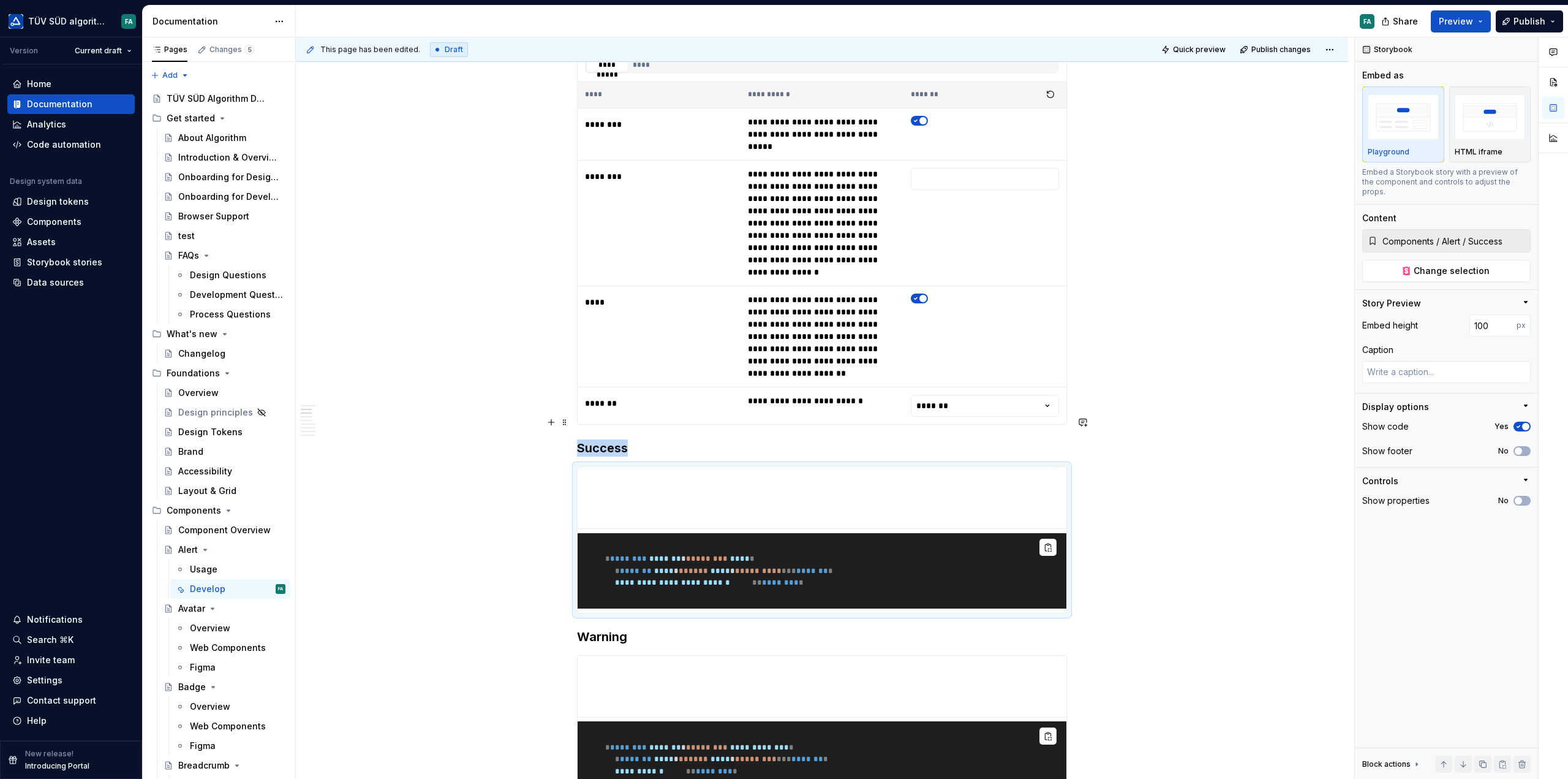
click at [962, 533] on pre "**********" at bounding box center [822, 571] width 489 height 76
click at [1518, 426] on icon "button" at bounding box center [1519, 427] width 3 height 2
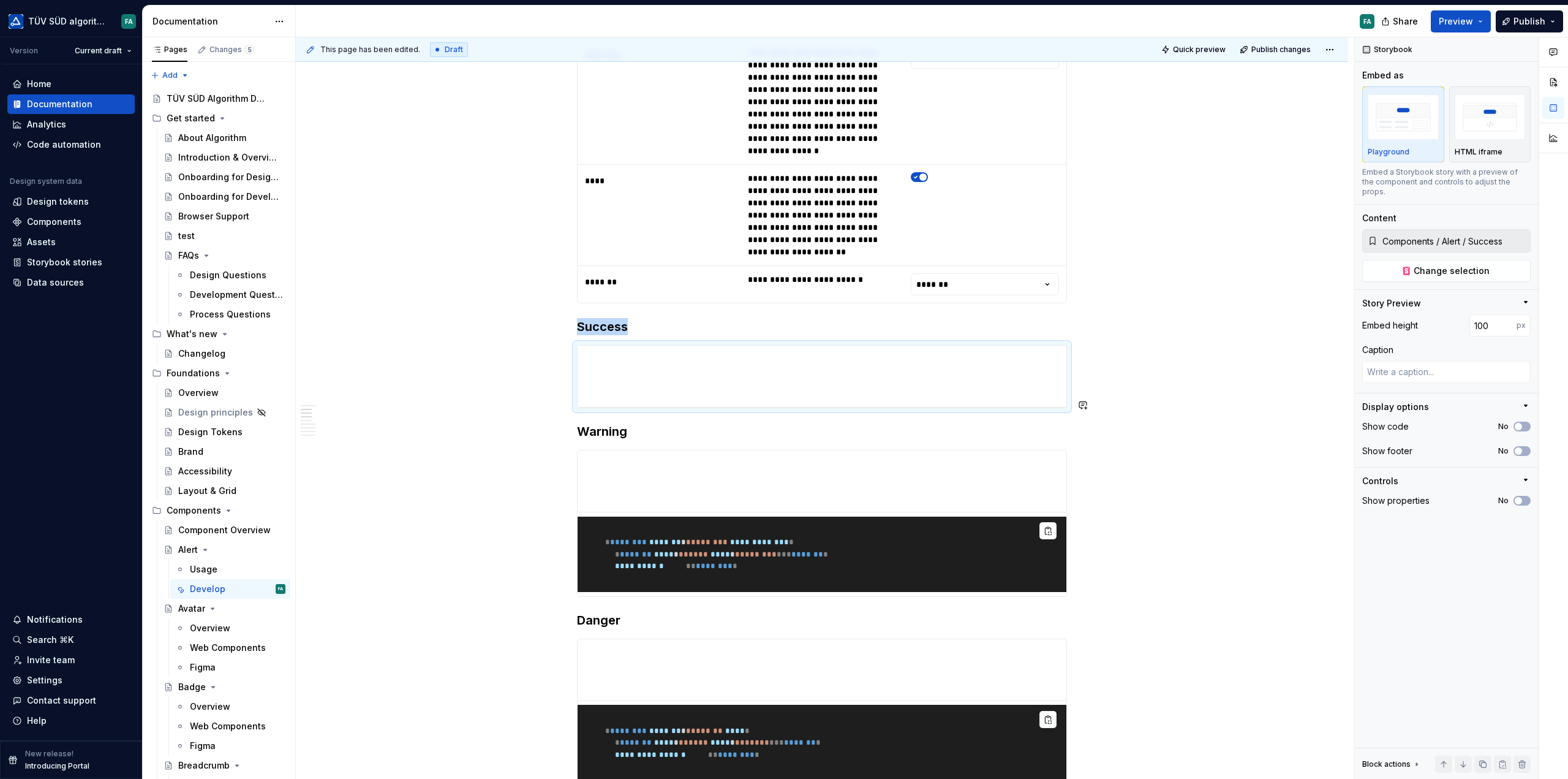
scroll to position [429, 0]
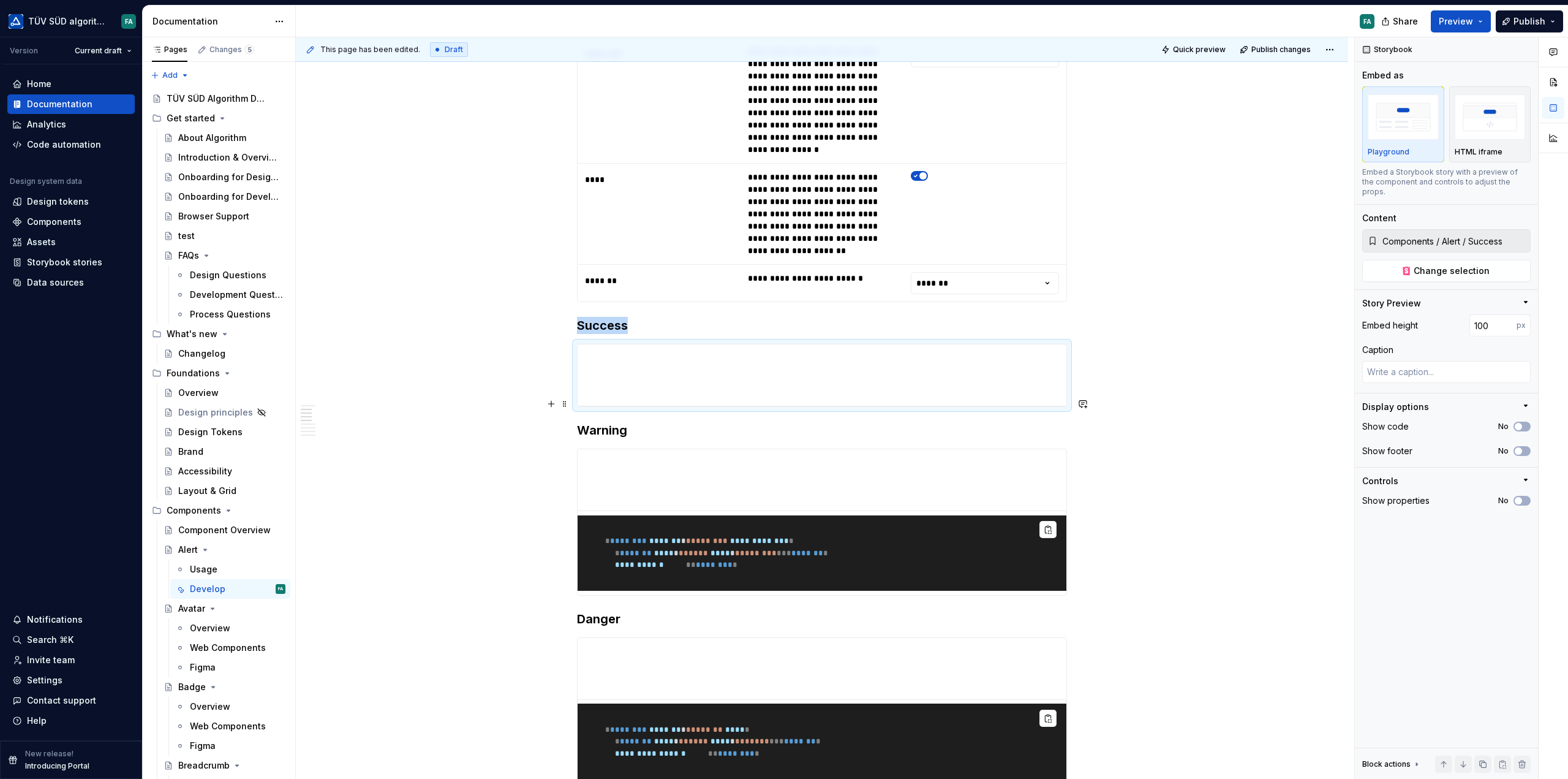
type textarea "*"
type input "Components / Alert / Warning"
click at [988, 516] on pre "**********" at bounding box center [822, 553] width 489 height 76
click at [1519, 423] on icon "button" at bounding box center [1518, 426] width 10 height 8
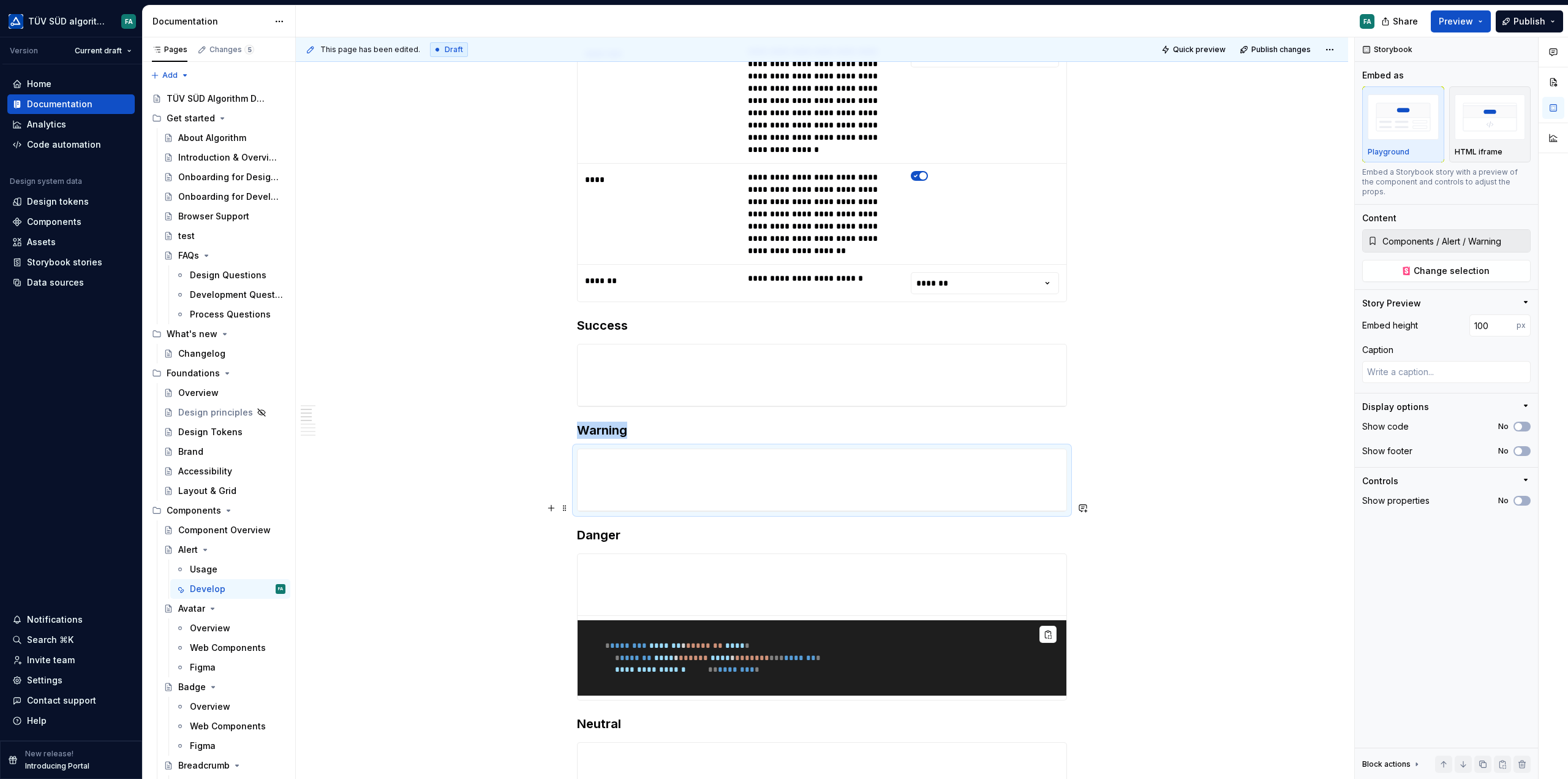
type textarea "*"
type input "Components / Alert / Danger"
click at [912, 620] on pre "**********" at bounding box center [822, 658] width 489 height 76
click at [1517, 423] on icon "button" at bounding box center [1518, 426] width 10 height 8
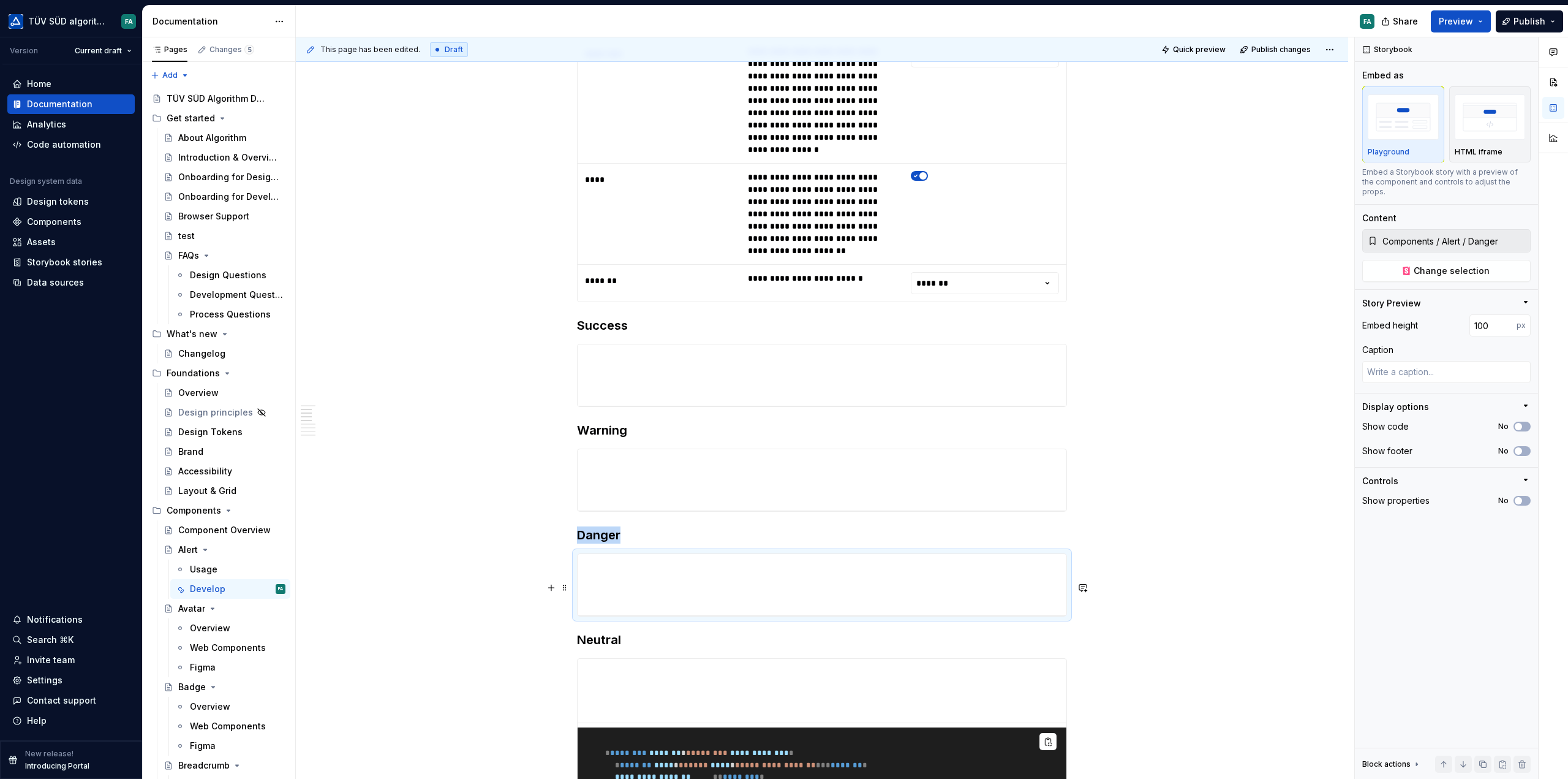
scroll to position [613, 0]
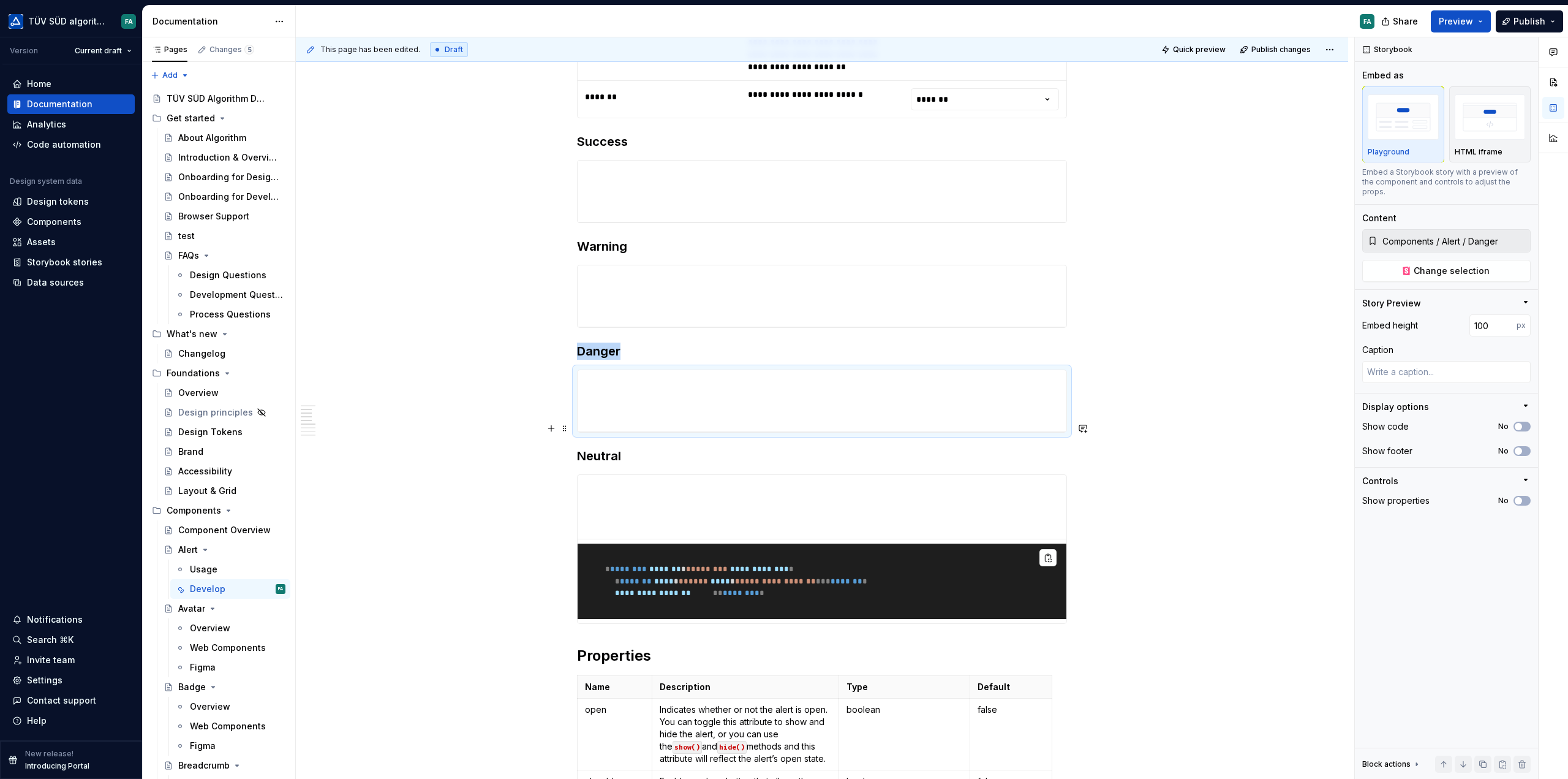
type textarea "*"
type input "Components / Alert / Neutral"
type input "104"
click at [1010, 544] on pre "**********" at bounding box center [822, 581] width 489 height 76
click at [1519, 426] on icon "button" at bounding box center [1519, 427] width 3 height 2
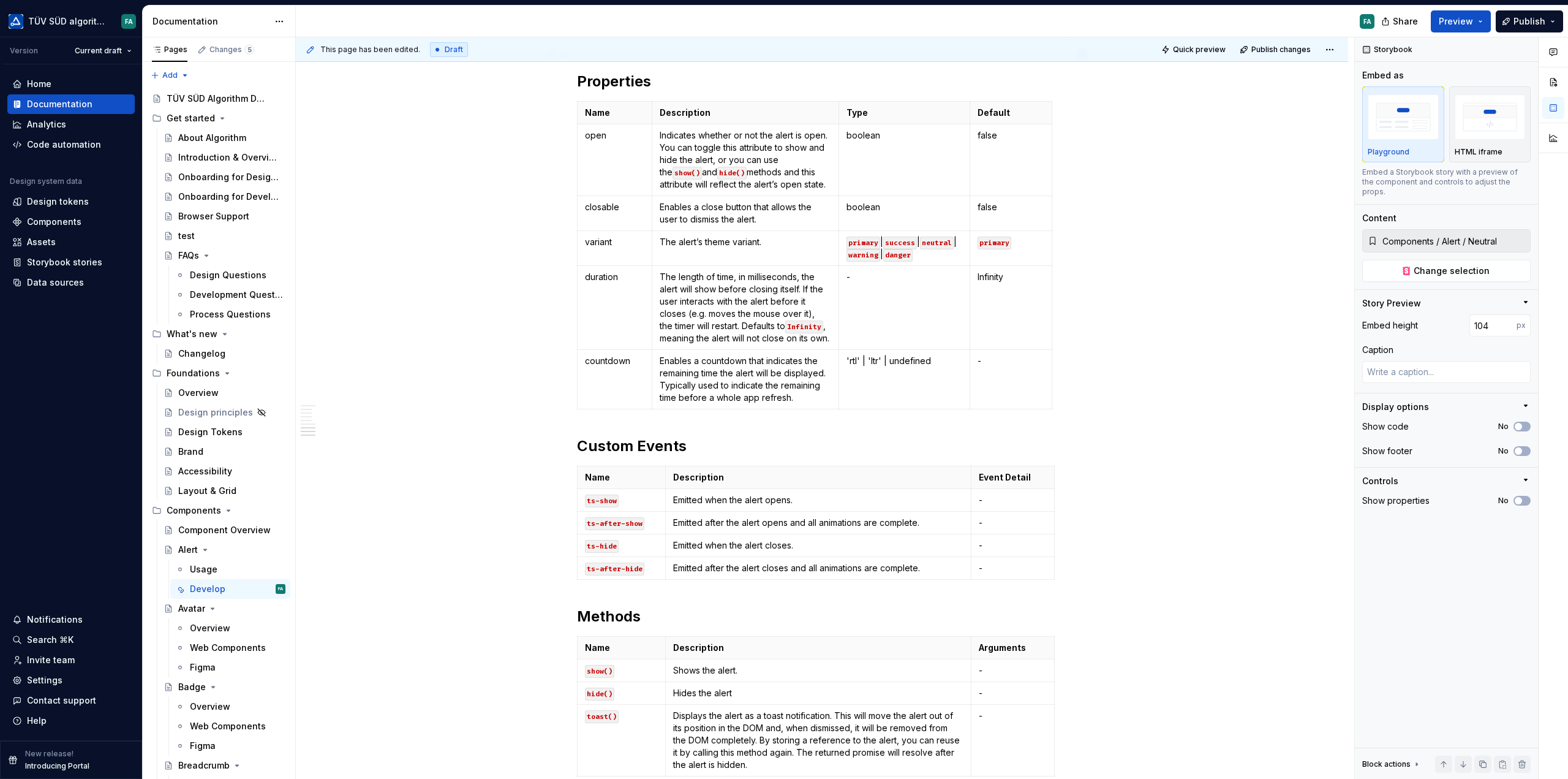
scroll to position [1426, 0]
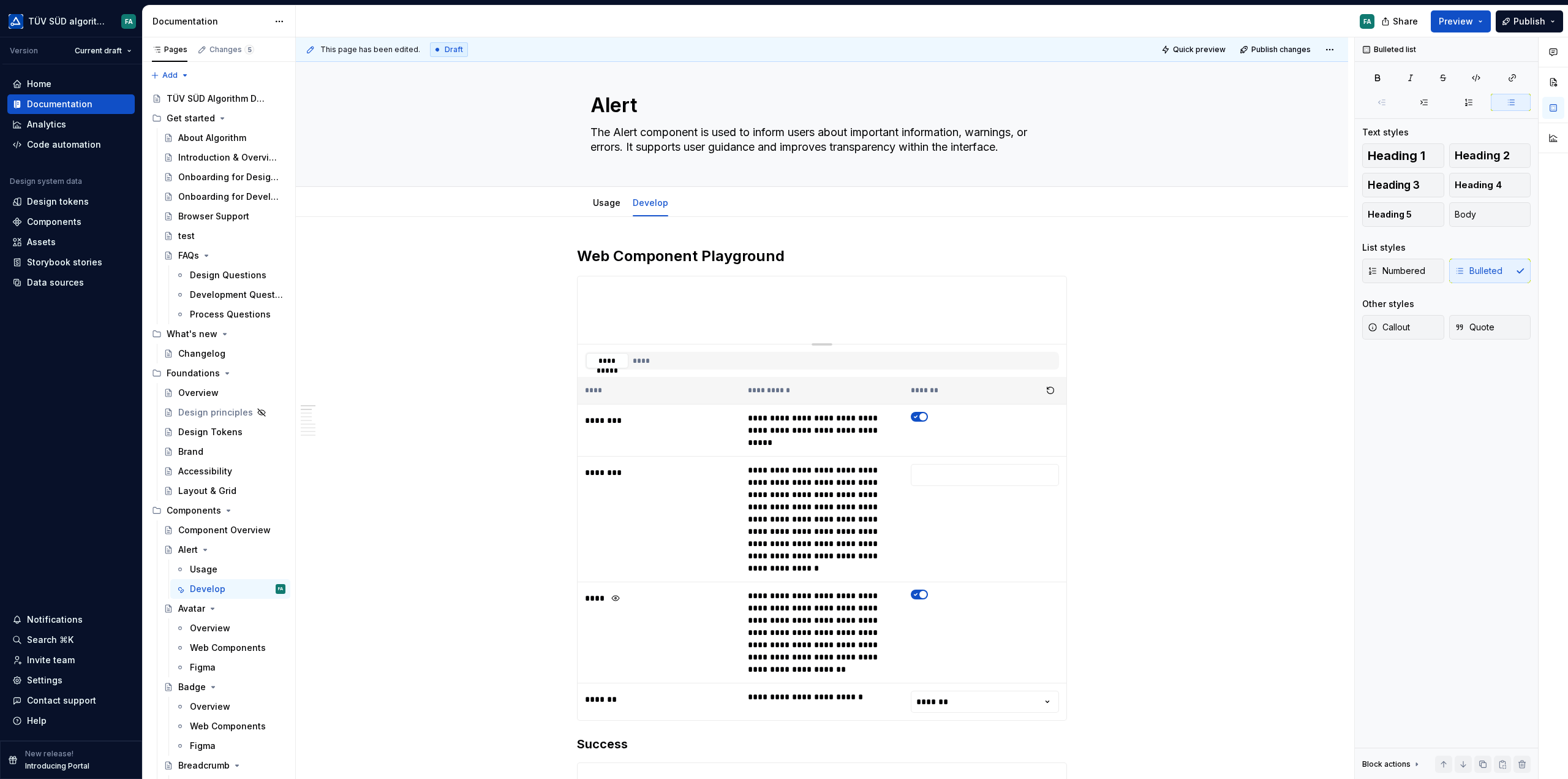
scroll to position [0, 0]
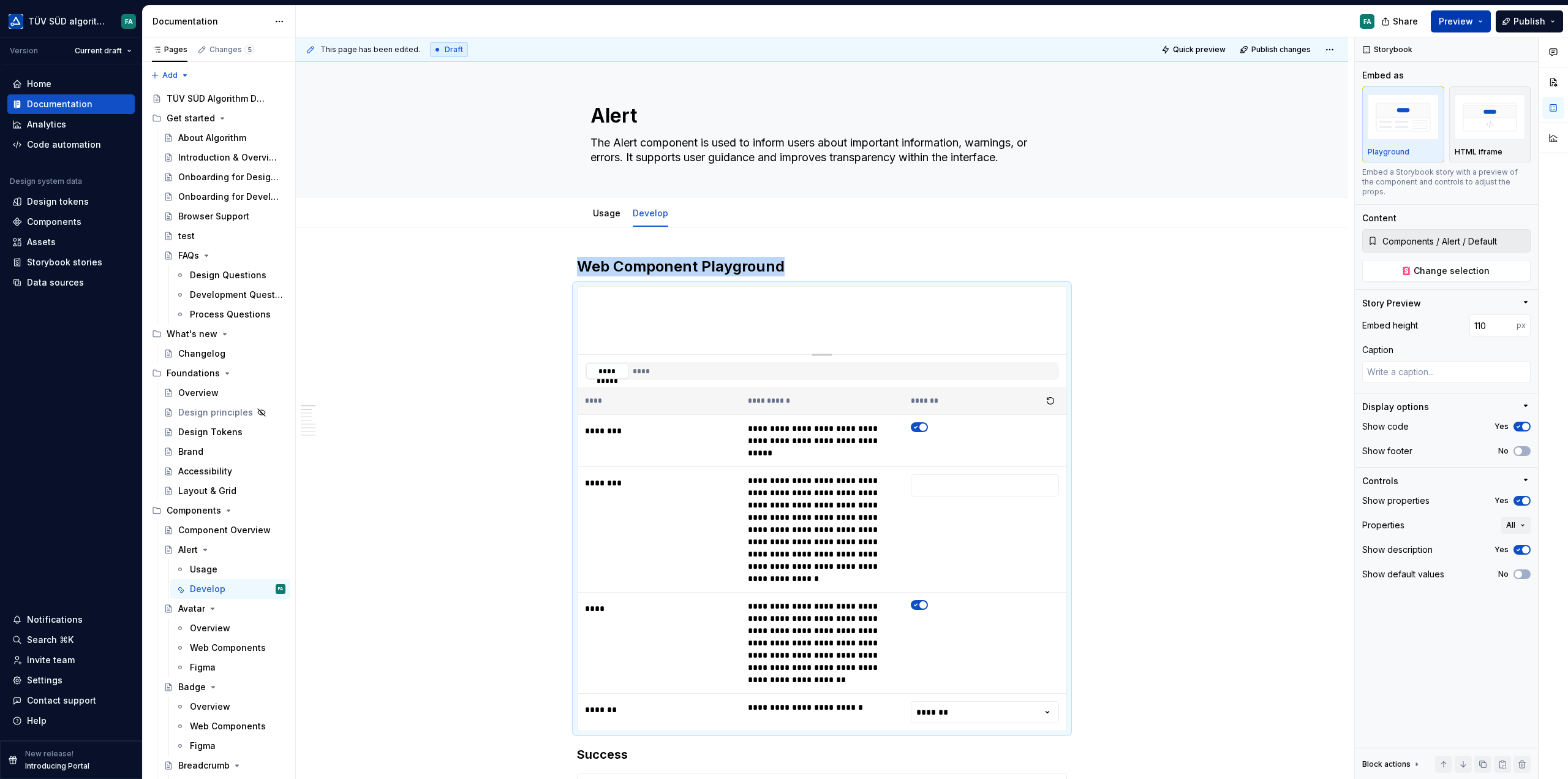
click at [1455, 23] on span "Preview" at bounding box center [1456, 21] width 34 height 12
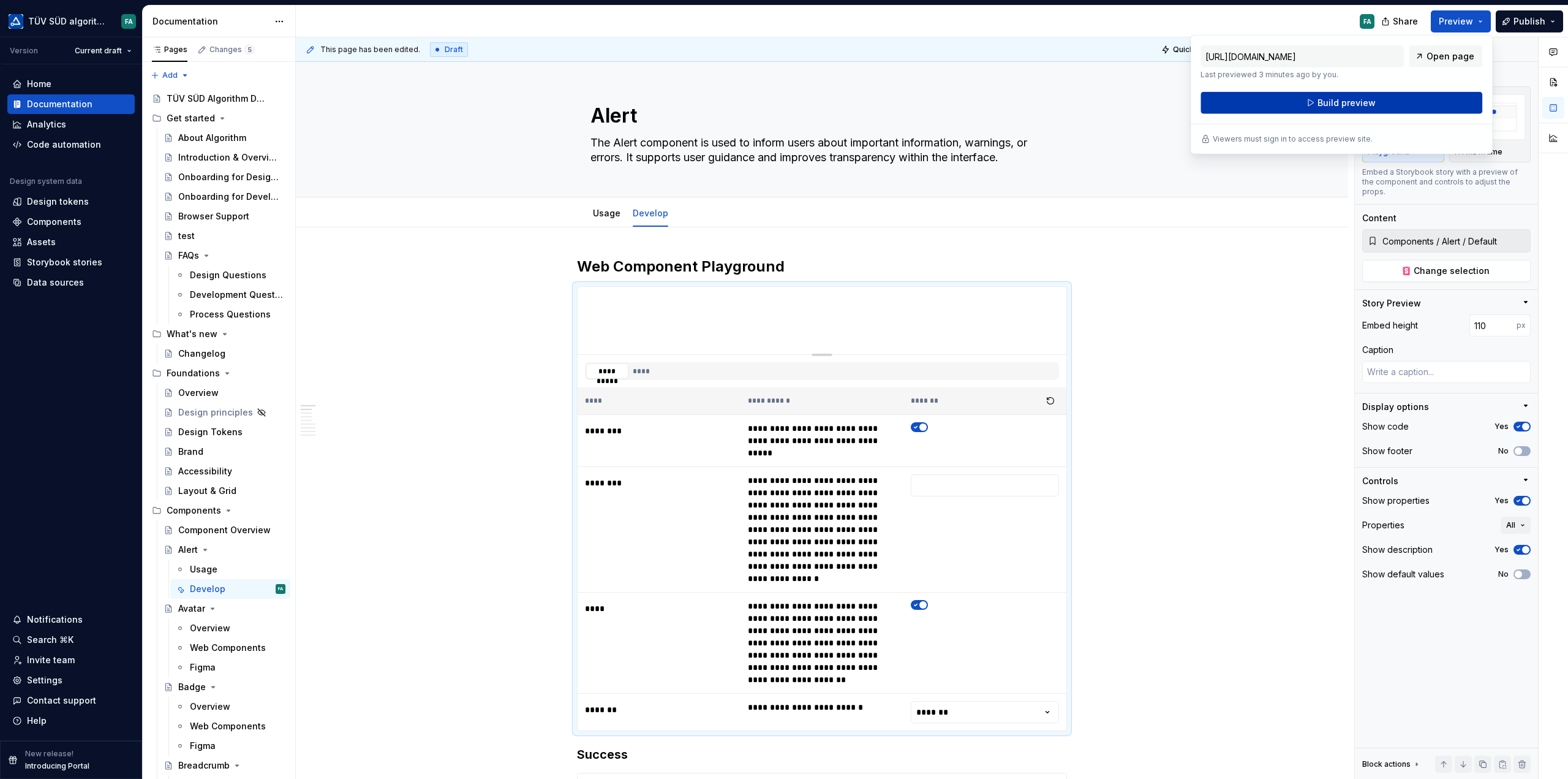
click at [1349, 102] on span "Build preview" at bounding box center [1347, 103] width 58 height 12
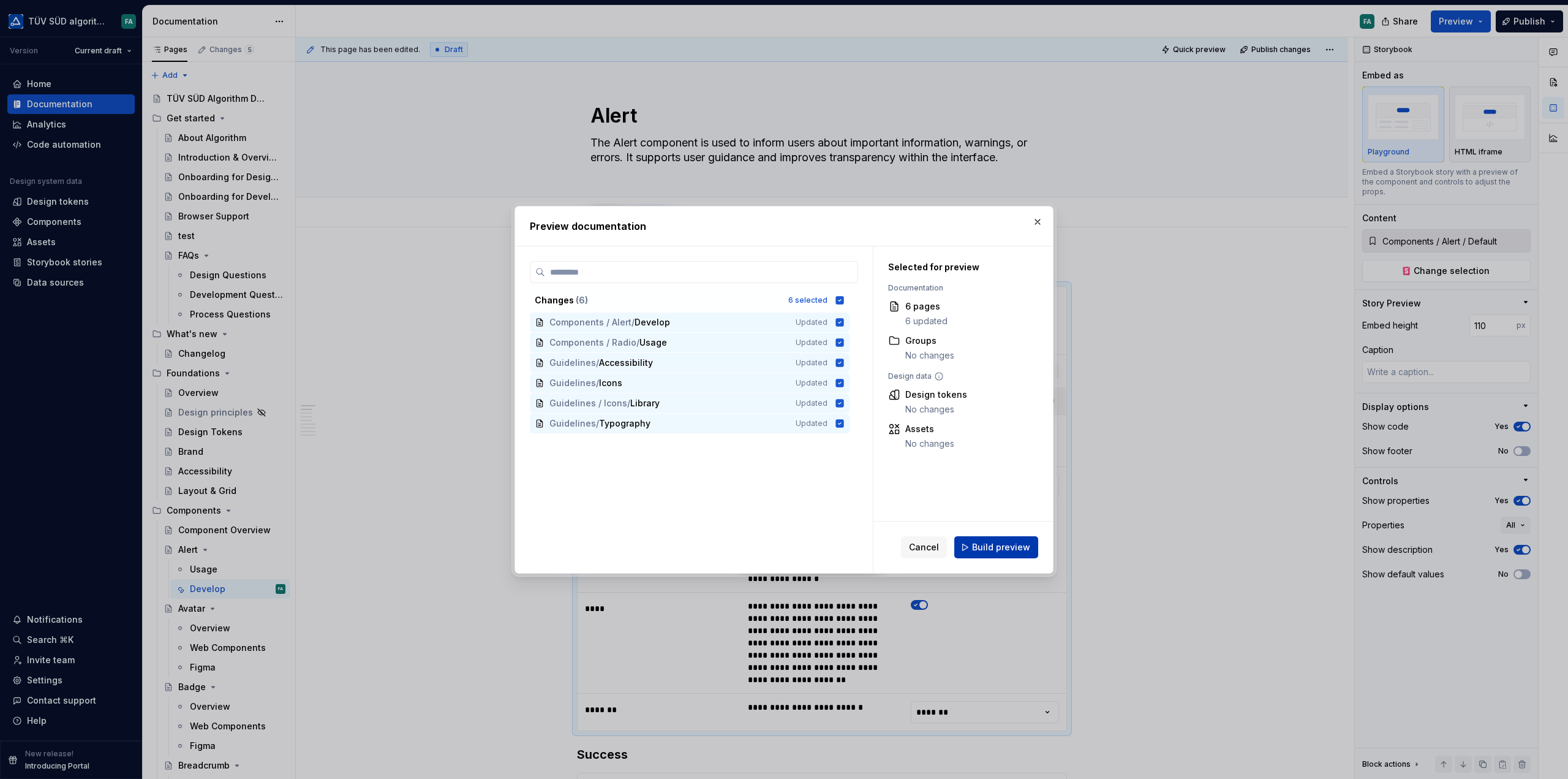
click at [988, 549] on span "Build preview" at bounding box center [1001, 547] width 58 height 12
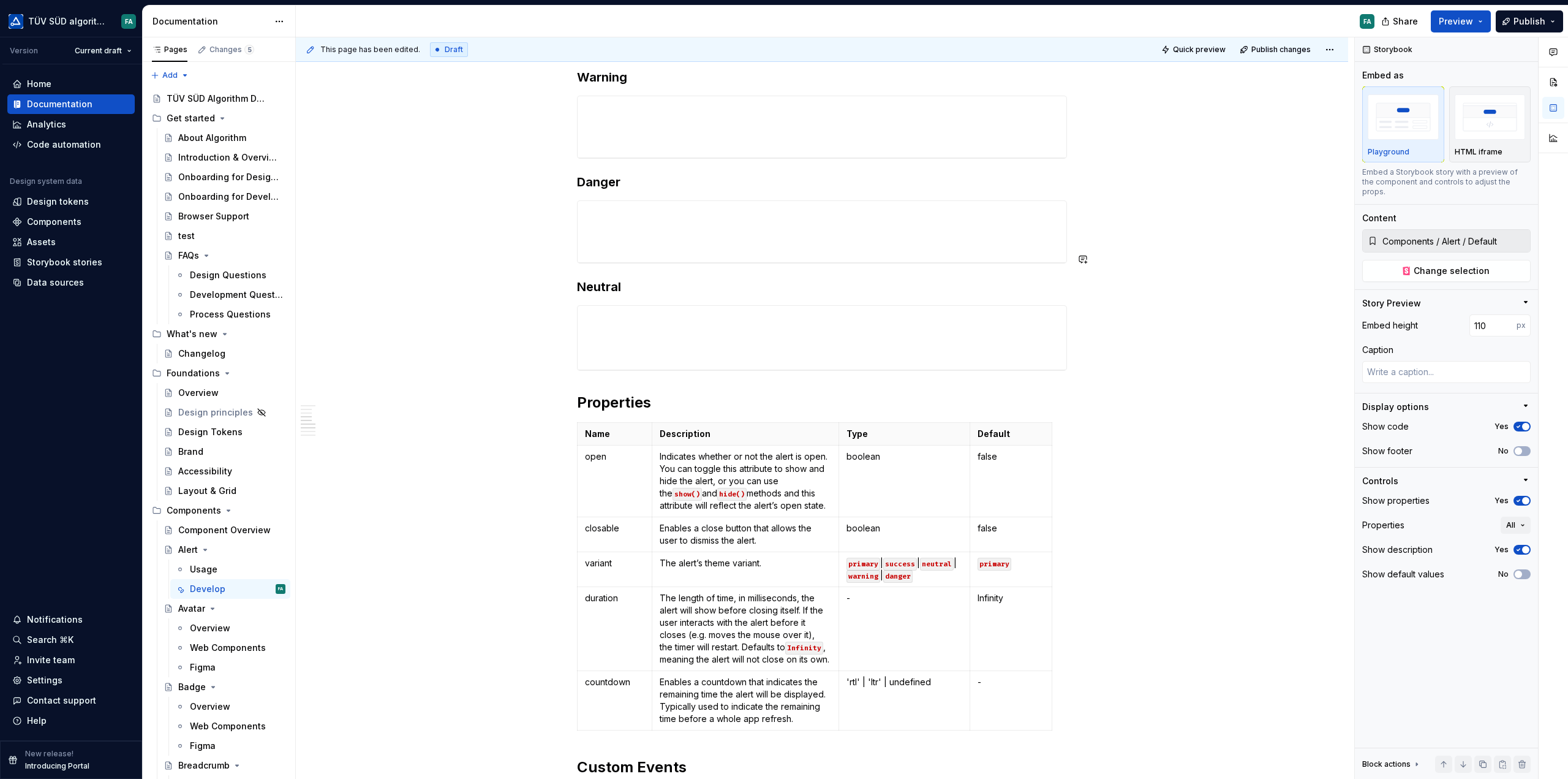
scroll to position [858, 0]
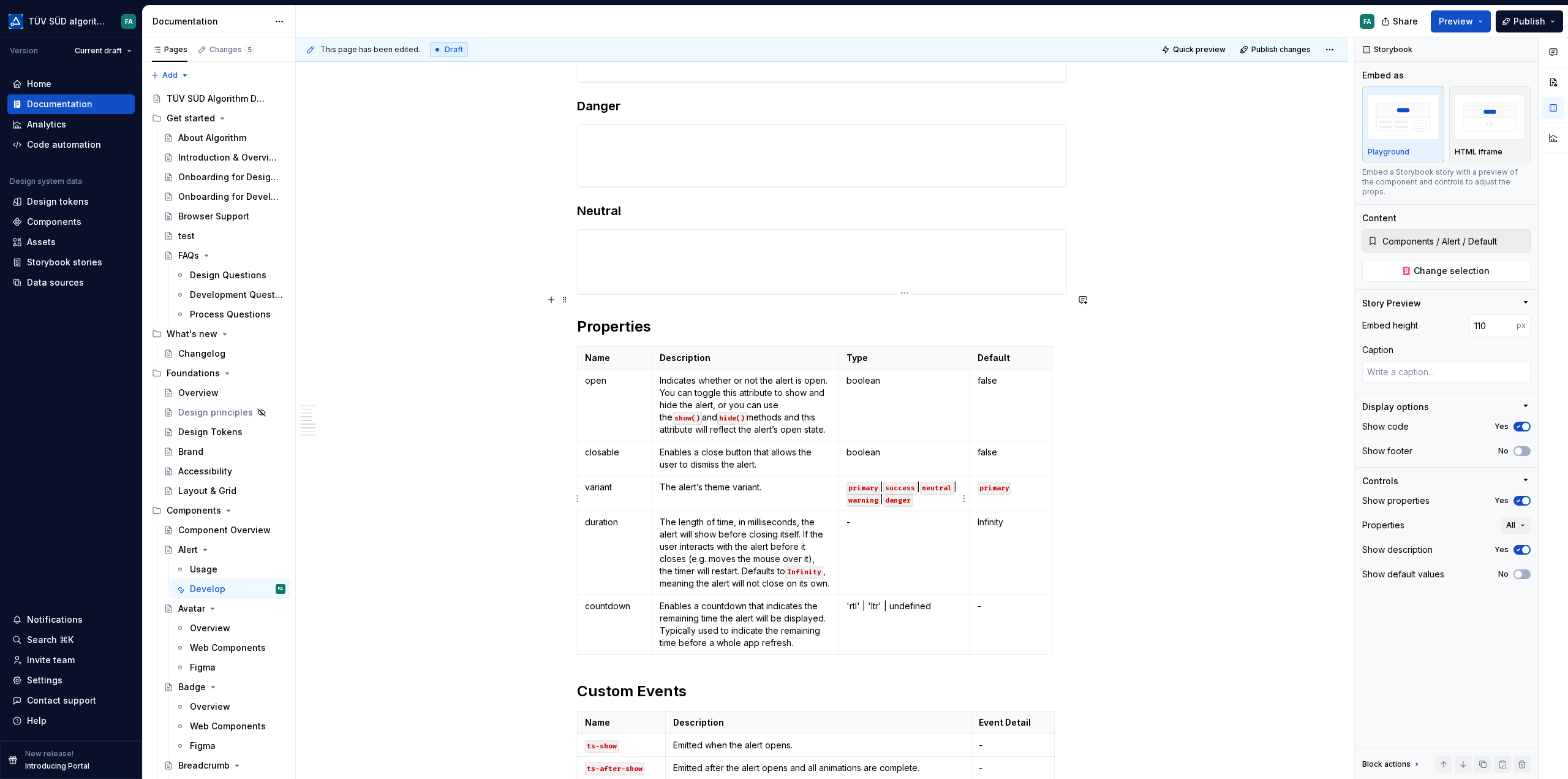
click at [928, 511] on td "-" at bounding box center [905, 553] width 131 height 84
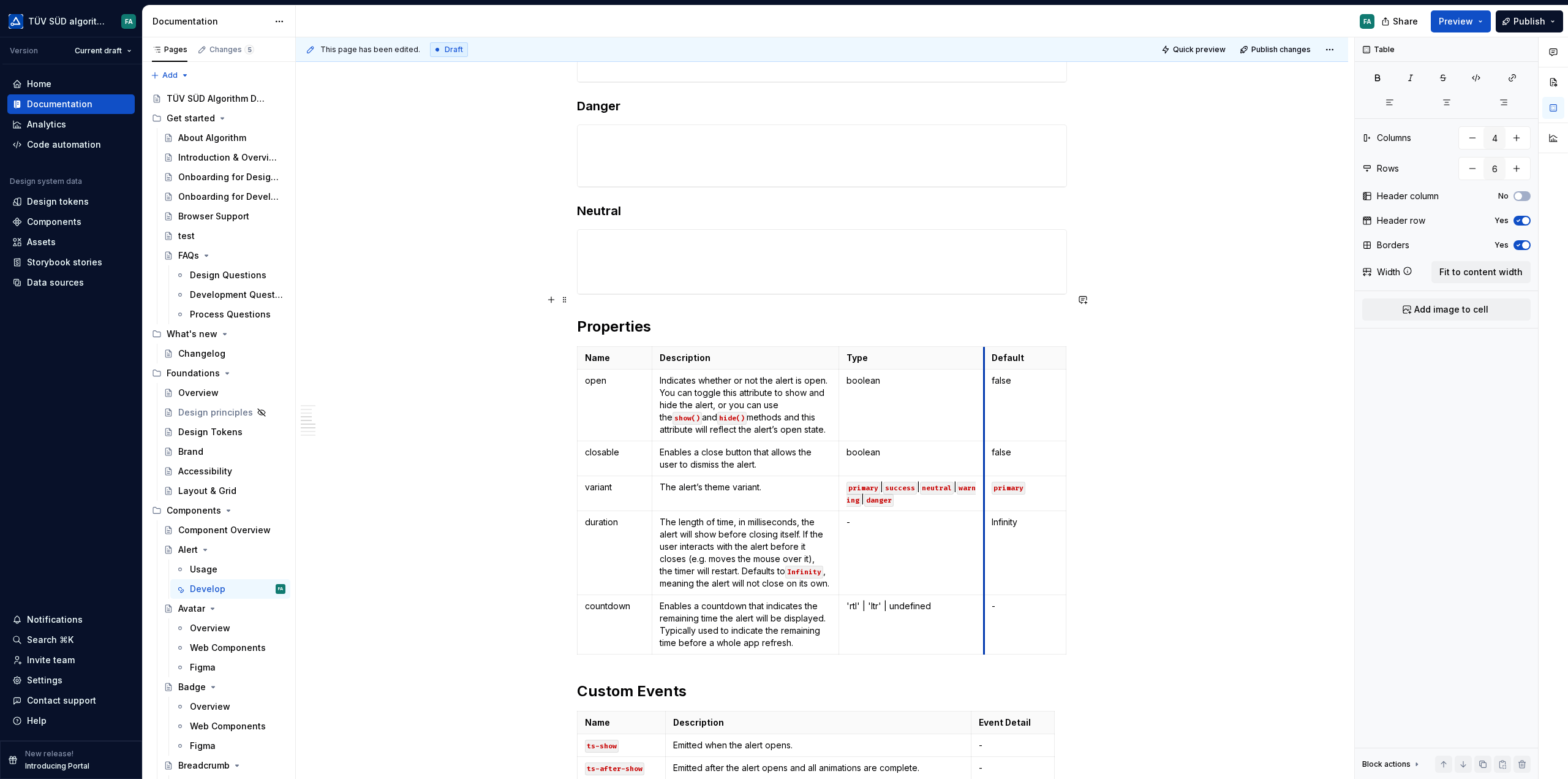
drag, startPoint x: 970, startPoint y: 510, endPoint x: 984, endPoint y: 514, distance: 14.6
click at [984, 514] on td "Infinity" at bounding box center [1025, 553] width 82 height 84
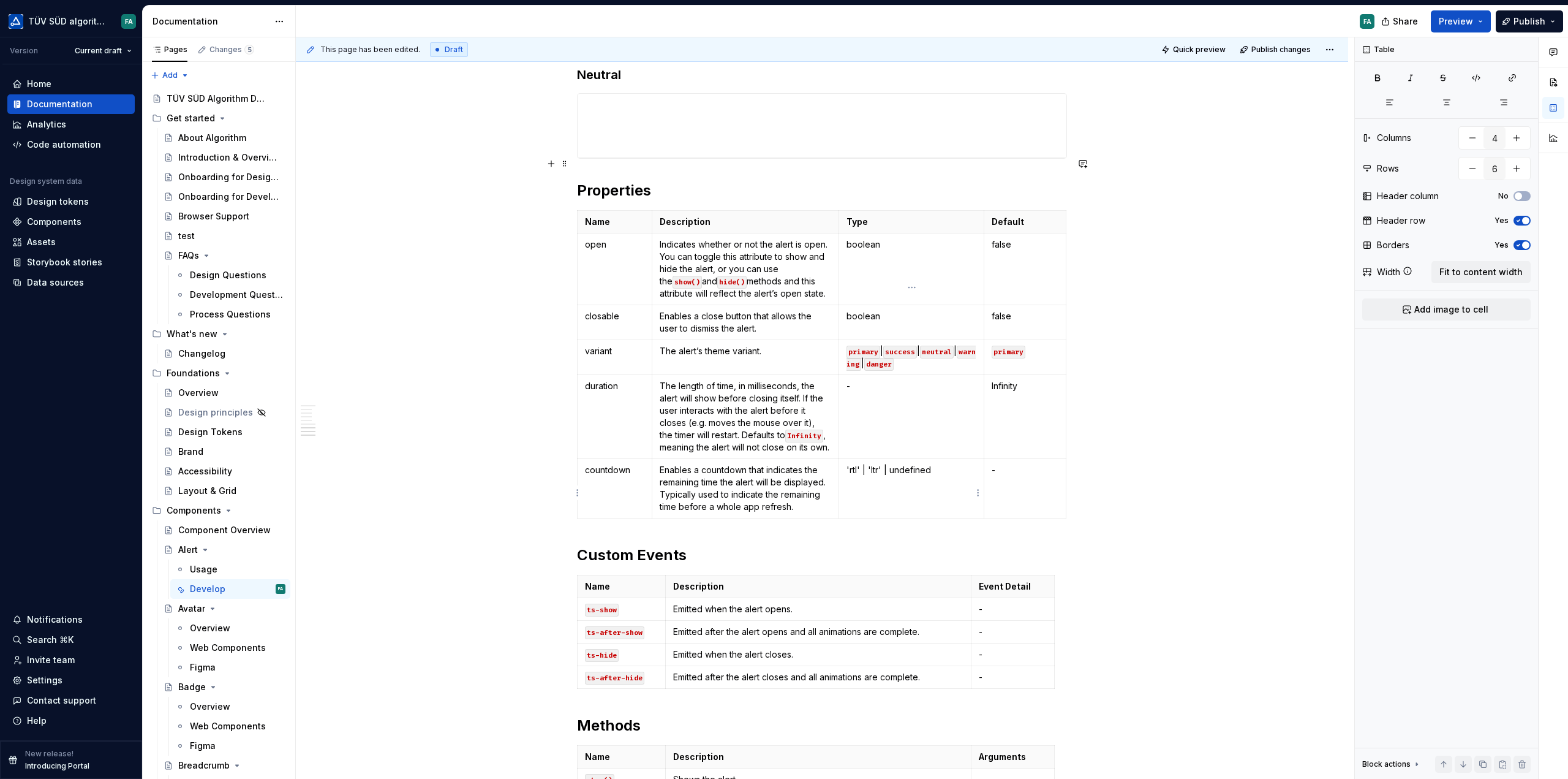
scroll to position [1103, 0]
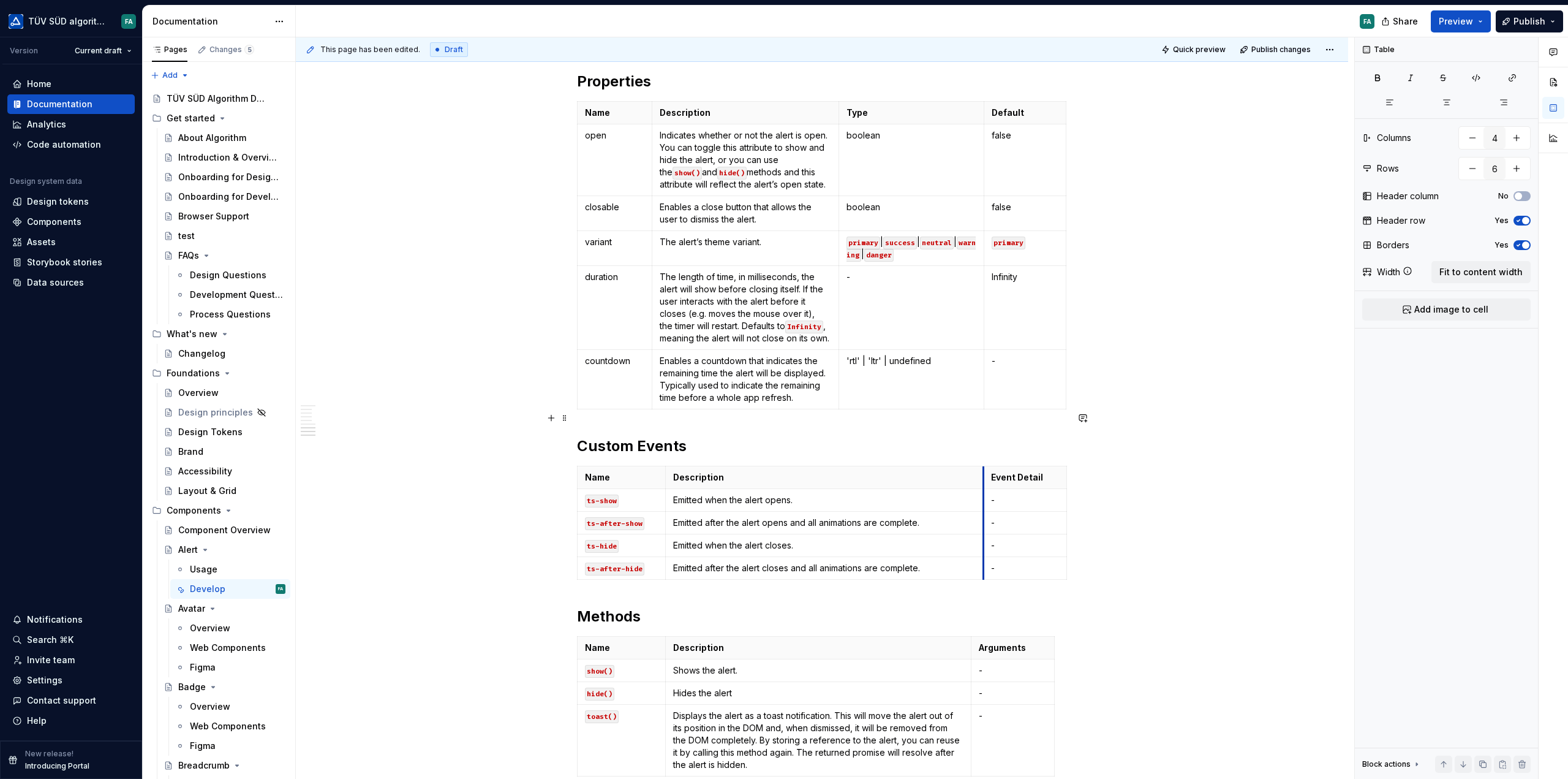
drag, startPoint x: 971, startPoint y: 460, endPoint x: 983, endPoint y: 464, distance: 12.6
click at [984, 512] on td "-" at bounding box center [1025, 523] width 83 height 23
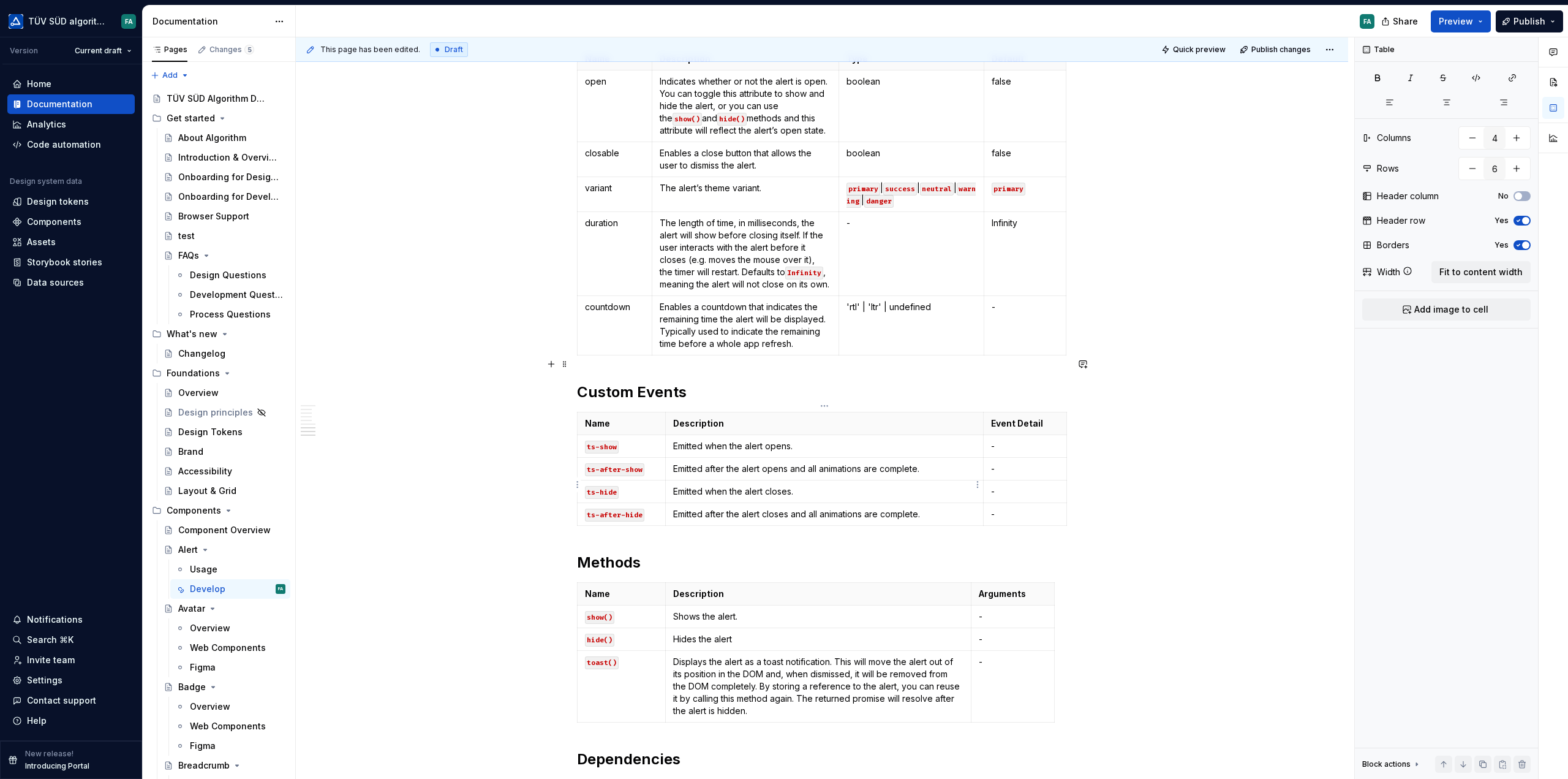
scroll to position [1287, 0]
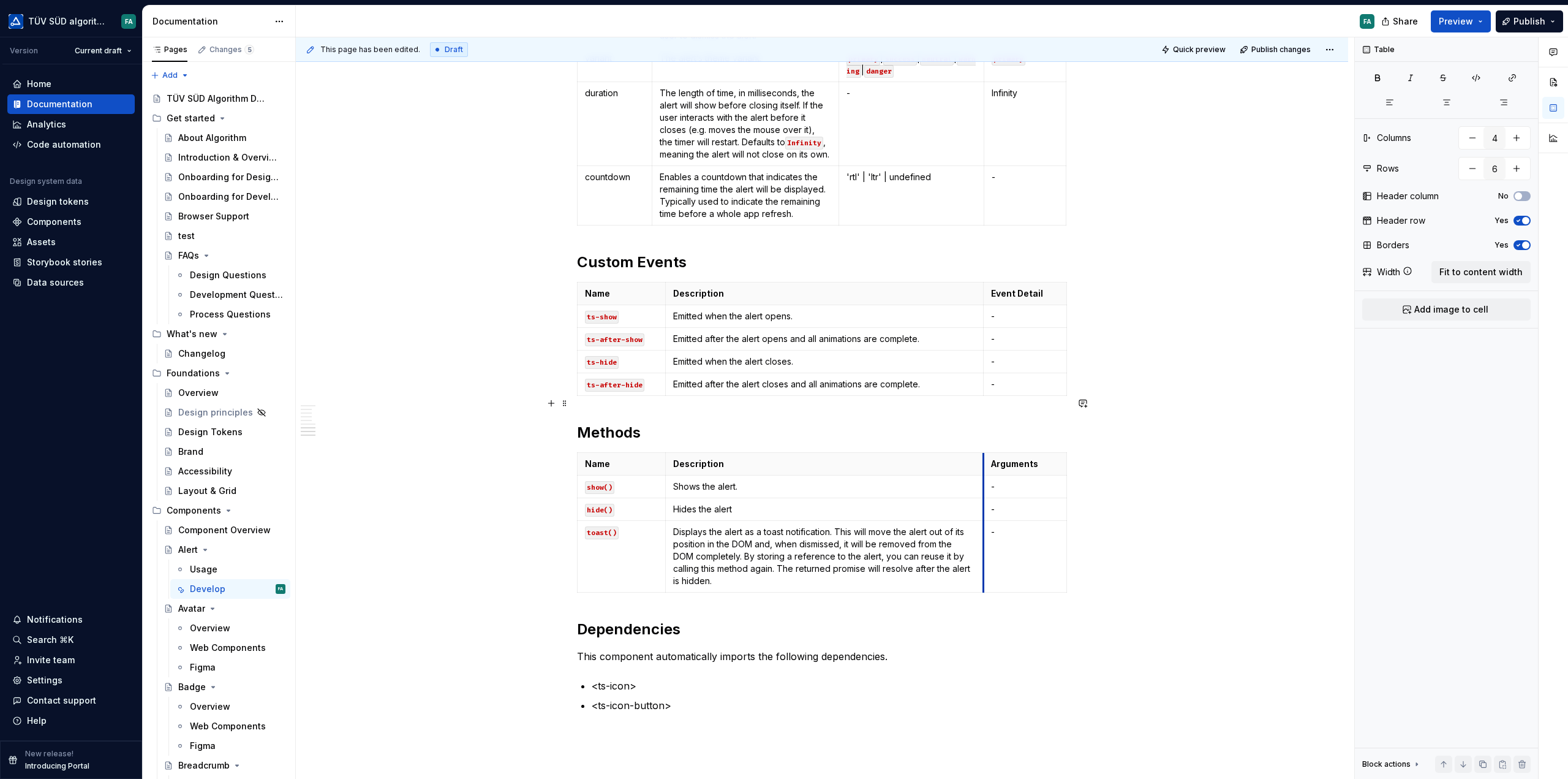
drag, startPoint x: 970, startPoint y: 458, endPoint x: 982, endPoint y: 460, distance: 12.2
click at [982, 499] on td "Hides the alert" at bounding box center [824, 510] width 318 height 23
click at [1027, 521] on td "-" at bounding box center [1025, 557] width 83 height 72
click at [1469, 267] on span "Fit to content width" at bounding box center [1481, 272] width 83 height 12
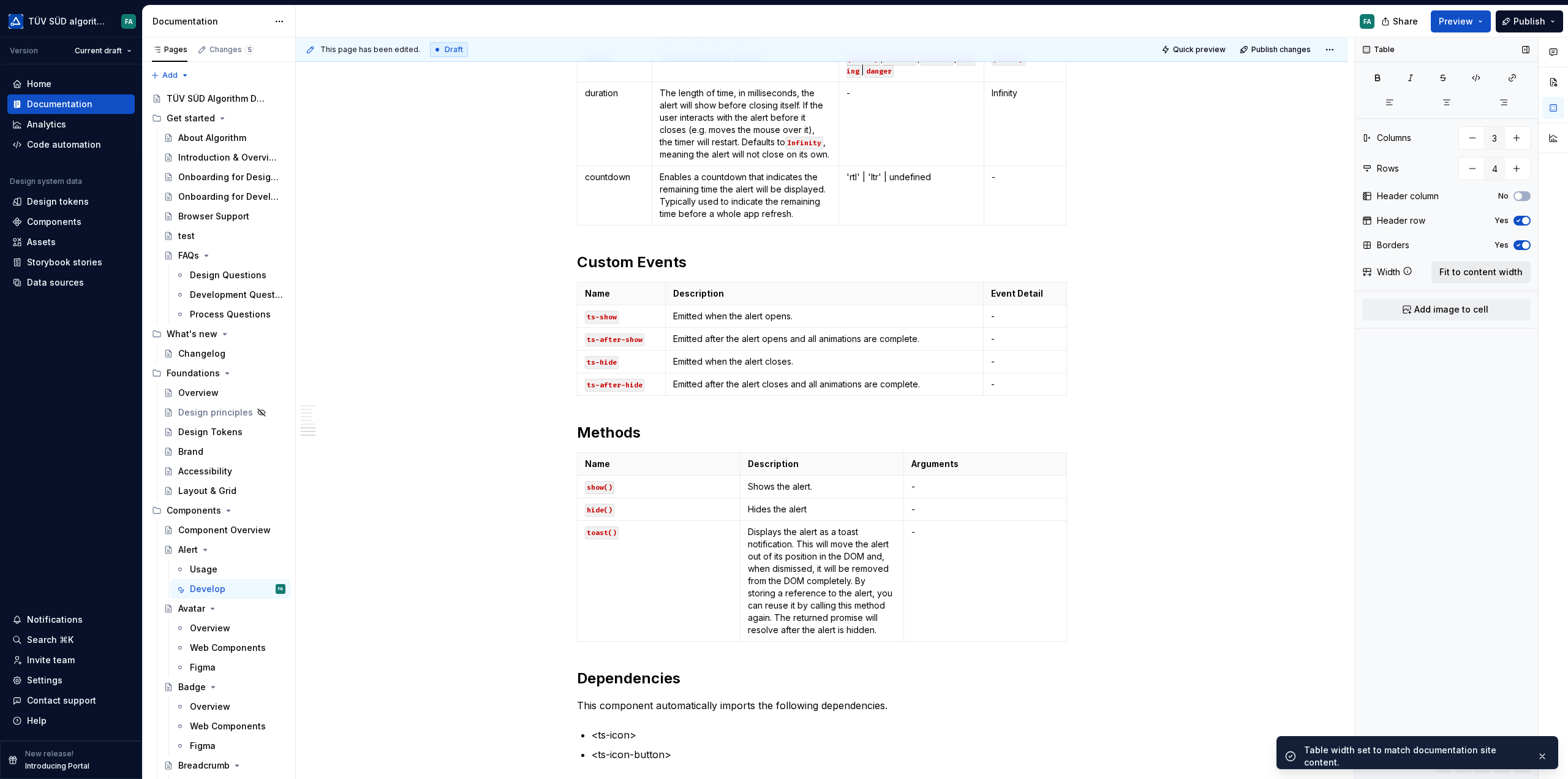
type textarea "*"
type input "5"
click at [1010, 378] on p "-" at bounding box center [1025, 384] width 68 height 12
click at [1459, 267] on span "Fit to content width" at bounding box center [1481, 272] width 83 height 12
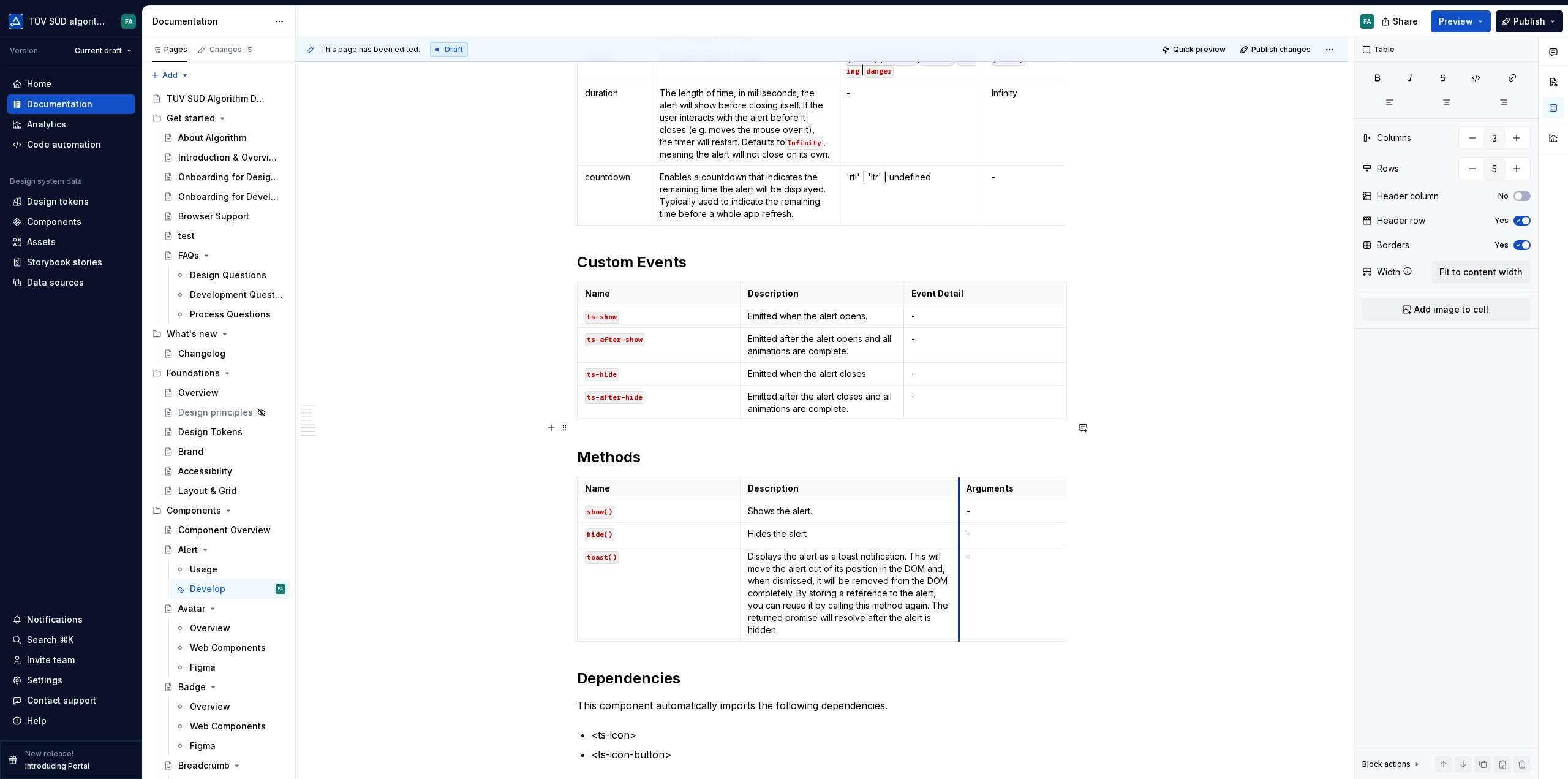
drag, startPoint x: 903, startPoint y: 462, endPoint x: 958, endPoint y: 459, distance: 55.1
drag, startPoint x: 1064, startPoint y: 431, endPoint x: 994, endPoint y: 428, distance: 70.1
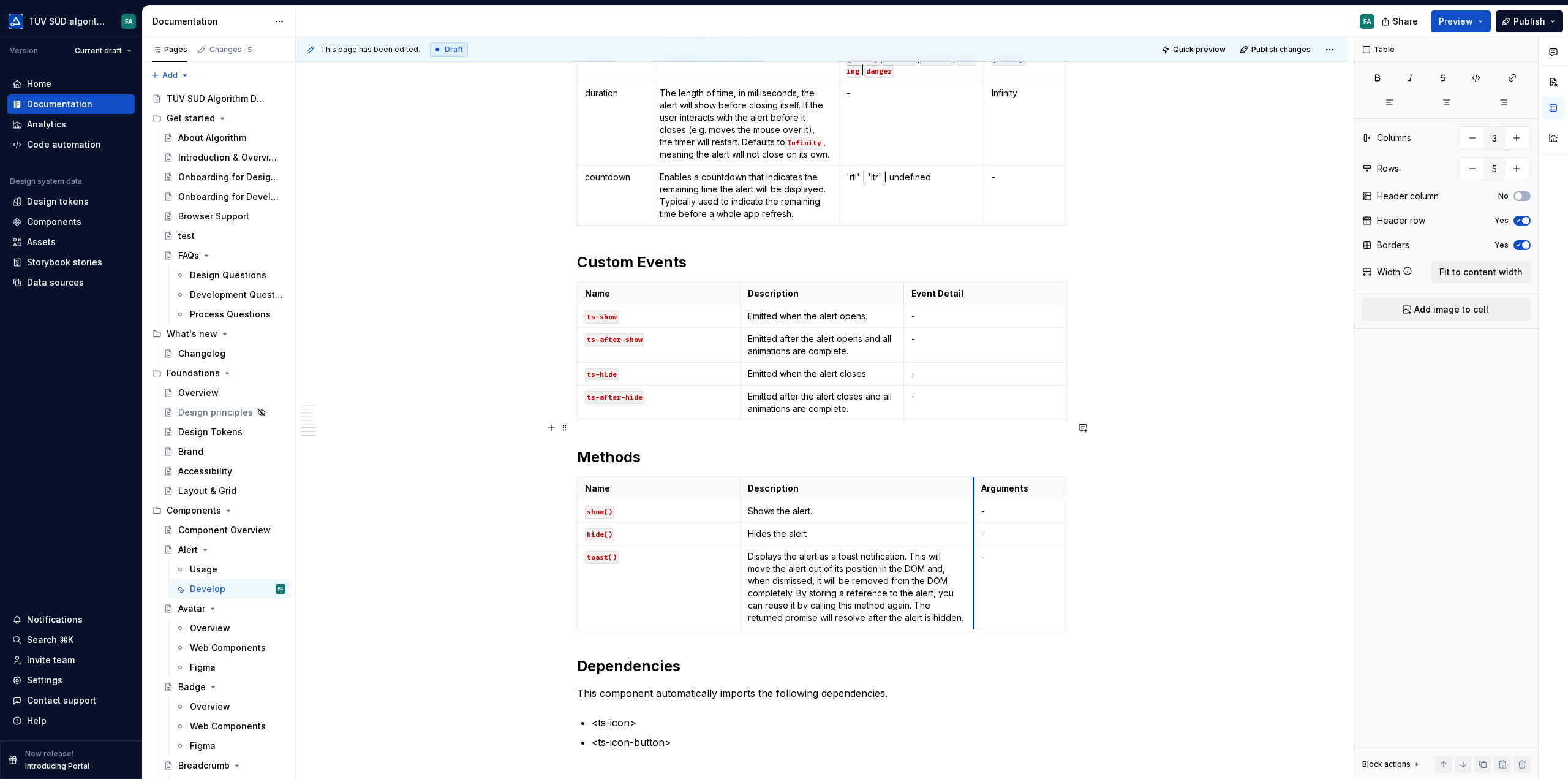
drag, startPoint x: 959, startPoint y: 435, endPoint x: 974, endPoint y: 440, distance: 15.8
click at [974, 477] on th "Arguments" at bounding box center [1020, 488] width 93 height 23
drag, startPoint x: 902, startPoint y: 345, endPoint x: 981, endPoint y: 365, distance: 81.5
drag, startPoint x: 1065, startPoint y: 242, endPoint x: 1047, endPoint y: 245, distance: 18.2
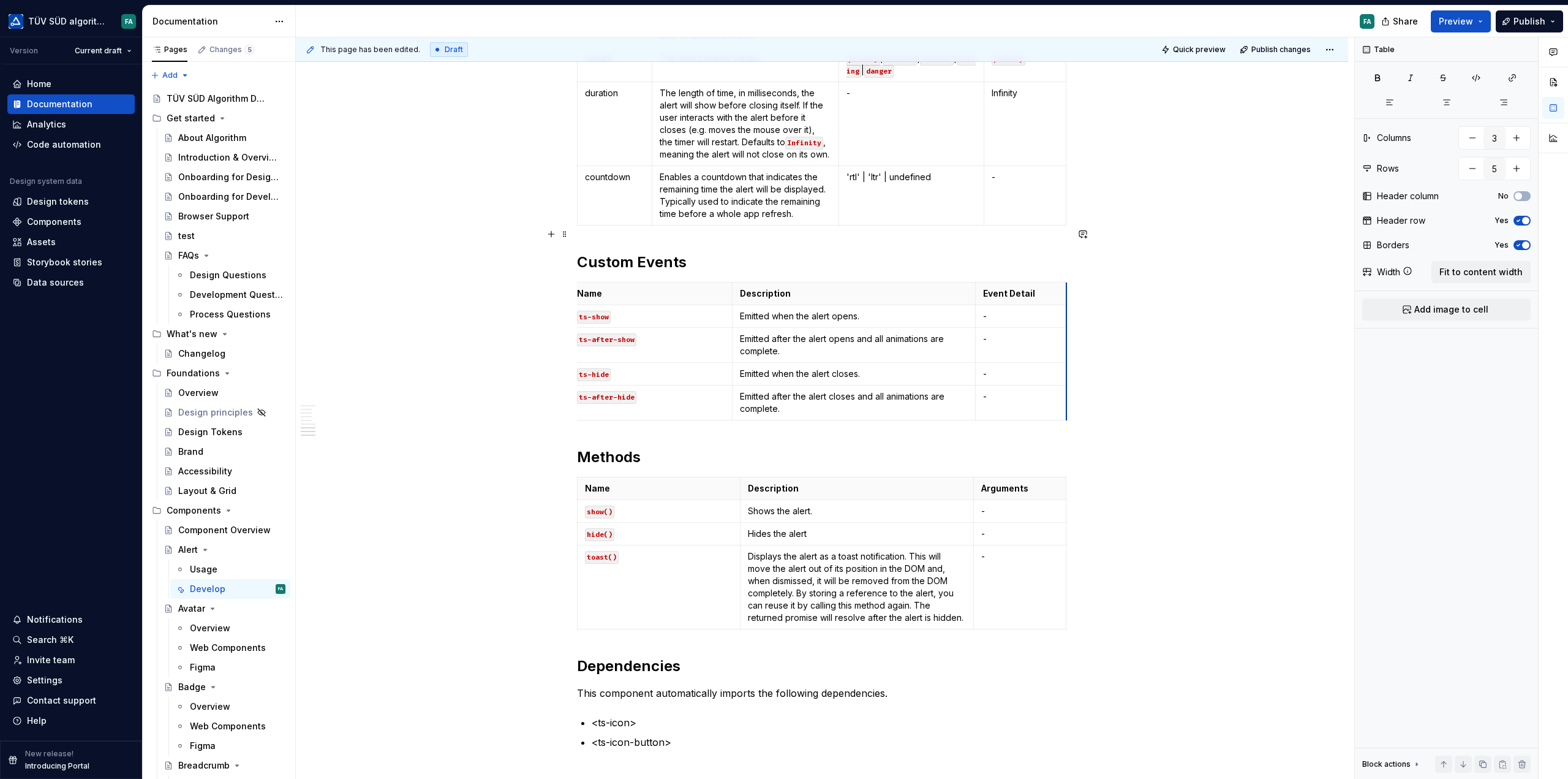
scroll to position [0, 8]
drag, startPoint x: 1064, startPoint y: 242, endPoint x: 1037, endPoint y: 241, distance: 27.0
drag, startPoint x: 975, startPoint y: 238, endPoint x: 917, endPoint y: 235, distance: 58.1
drag, startPoint x: 1042, startPoint y: 239, endPoint x: 996, endPoint y: 234, distance: 46.3
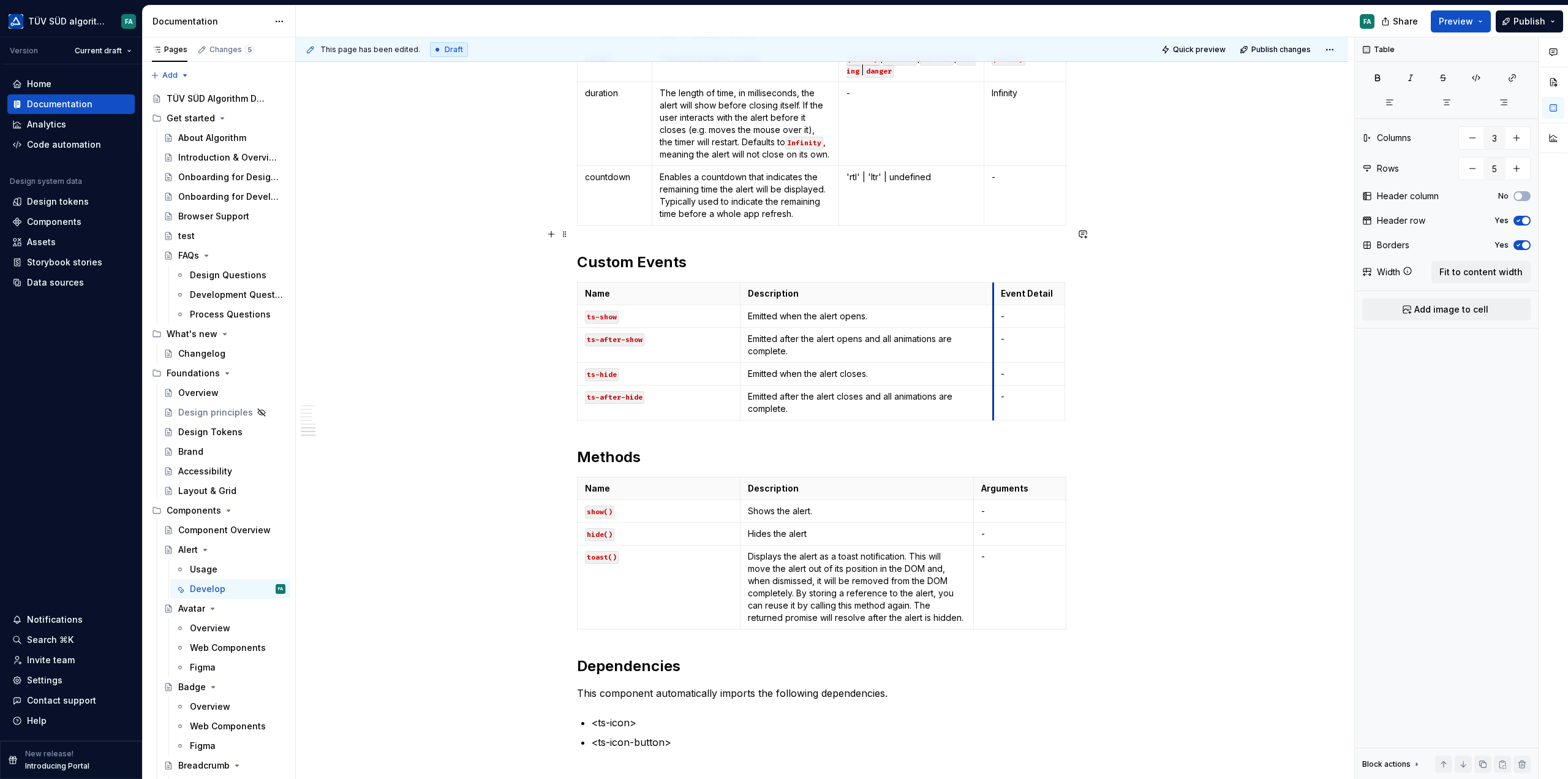
drag, startPoint x: 927, startPoint y: 239, endPoint x: 994, endPoint y: 245, distance: 67.3
click at [994, 282] on th "Event Detail" at bounding box center [1029, 293] width 72 height 23
click at [1139, 371] on div "**********" at bounding box center [825, 408] width 1059 height 742
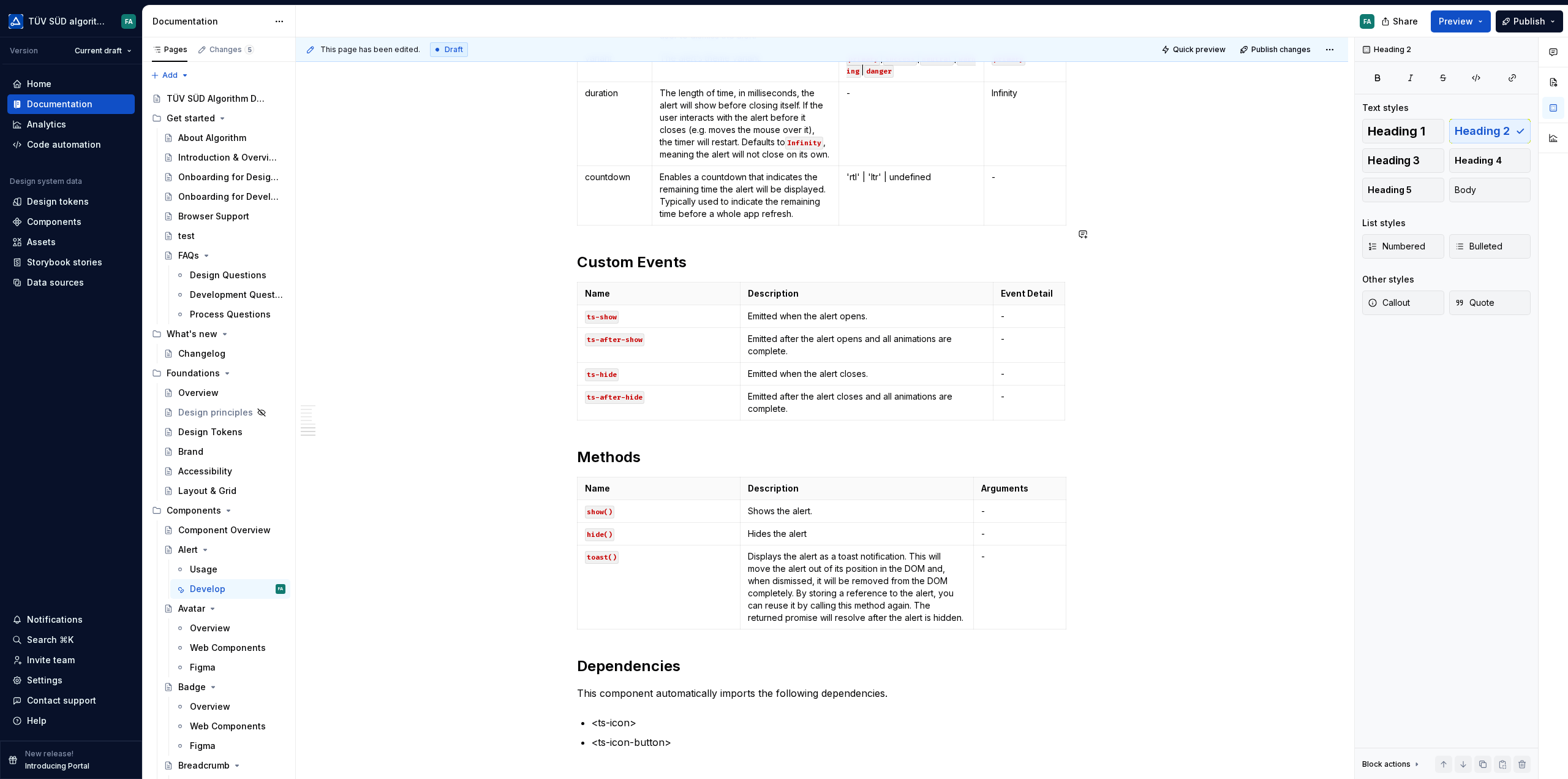
scroll to position [981, 0]
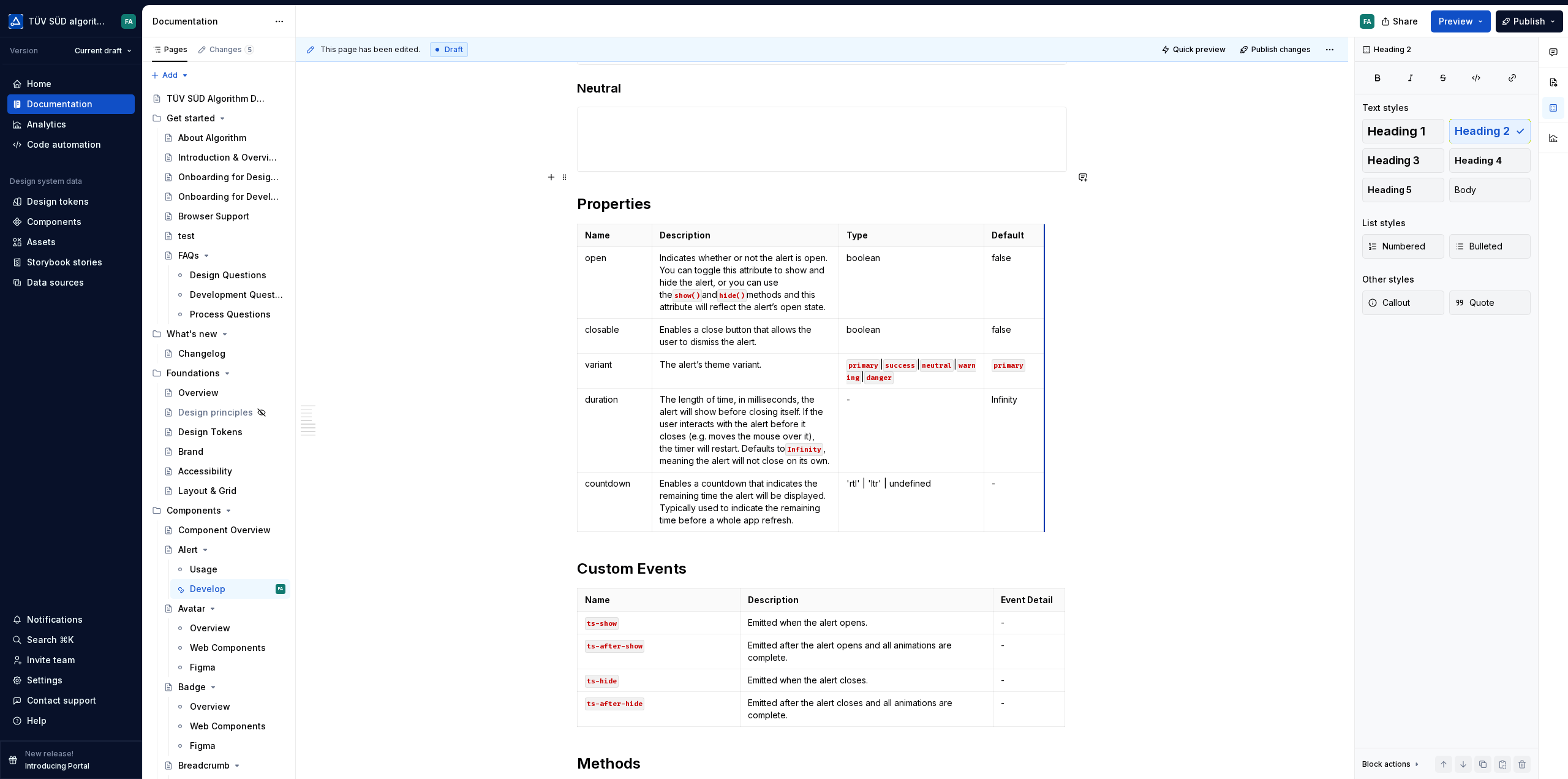
drag, startPoint x: 1065, startPoint y: 179, endPoint x: 1044, endPoint y: 176, distance: 21.2
drag, startPoint x: 985, startPoint y: 177, endPoint x: 1006, endPoint y: 181, distance: 21.4
click at [1006, 224] on th "Default" at bounding box center [1036, 235] width 61 height 23
click at [1124, 574] on div "**********" at bounding box center [822, 283] width 1053 height 2073
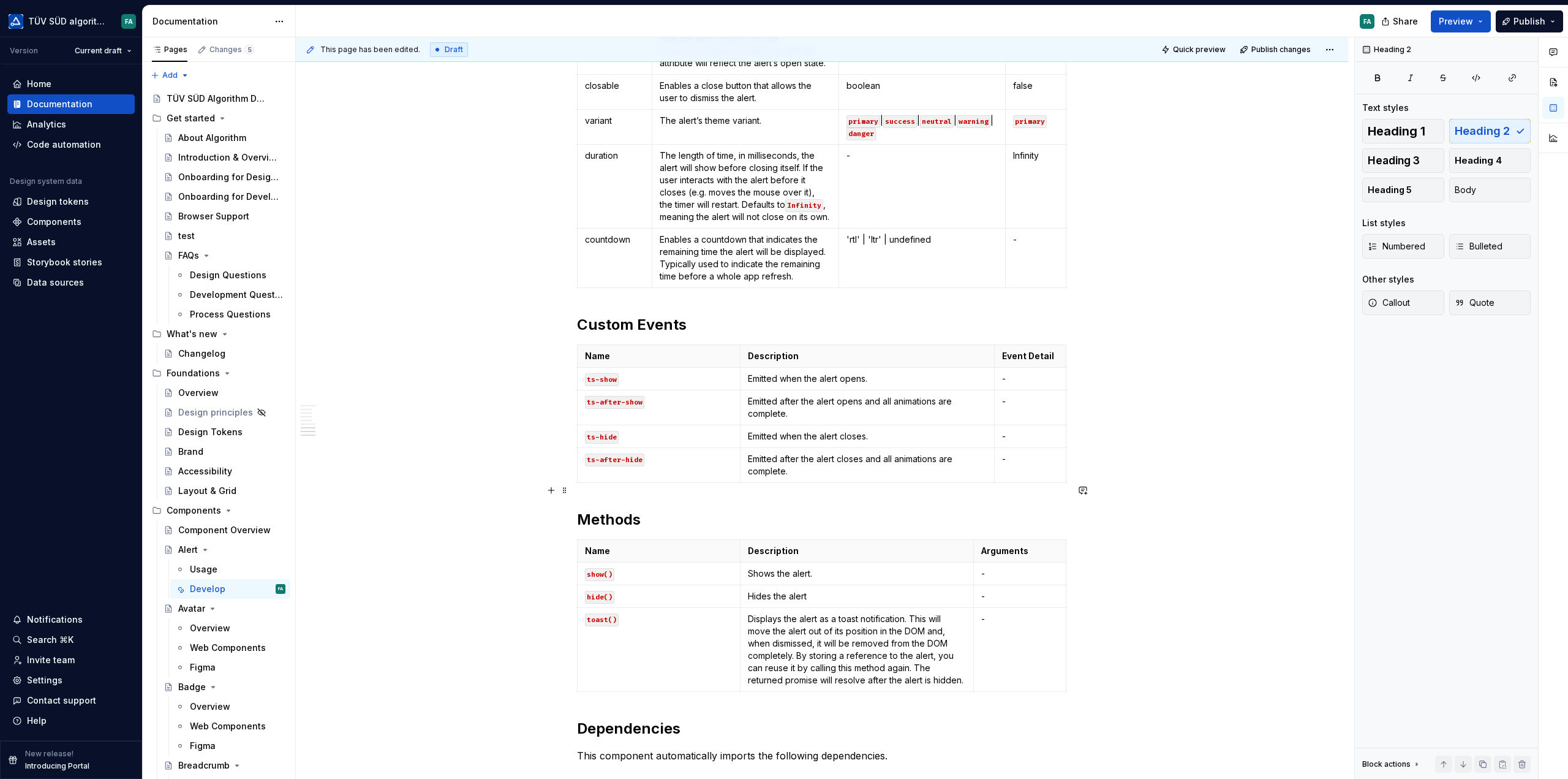
scroll to position [1226, 0]
drag, startPoint x: 1064, startPoint y: 492, endPoint x: 1041, endPoint y: 492, distance: 23.0
drag, startPoint x: 972, startPoint y: 491, endPoint x: 995, endPoint y: 496, distance: 23.5
click at [1146, 594] on div "**********" at bounding box center [822, 38] width 1053 height 2073
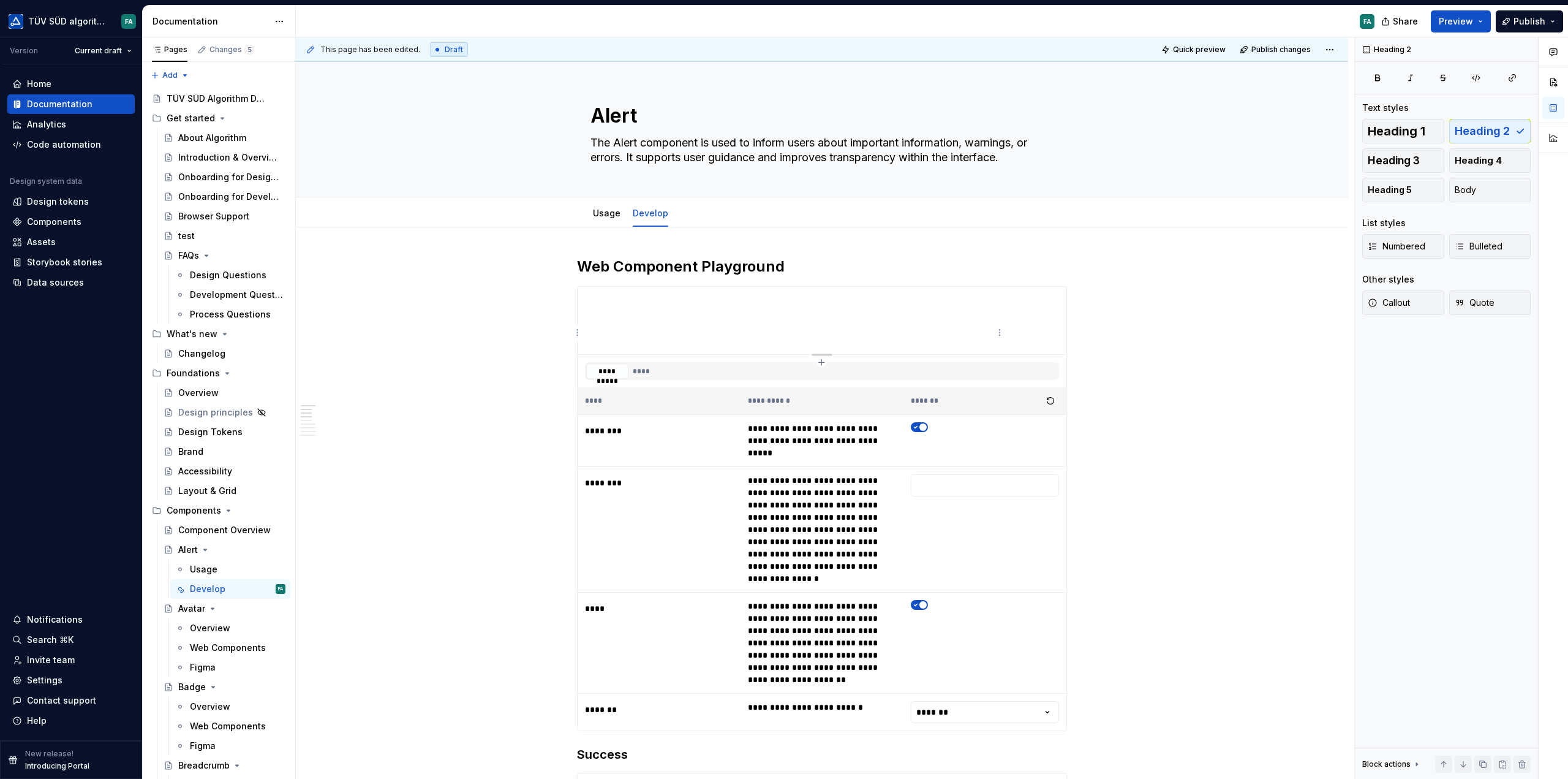
scroll to position [0, 0]
click at [1450, 25] on span "Preview" at bounding box center [1456, 21] width 34 height 12
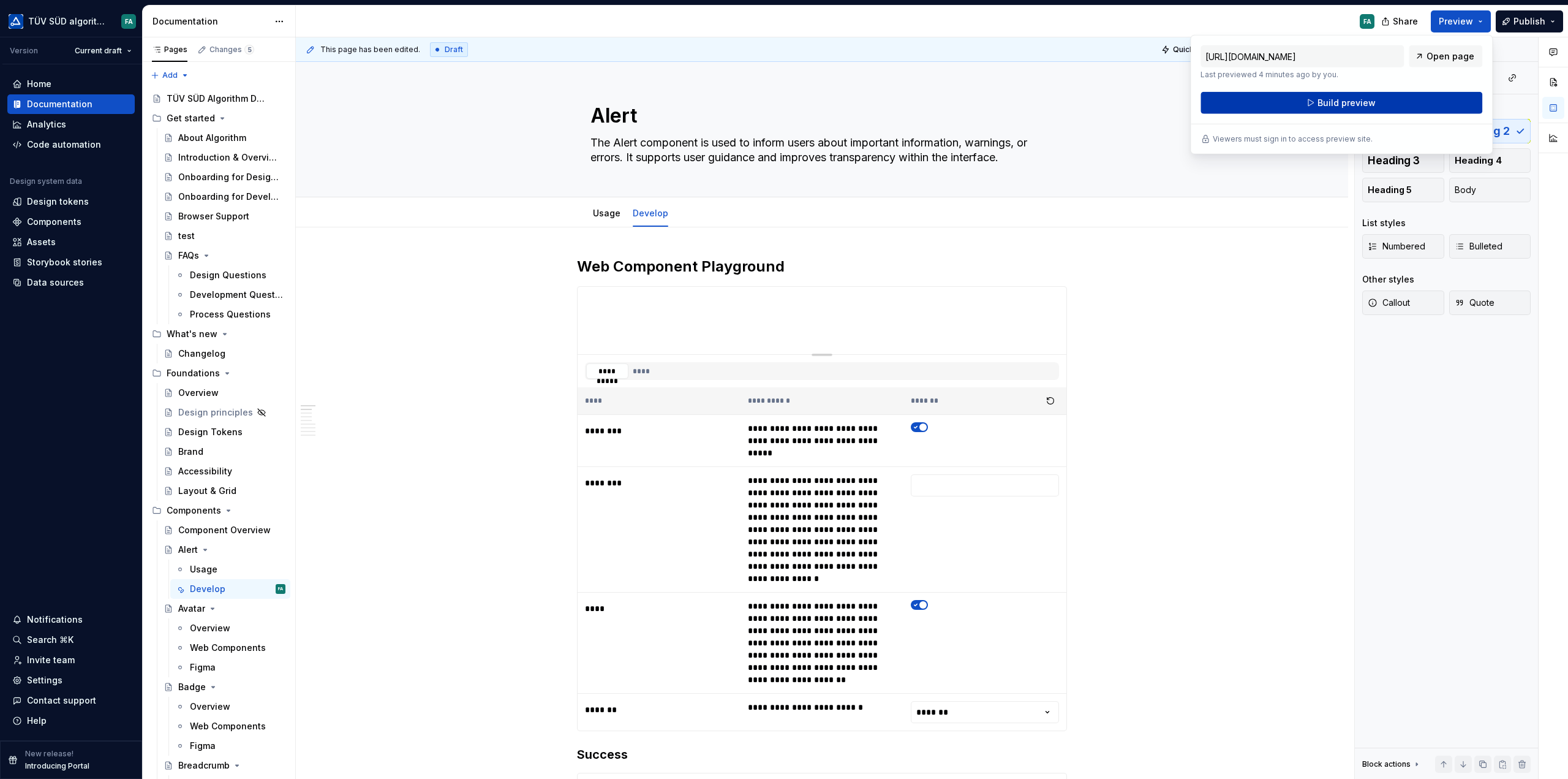
click at [1376, 100] on button "Build preview" at bounding box center [1341, 103] width 282 height 22
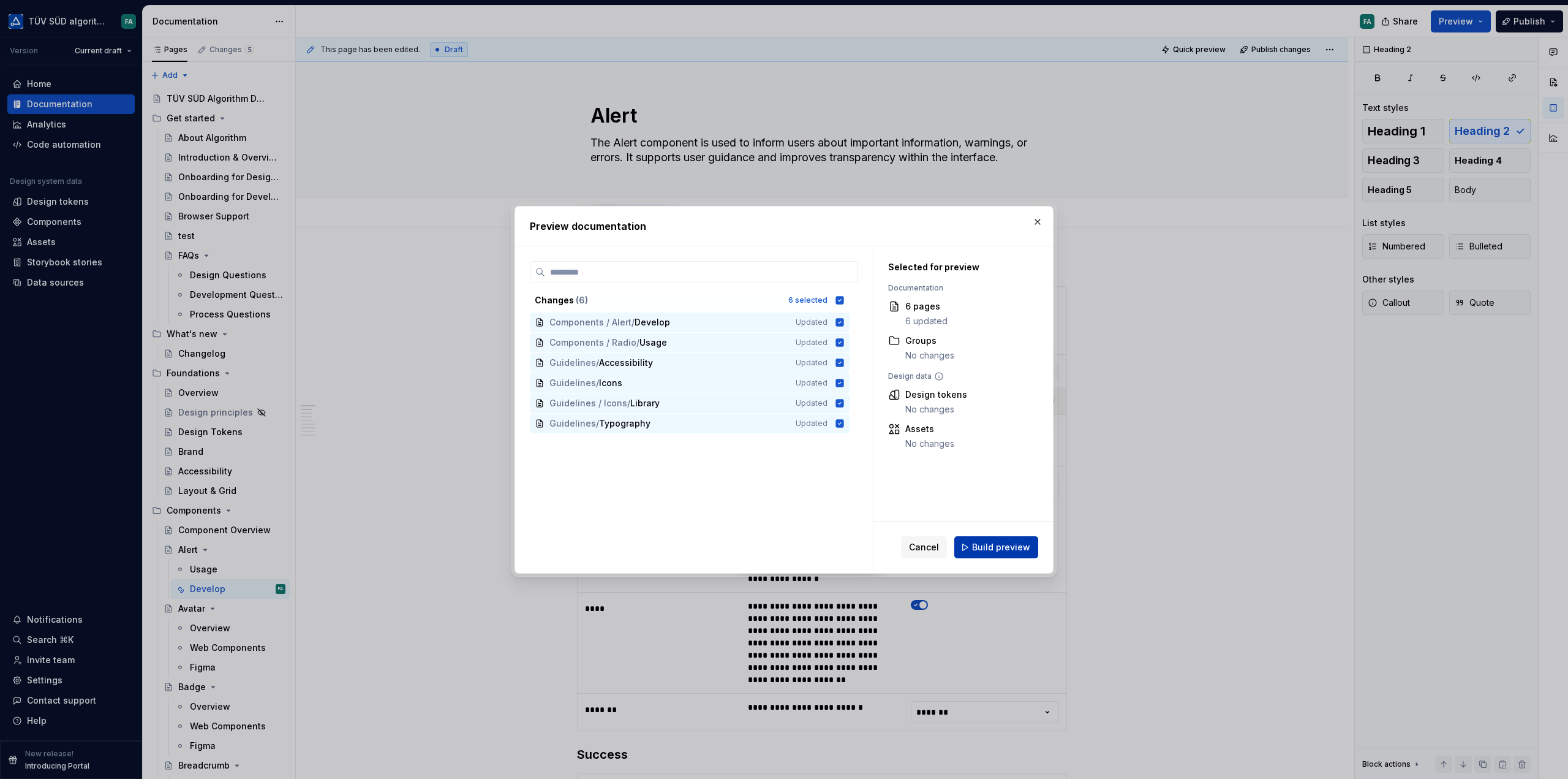
click at [992, 549] on span "Build preview" at bounding box center [1001, 547] width 58 height 12
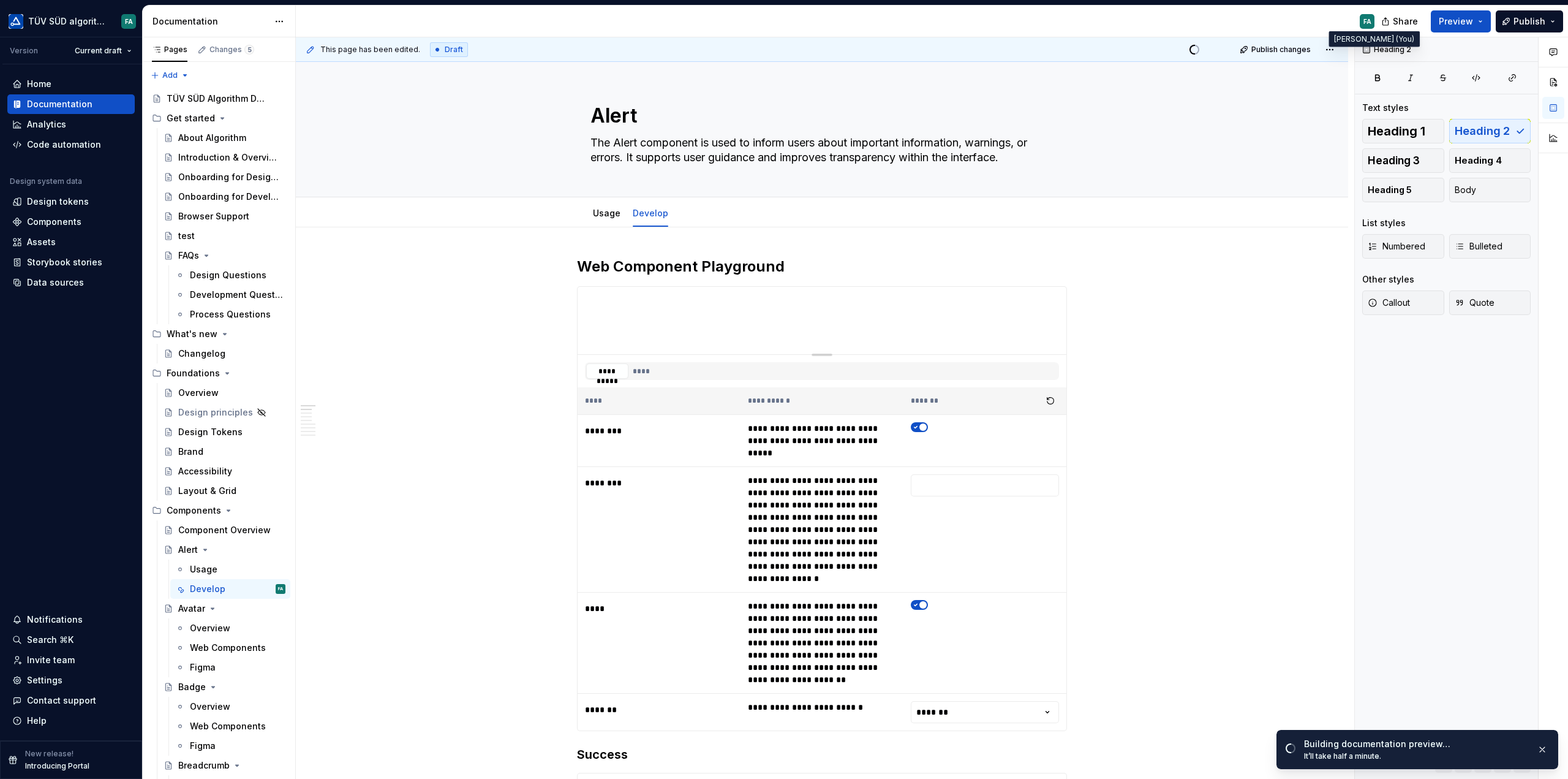
click at [1367, 19] on div "FA" at bounding box center [1368, 21] width 8 height 10
click at [126, 21] on html "TÜV SÜD algorithm FA Version Current draft Home Documentation Analytics Code au…" at bounding box center [784, 389] width 1568 height 779
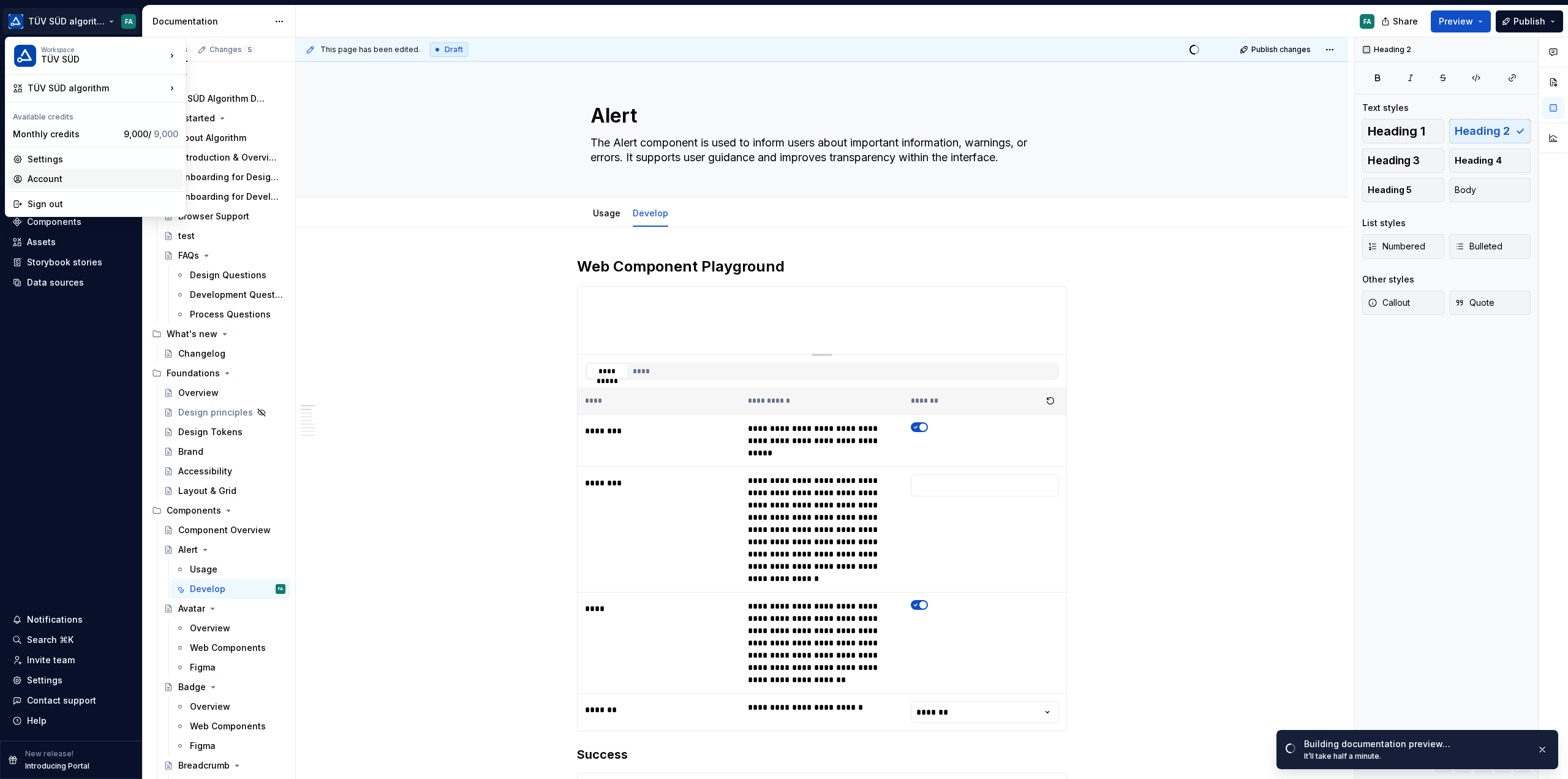
click at [44, 179] on div "Account" at bounding box center [103, 179] width 150 height 12
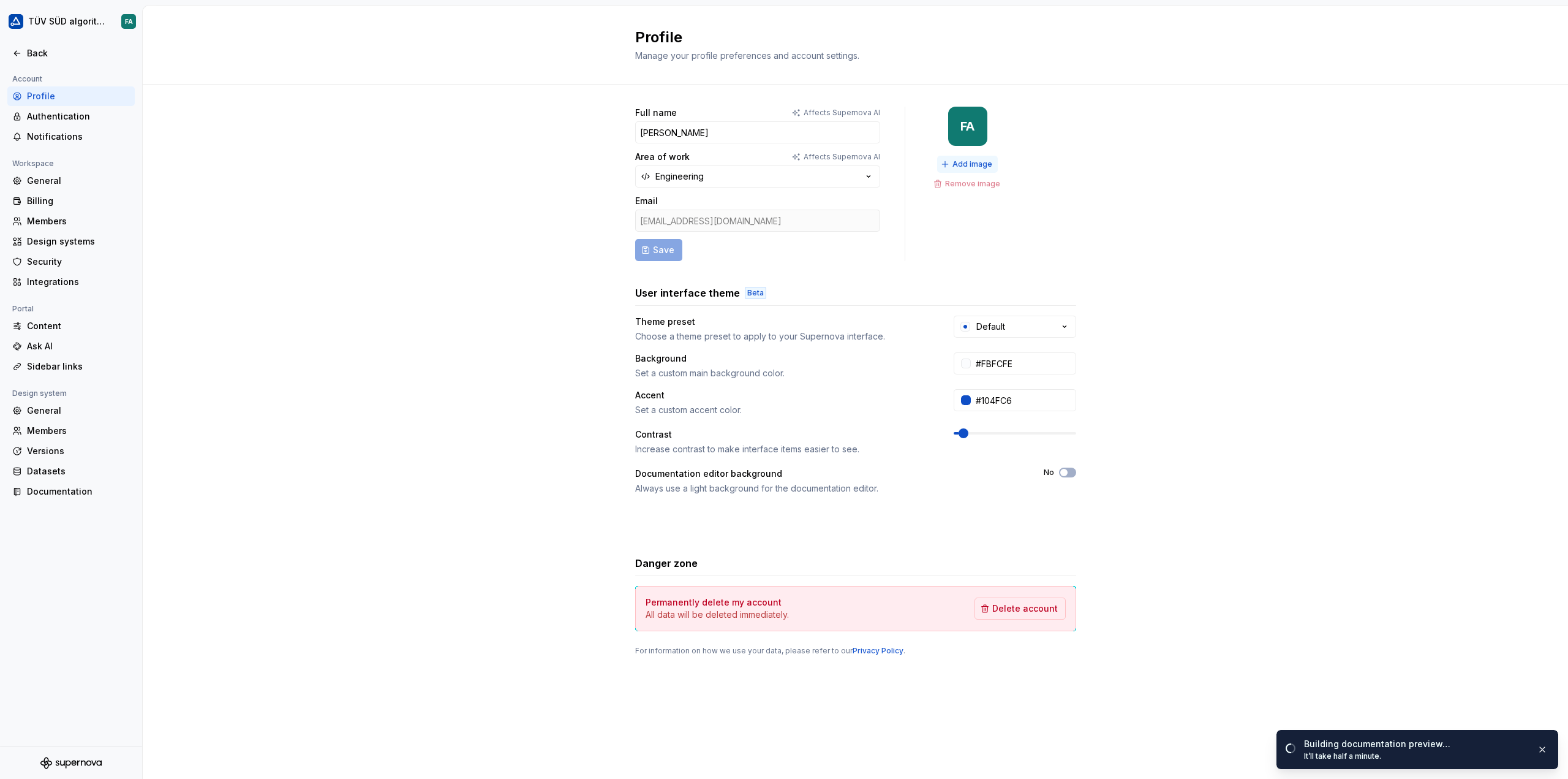
click at [967, 160] on span "Add image" at bounding box center [972, 164] width 40 height 10
click at [991, 185] on span "Remove image" at bounding box center [973, 184] width 55 height 10
click at [972, 163] on span "Add image" at bounding box center [972, 164] width 40 height 10
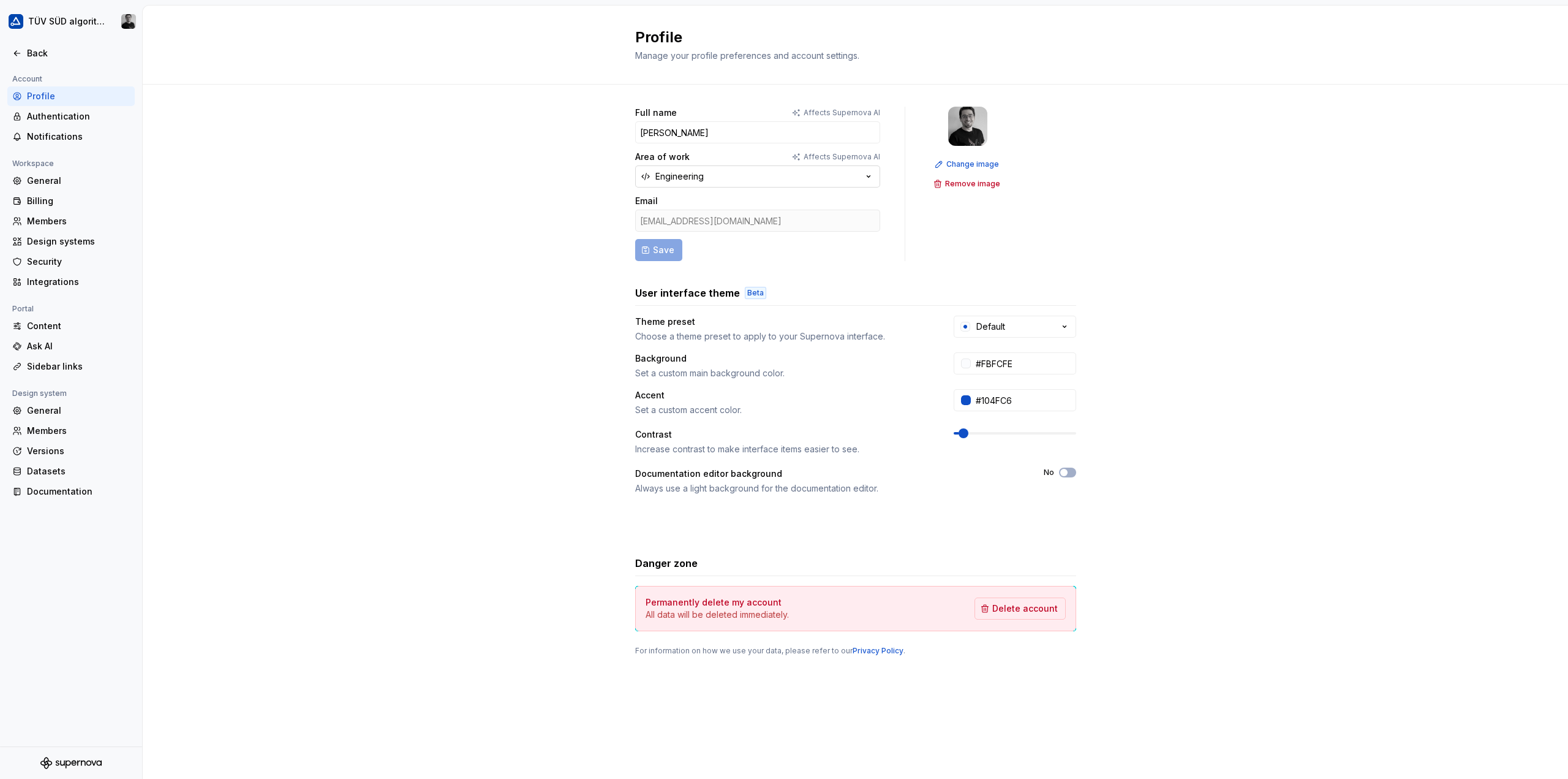
click at [767, 172] on button "Engineering" at bounding box center [757, 176] width 245 height 22
click at [446, 253] on div "Full name Affects Supernova AI [PERSON_NAME] Area of work Affects Supernova AI …" at bounding box center [855, 393] width 1425 height 618
click at [53, 118] on div "Authentication" at bounding box center [78, 116] width 103 height 12
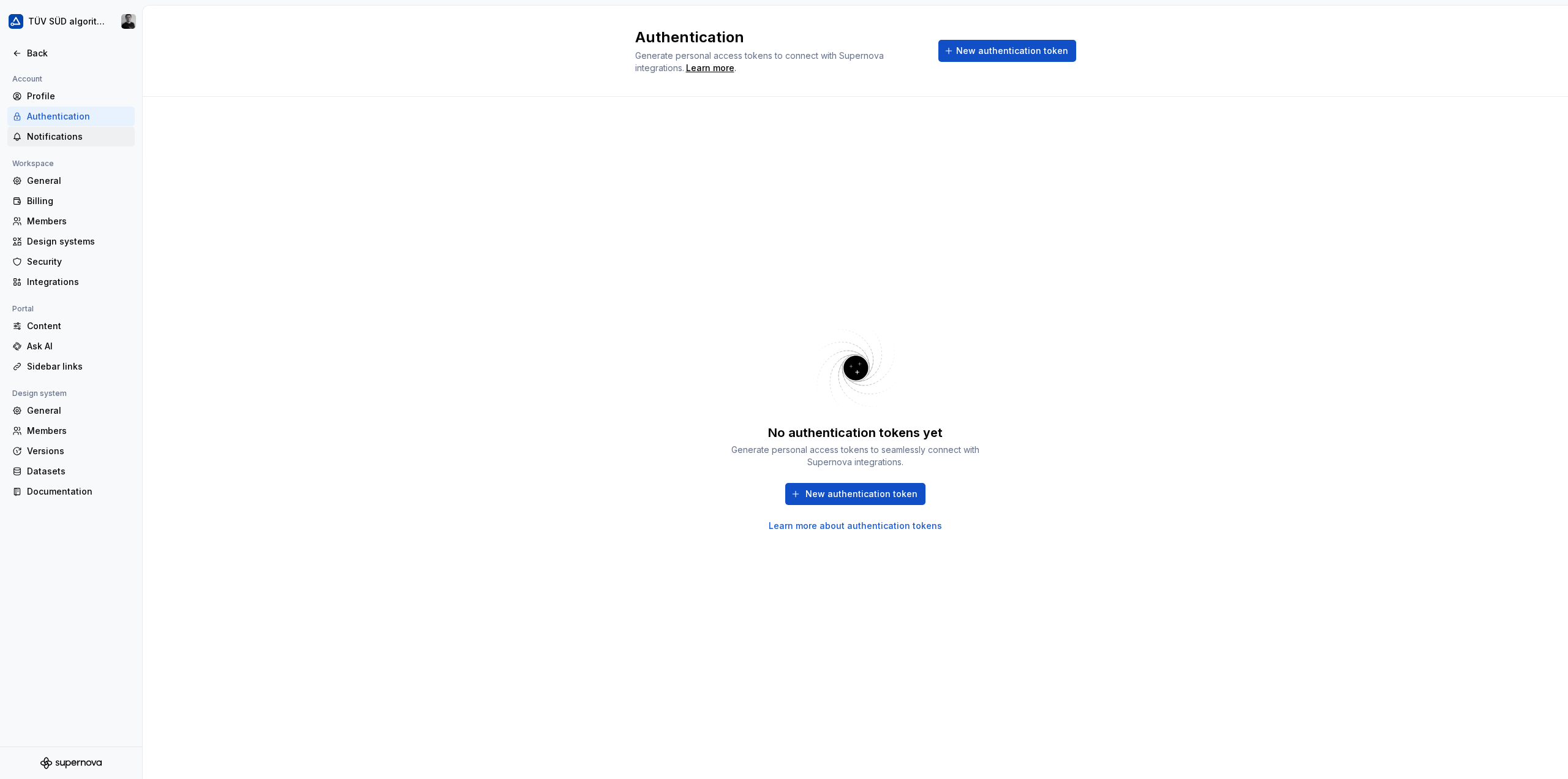
click at [72, 135] on div "Notifications" at bounding box center [78, 137] width 103 height 12
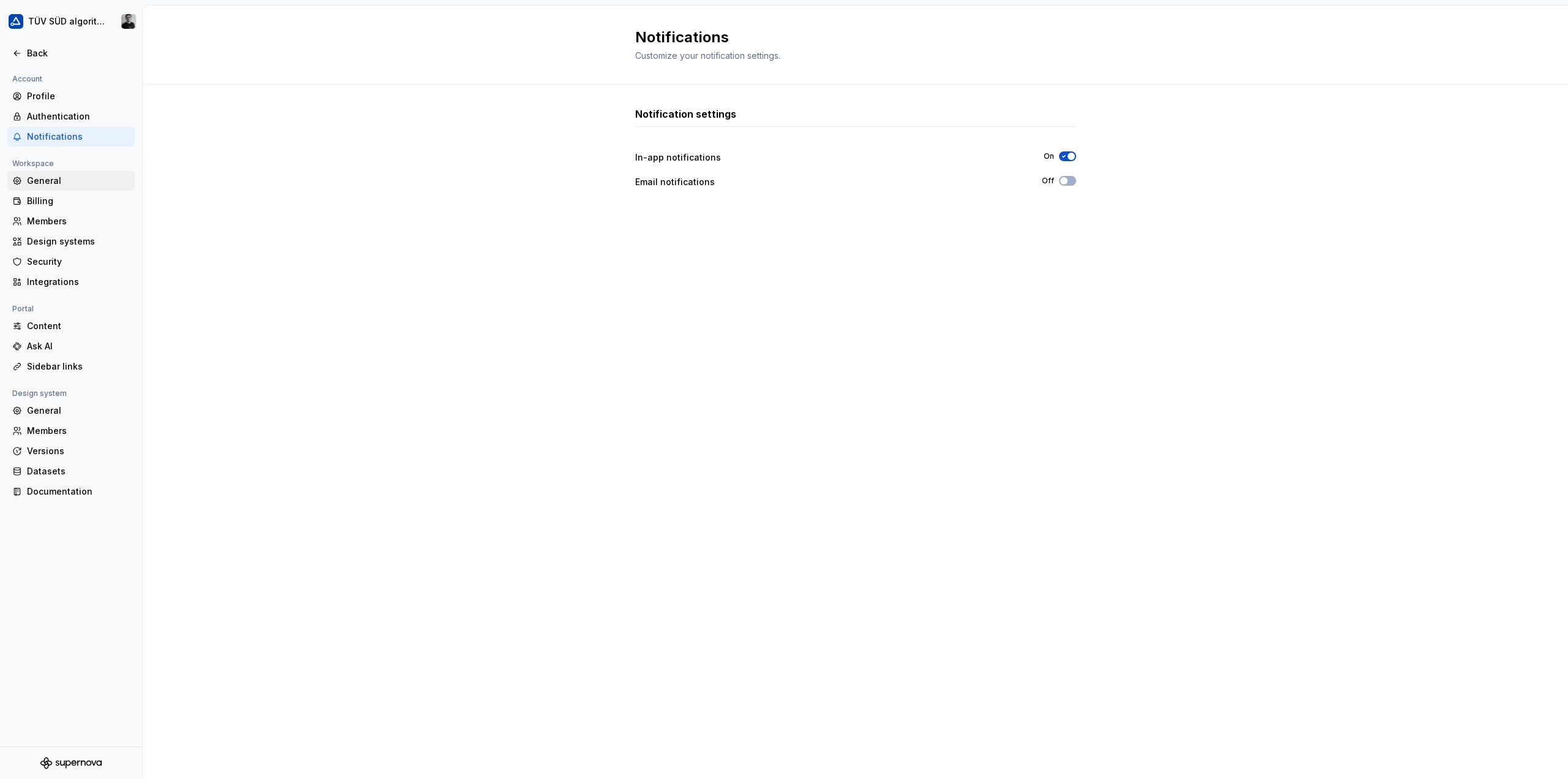
click at [44, 183] on div "General" at bounding box center [78, 181] width 103 height 12
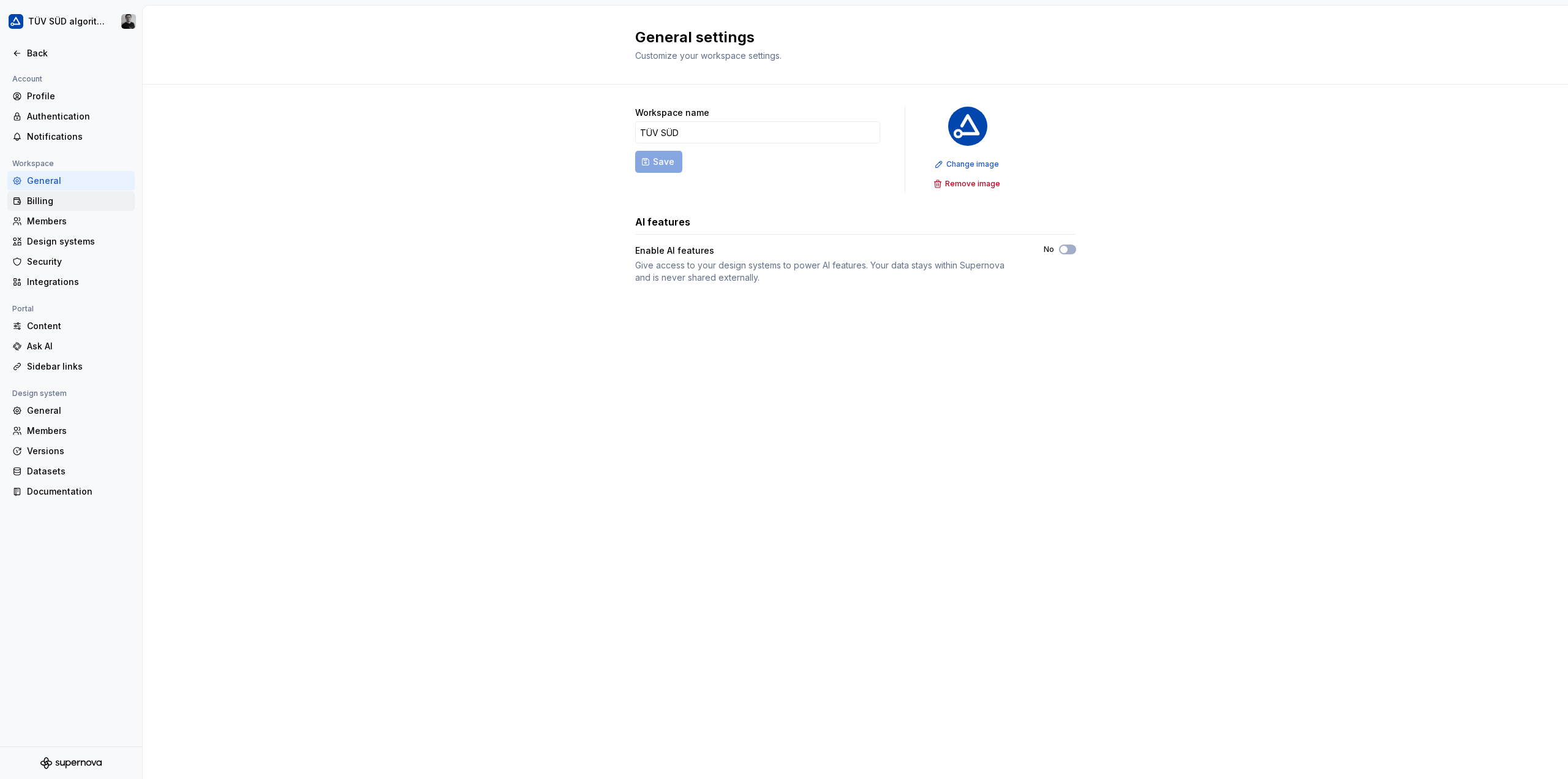
click at [48, 204] on div "Billing" at bounding box center [78, 201] width 103 height 12
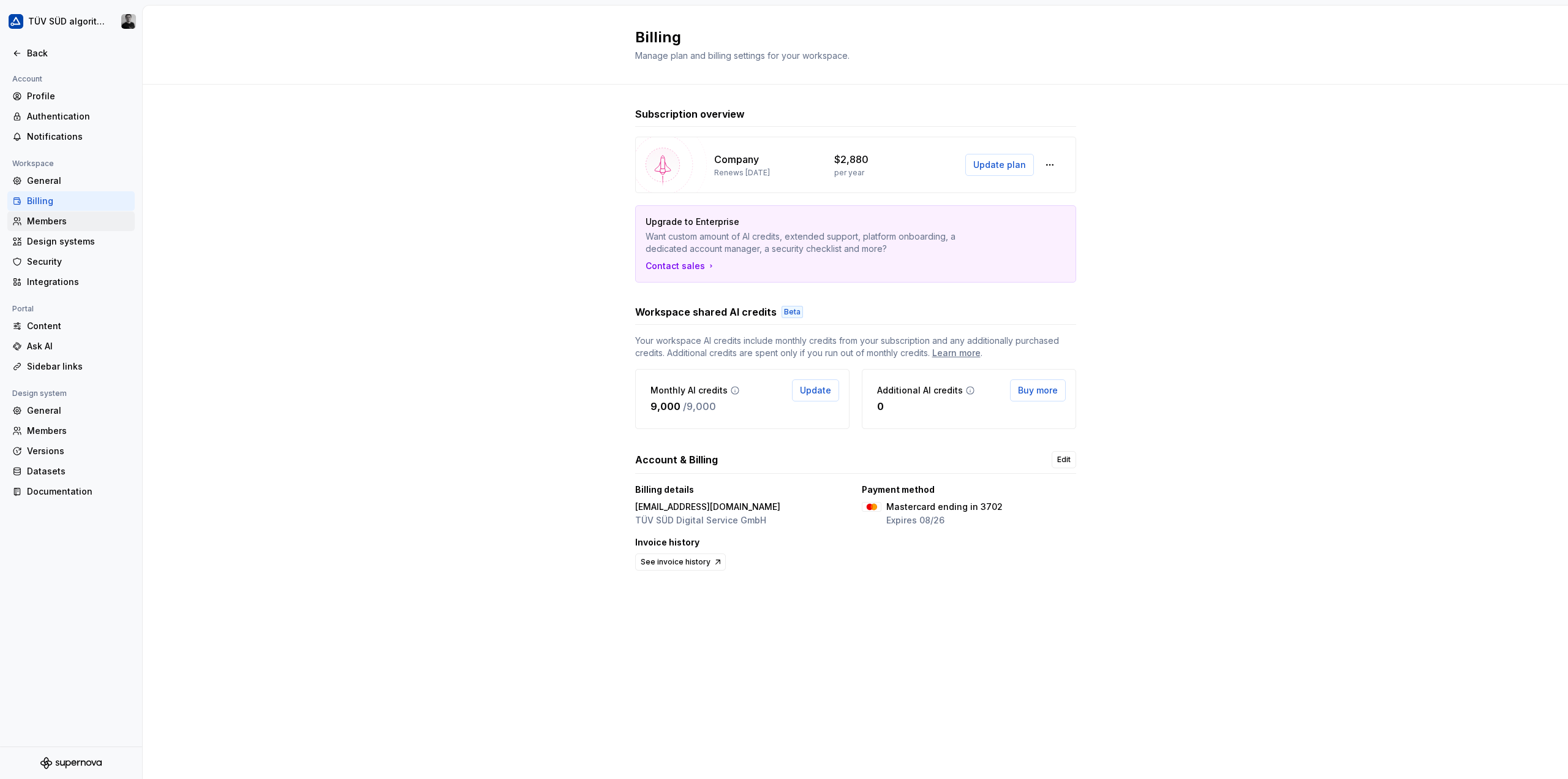
click at [51, 213] on div "Members" at bounding box center [71, 221] width 127 height 20
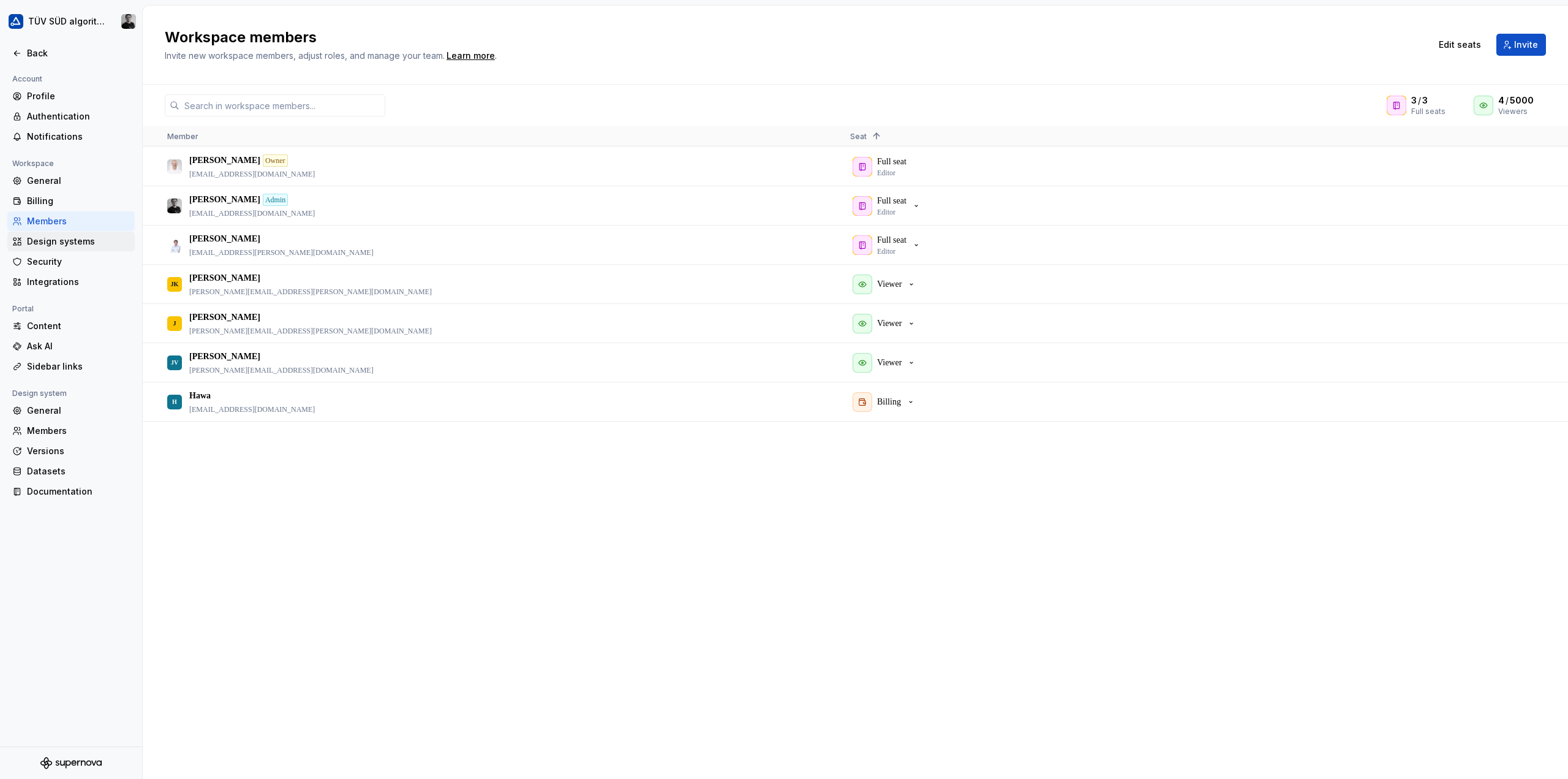
click at [55, 237] on div "Design systems" at bounding box center [78, 241] width 103 height 12
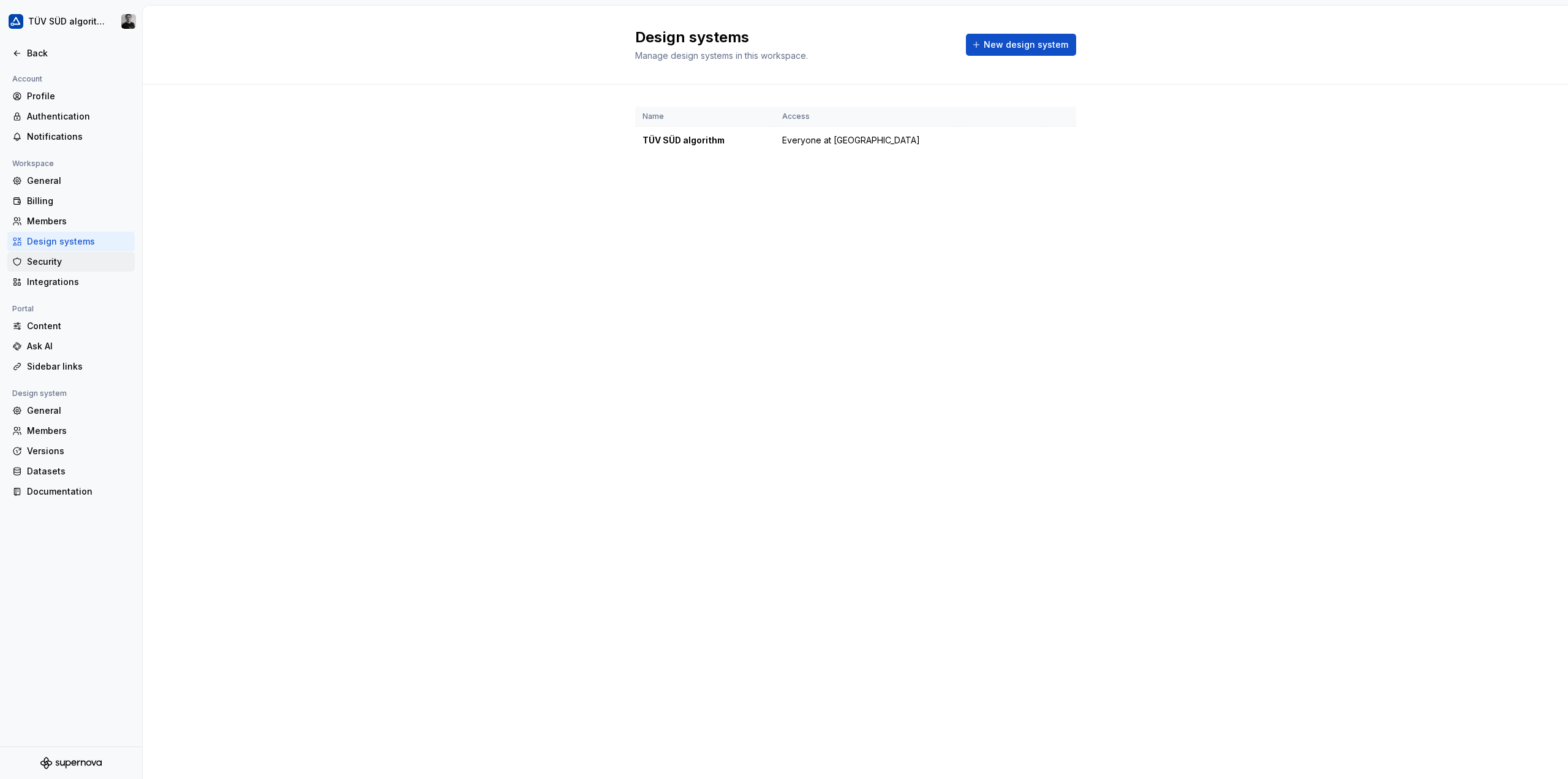
click at [56, 265] on div "Security" at bounding box center [78, 262] width 103 height 12
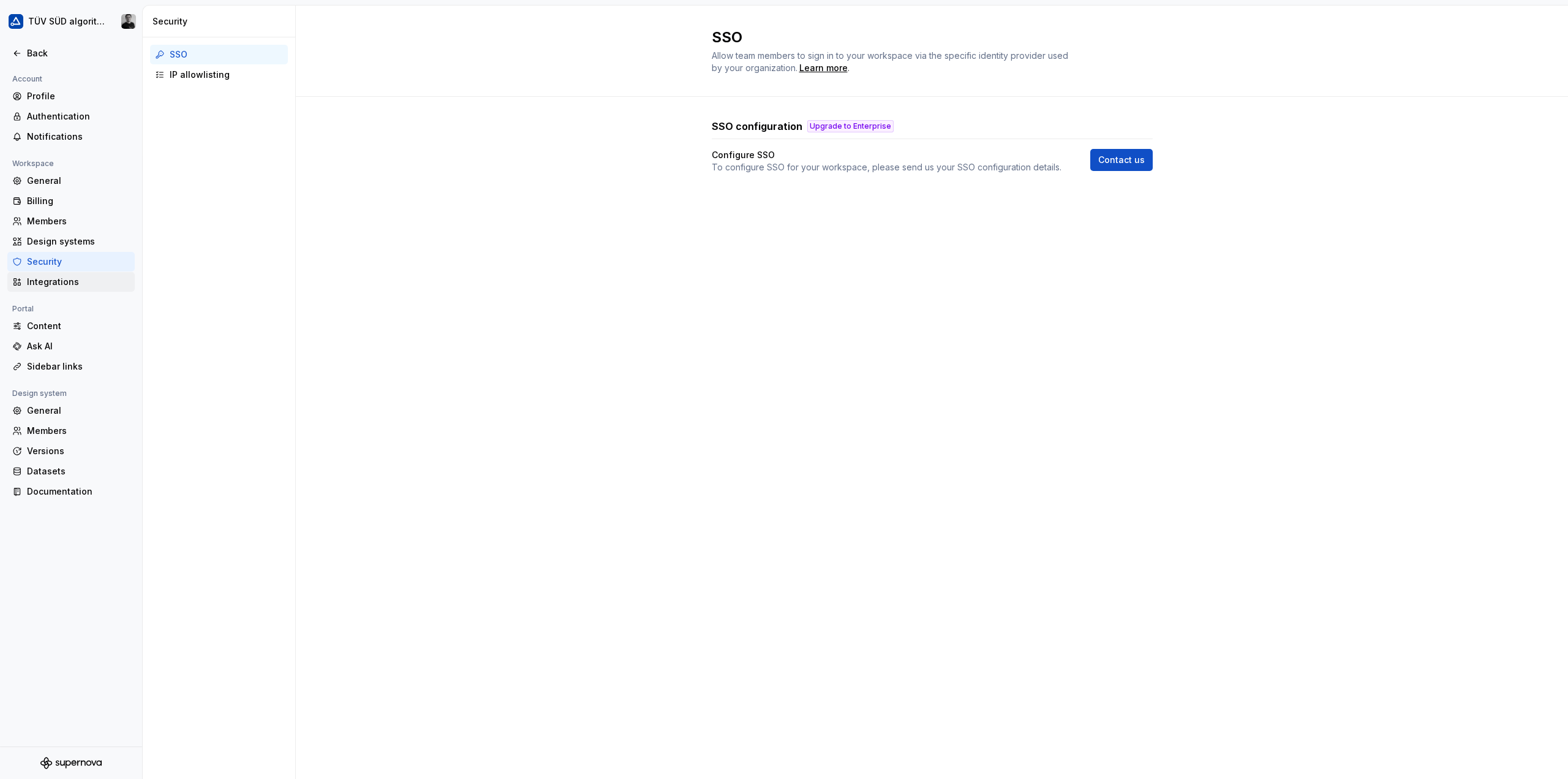
click at [60, 276] on div "Integrations" at bounding box center [78, 282] width 103 height 12
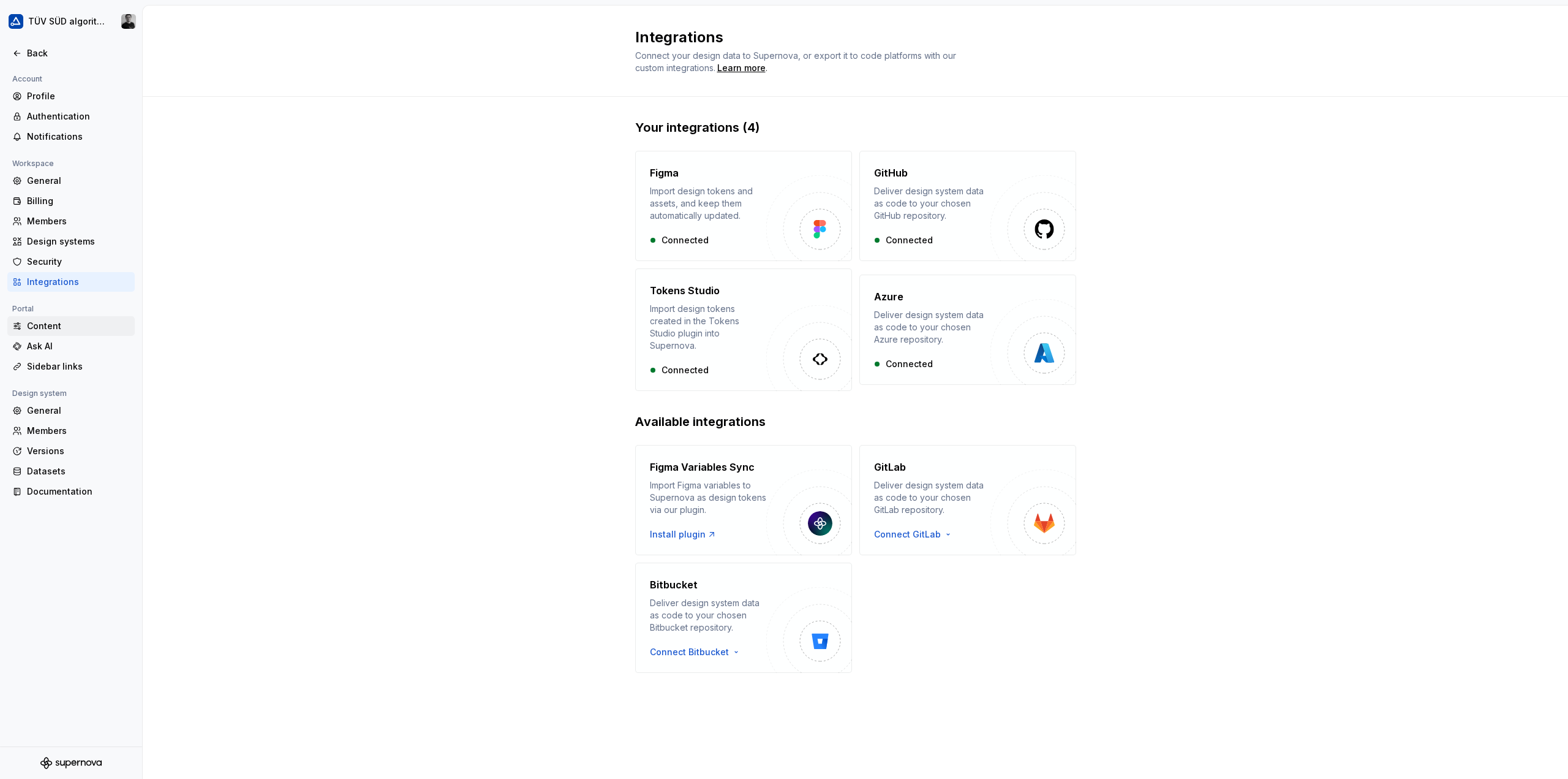
click at [57, 321] on div "Content" at bounding box center [78, 326] width 103 height 12
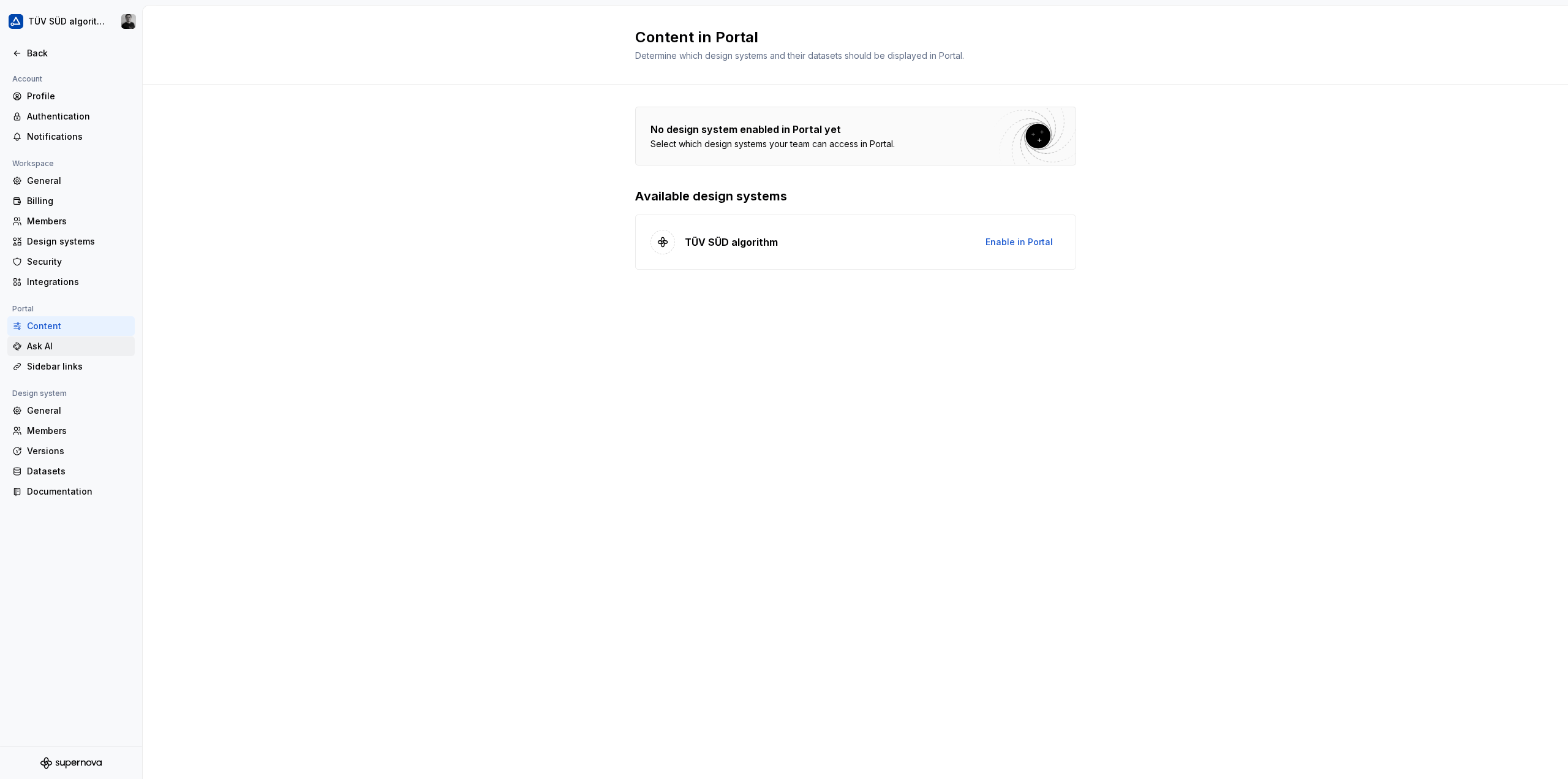
click at [57, 339] on div "Ask AI" at bounding box center [71, 346] width 127 height 20
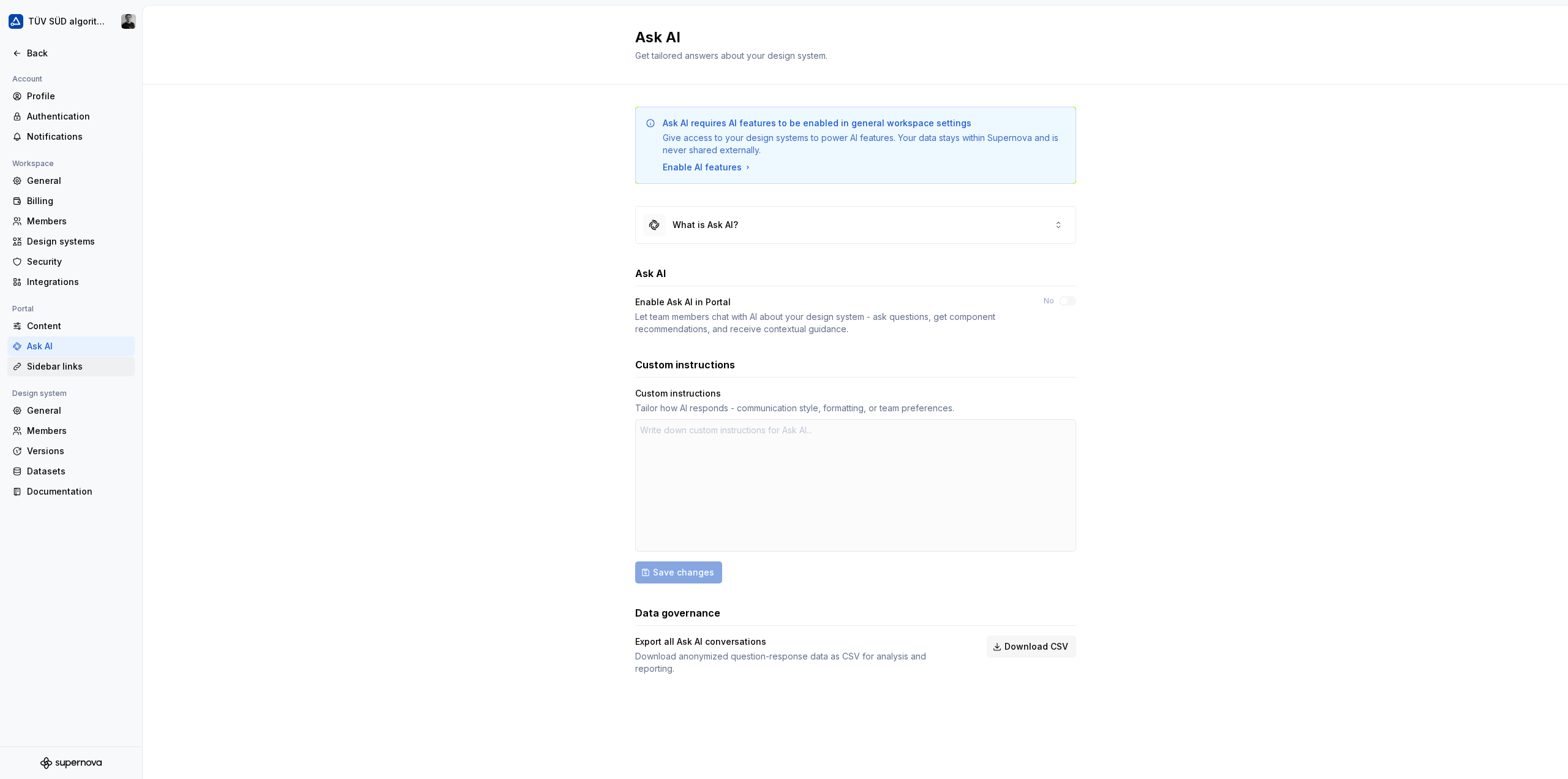
click at [54, 364] on div "Sidebar links" at bounding box center [78, 367] width 103 height 12
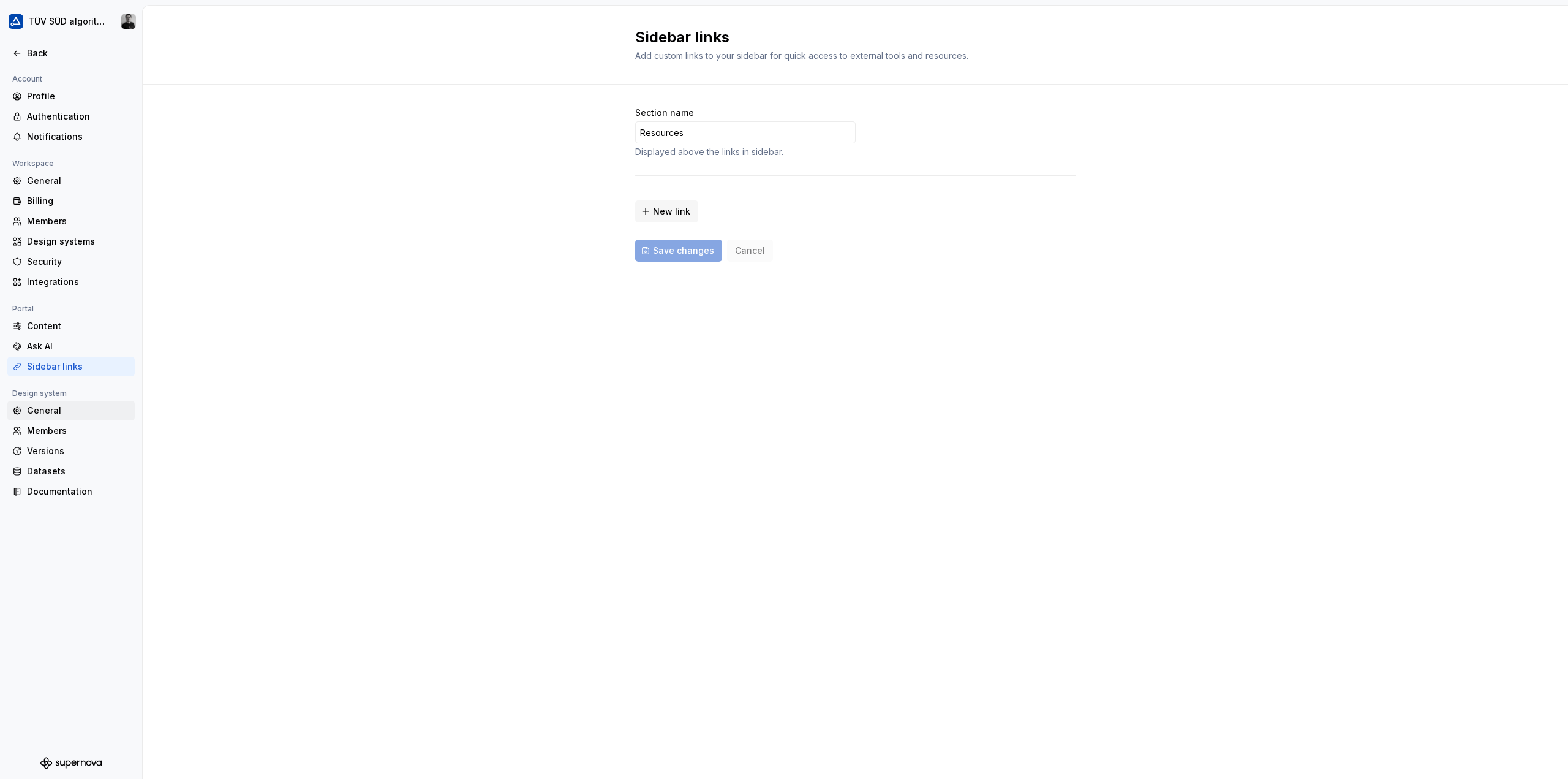
click at [62, 410] on div "General" at bounding box center [78, 410] width 103 height 12
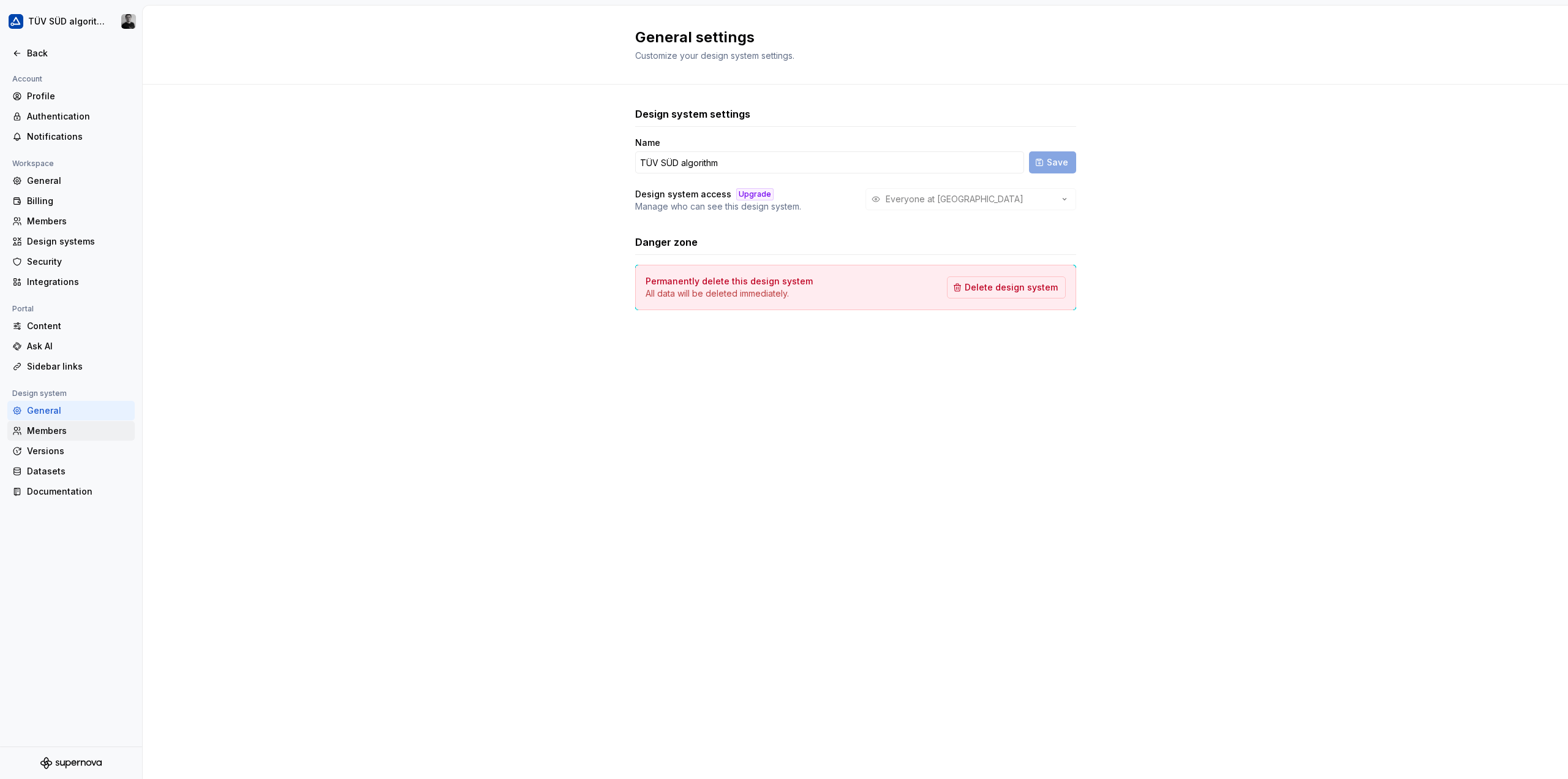
click at [59, 433] on div "Members" at bounding box center [78, 431] width 103 height 12
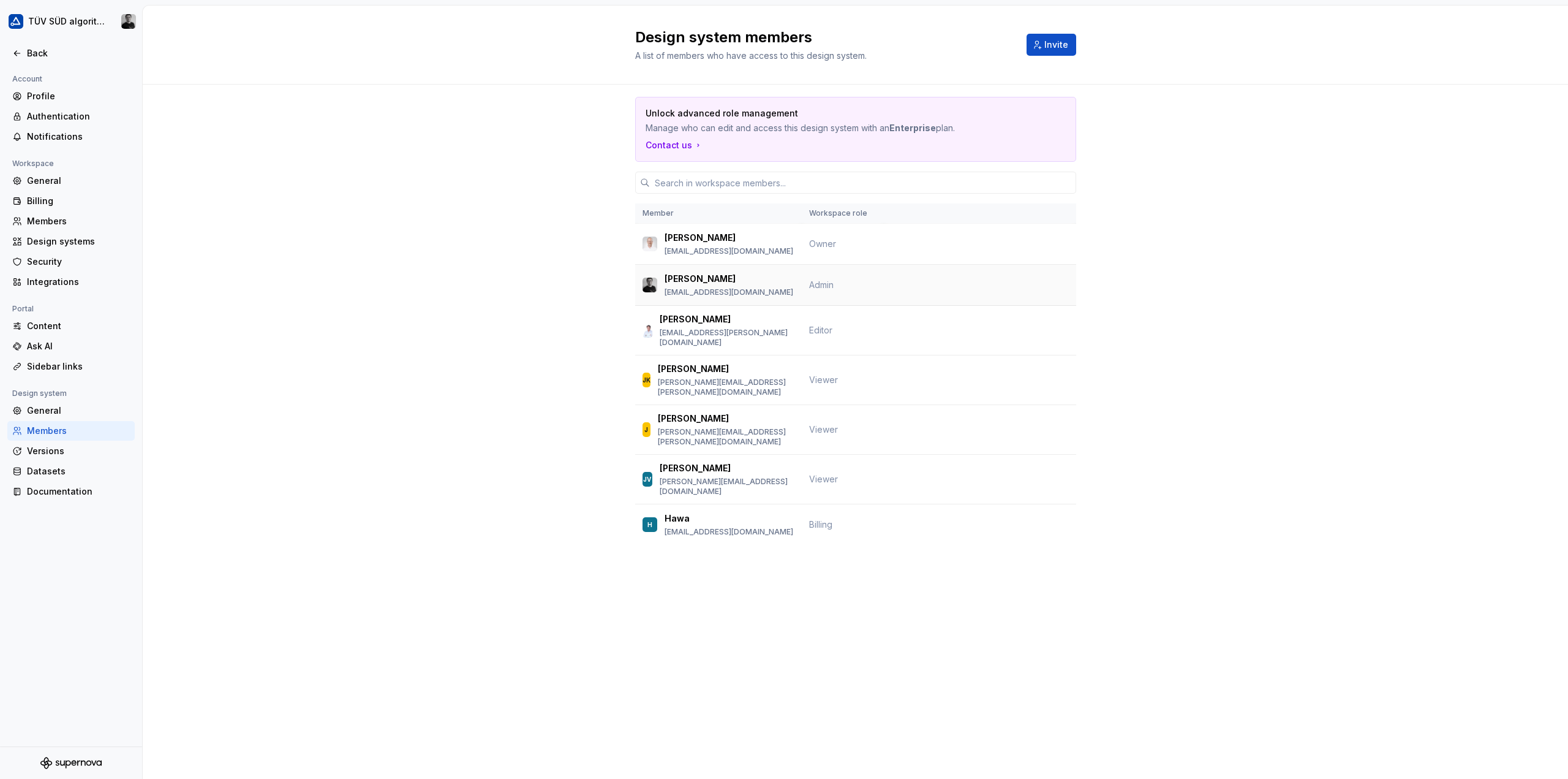
click at [759, 279] on div "[PERSON_NAME] [PERSON_NAME][EMAIL_ADDRESS][DOMAIN_NAME]" at bounding box center [718, 285] width 152 height 26
click at [42, 451] on div "Versions" at bounding box center [78, 451] width 103 height 12
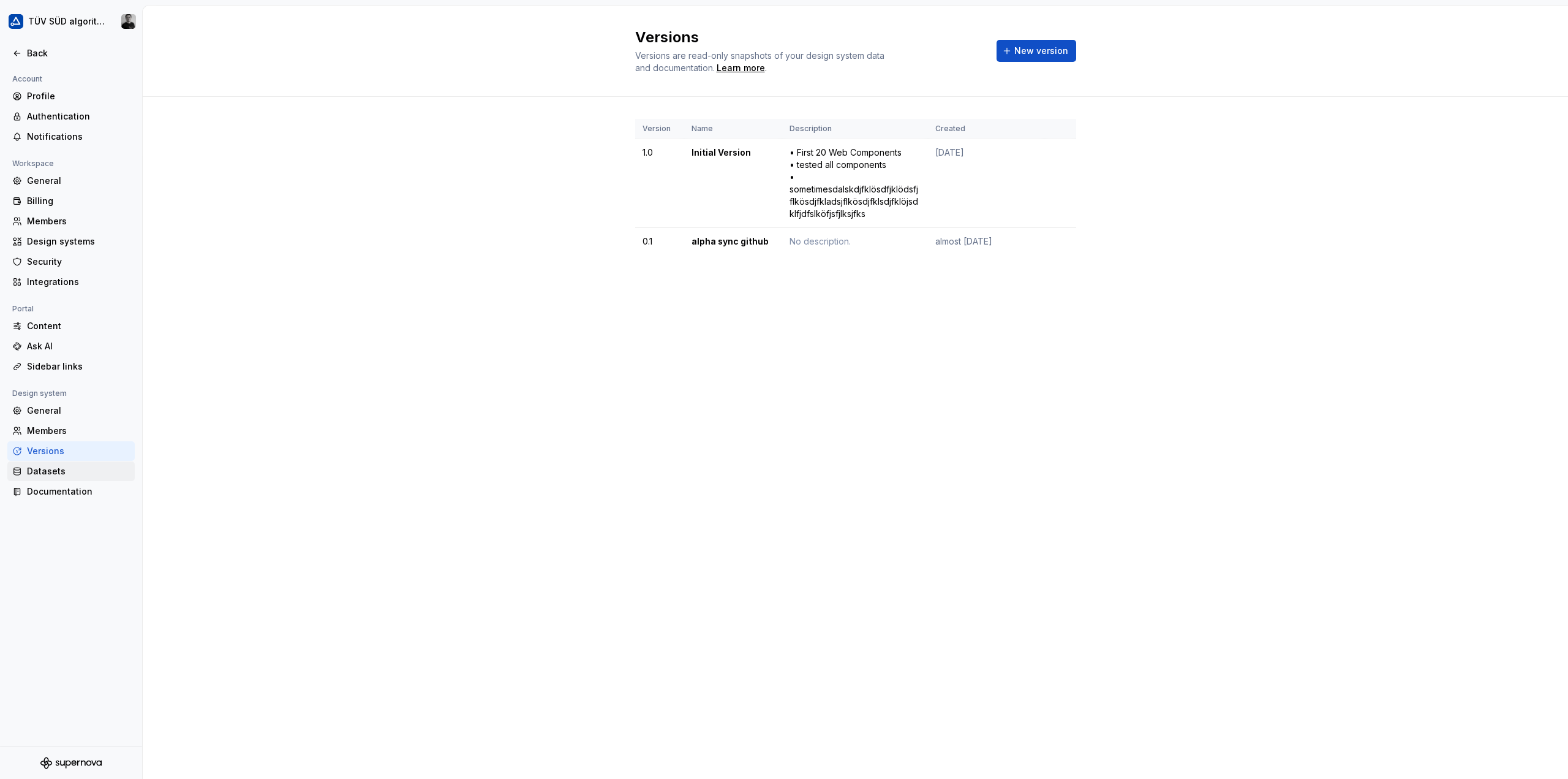
click at [44, 472] on div "Datasets" at bounding box center [78, 471] width 103 height 12
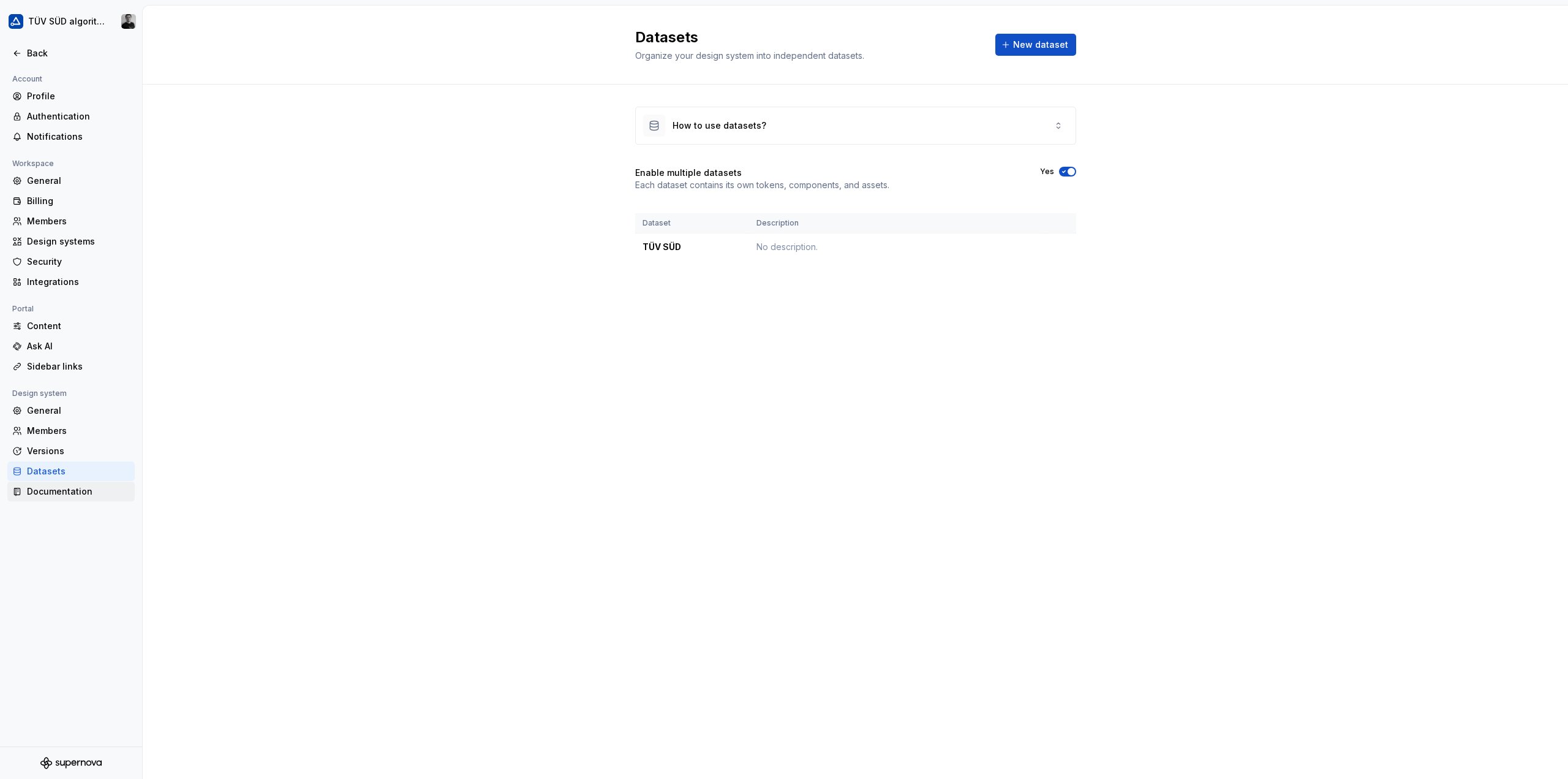
click at [45, 482] on div "Documentation" at bounding box center [71, 491] width 127 height 20
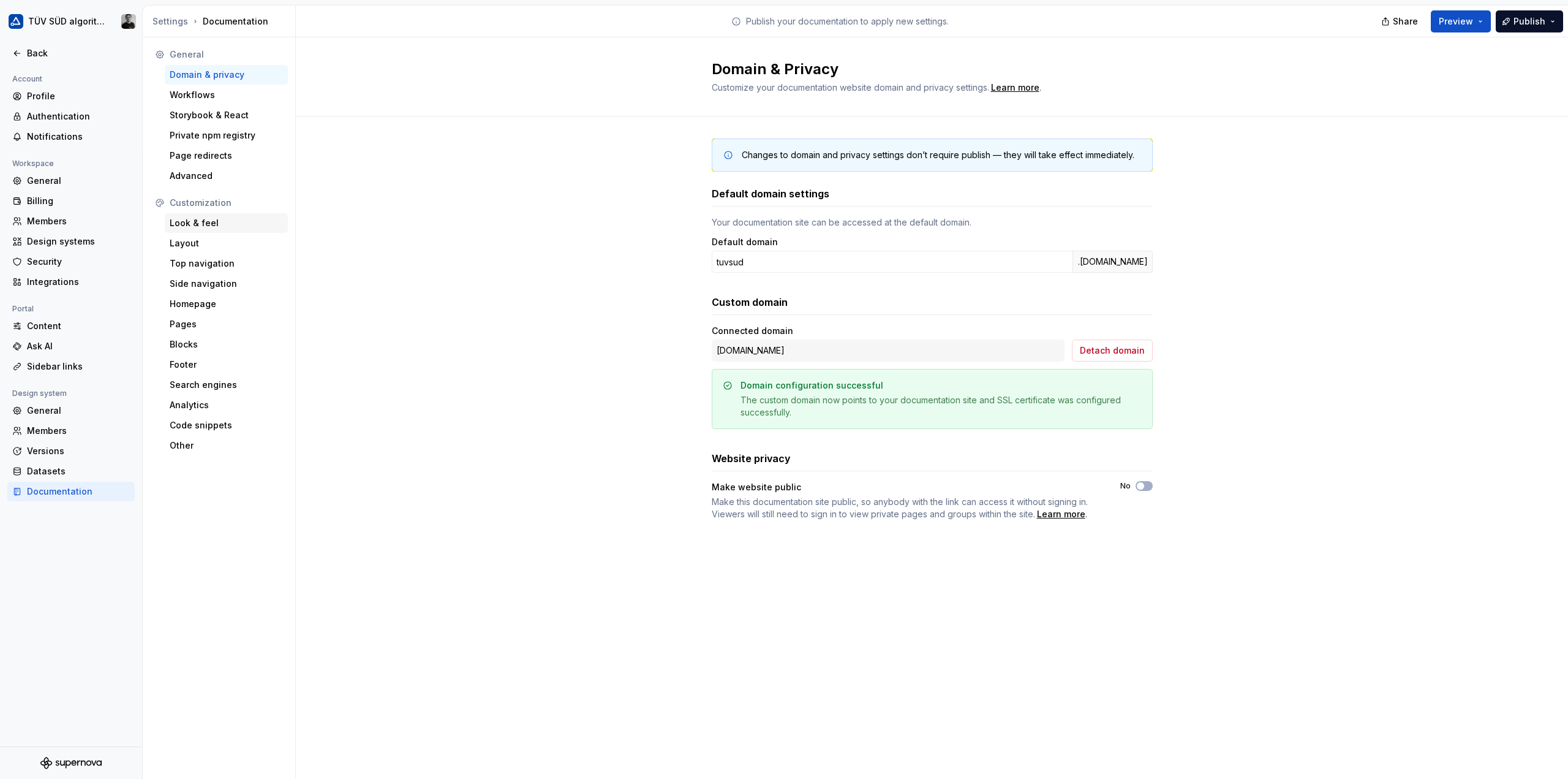
click at [213, 226] on div "Look & feel" at bounding box center [226, 223] width 113 height 12
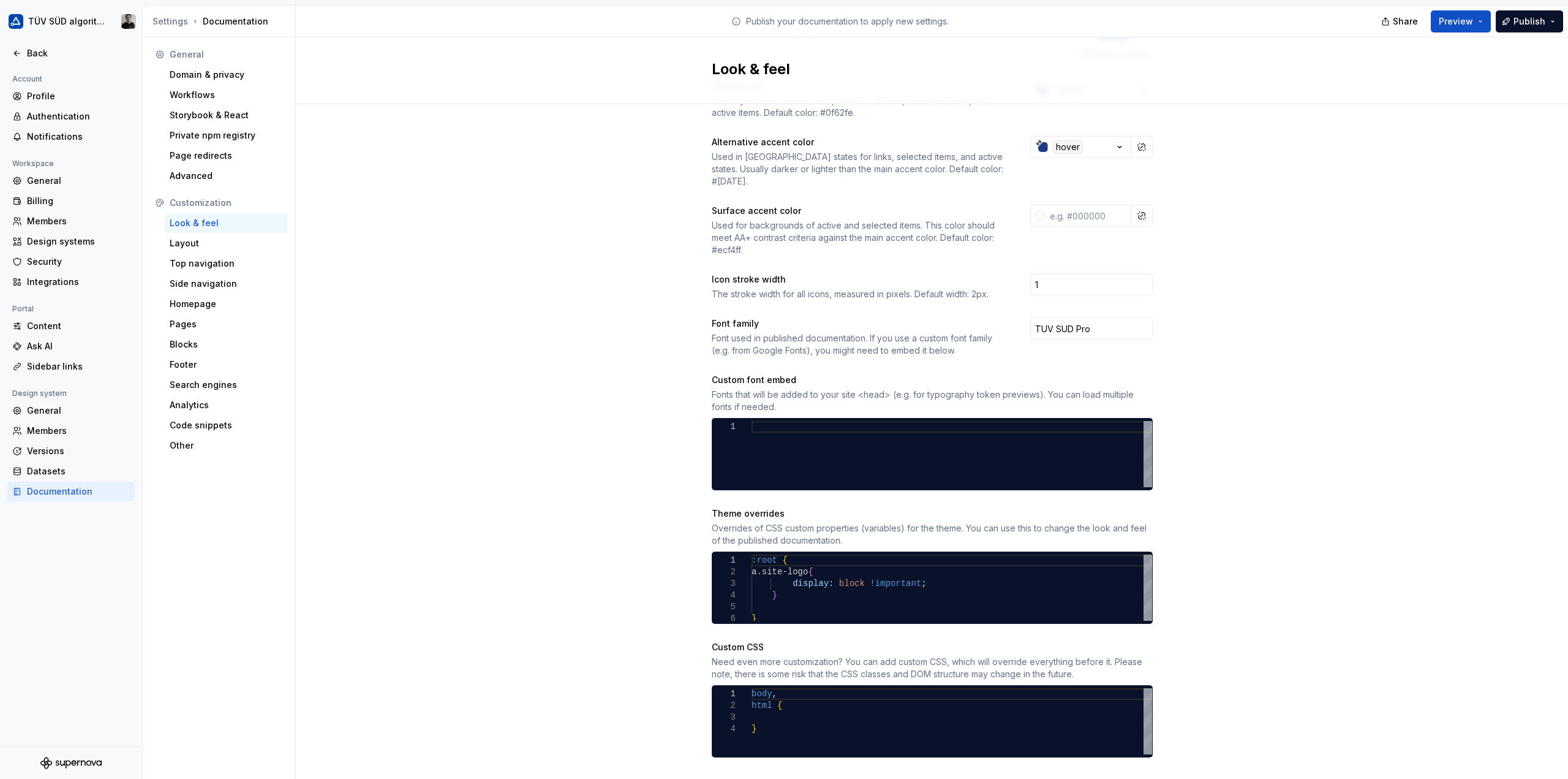
scroll to position [253, 0]
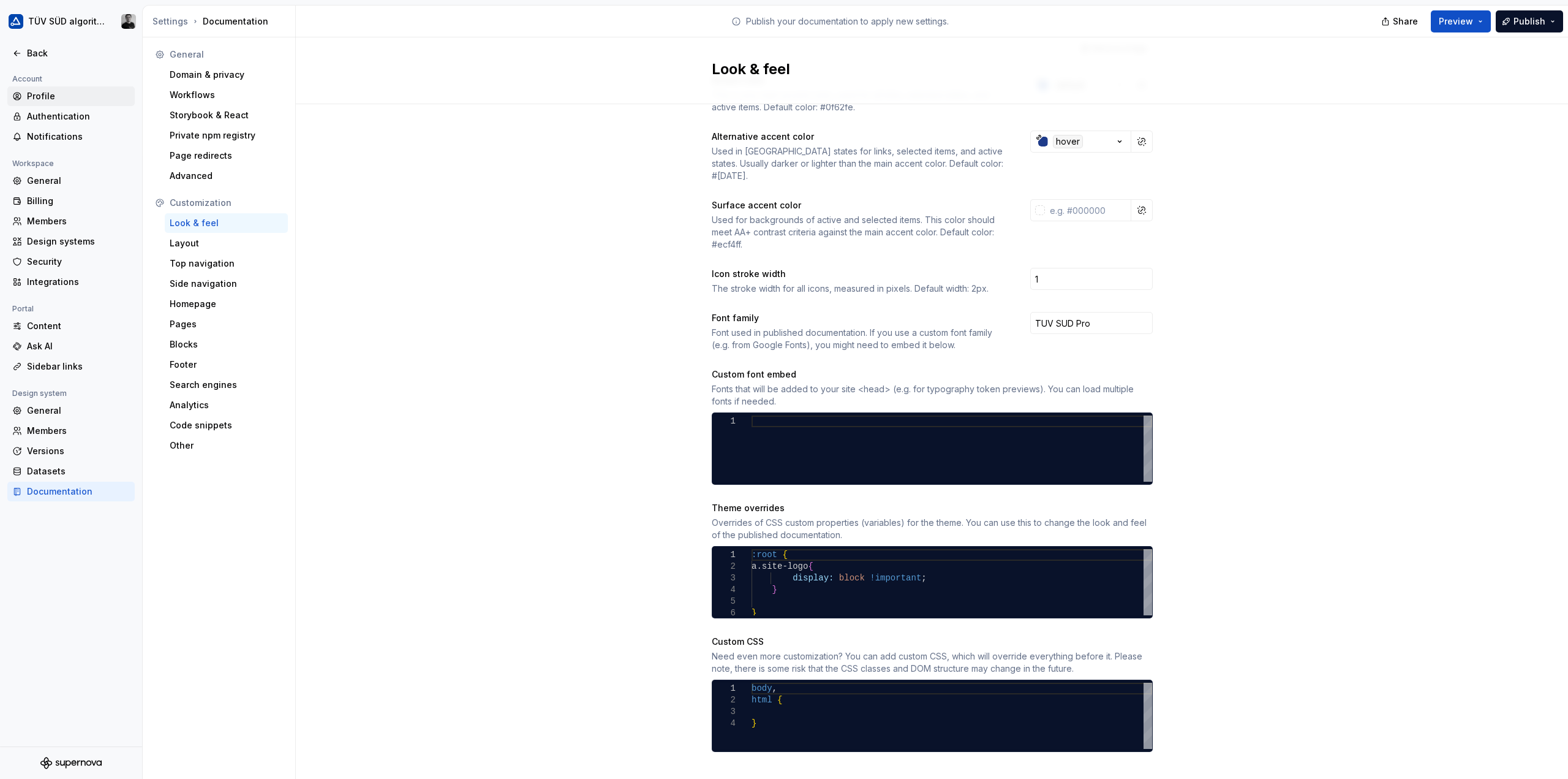
click at [44, 97] on div "Profile" at bounding box center [78, 96] width 103 height 12
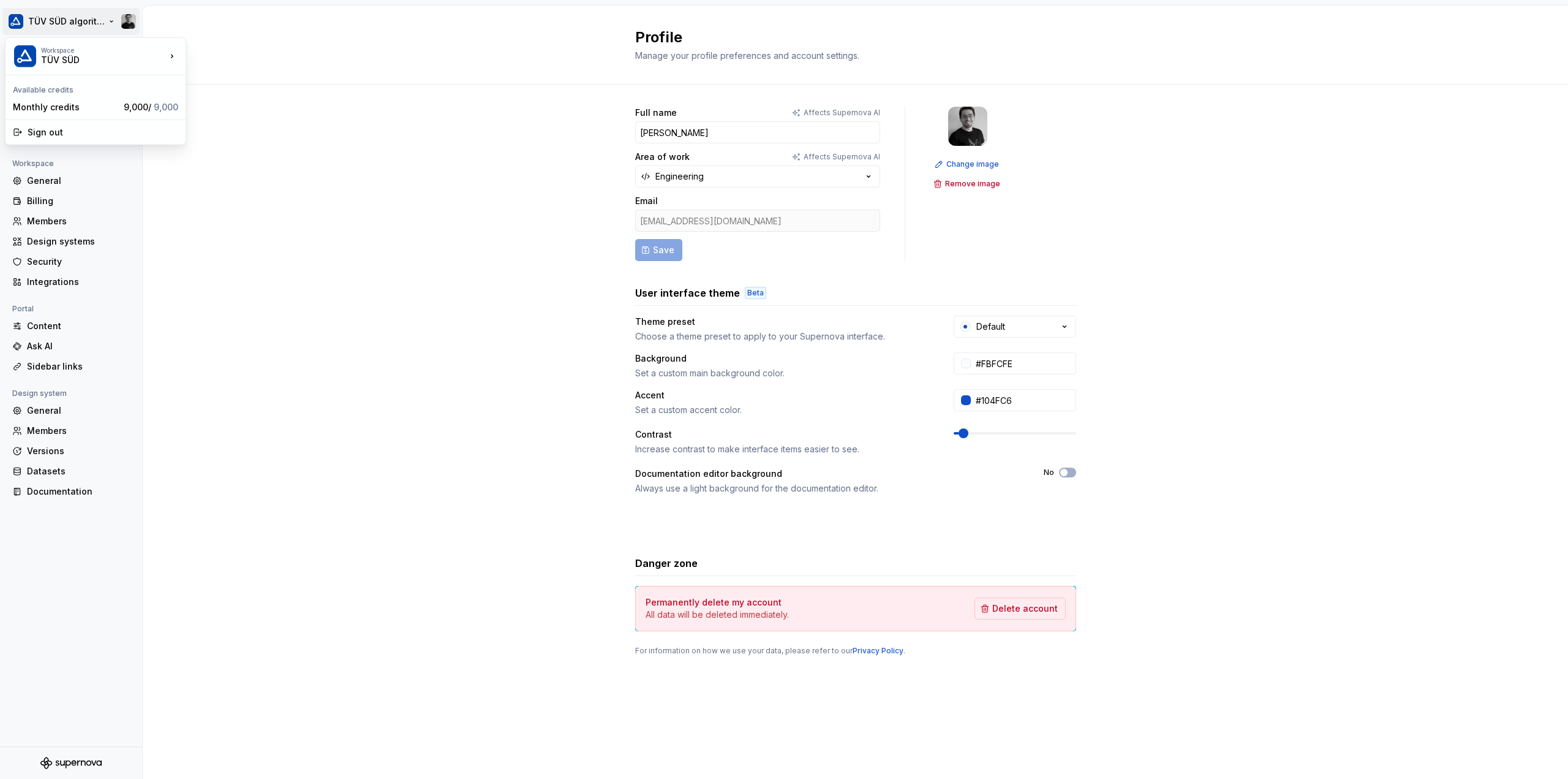
click at [70, 16] on html "TÜV SÜD algorithm Back Account Profile Authentication Notifications Workspace G…" at bounding box center [784, 389] width 1568 height 779
drag, startPoint x: 358, startPoint y: 159, endPoint x: 146, endPoint y: 57, distance: 235.3
click at [358, 160] on html "TÜV SÜD algorithm Back Account Profile Authentication Notifications Workspace G…" at bounding box center [784, 389] width 1568 height 779
click at [14, 50] on icon at bounding box center [17, 53] width 10 height 10
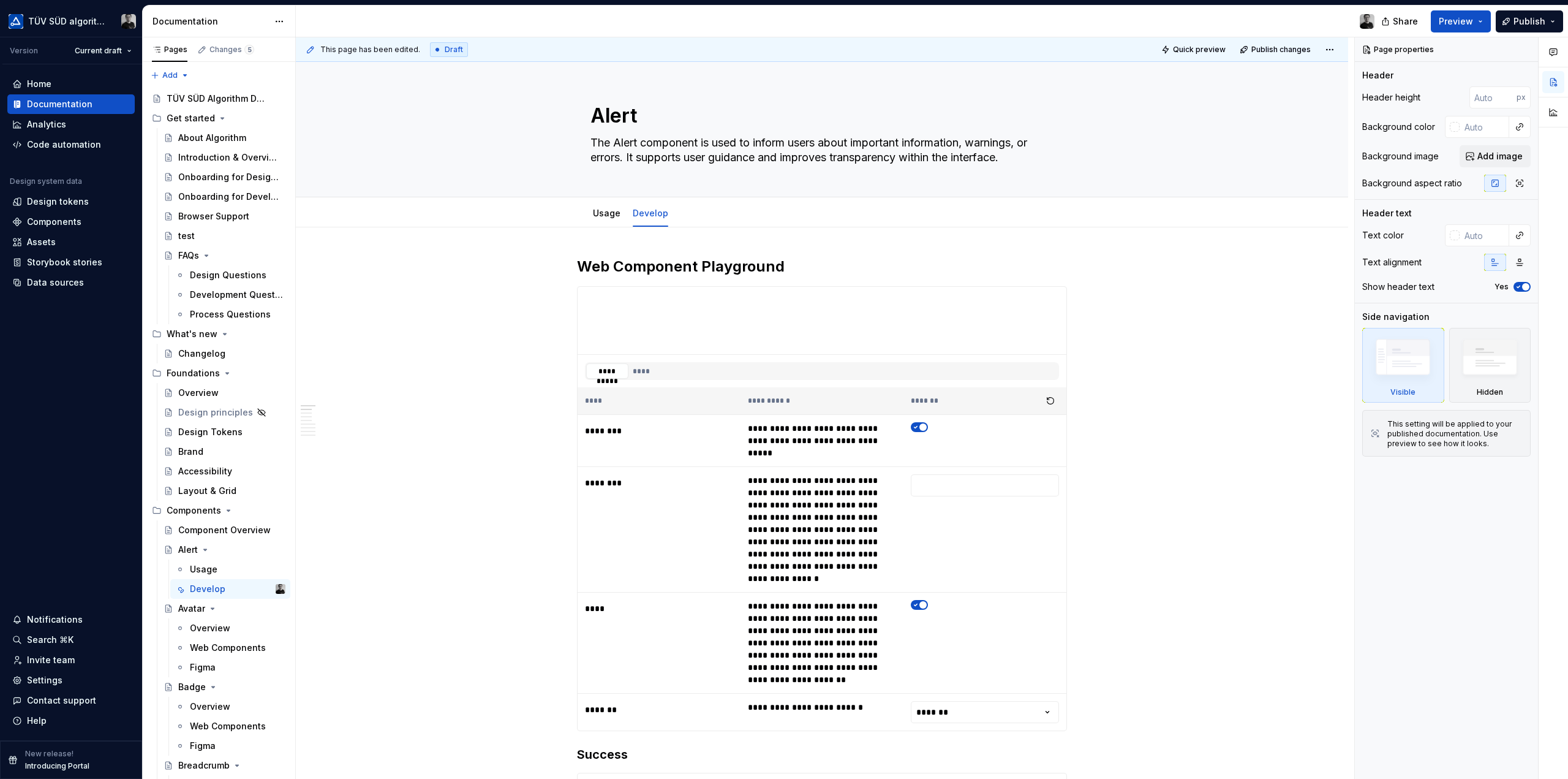
type textarea "*"
